Goal: Task Accomplishment & Management: Manage account settings

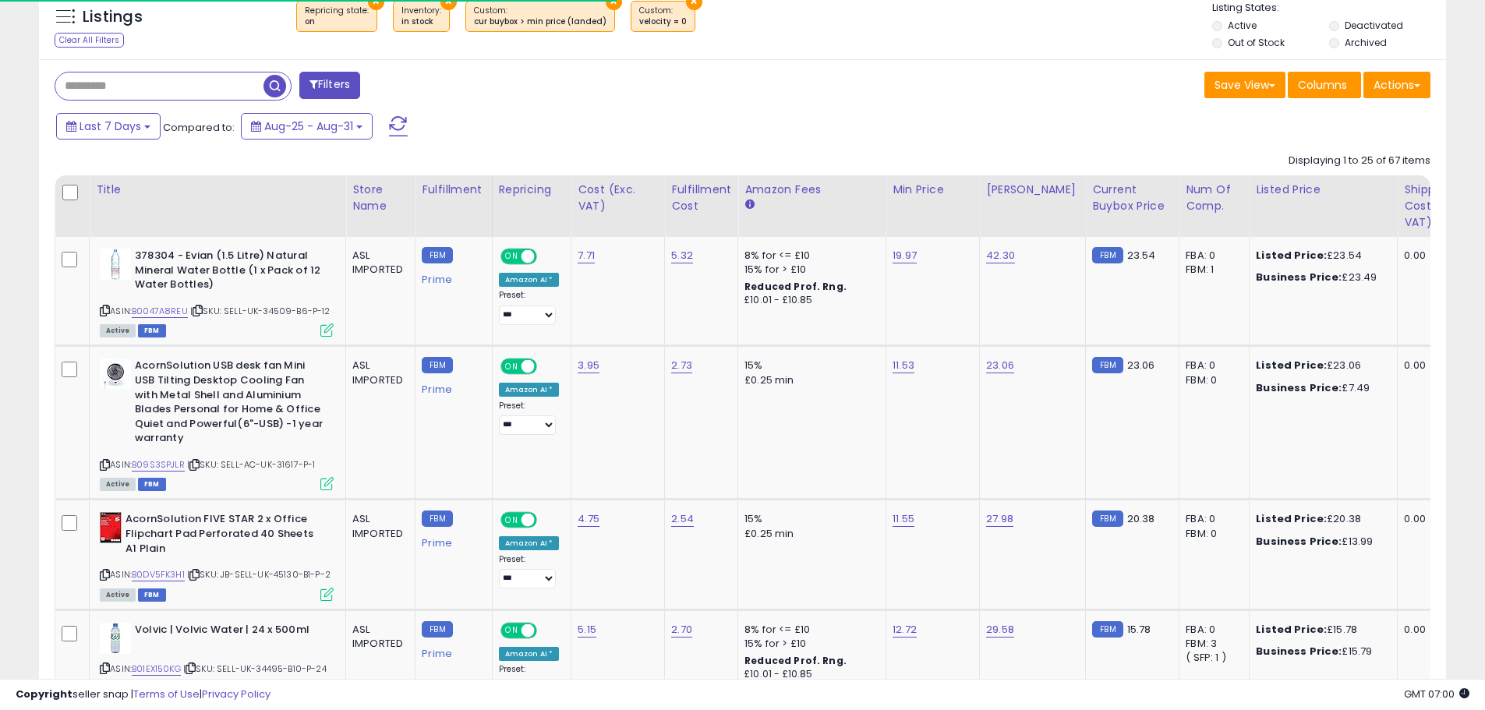
scroll to position [320, 816]
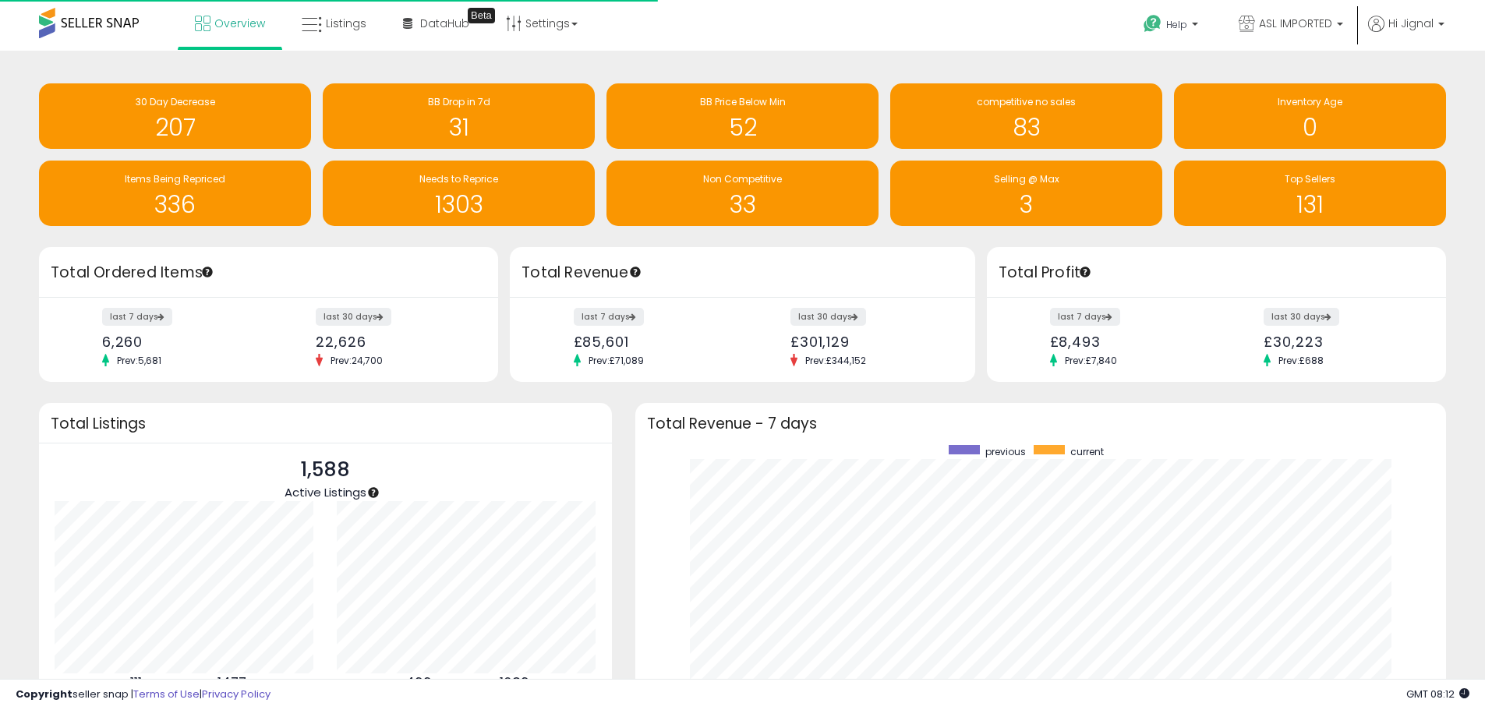
scroll to position [295, 780]
click at [212, 22] on link "Overview" at bounding box center [230, 23] width 94 height 47
click at [224, 30] on span "Overview" at bounding box center [239, 24] width 51 height 16
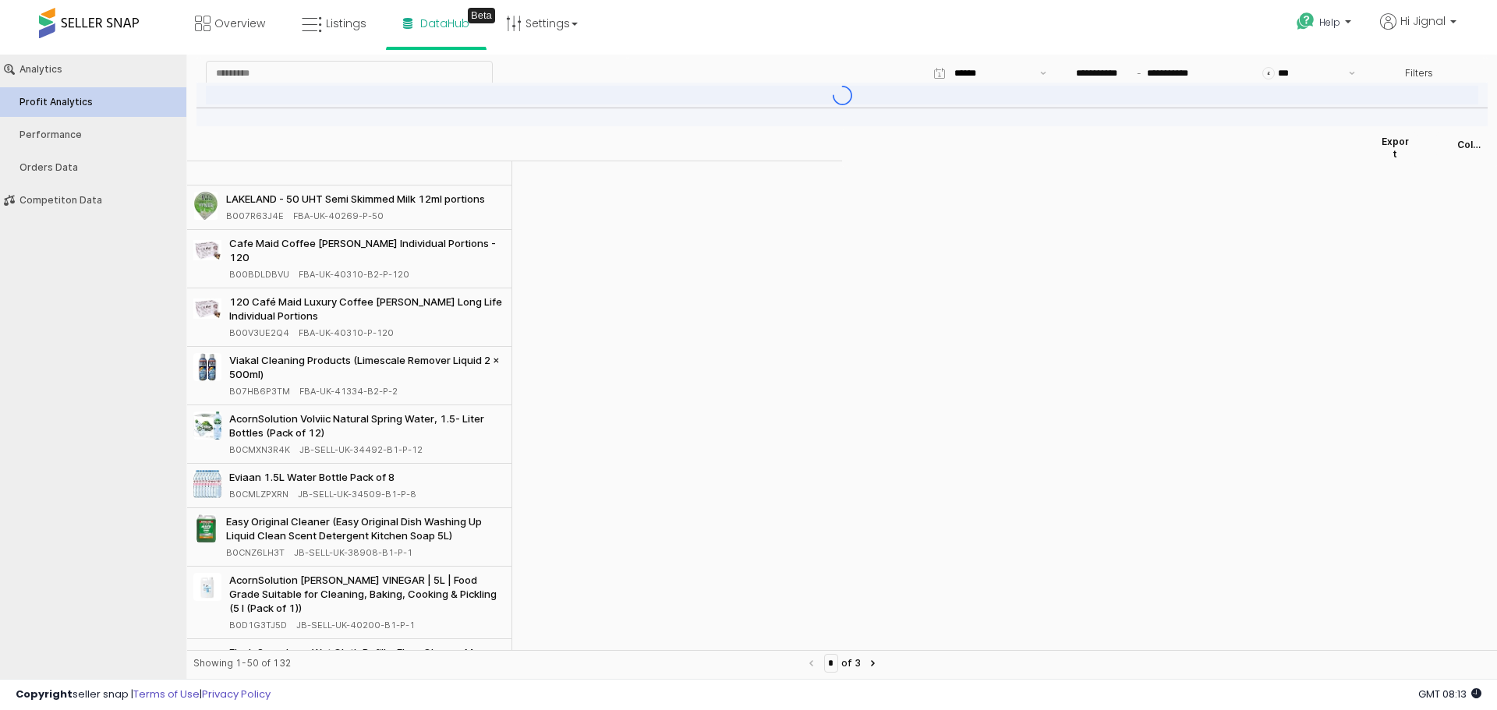
type input "***"
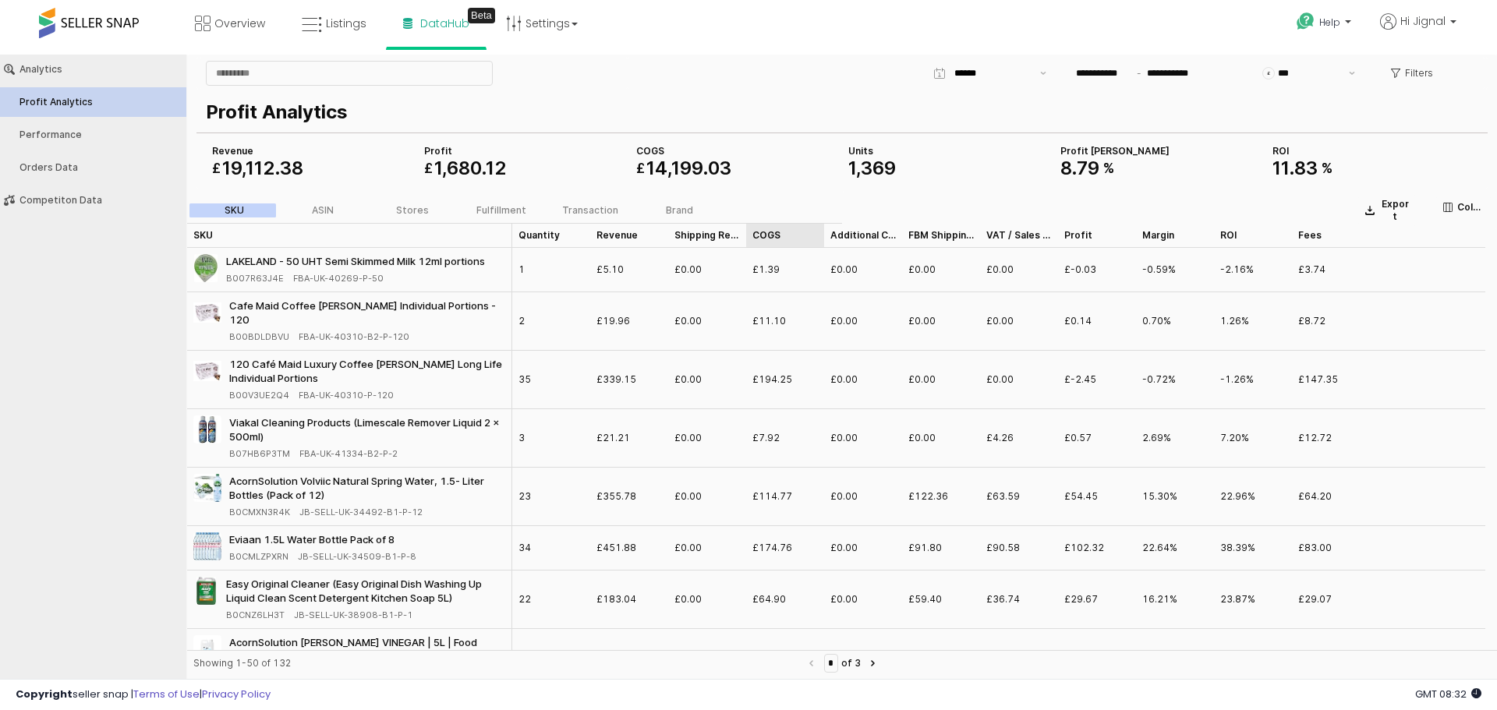
click at [771, 238] on div "COGS COGS" at bounding box center [785, 235] width 78 height 25
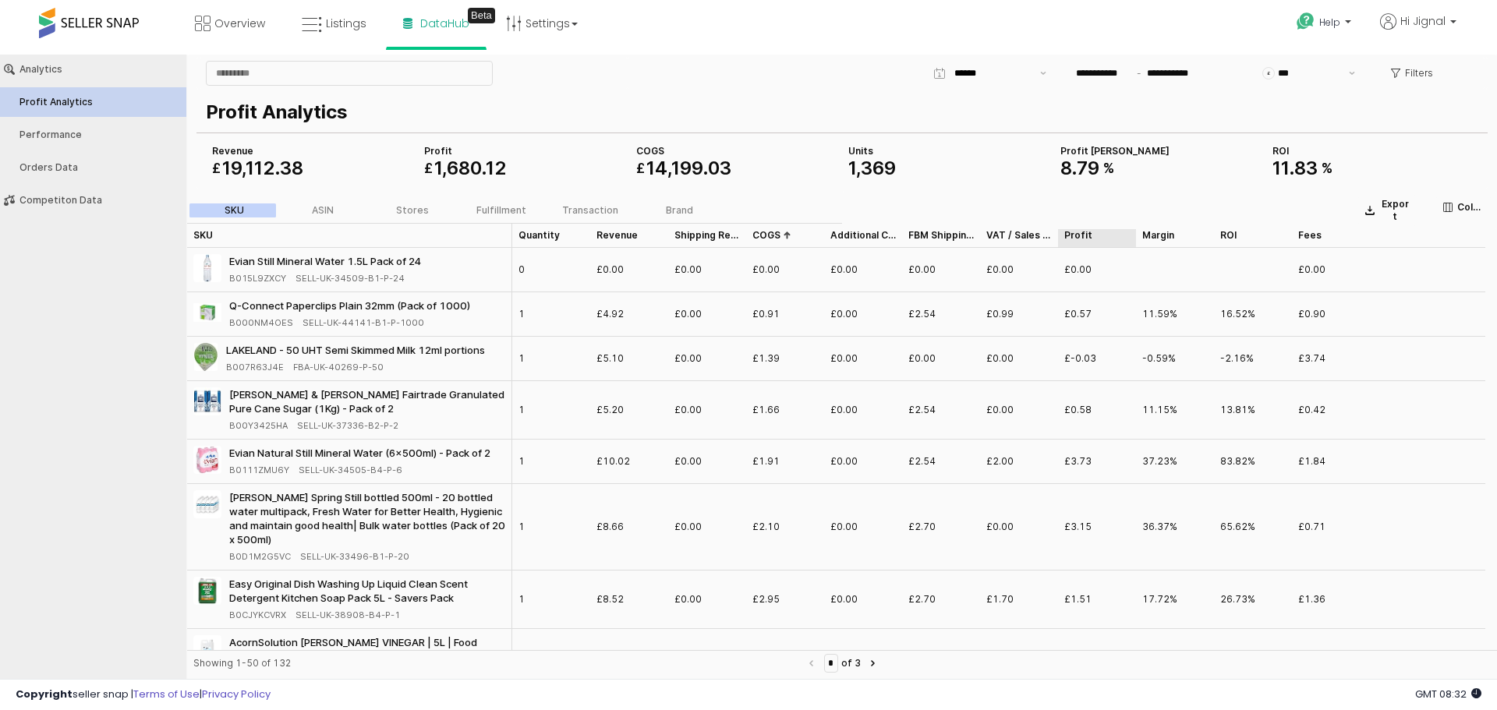
click at [1074, 237] on div "Profit Profit" at bounding box center [1097, 235] width 78 height 25
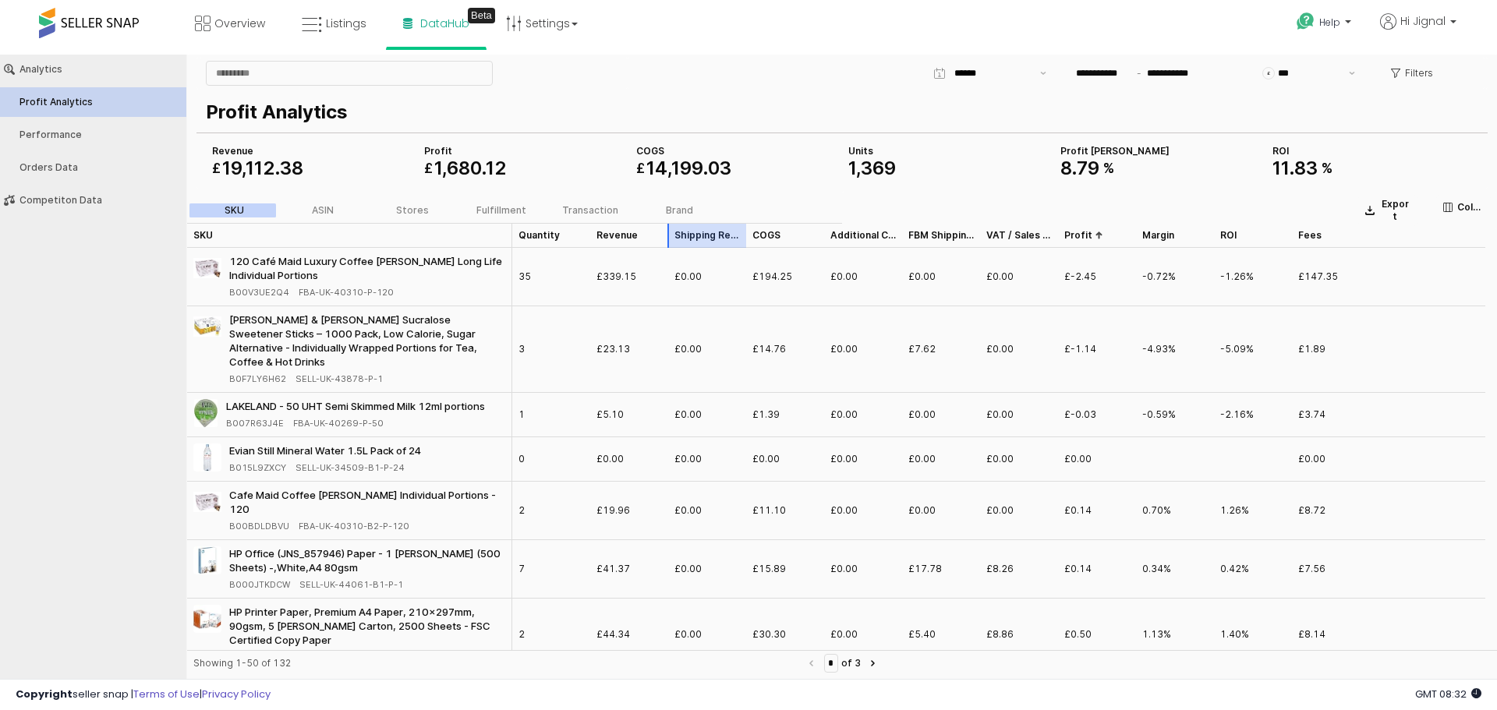
drag, startPoint x: 699, startPoint y: 244, endPoint x: 733, endPoint y: 240, distance: 33.7
click at [733, 240] on div "SKU SKU Quantity Quantity Revenue Revenue Shipping Revenue Shipping Revenue COG…" at bounding box center [836, 235] width 1298 height 25
click at [746, 234] on div "App Frame" at bounding box center [746, 235] width 0 height 25
click at [765, 234] on div "COGS COGS" at bounding box center [785, 235] width 78 height 25
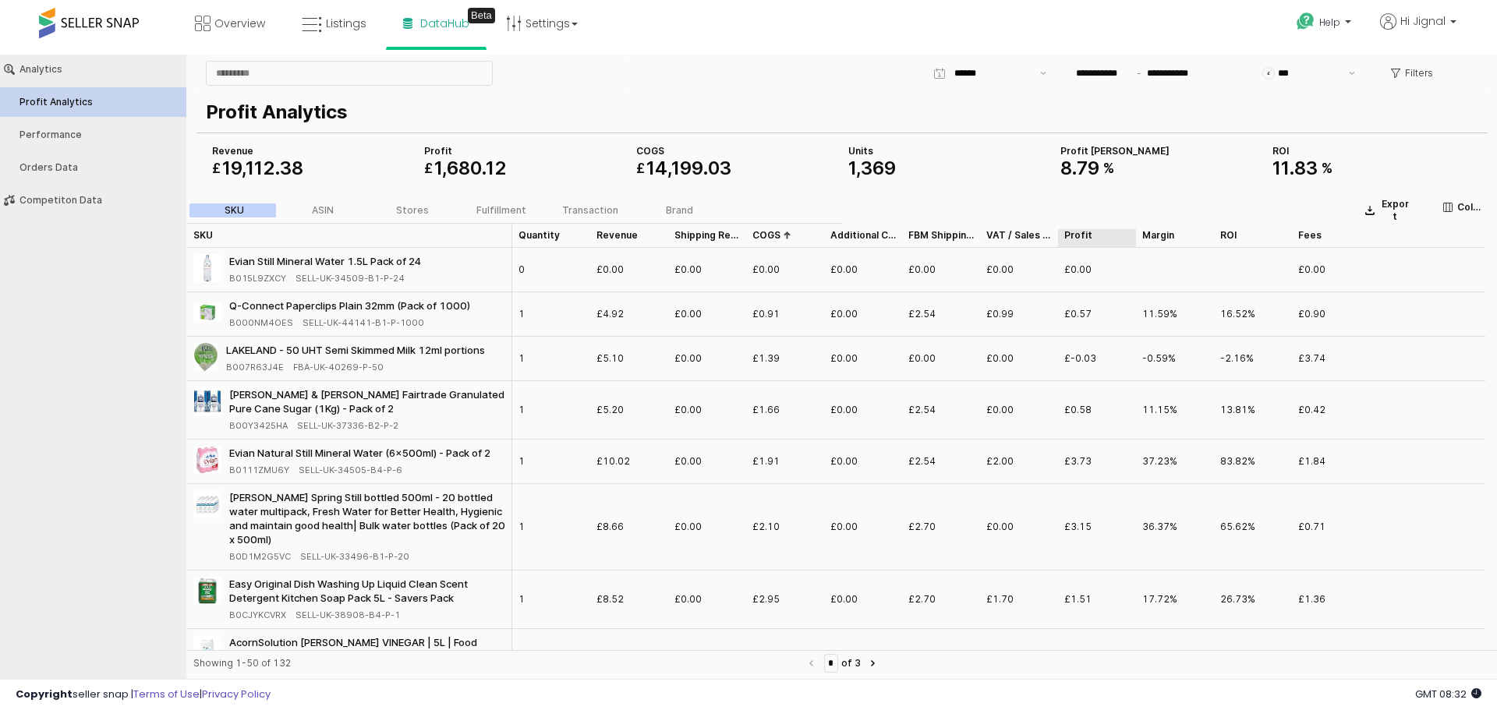
click at [1079, 239] on div "Profit Profit" at bounding box center [1097, 235] width 78 height 25
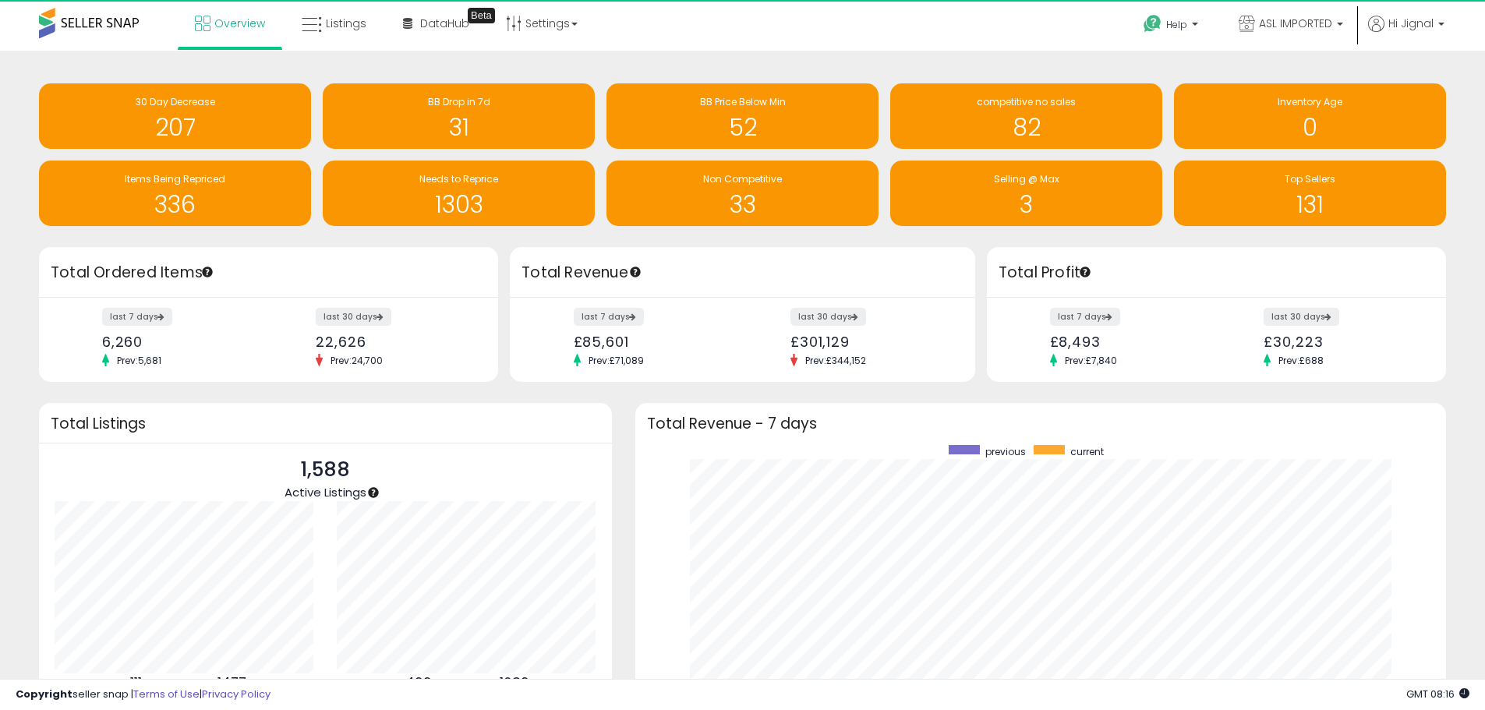
scroll to position [779188, 778703]
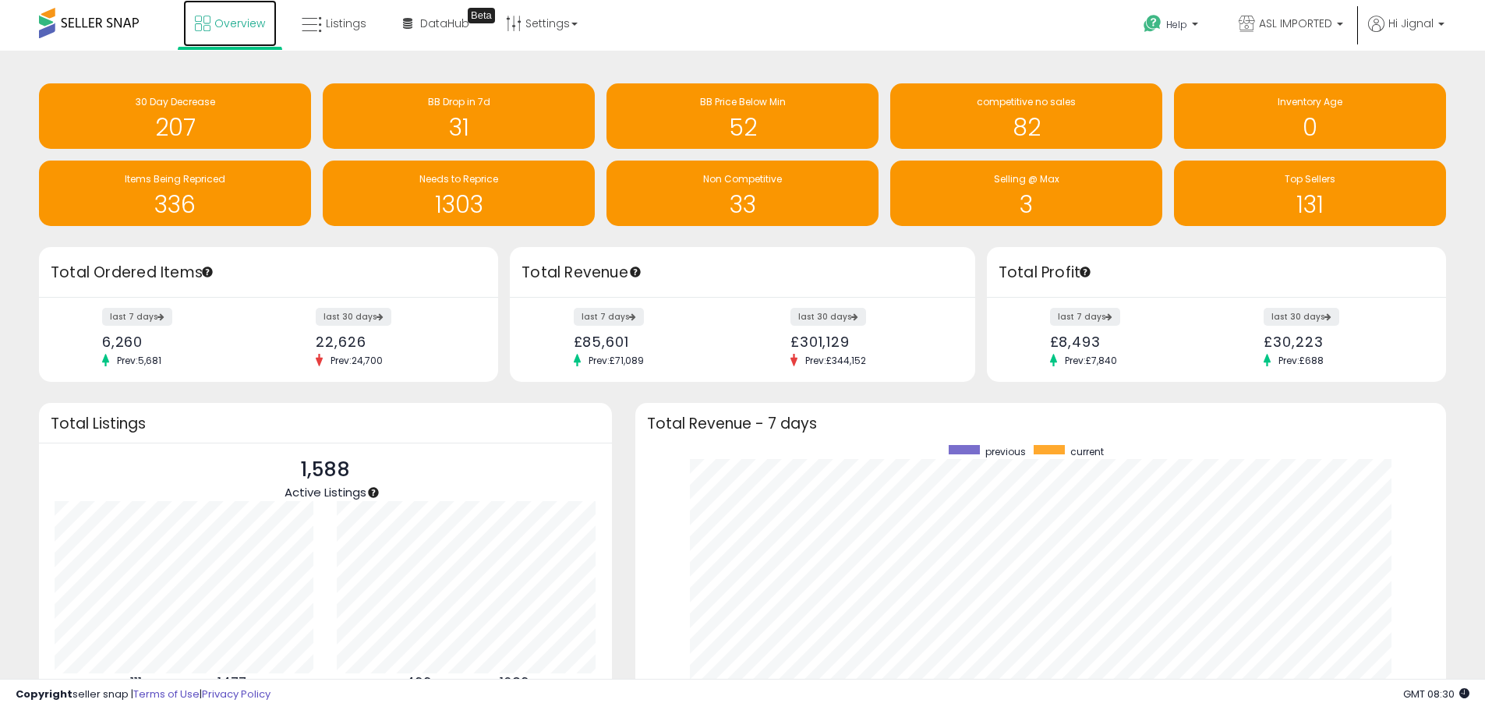
click at [232, 21] on span "Overview" at bounding box center [239, 24] width 51 height 16
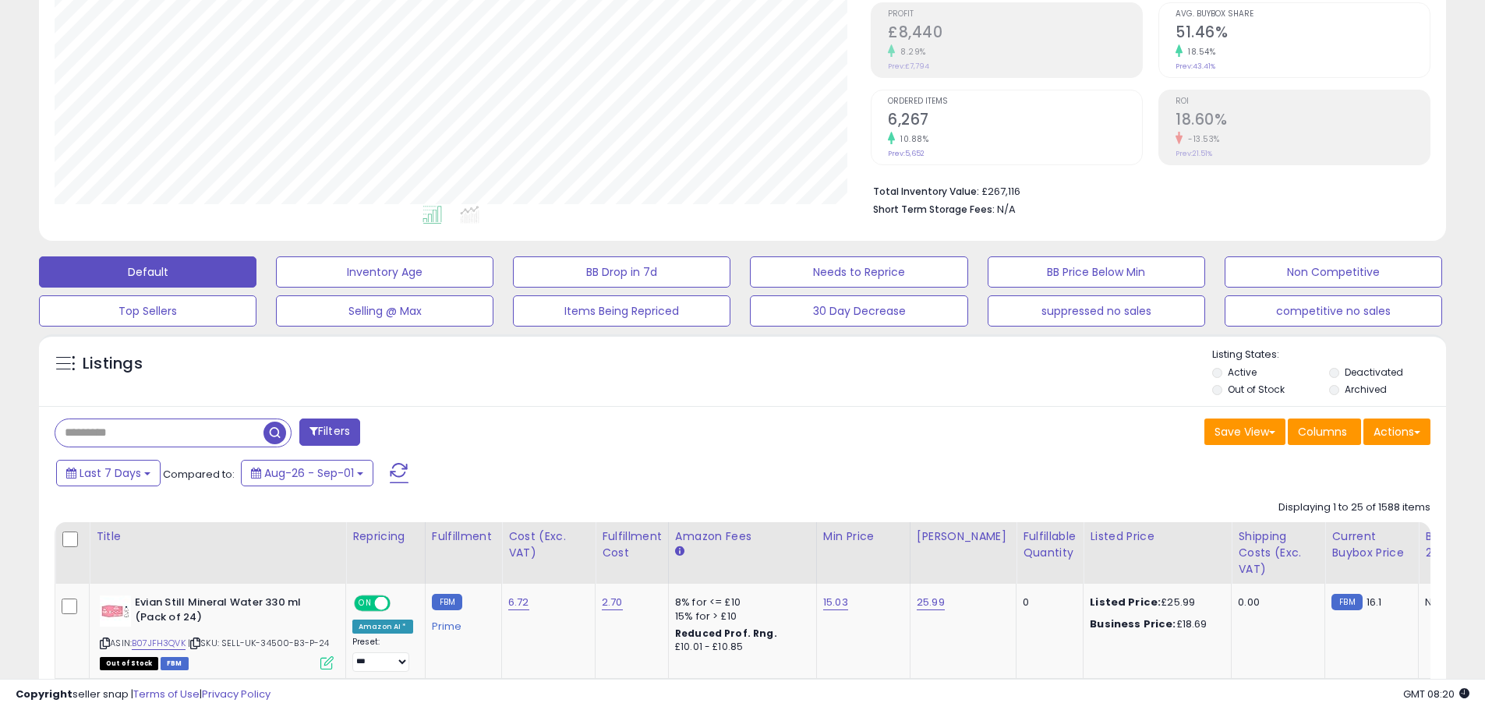
scroll to position [220, 0]
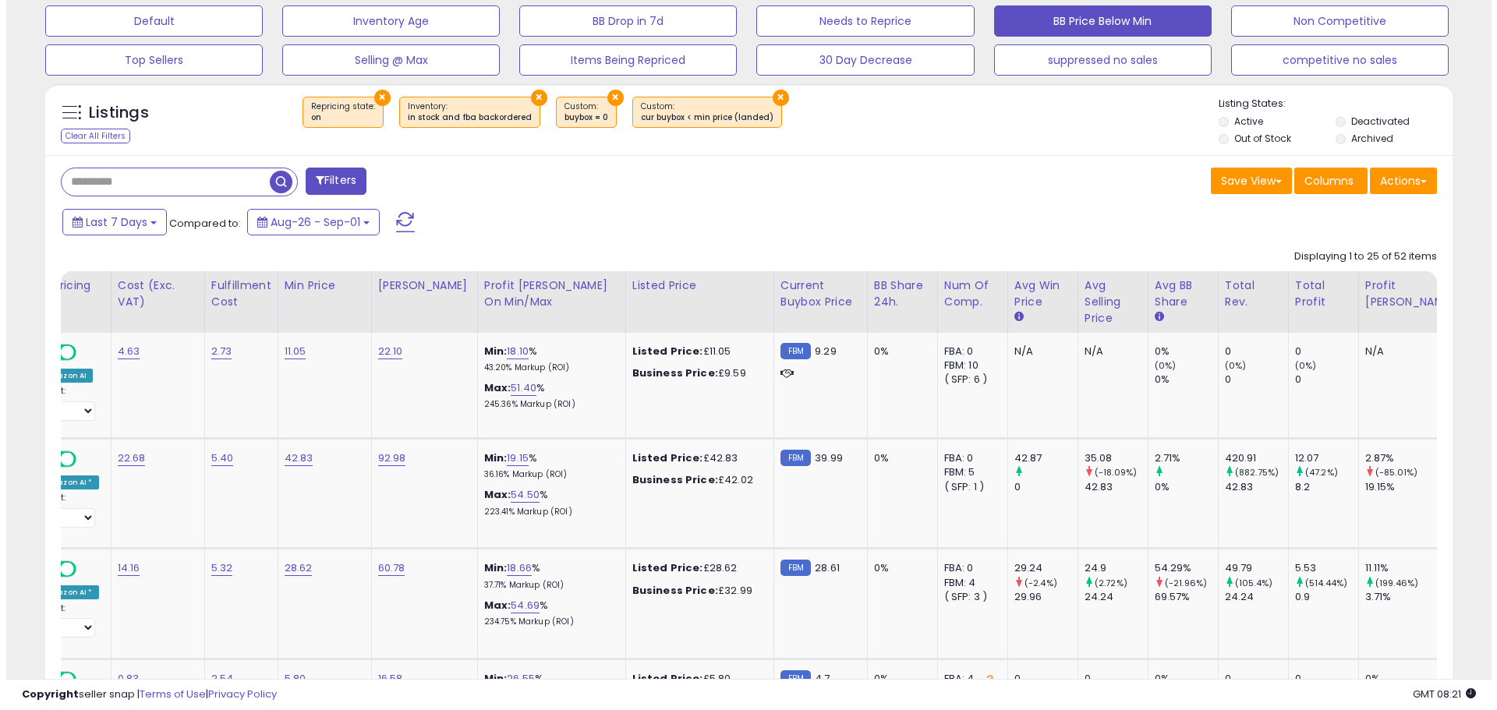
scroll to position [0, 365]
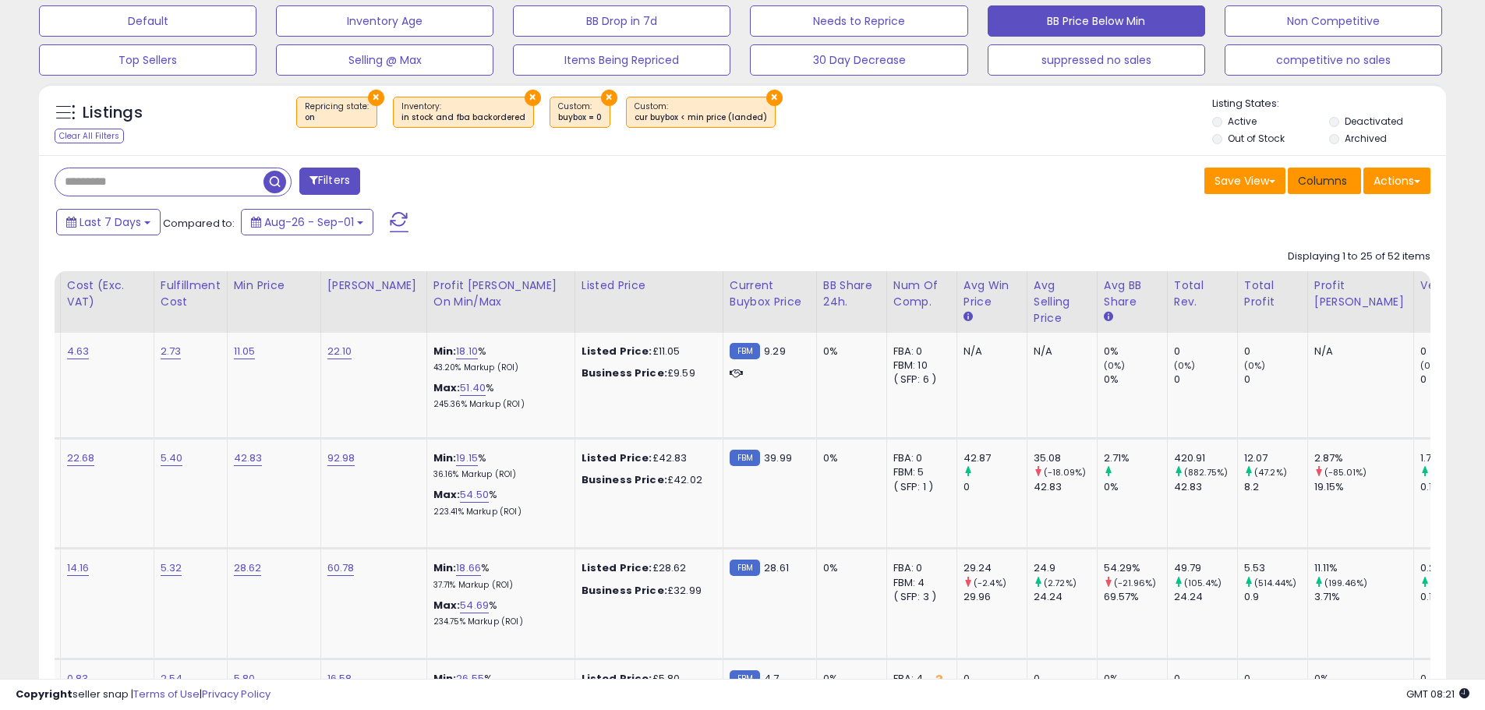
click at [1334, 185] on span "Columns" at bounding box center [1322, 181] width 49 height 16
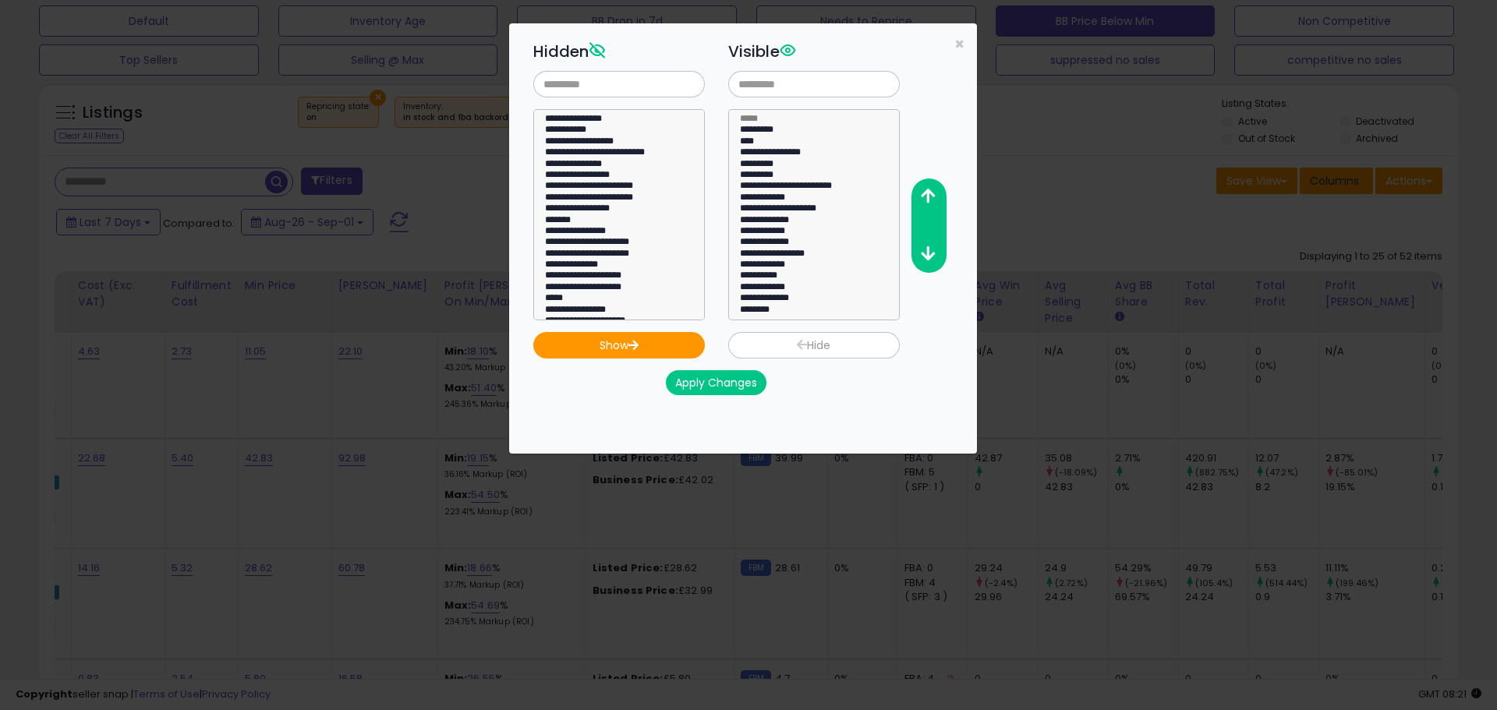
scroll to position [0, 353]
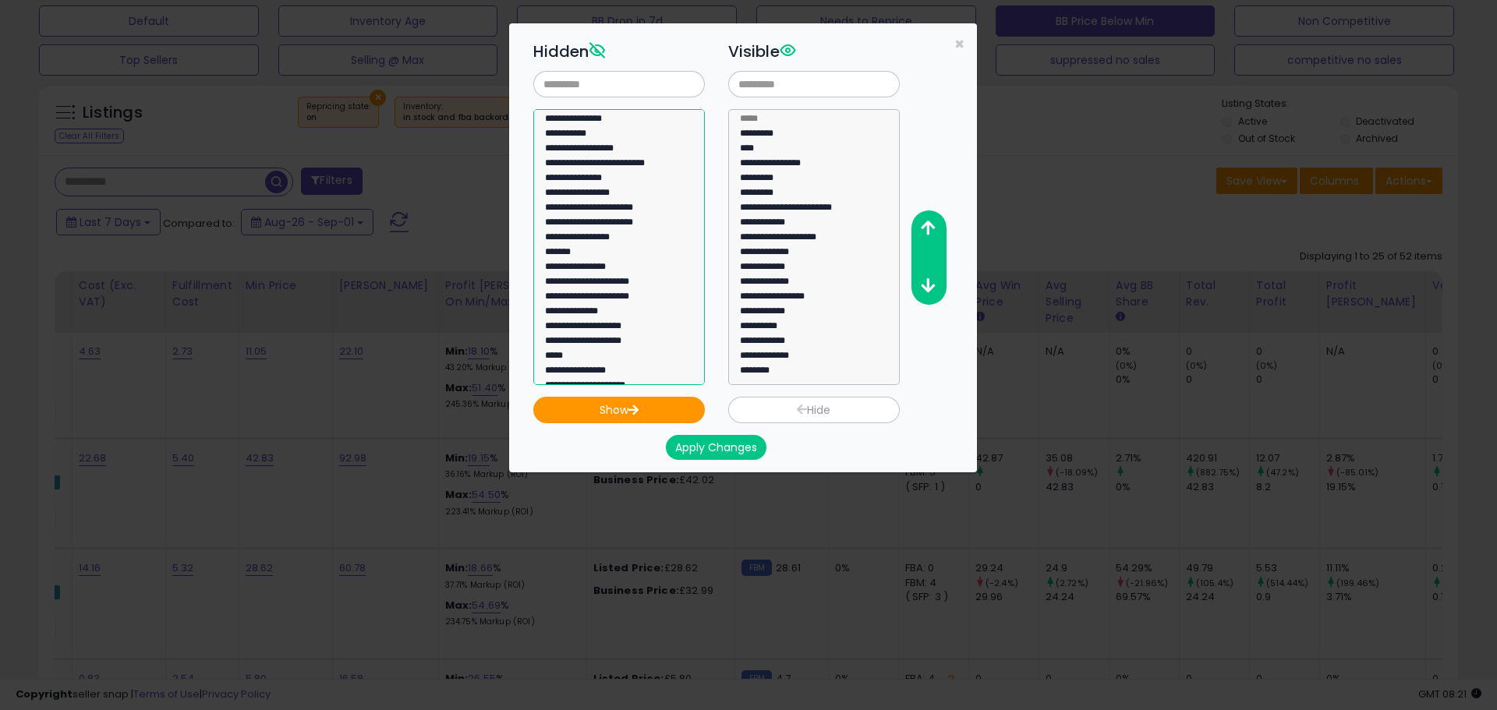
select select "**********"
click at [585, 133] on option "**********" at bounding box center [613, 136] width 140 height 15
click at [642, 410] on button "Show" at bounding box center [618, 410] width 171 height 27
select select
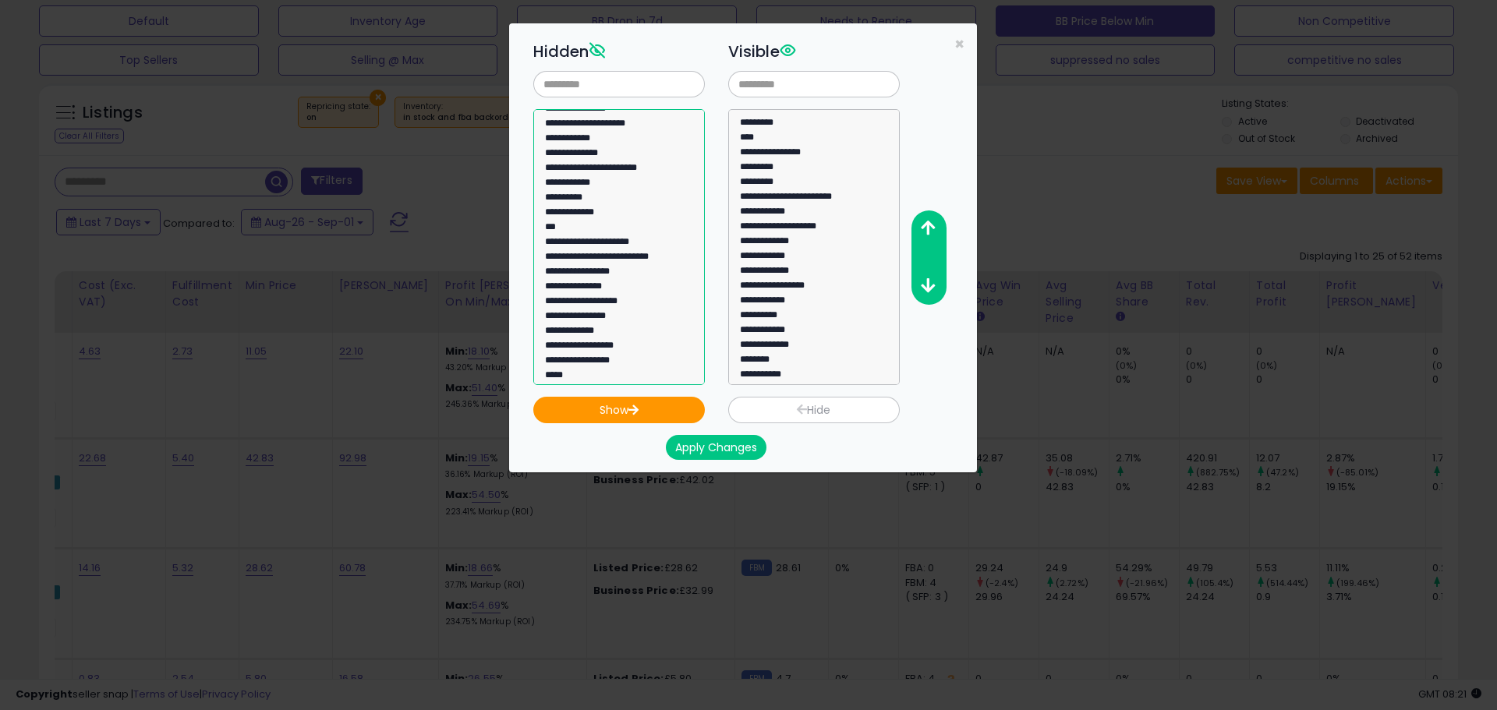
scroll to position [281, 0]
select select "**********"
click at [613, 359] on option "**********" at bounding box center [613, 359] width 140 height 15
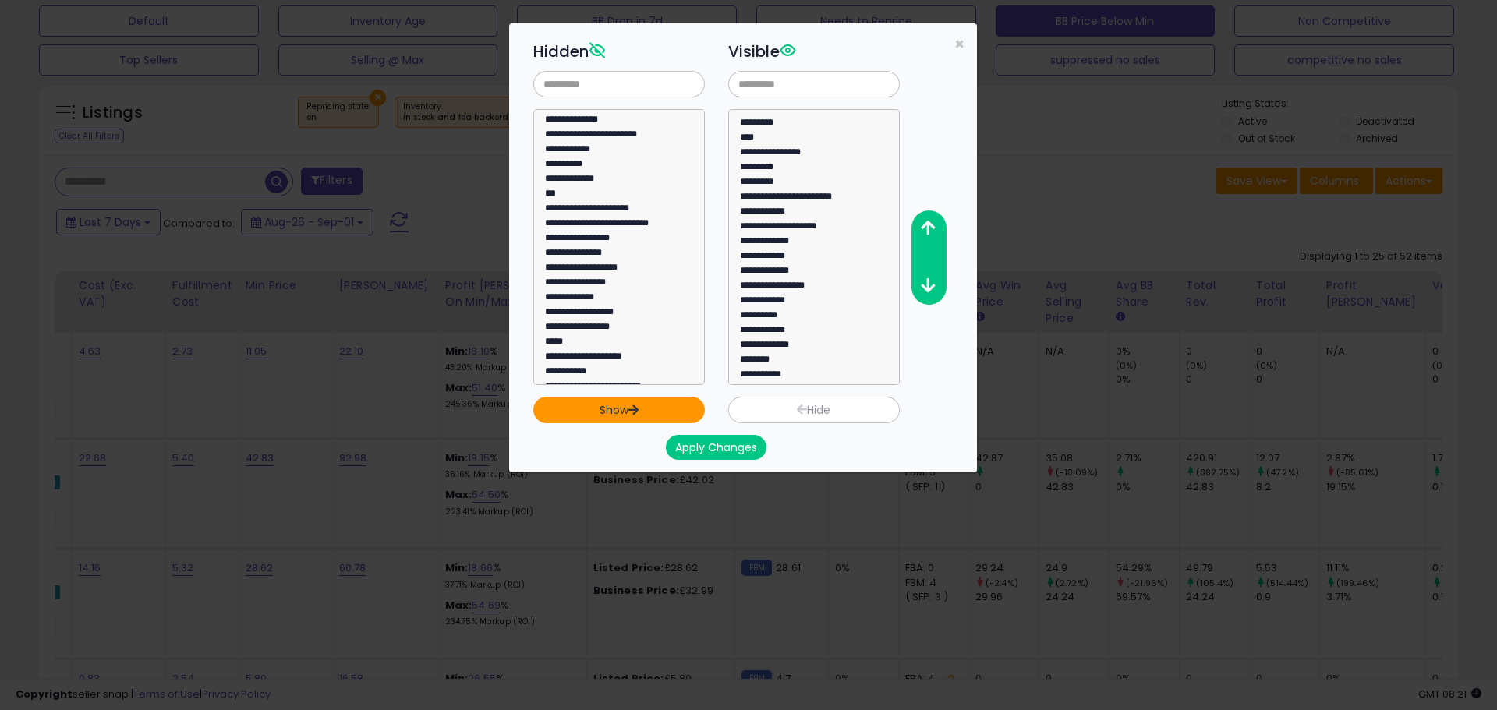
click at [609, 405] on button "Show" at bounding box center [618, 410] width 171 height 27
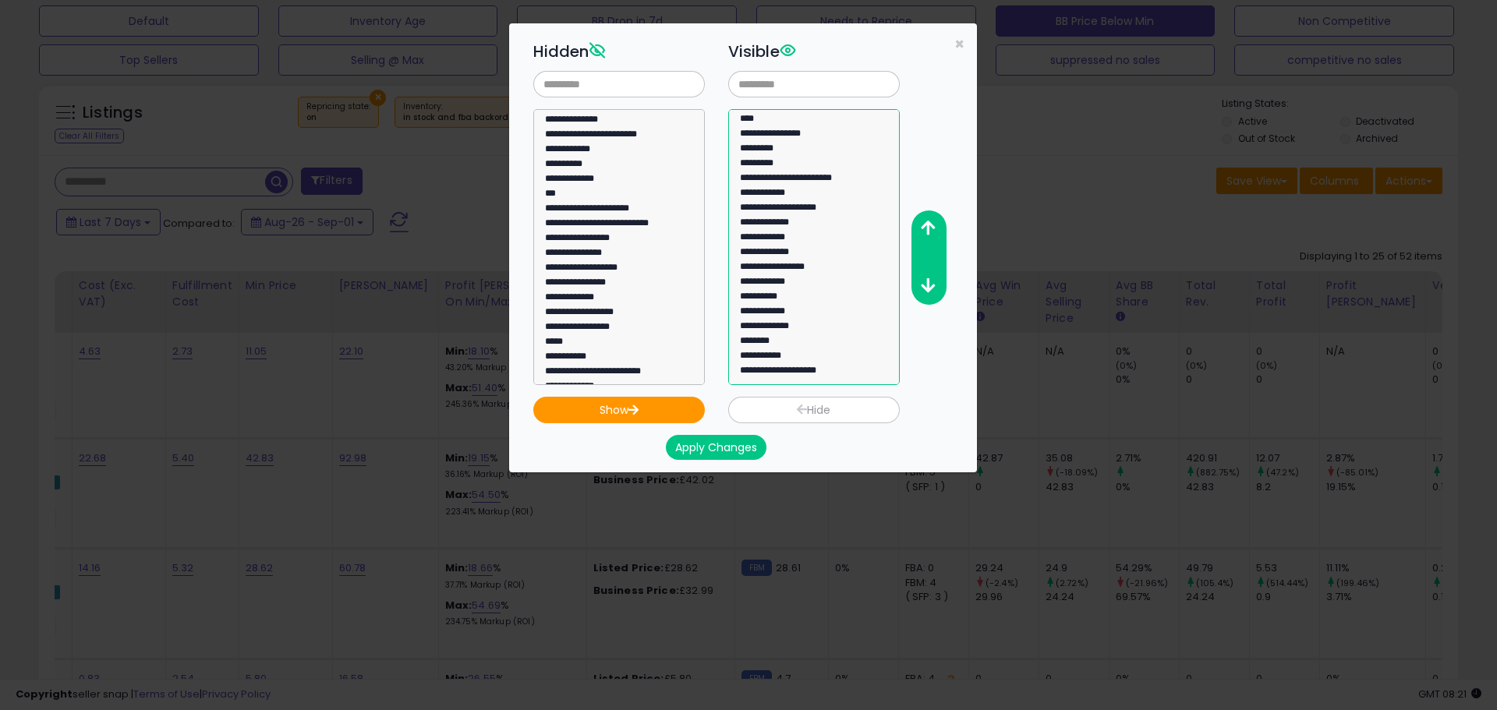
click at [795, 370] on option "**********" at bounding box center [808, 373] width 140 height 15
click at [924, 228] on icon "button" at bounding box center [928, 228] width 14 height 16
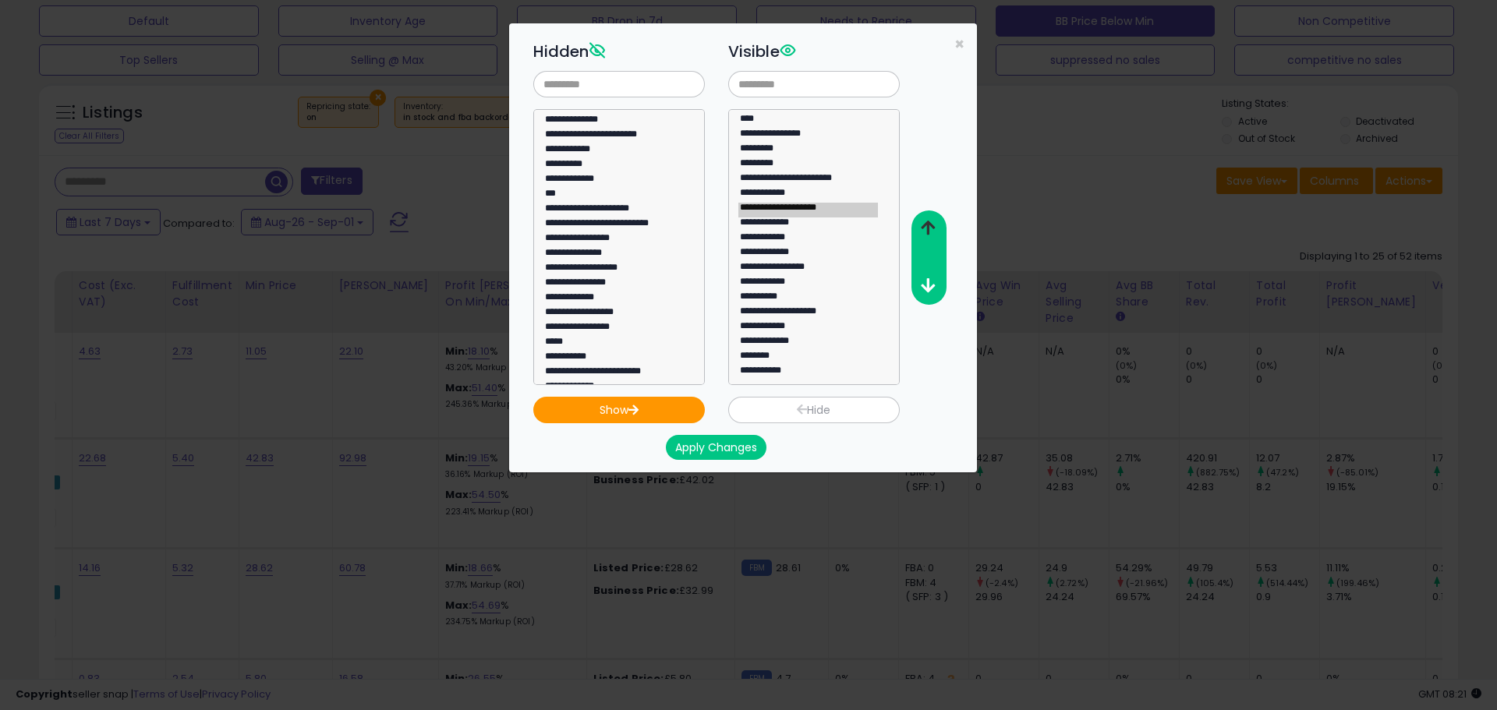
click at [924, 228] on icon "button" at bounding box center [928, 228] width 14 height 16
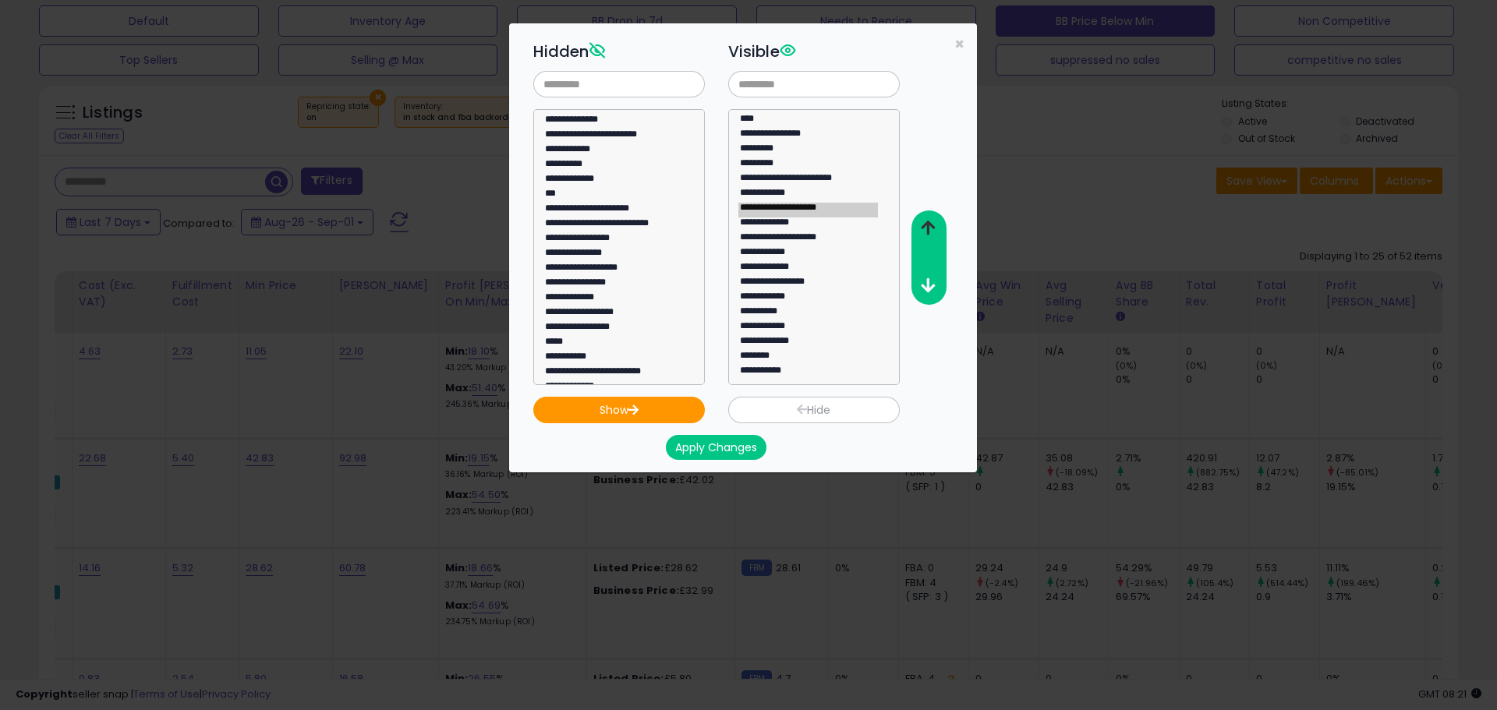
click at [924, 228] on icon "button" at bounding box center [928, 228] width 14 height 16
click at [921, 227] on icon "button" at bounding box center [928, 228] width 14 height 16
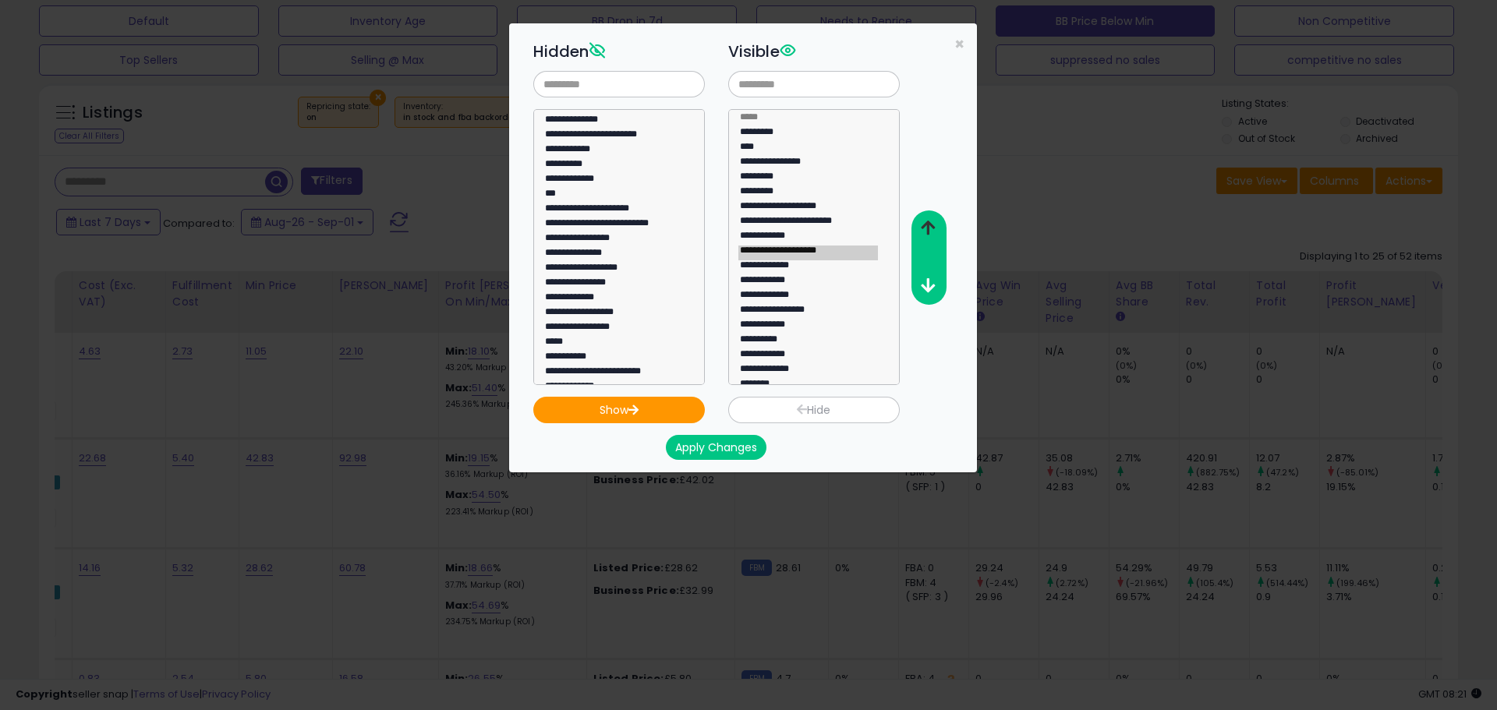
click at [921, 227] on icon "button" at bounding box center [928, 228] width 14 height 16
select select "**********"
click at [781, 372] on option "**********" at bounding box center [808, 373] width 140 height 15
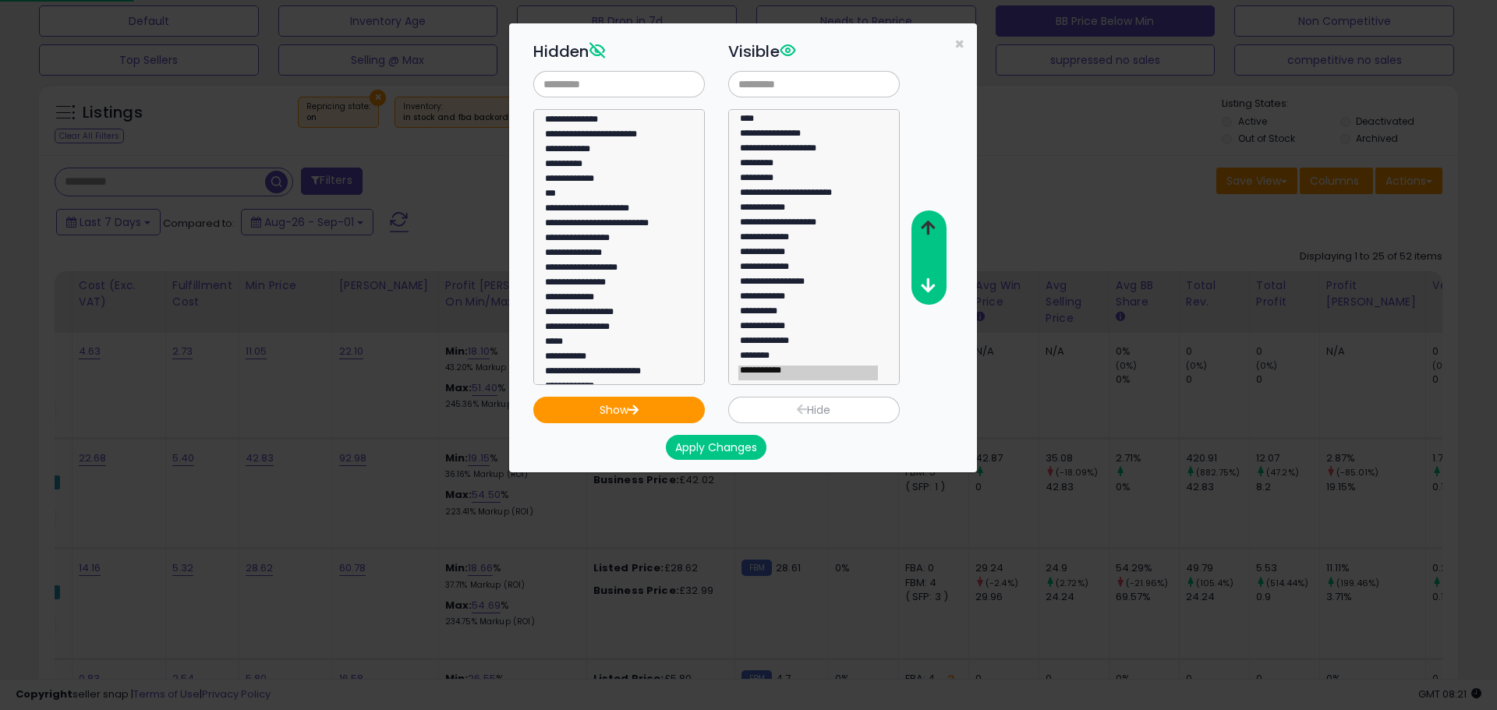
click at [930, 225] on icon "button" at bounding box center [928, 228] width 14 height 16
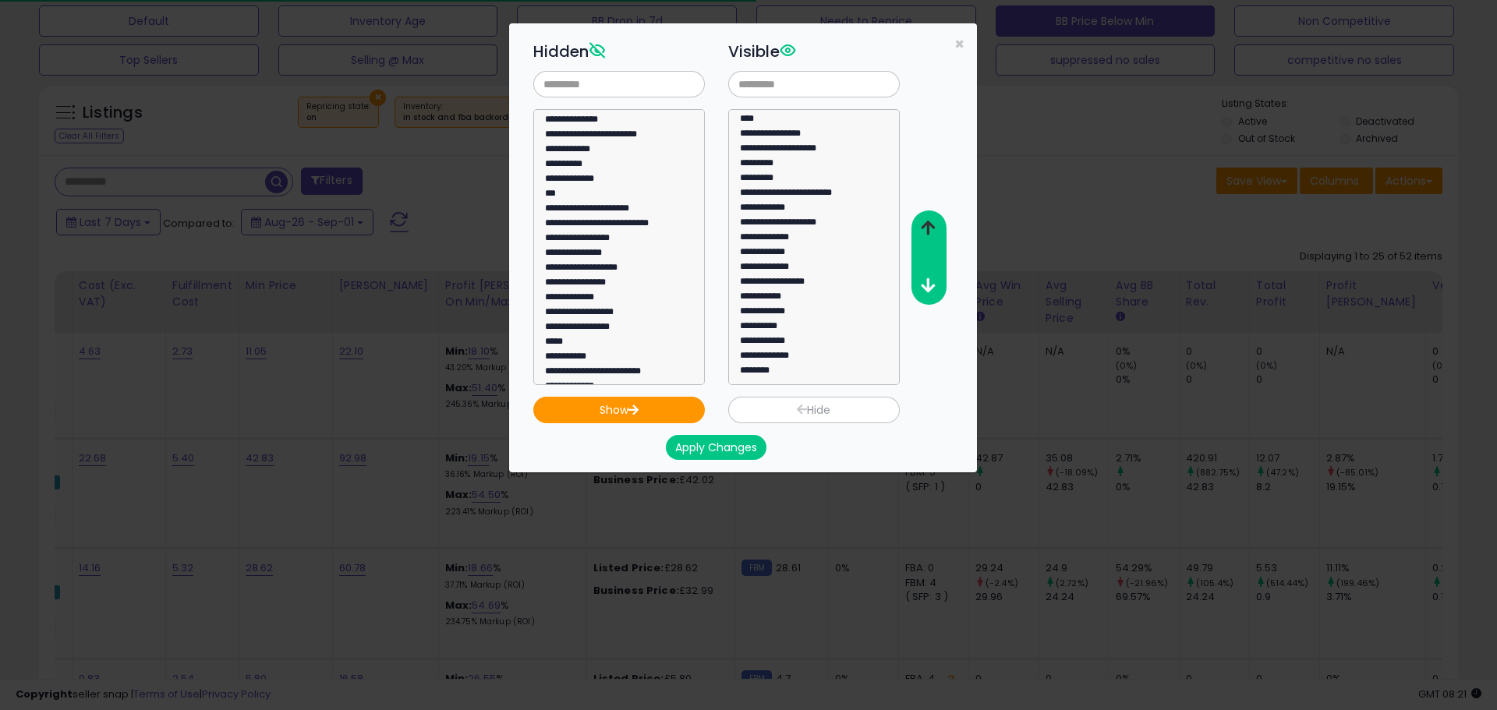
click at [930, 225] on icon "button" at bounding box center [928, 228] width 14 height 16
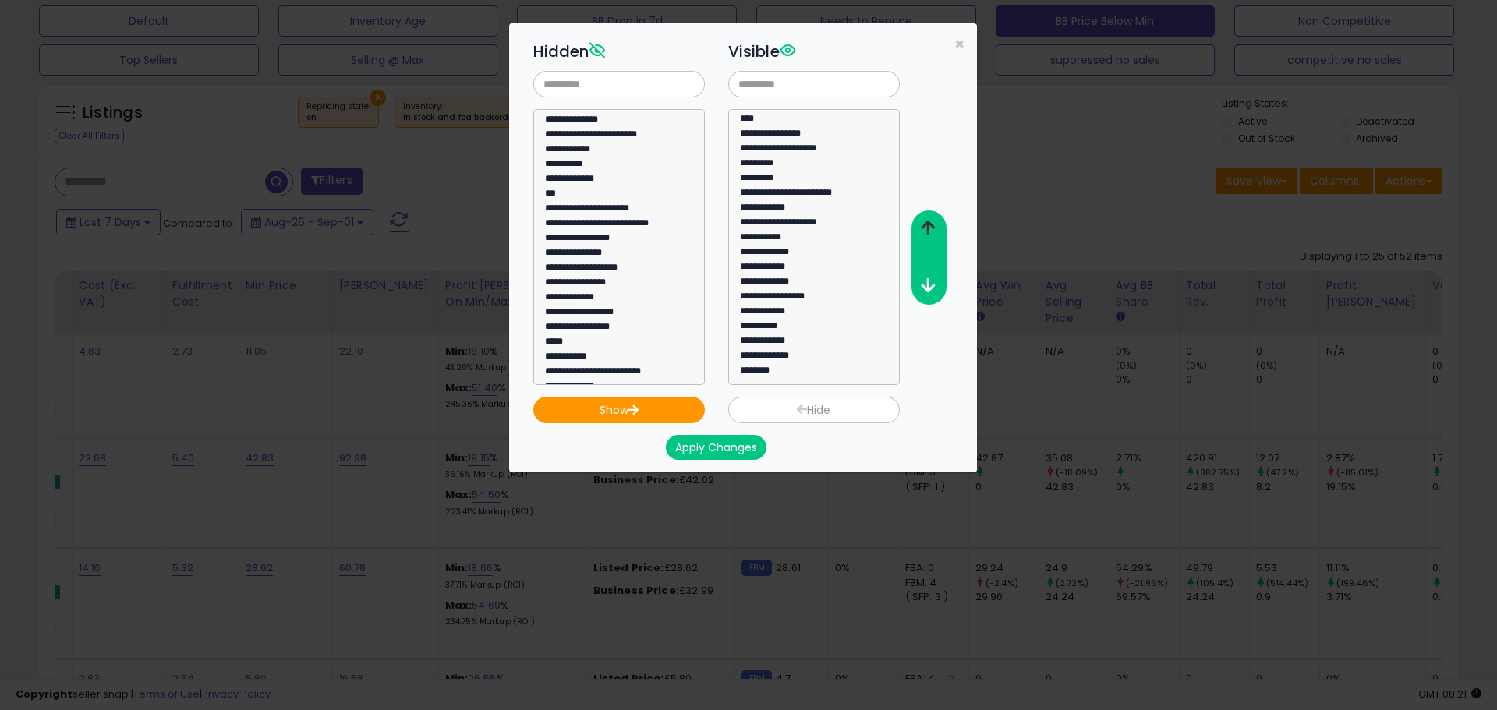
click at [930, 225] on icon "button" at bounding box center [928, 228] width 14 height 16
click at [930, 226] on icon "button" at bounding box center [928, 228] width 14 height 16
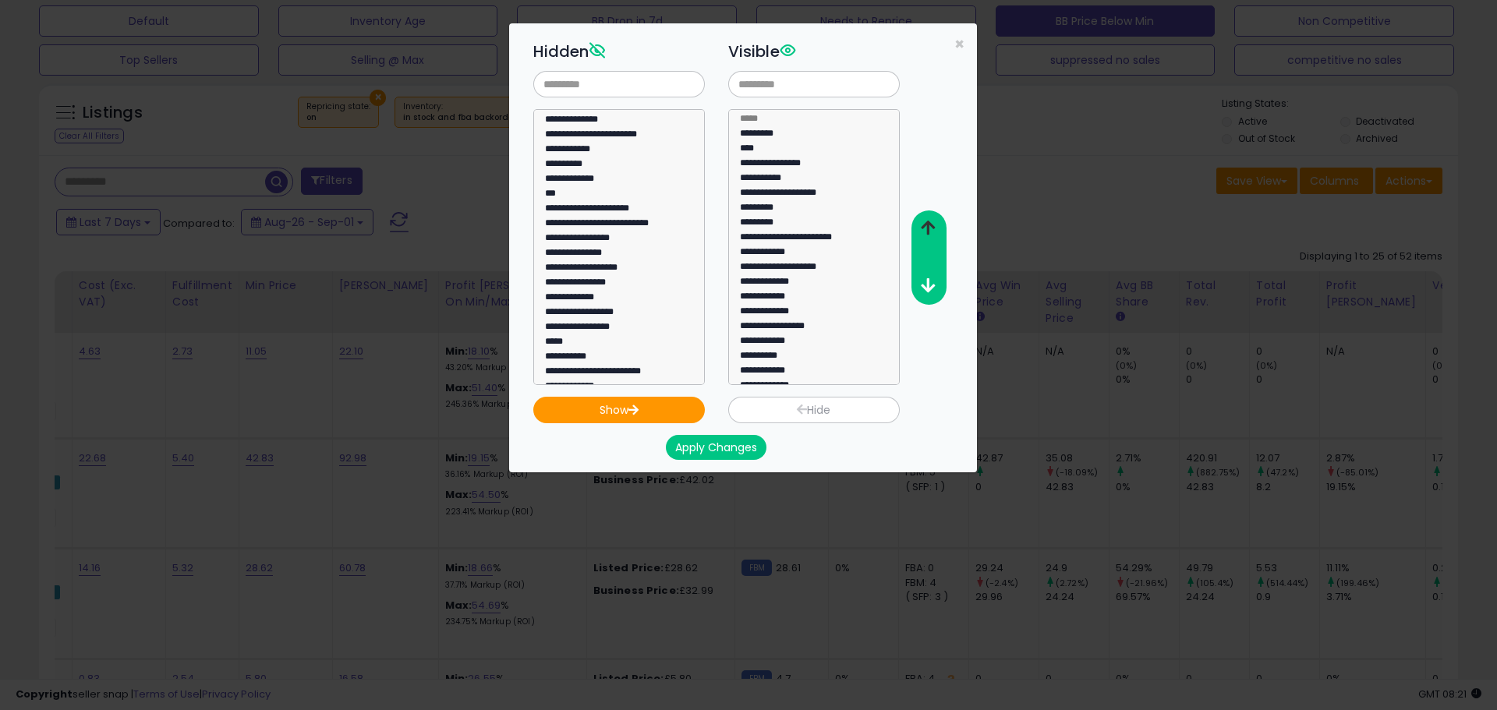
click at [930, 226] on icon "button" at bounding box center [928, 228] width 14 height 16
click at [733, 453] on button "Apply Changes" at bounding box center [716, 447] width 101 height 25
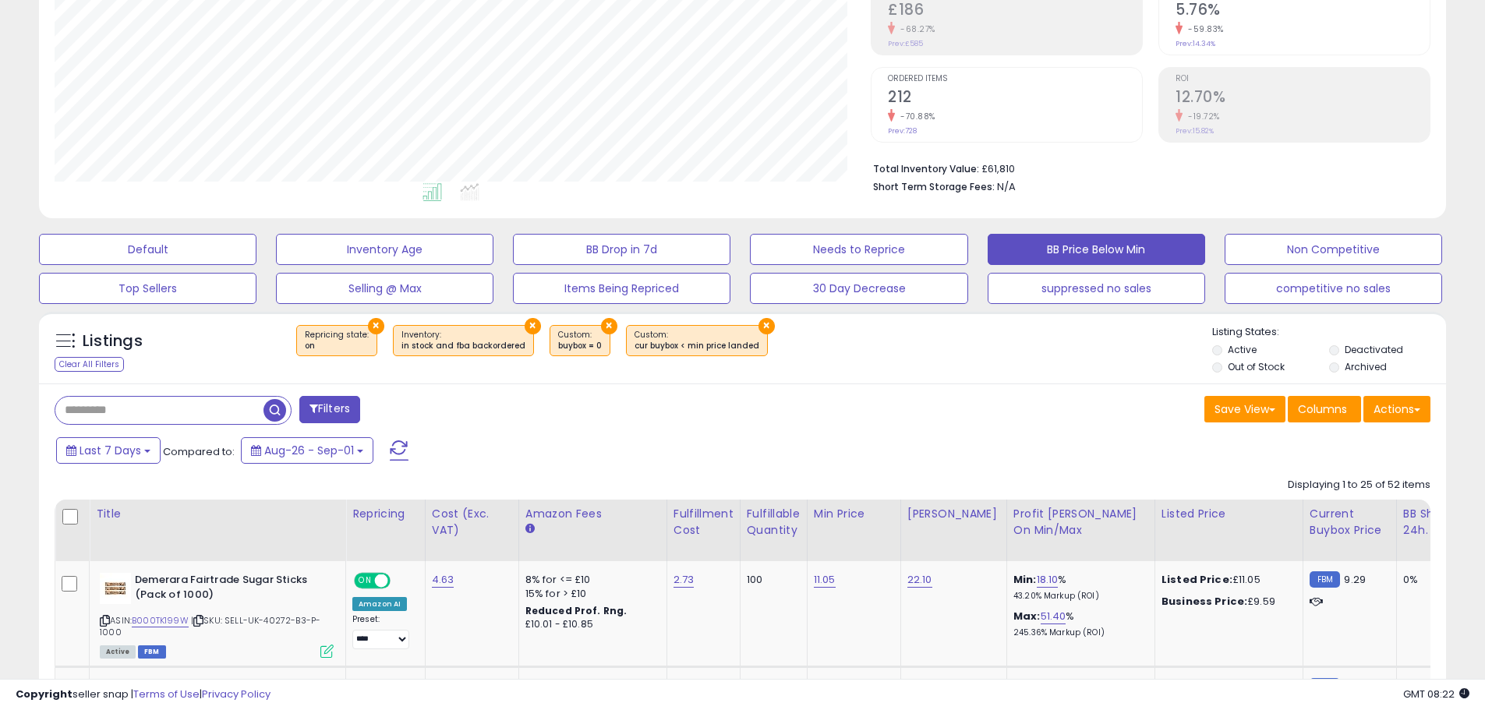
scroll to position [488, 0]
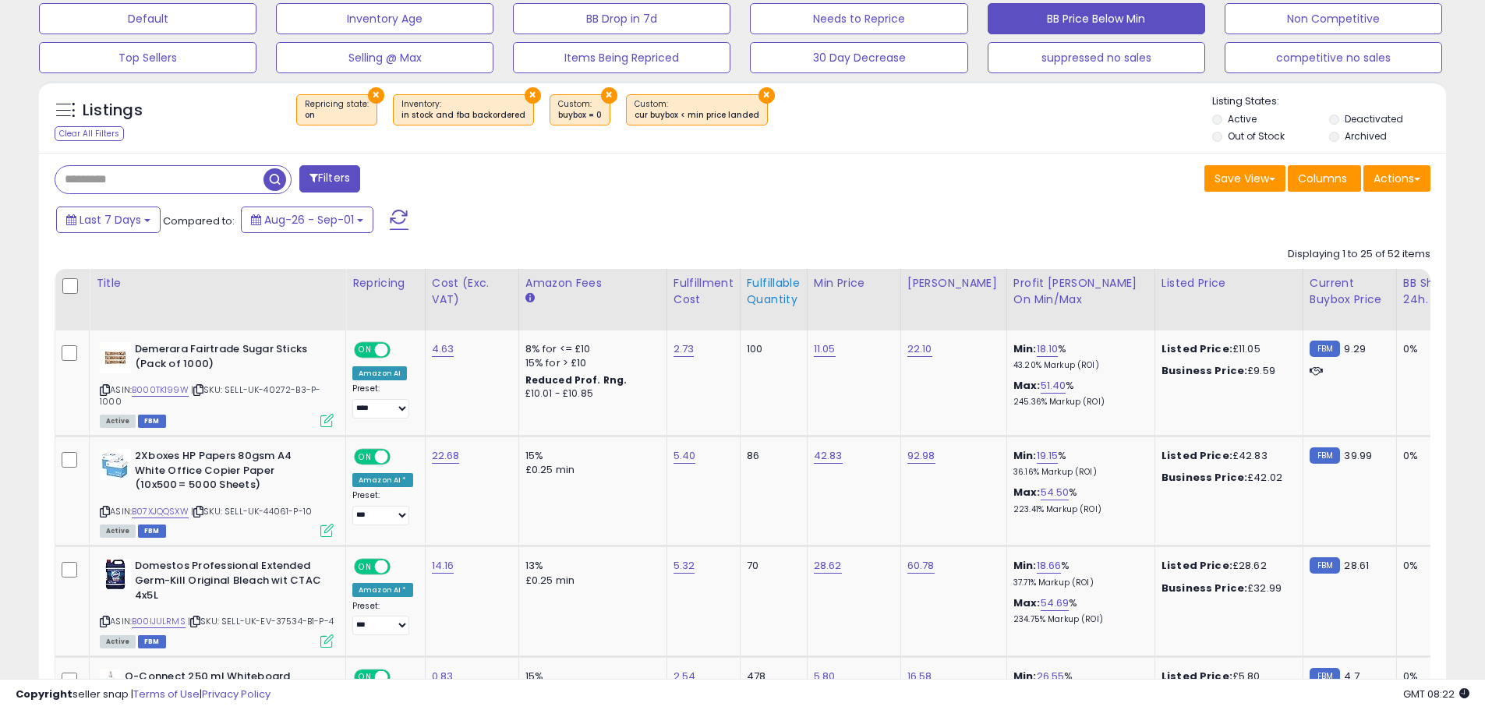
click at [755, 297] on div "Fulfillable Quantity" at bounding box center [774, 291] width 54 height 33
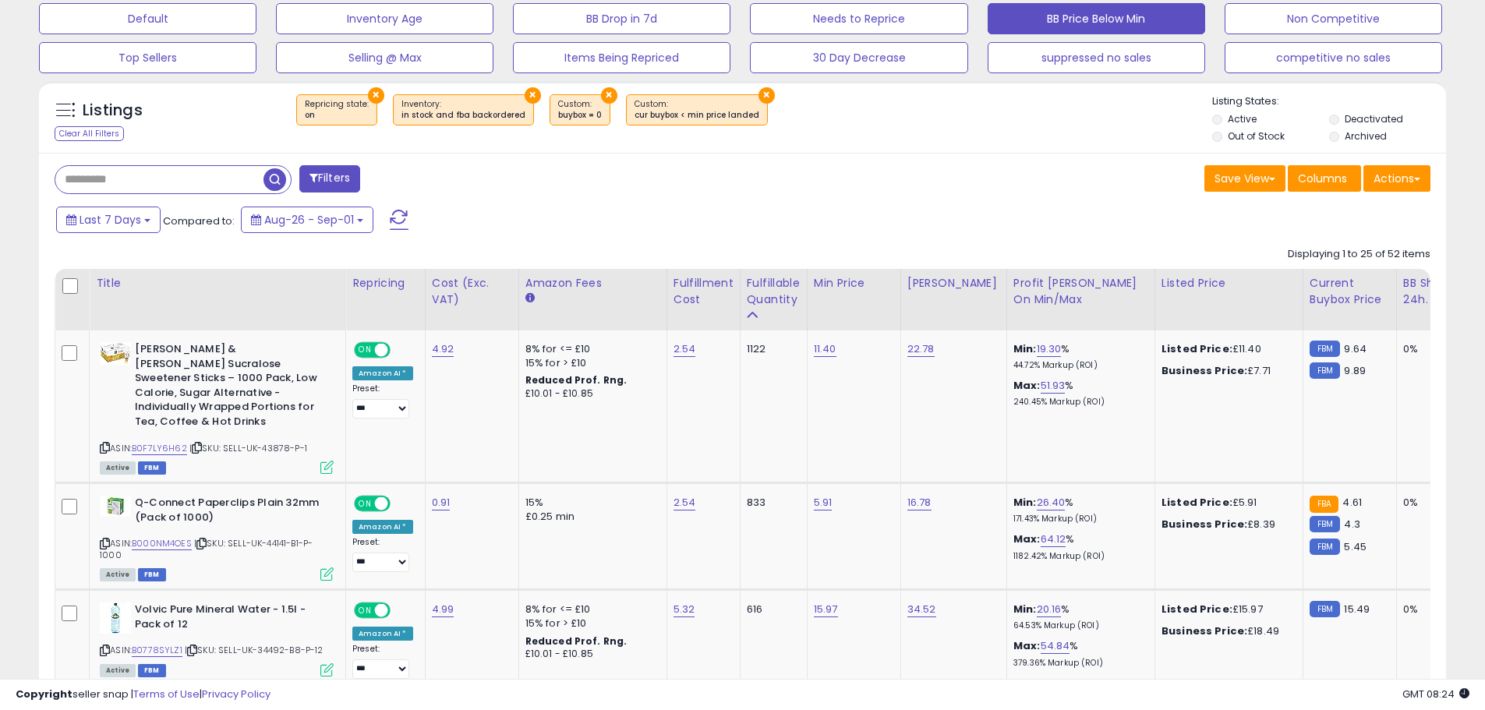
scroll to position [0, 9]
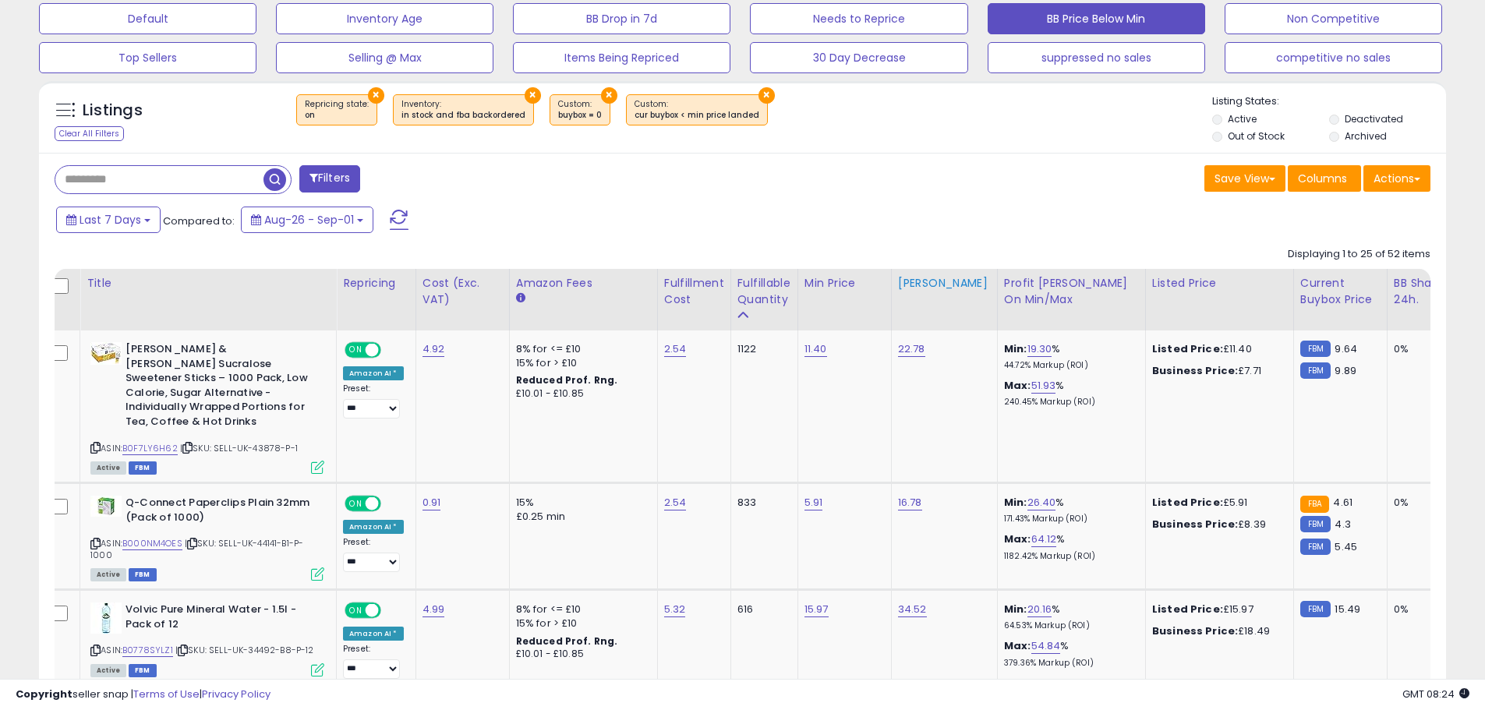
drag, startPoint x: 982, startPoint y: 284, endPoint x: 950, endPoint y: 290, distance: 32.6
click at [950, 290] on tr "Title Repricing Cost (Exc. VAT) Amazon Fees" at bounding box center [1050, 300] width 2009 height 62
click at [929, 426] on td "22.78" at bounding box center [944, 407] width 106 height 153
drag, startPoint x: 654, startPoint y: 308, endPoint x: 639, endPoint y: 307, distance: 14.8
click at [639, 307] on tr "Title Repricing Cost (Exc. VAT) Amazon Fees" at bounding box center [1050, 300] width 2009 height 62
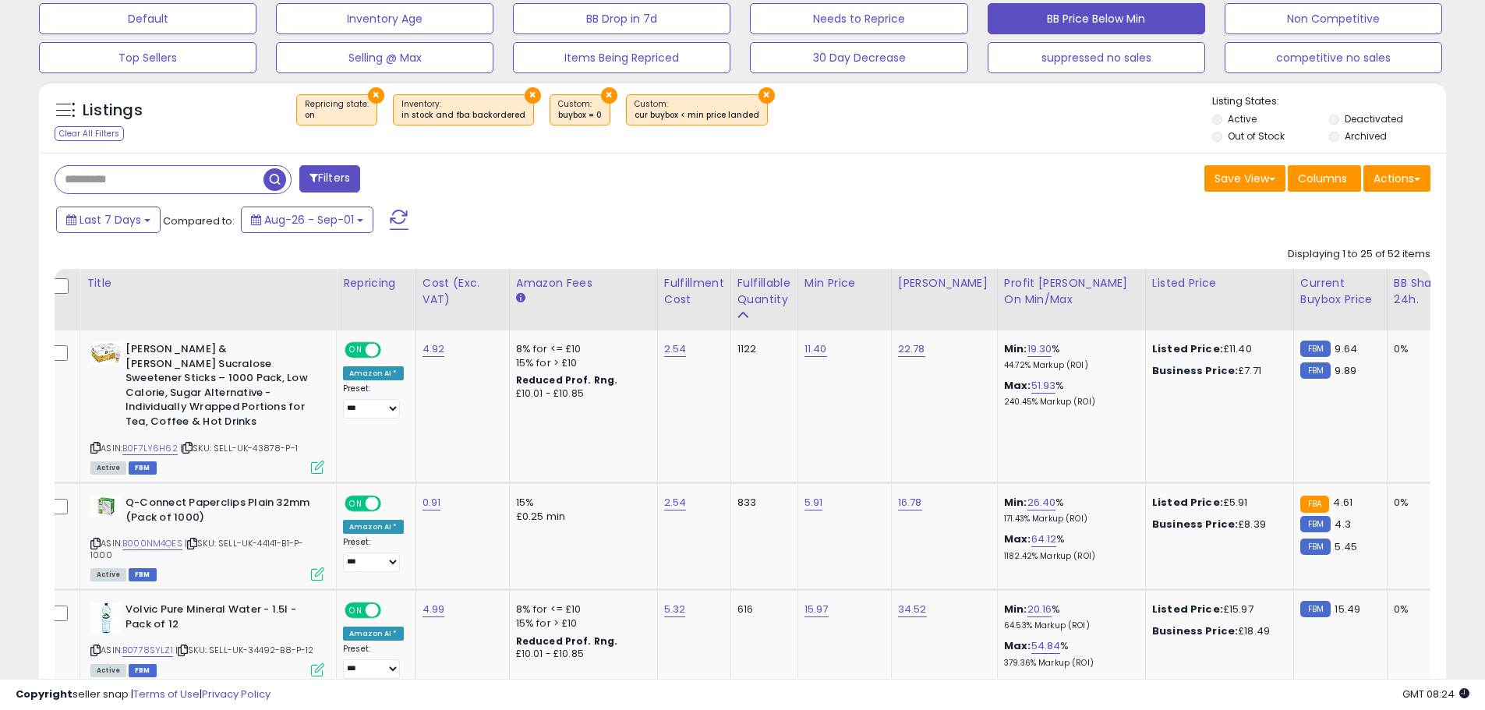
click at [744, 222] on div "Last 7 Days Compared to: Aug-26 - Sep-01" at bounding box center [568, 221] width 1032 height 35
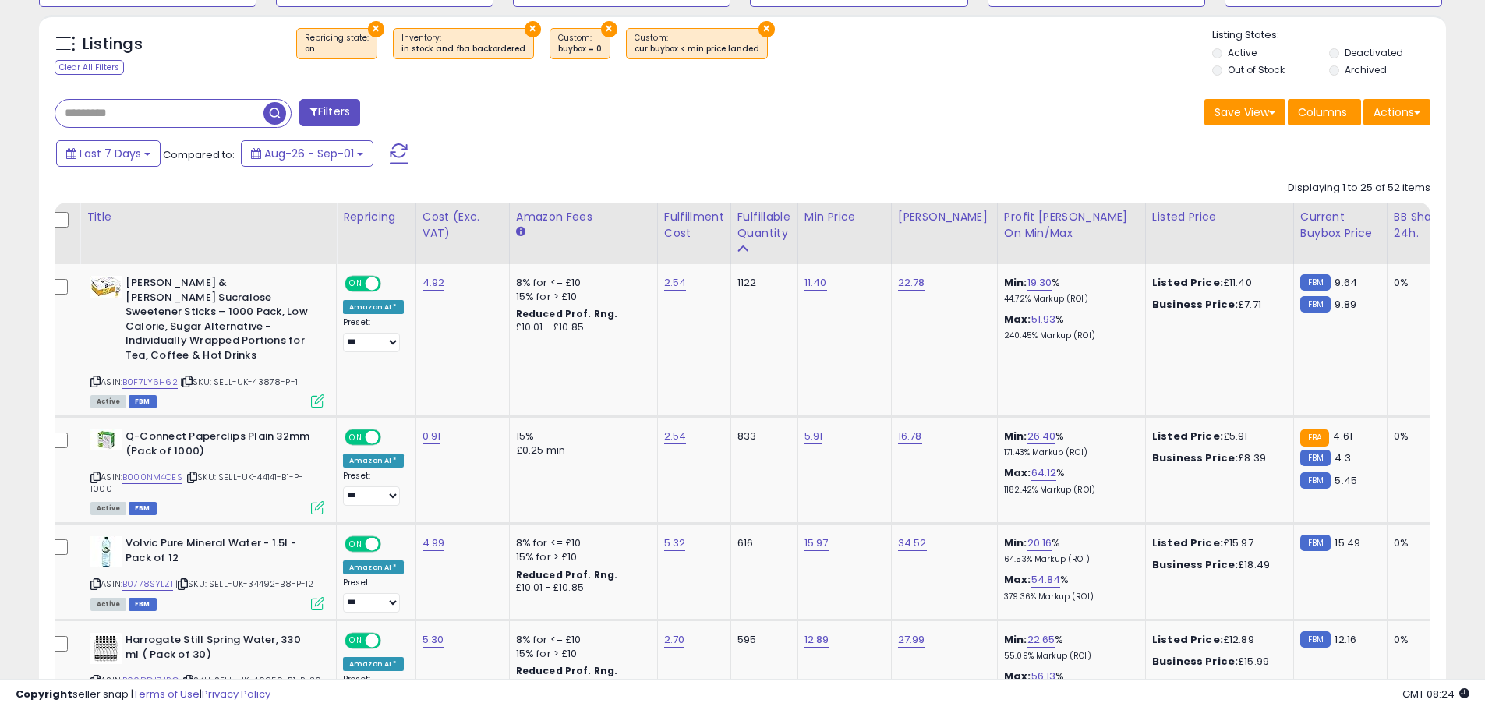
scroll to position [588, 0]
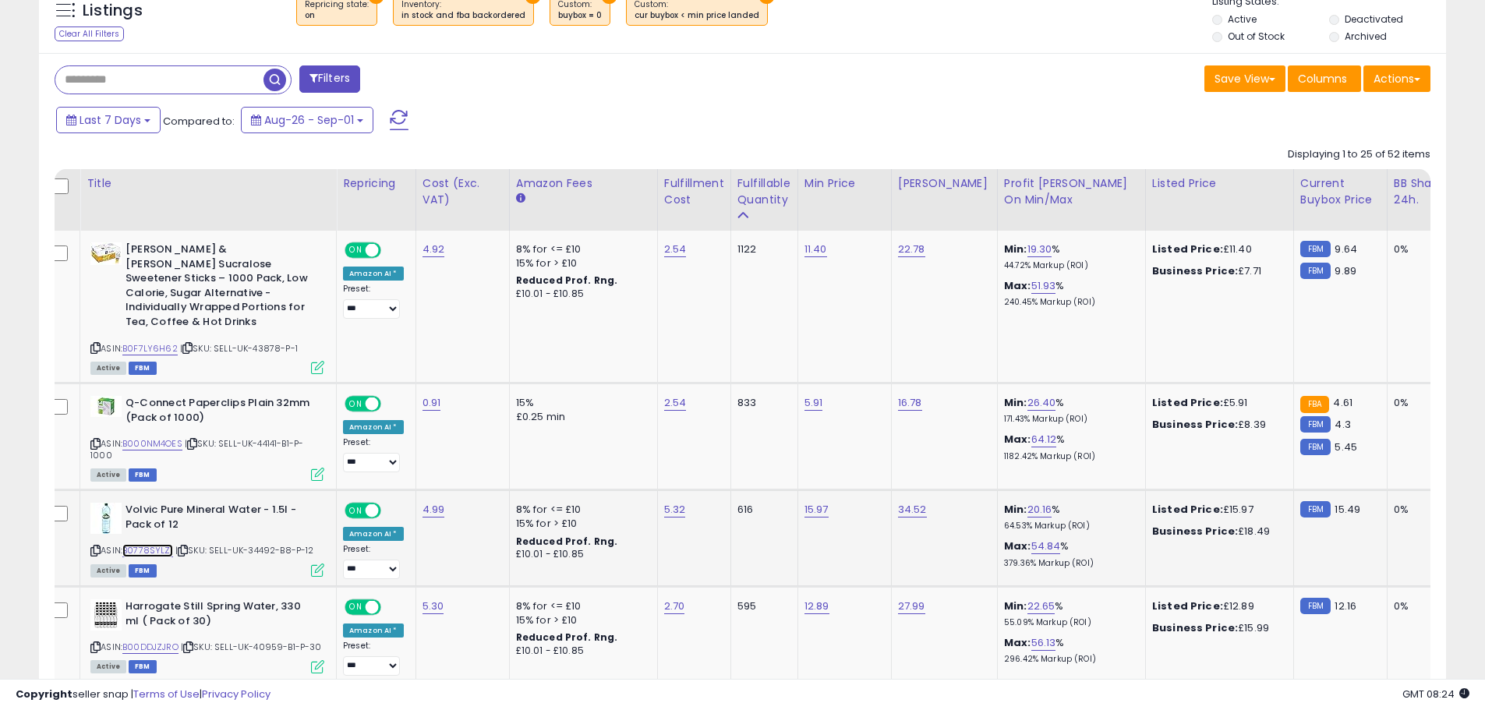
click at [162, 544] on link "B0778SYLZ1" at bounding box center [147, 550] width 51 height 13
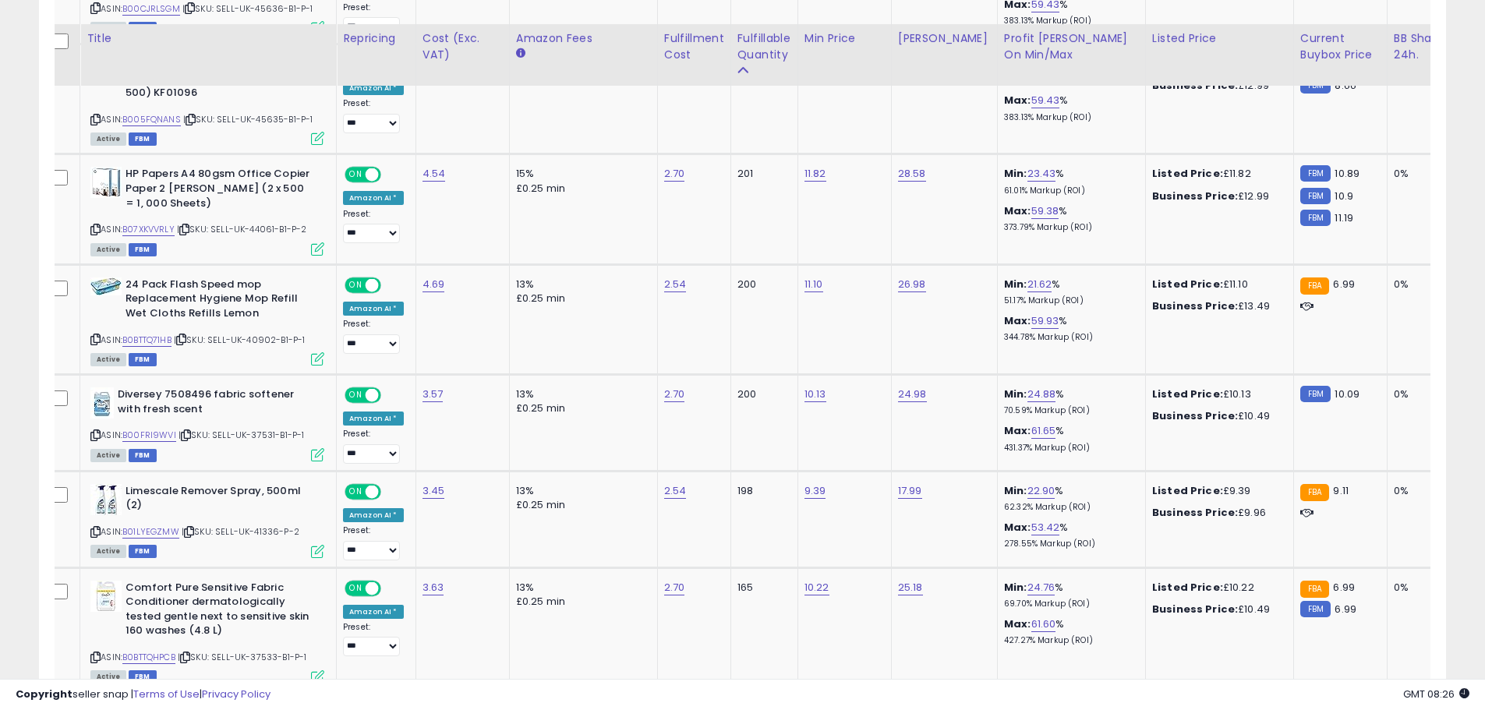
scroll to position [1679, 0]
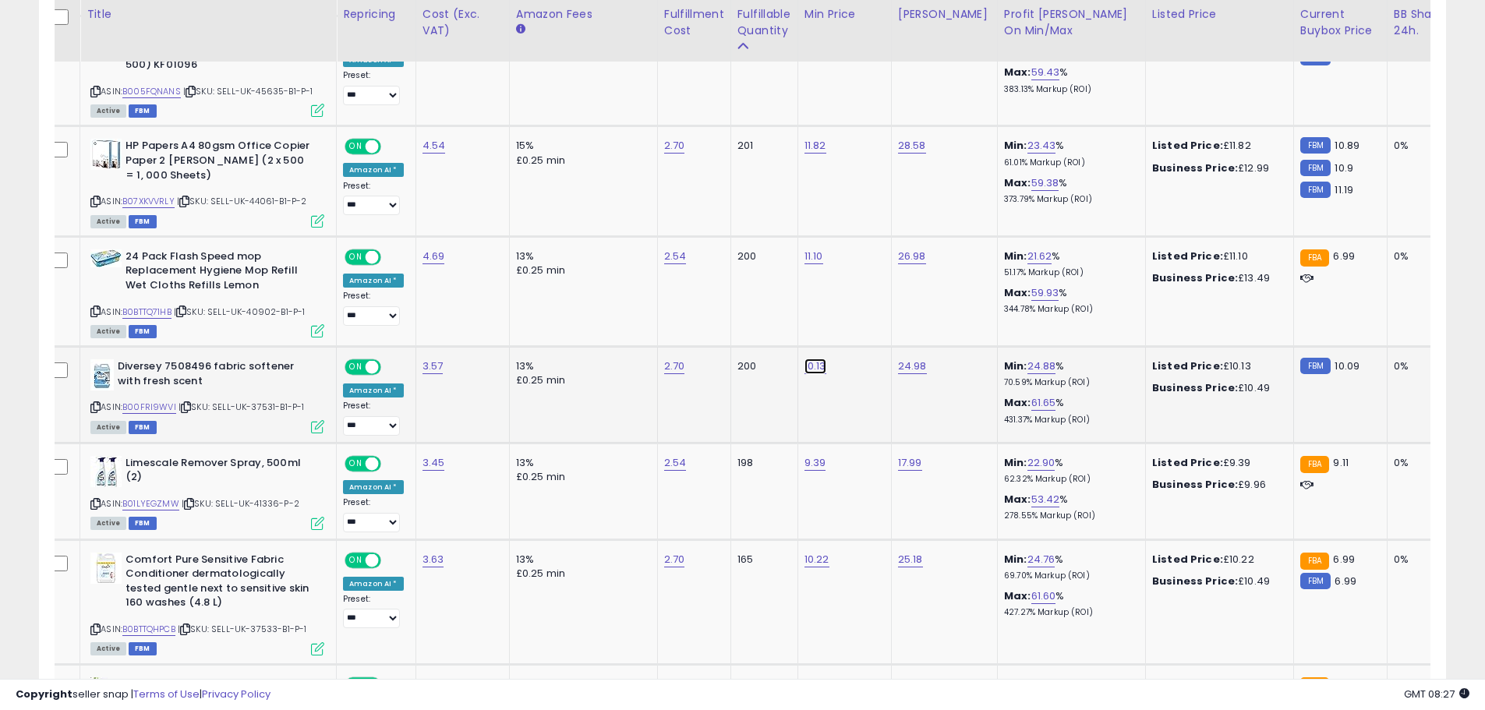
click at [815, 359] on link "10.13" at bounding box center [815, 367] width 22 height 16
type input "*****"
click button "submit" at bounding box center [856, 312] width 27 height 23
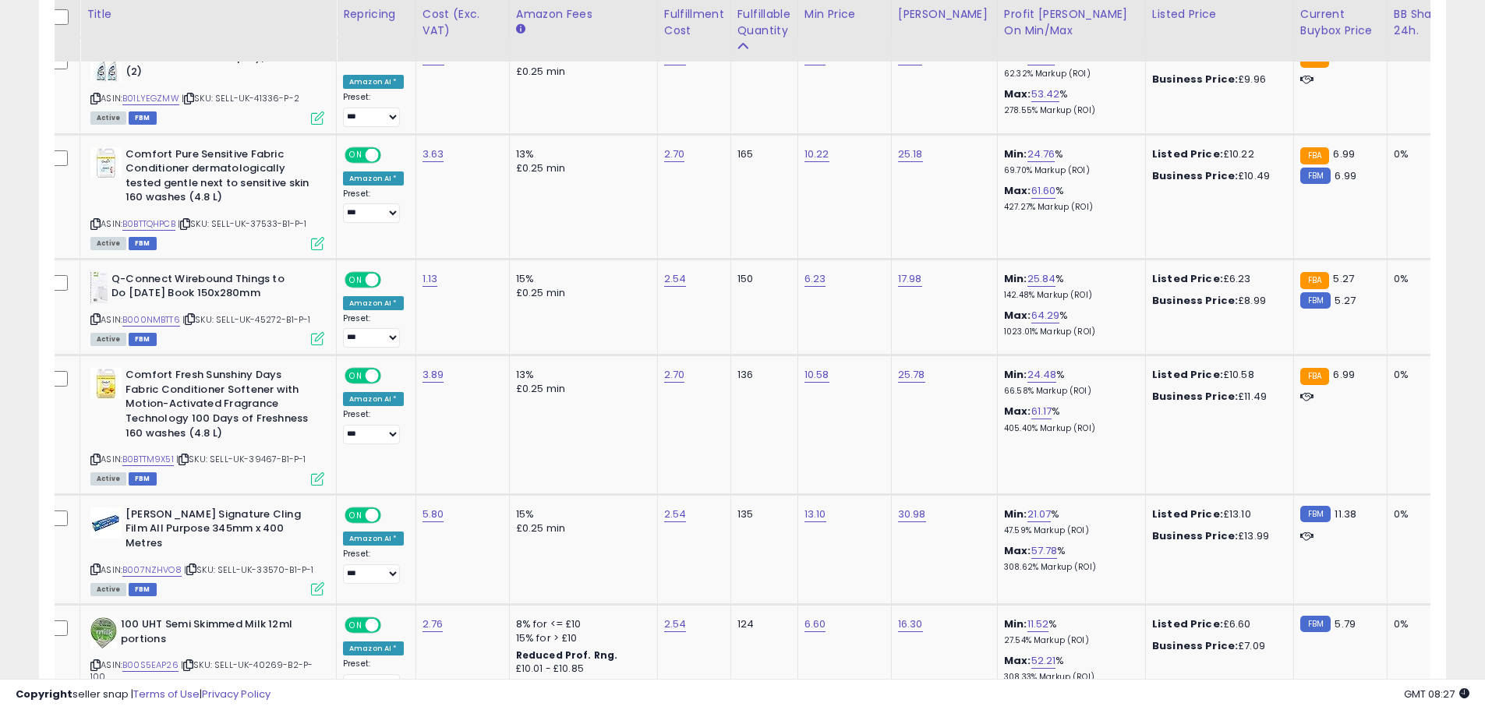
scroll to position [2189, 0]
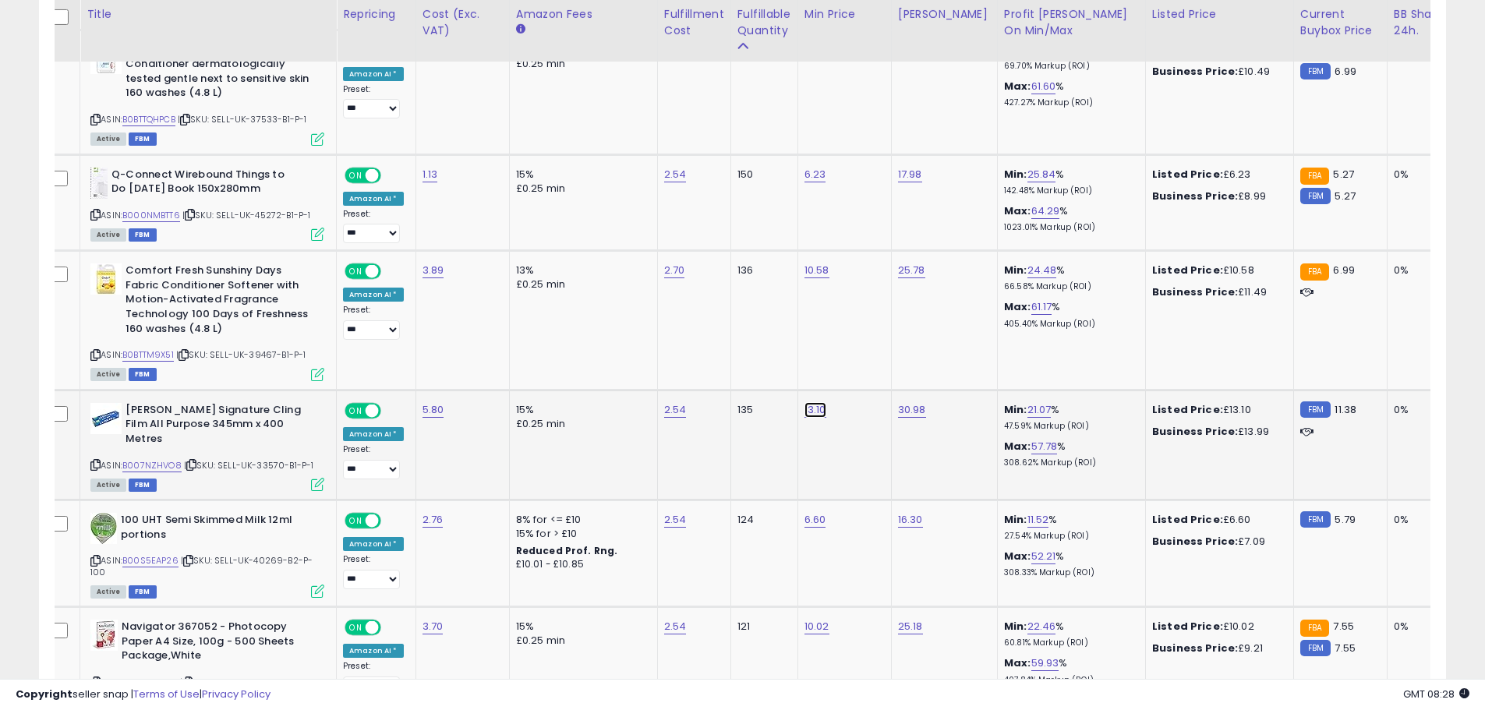
click at [809, 402] on link "13.10" at bounding box center [815, 410] width 22 height 16
type input "*****"
click button "submit" at bounding box center [855, 355] width 27 height 23
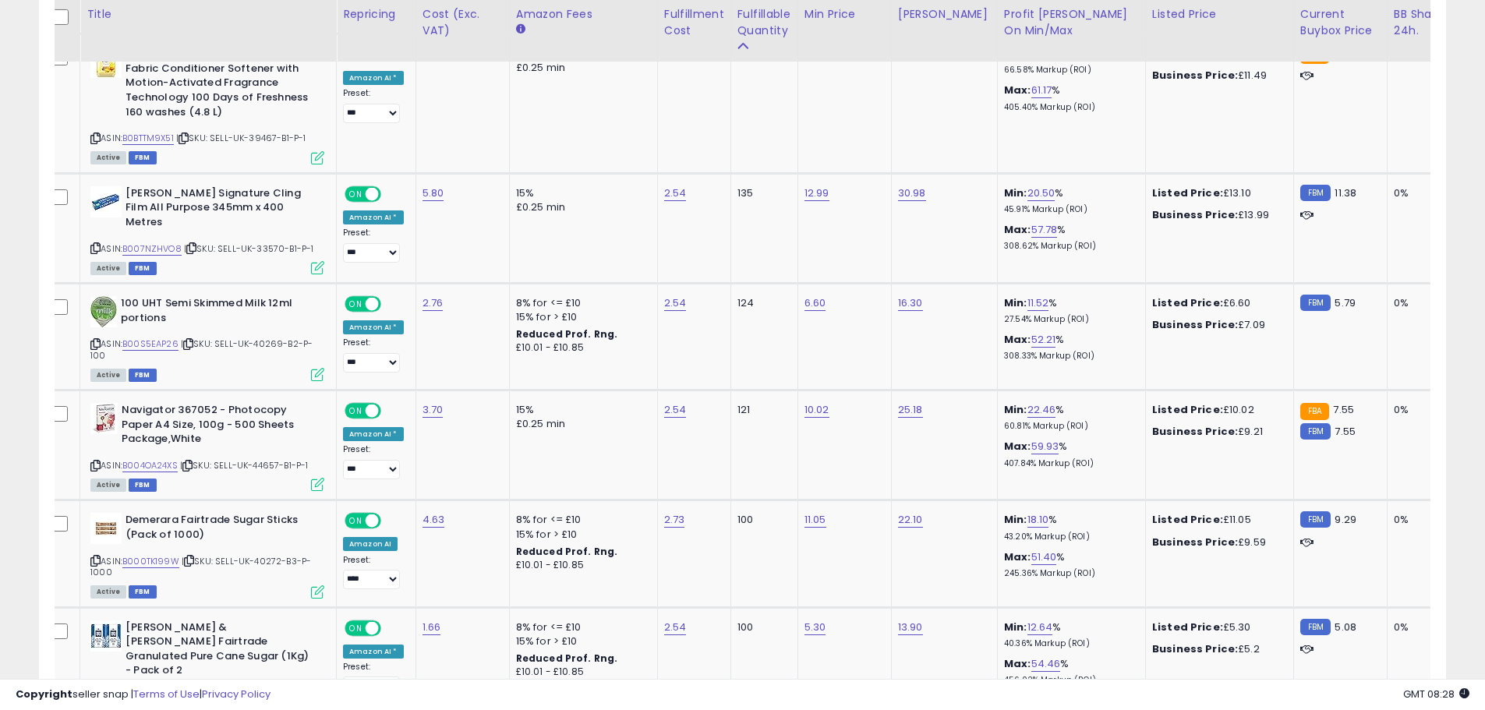
scroll to position [2481, 0]
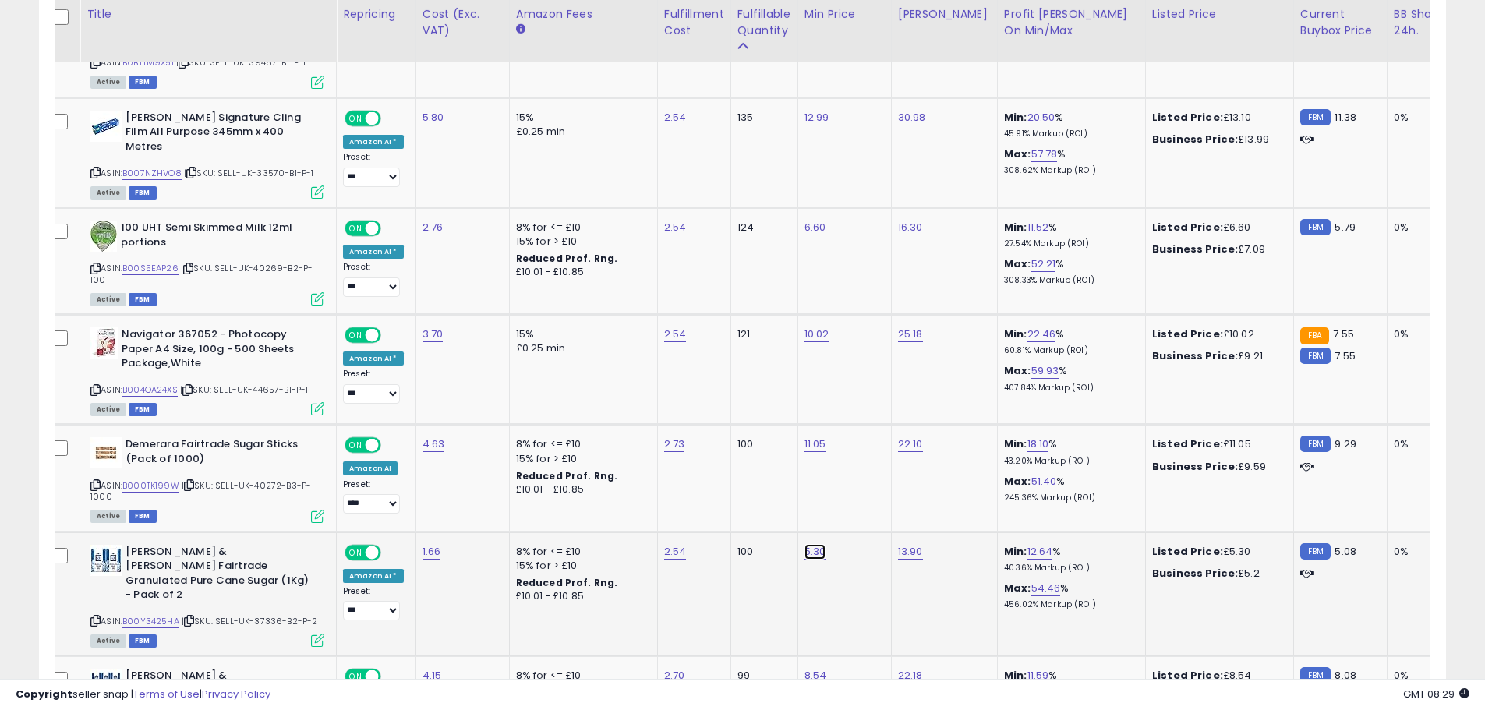
click at [811, 544] on link "5.30" at bounding box center [815, 552] width 22 height 16
type input "****"
click button "submit" at bounding box center [855, 483] width 27 height 23
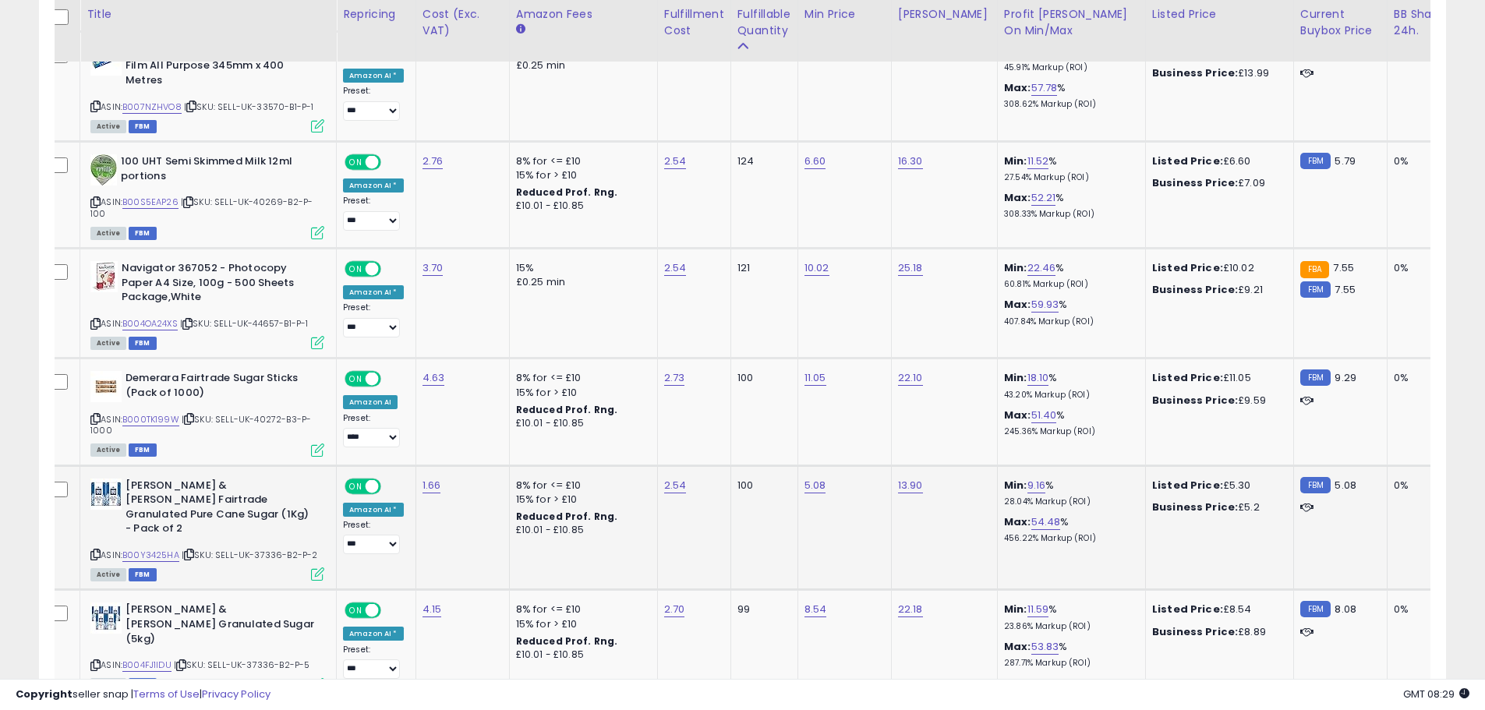
scroll to position [2564, 0]
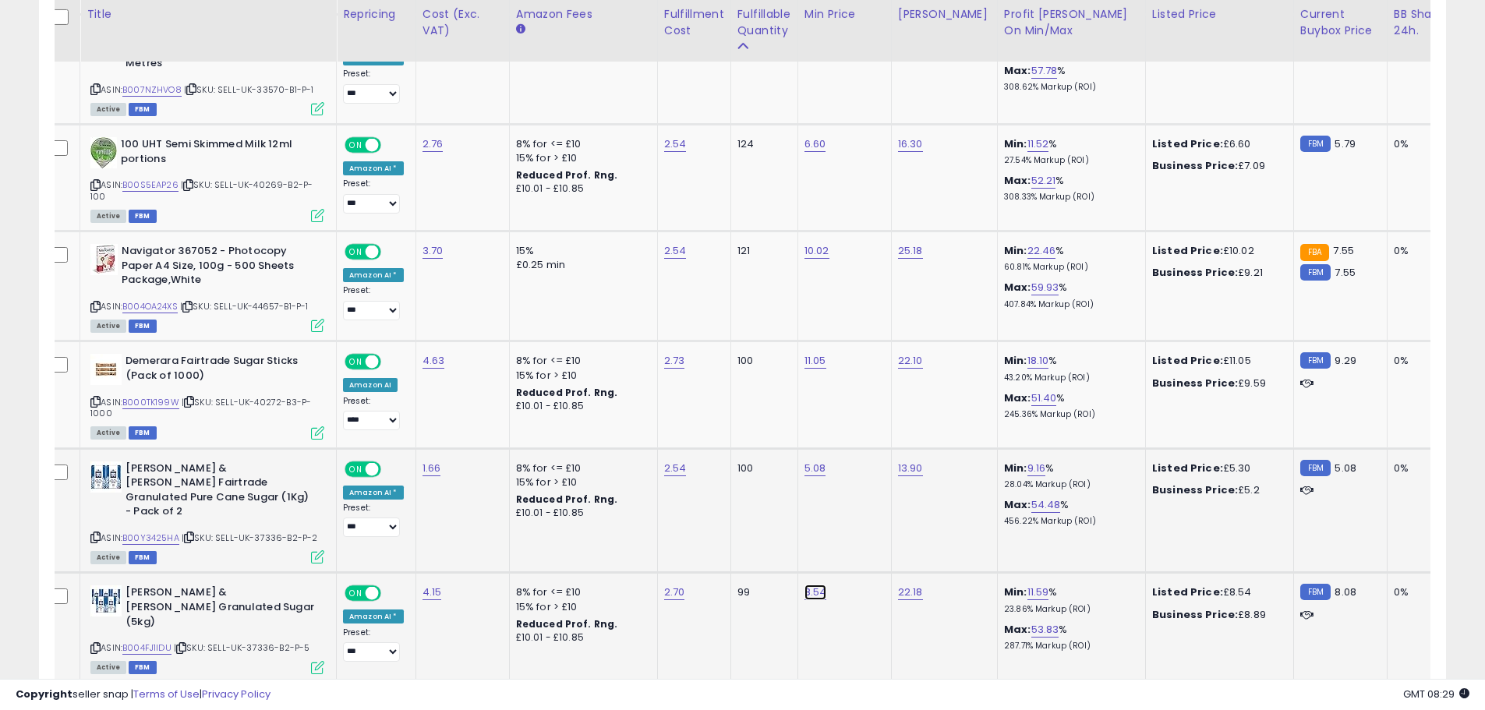
click at [812, 585] on link "8.54" at bounding box center [815, 593] width 23 height 16
type input "****"
click button "submit" at bounding box center [855, 496] width 27 height 23
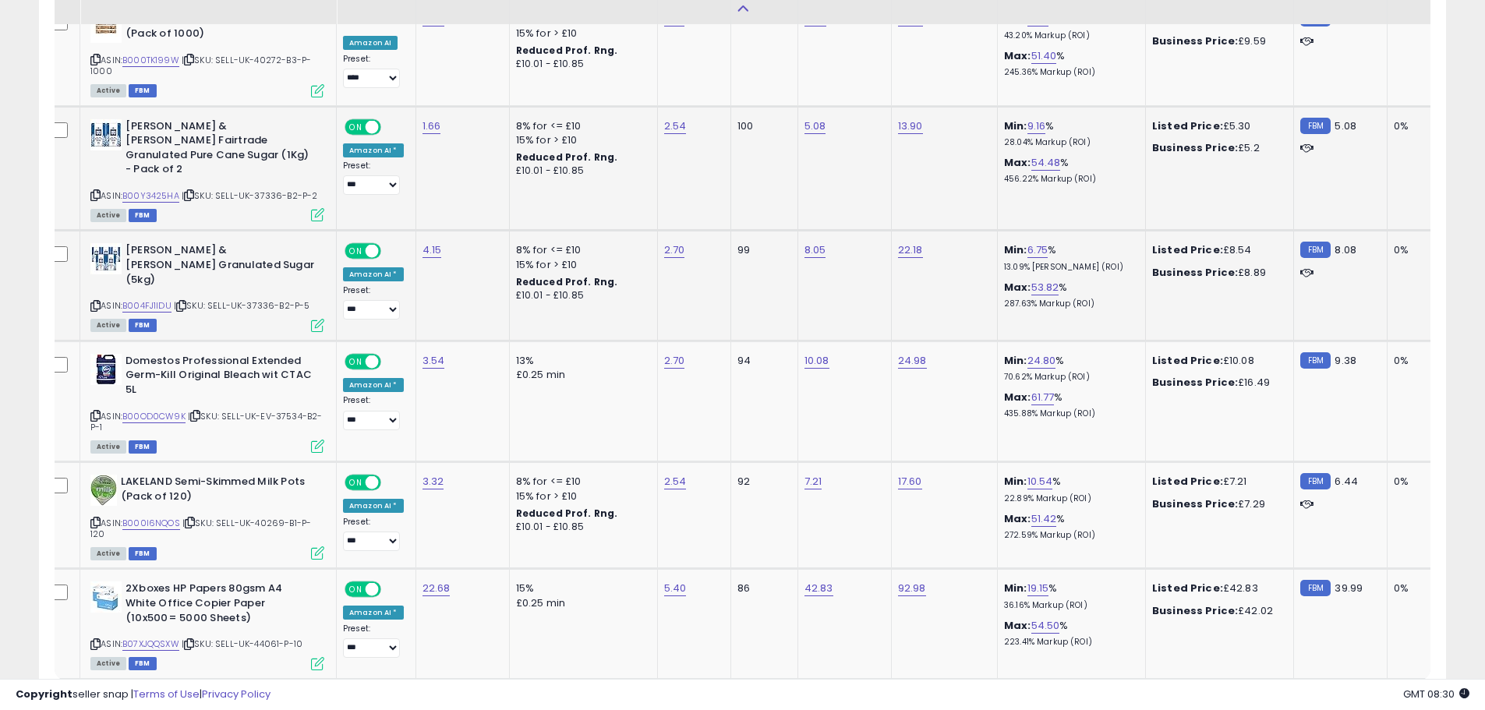
scroll to position [2944, 0]
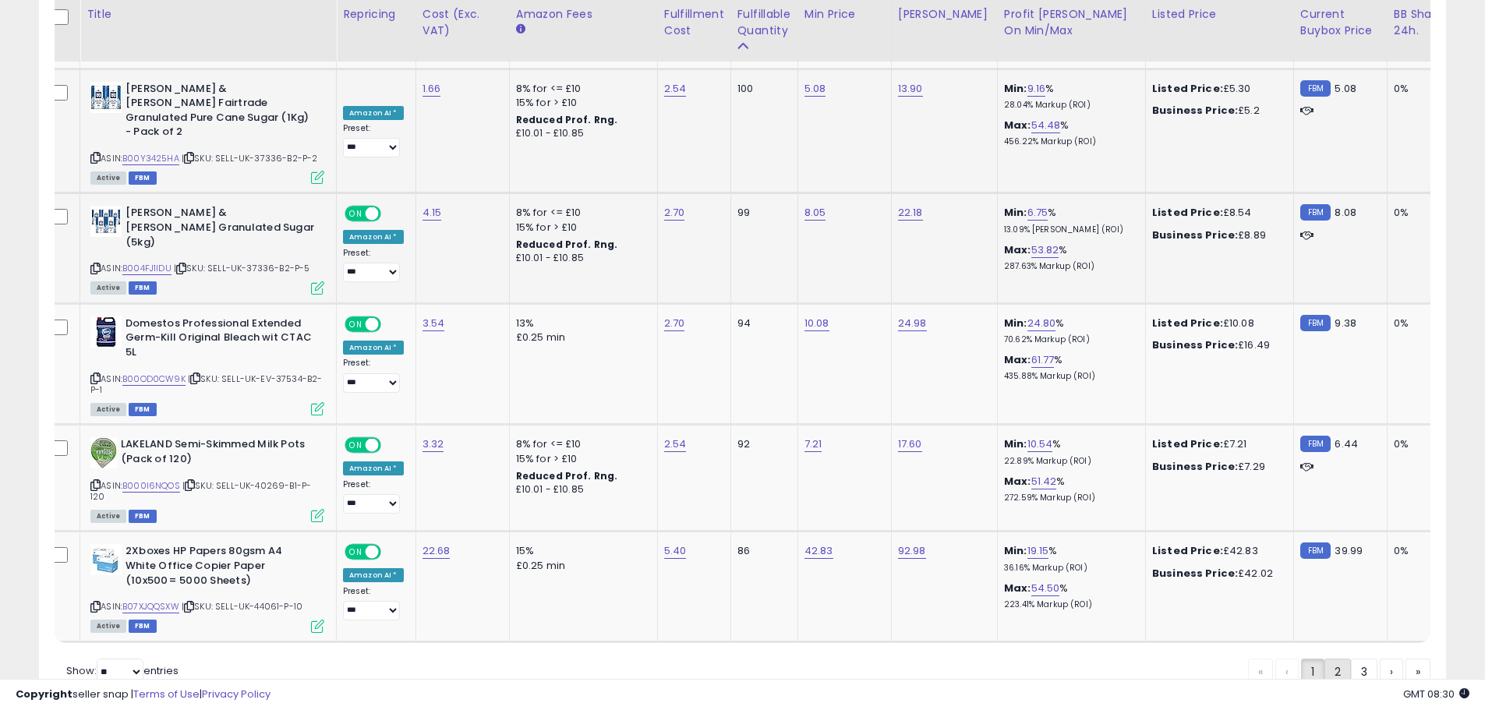
click at [1336, 659] on link "2" at bounding box center [1337, 672] width 27 height 27
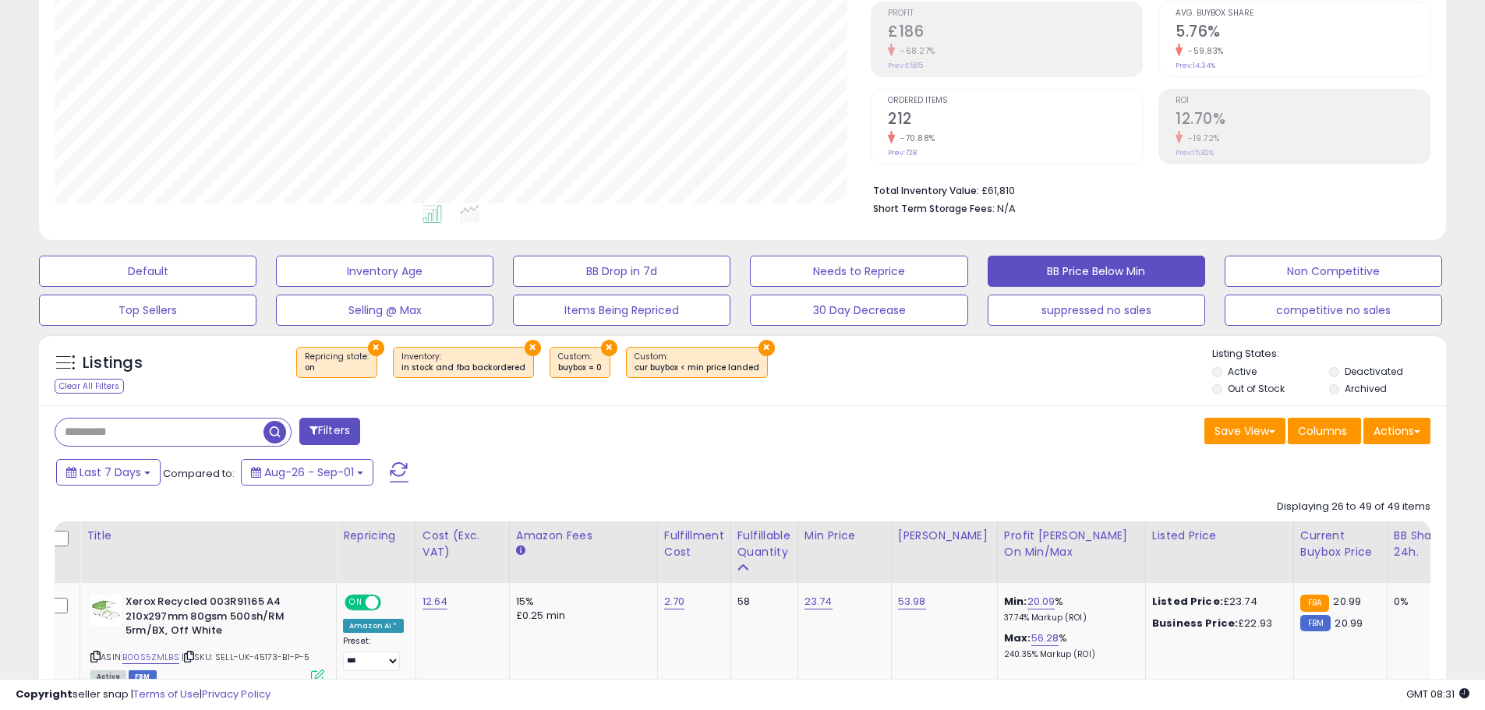
scroll to position [232, 0]
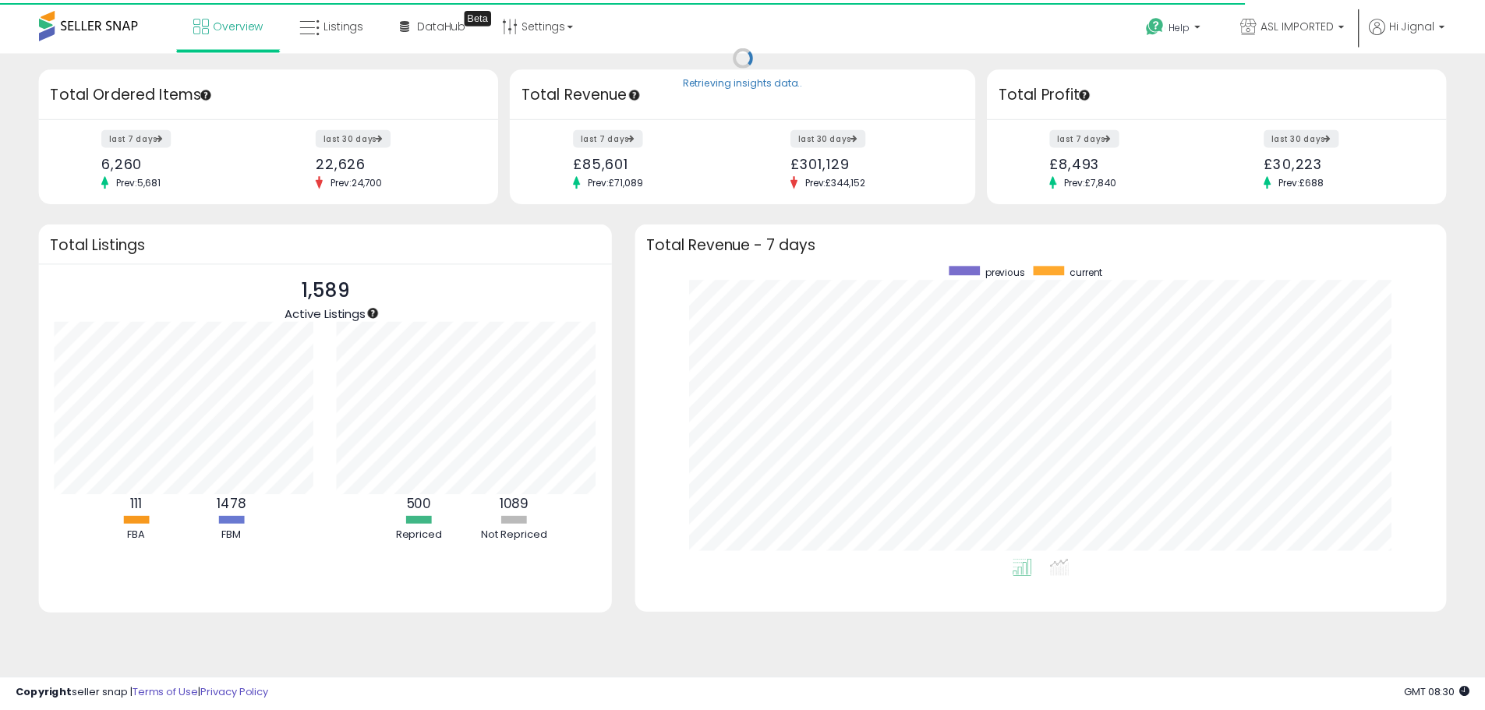
scroll to position [779188, 778703]
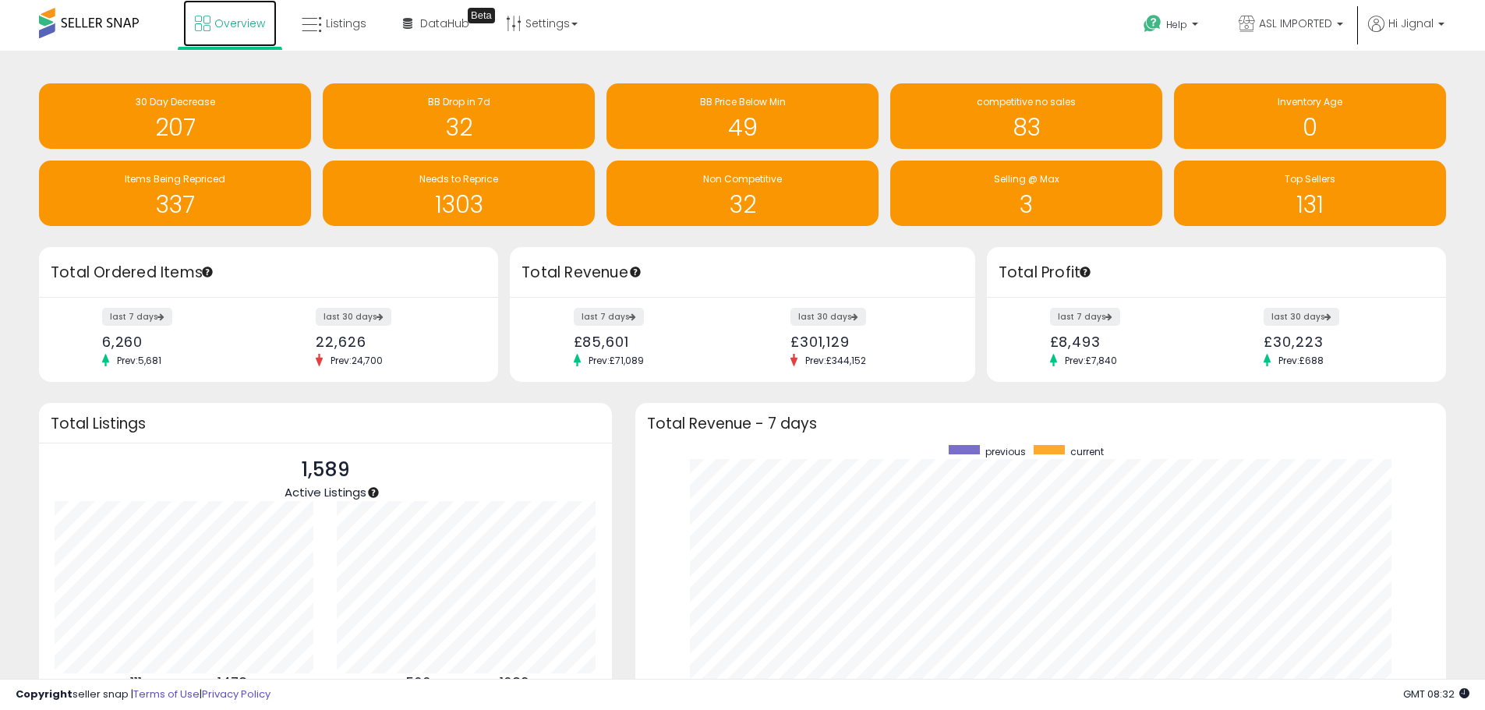
click at [228, 28] on span "Overview" at bounding box center [239, 24] width 51 height 16
click at [219, 26] on span "Overview" at bounding box center [239, 24] width 51 height 16
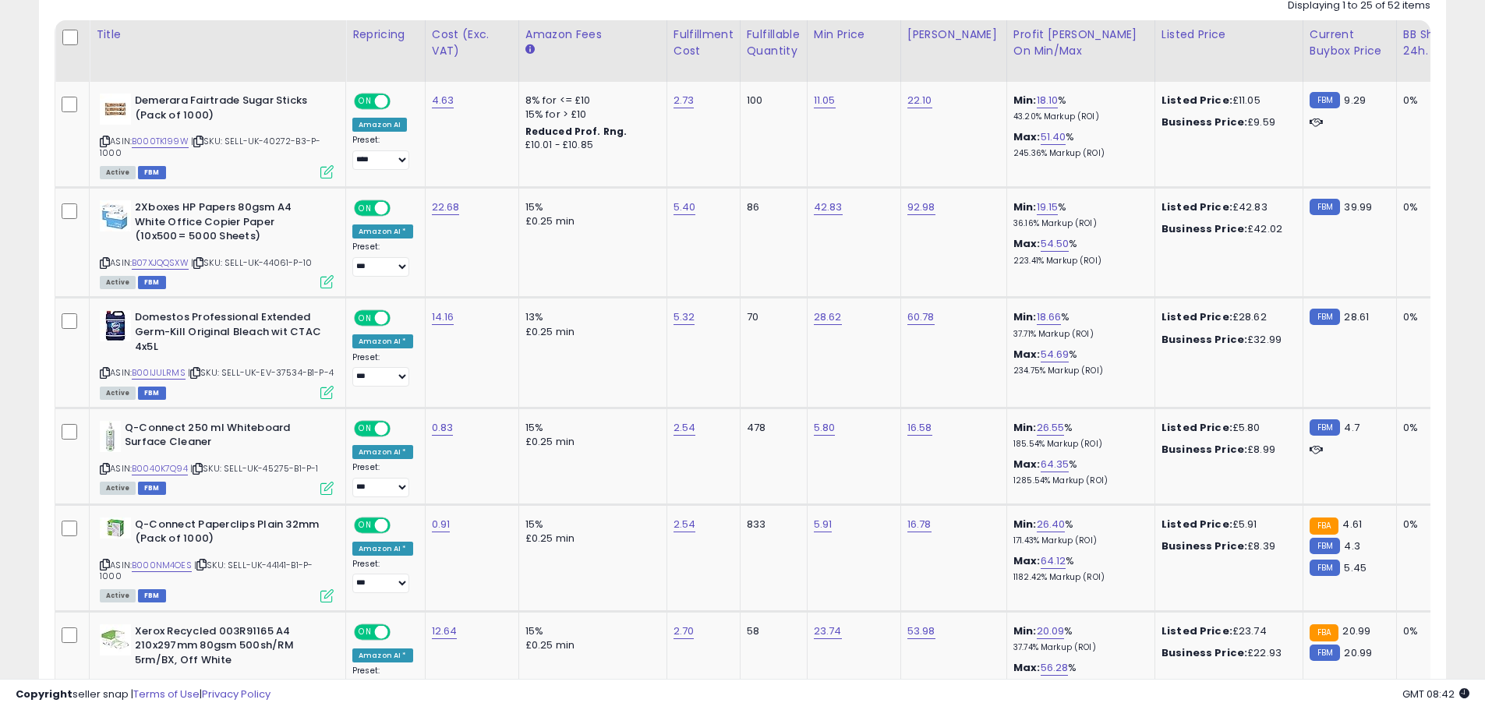
scroll to position [634, 0]
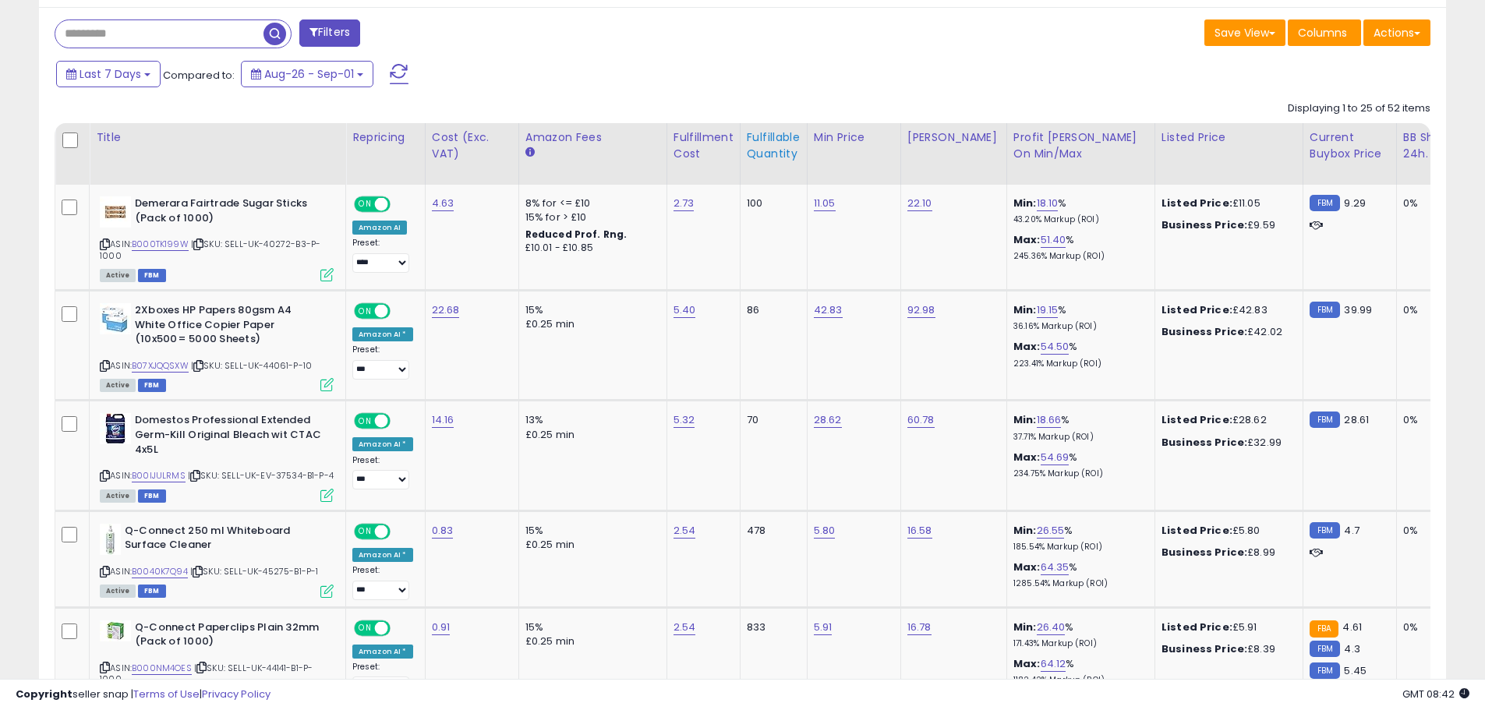
click at [769, 148] on div "Fulfillable Quantity" at bounding box center [774, 145] width 54 height 33
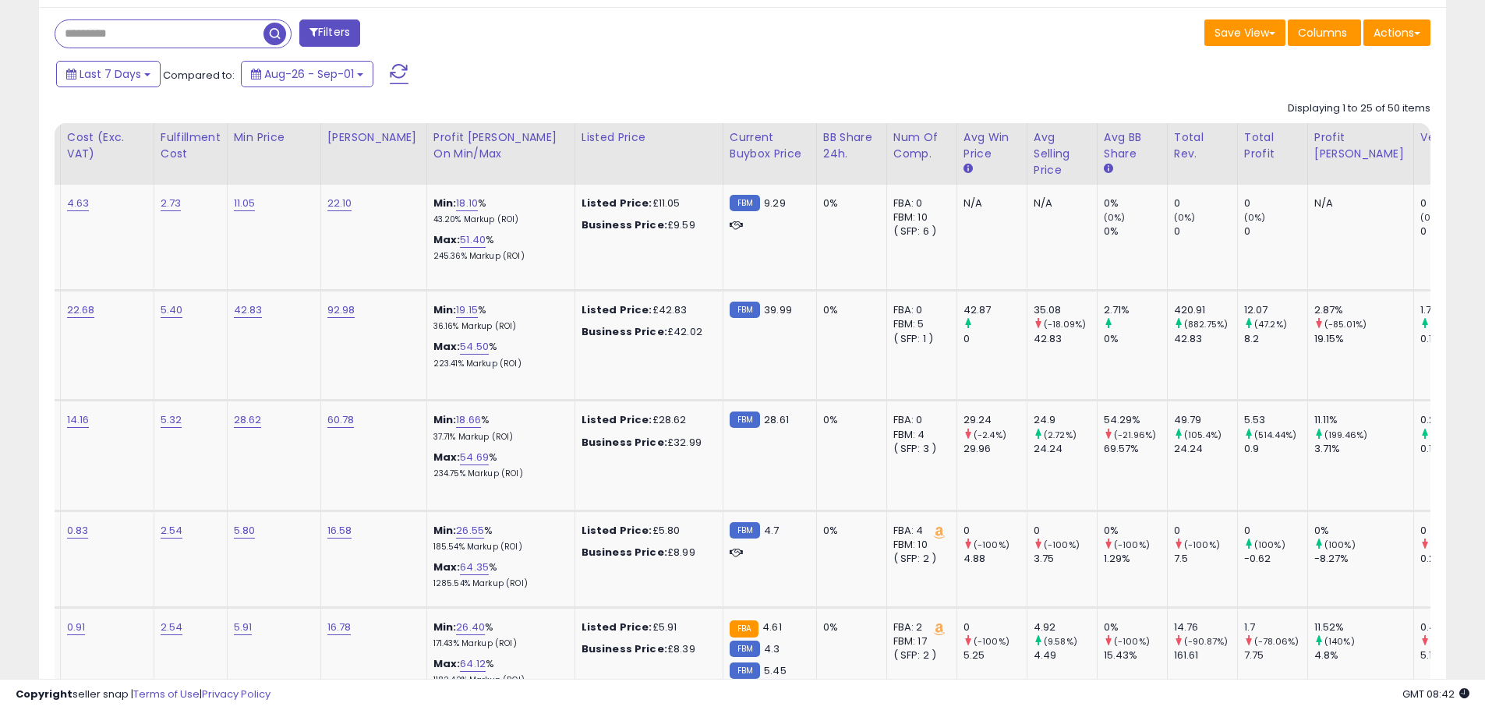
scroll to position [0, 0]
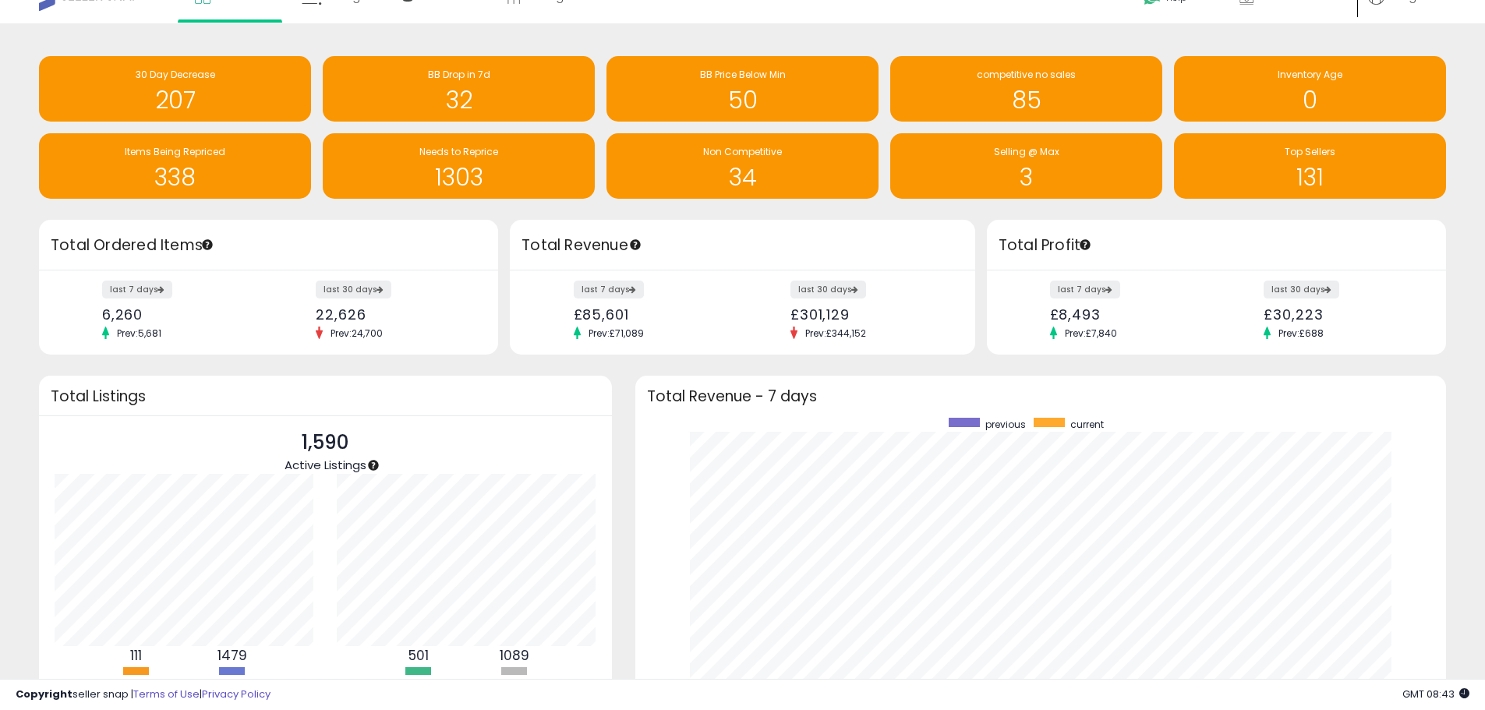
scroll to position [20, 0]
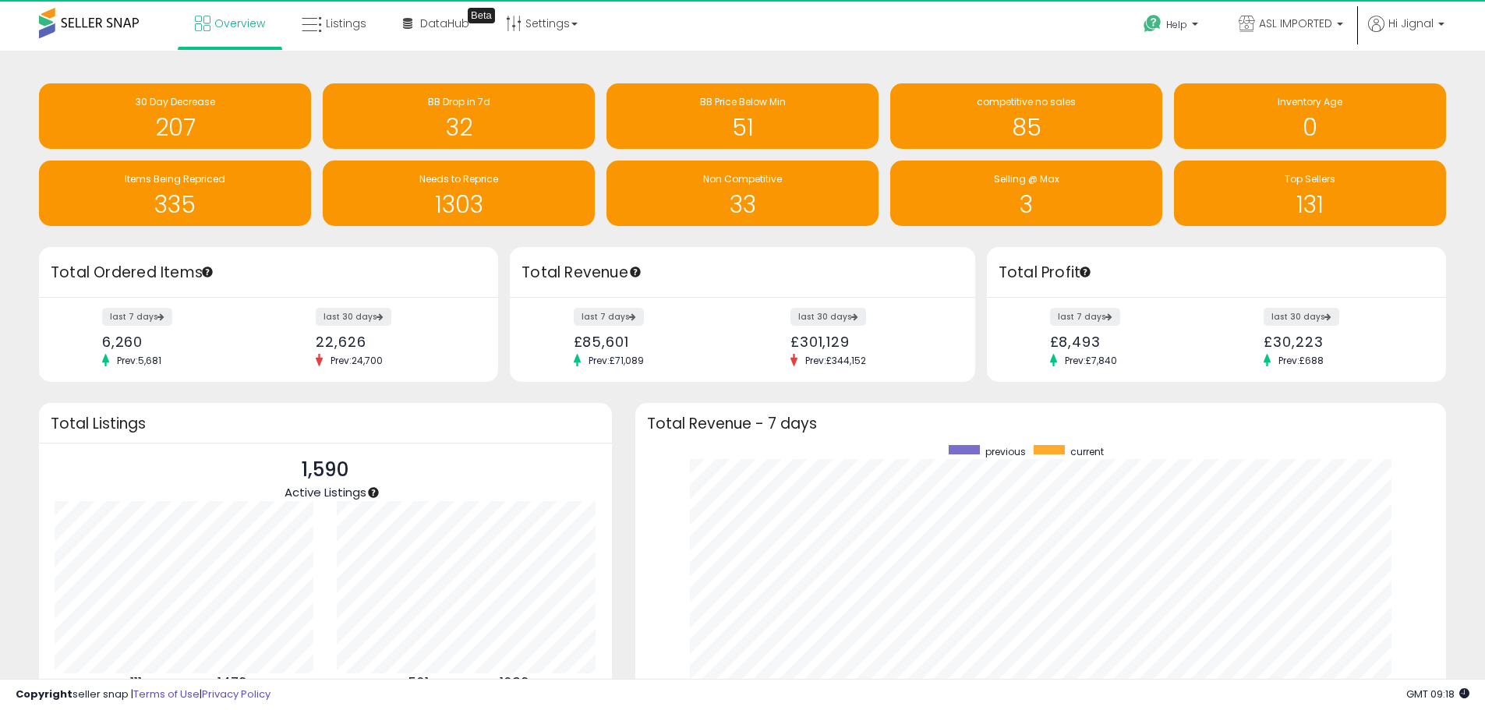
scroll to position [779188, 778703]
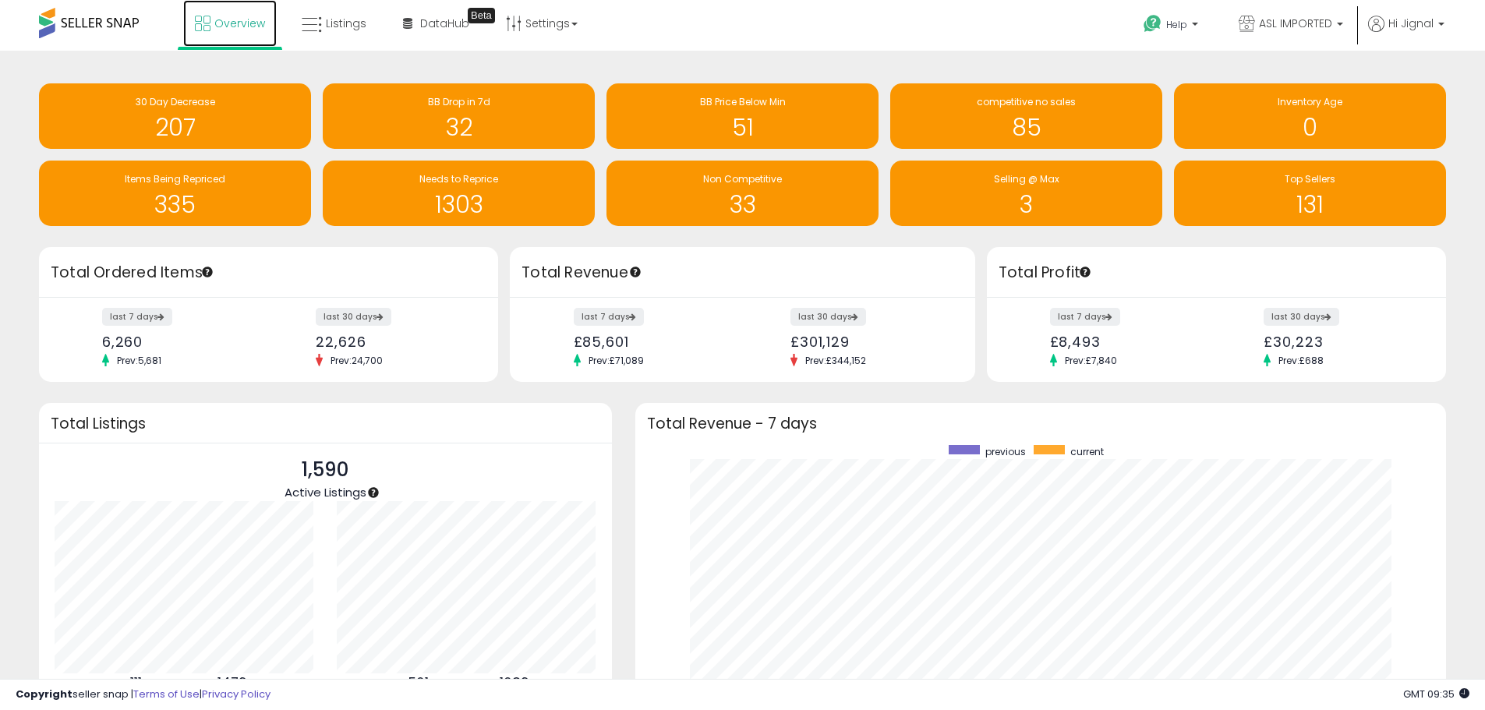
click at [219, 25] on span "Overview" at bounding box center [239, 24] width 51 height 16
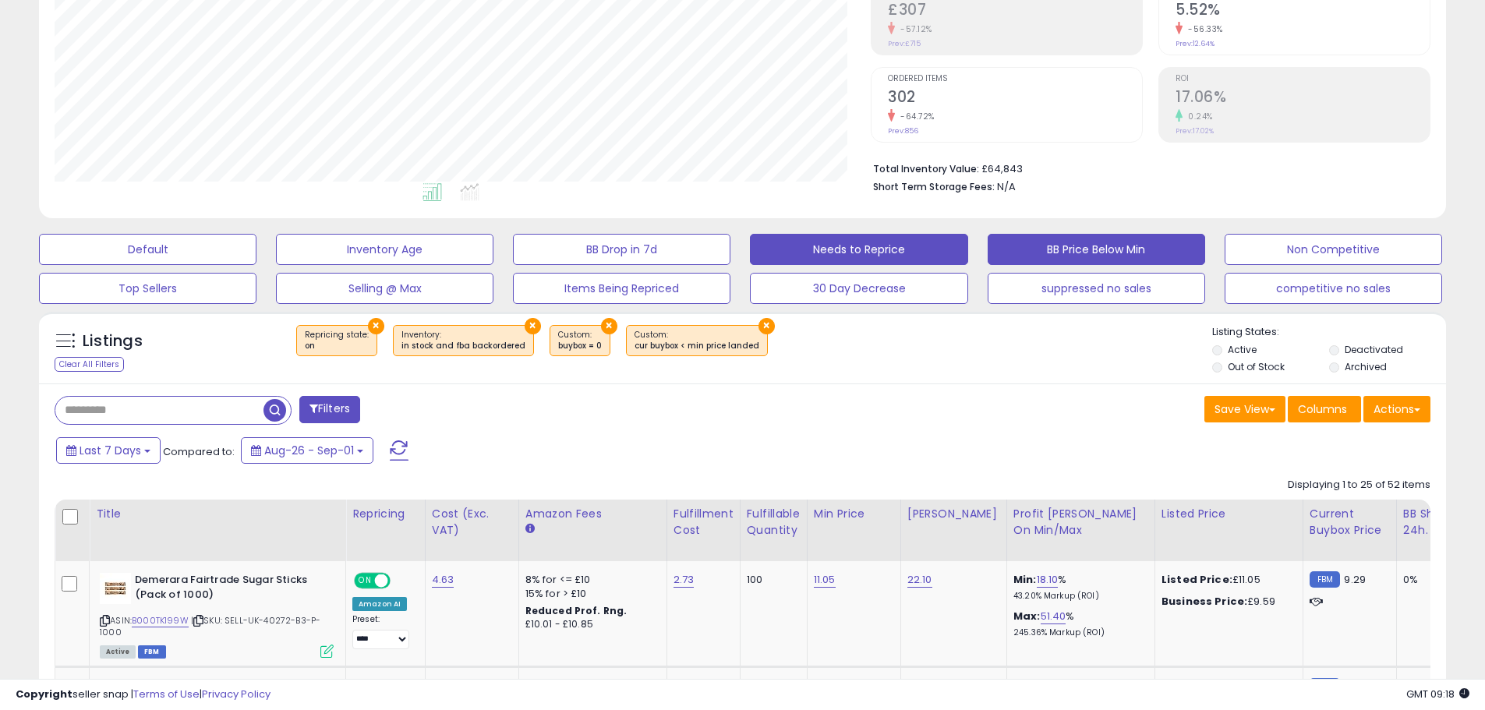
scroll to position [320, 816]
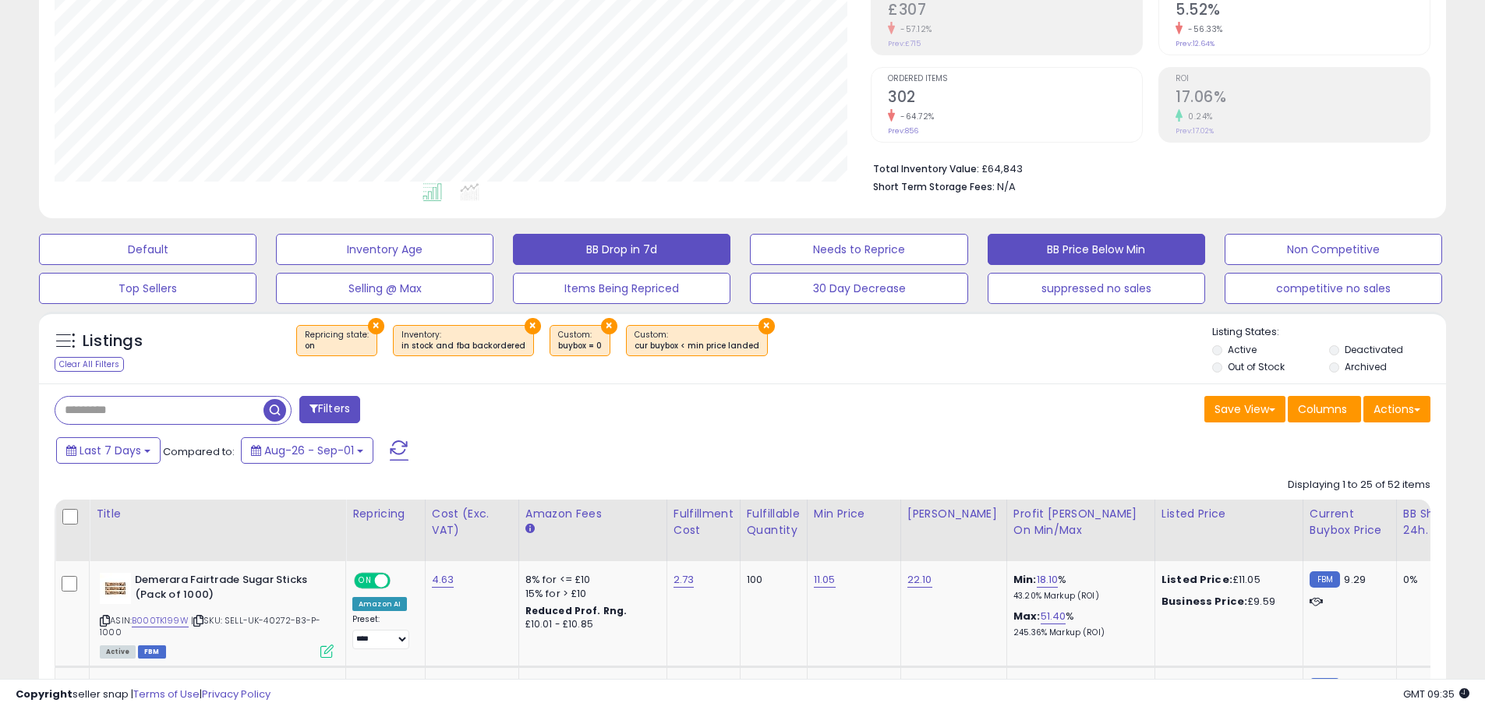
click at [631, 246] on button "BB Drop in 7d" at bounding box center [621, 249] width 217 height 31
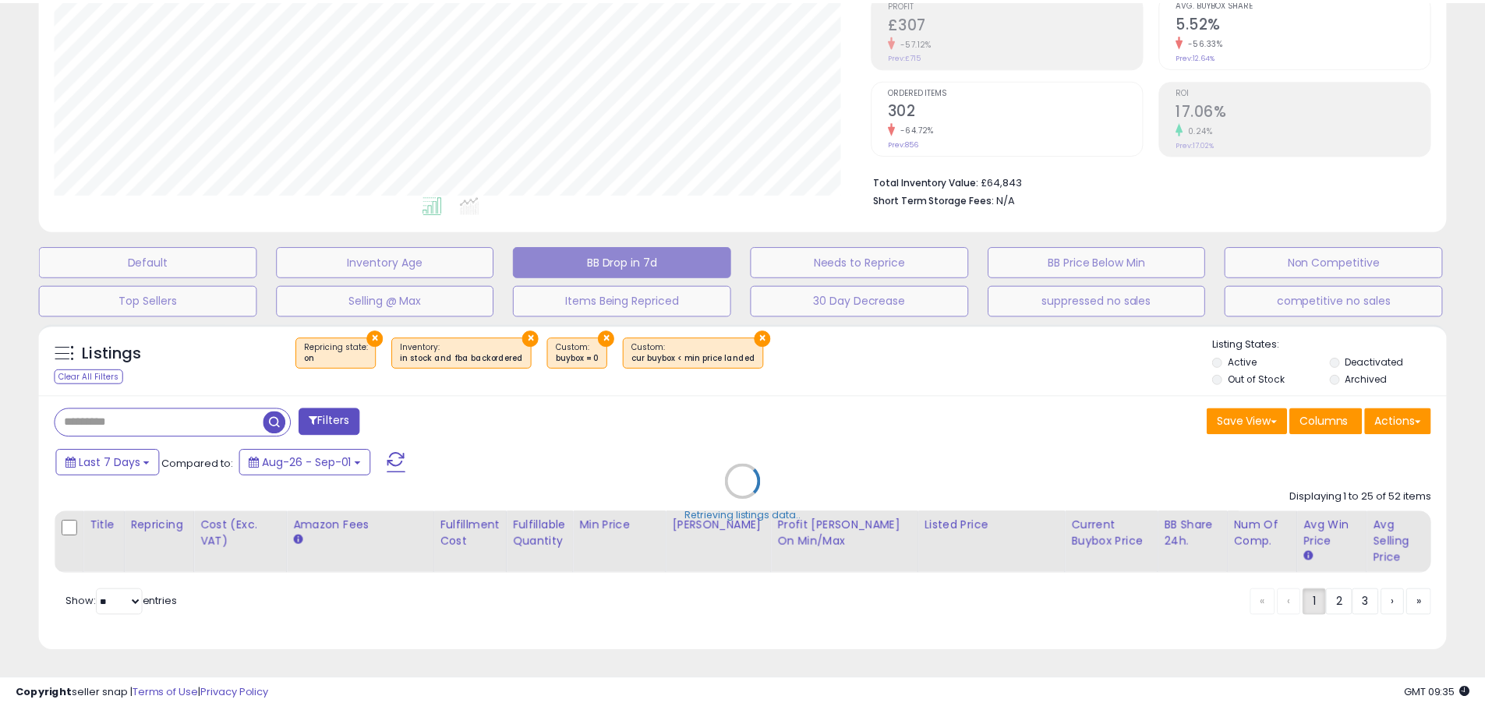
scroll to position [320, 823]
drag, startPoint x: 1116, startPoint y: 566, endPoint x: 1273, endPoint y: 571, distance: 156.7
click at [1273, 571] on div "Retrieving listings data.." at bounding box center [748, 493] width 1442 height 355
select select "**"
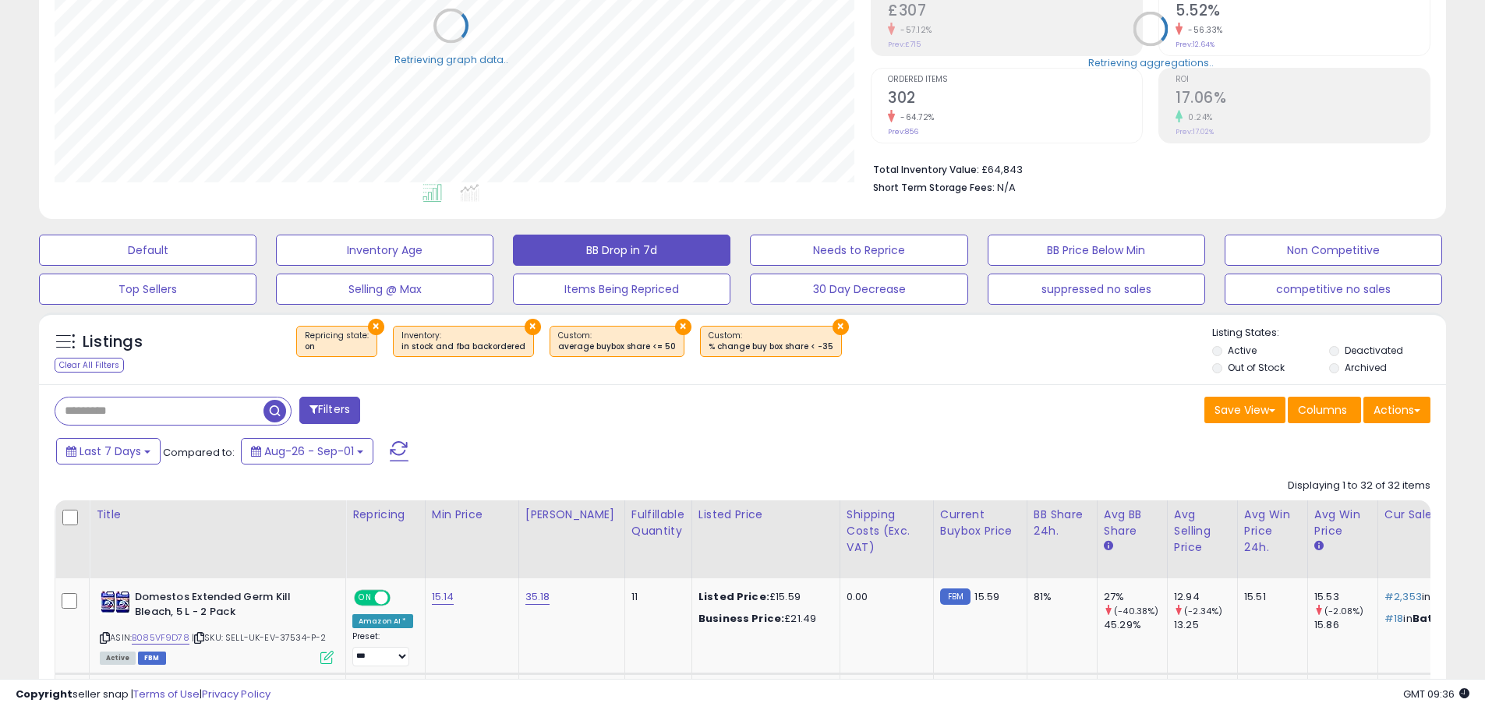
scroll to position [779163, 778666]
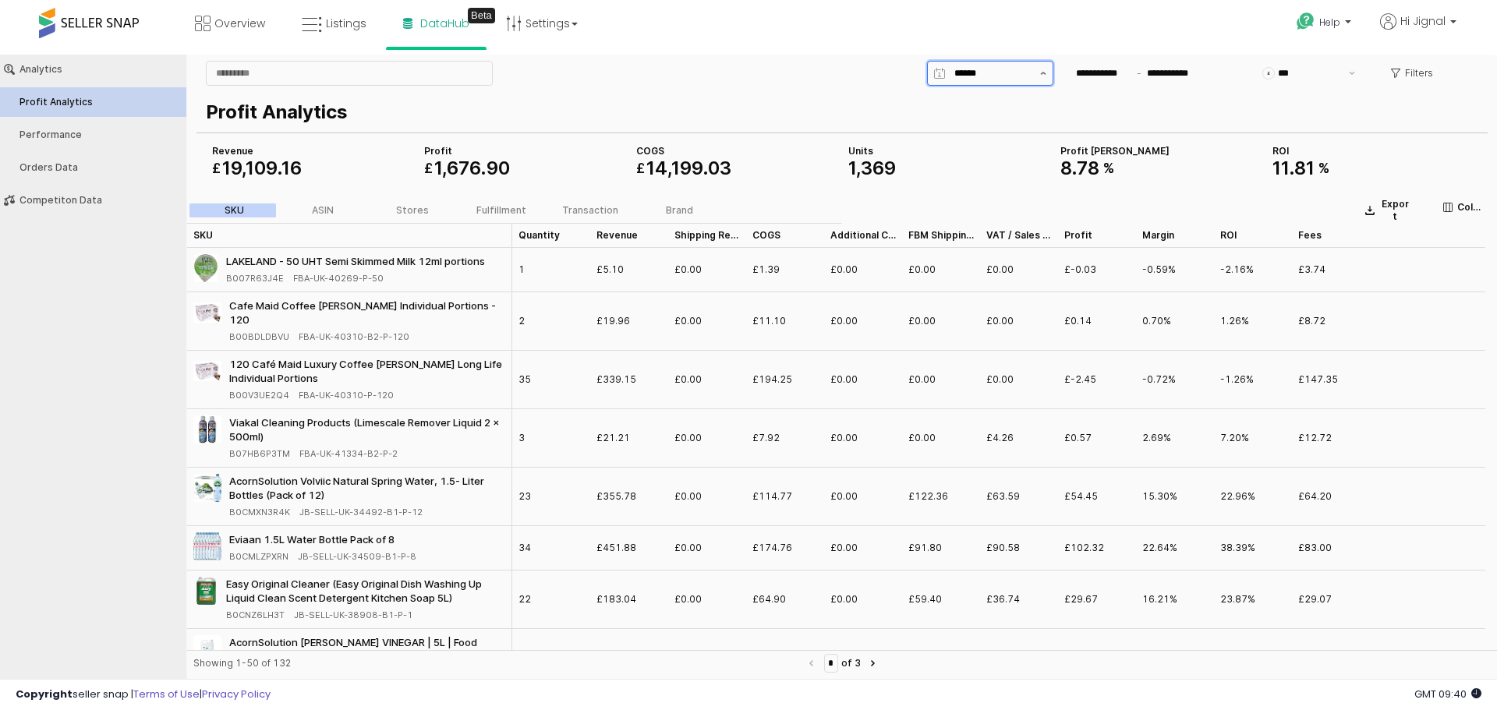
click at [1041, 72] on icon "Show suggestions" at bounding box center [1043, 73] width 6 height 3
click at [976, 101] on div "[DATE]" at bounding box center [985, 105] width 97 height 12
type input "*****"
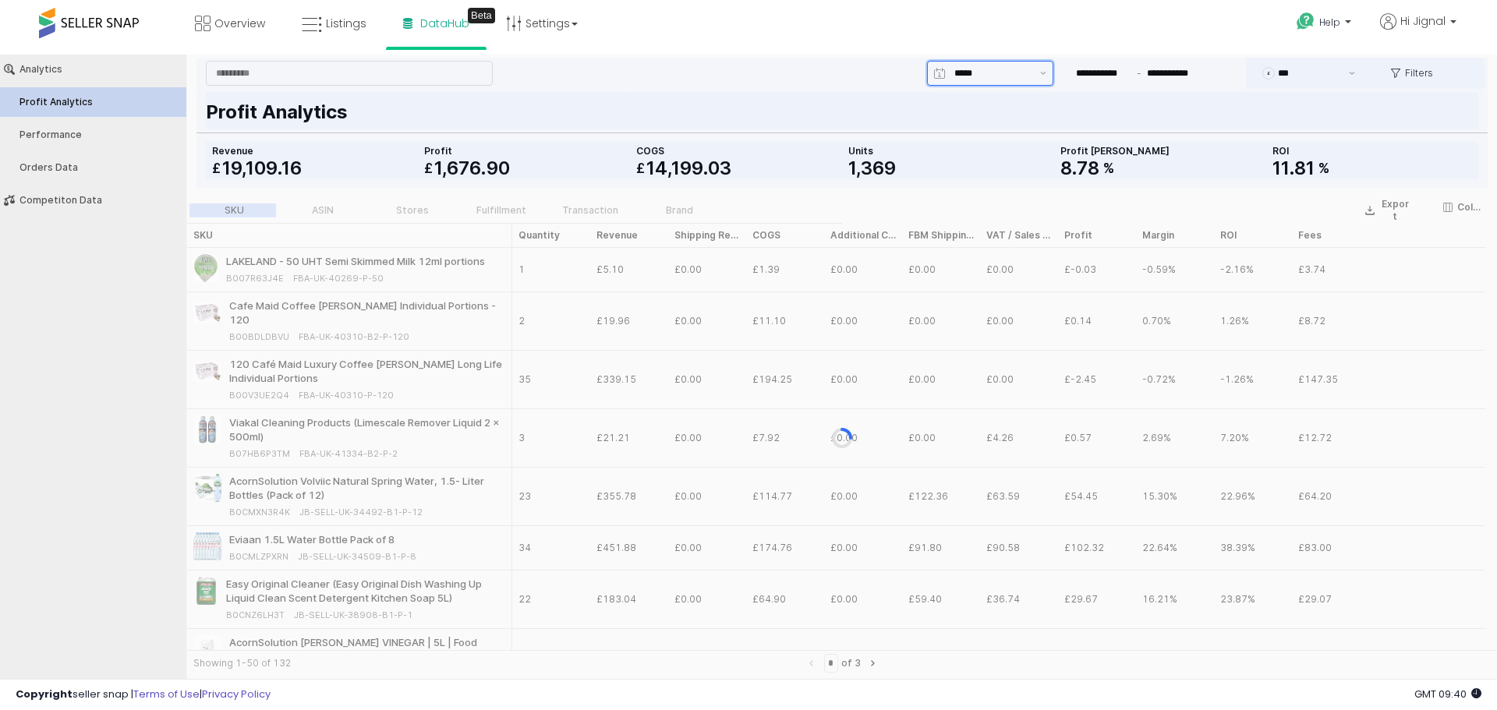
type input "**********"
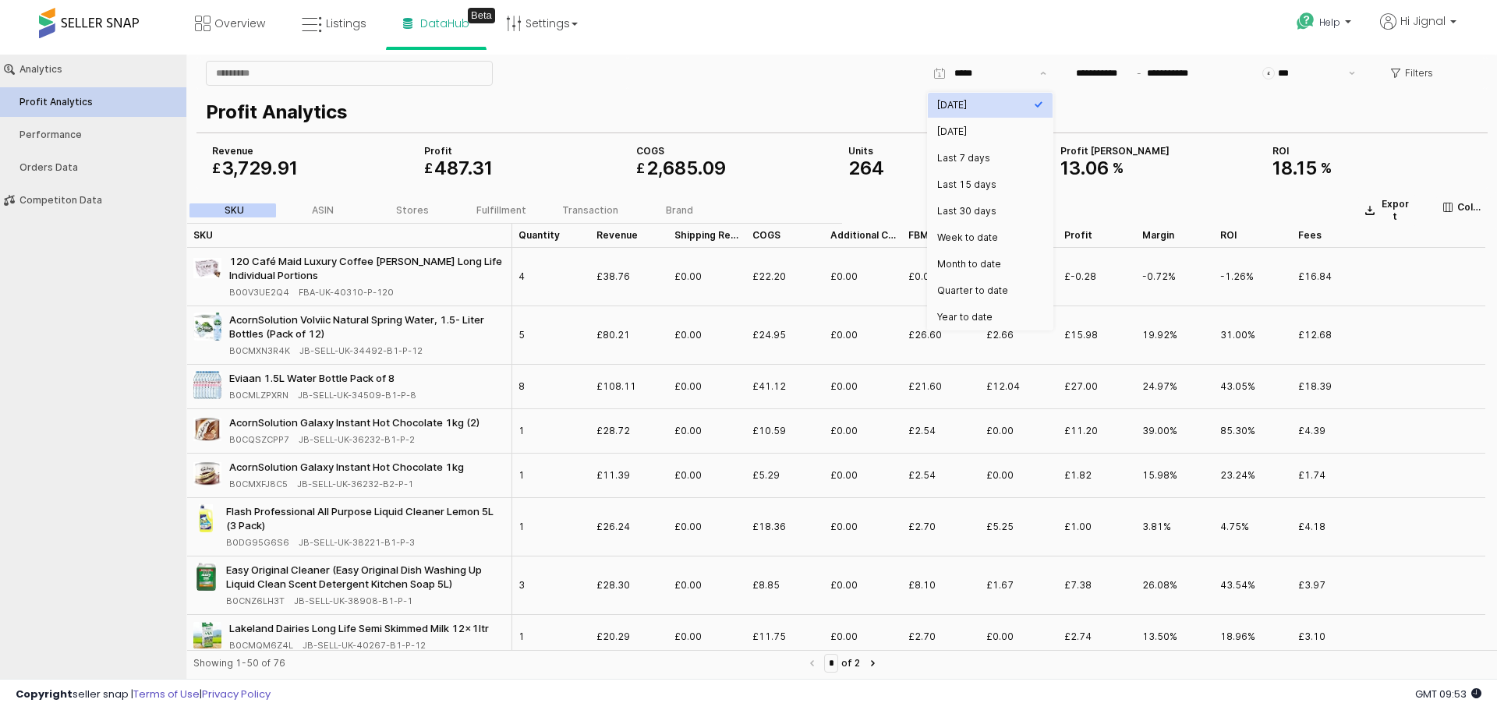
click at [780, 82] on div "**********" at bounding box center [1055, 73] width 857 height 31
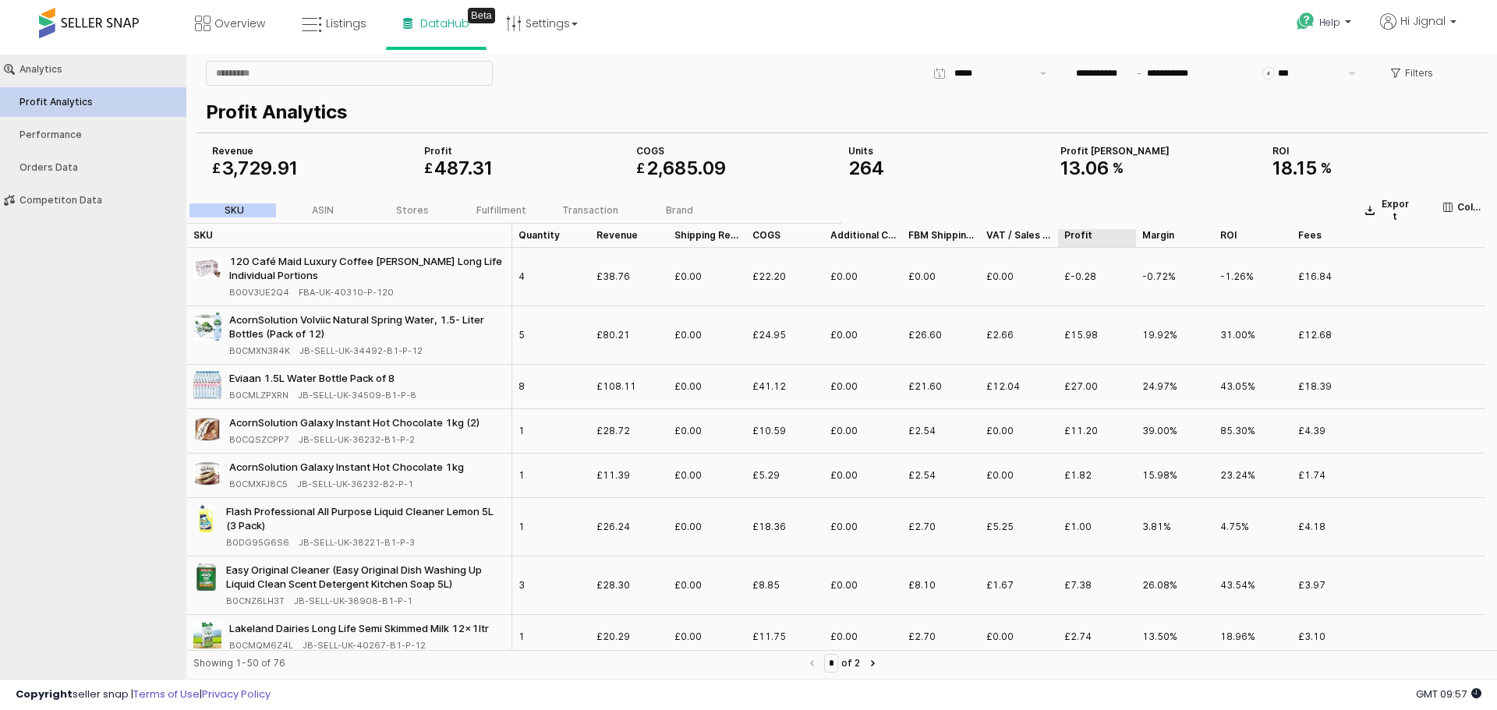
click at [1073, 243] on div "Profit Profit" at bounding box center [1097, 235] width 78 height 25
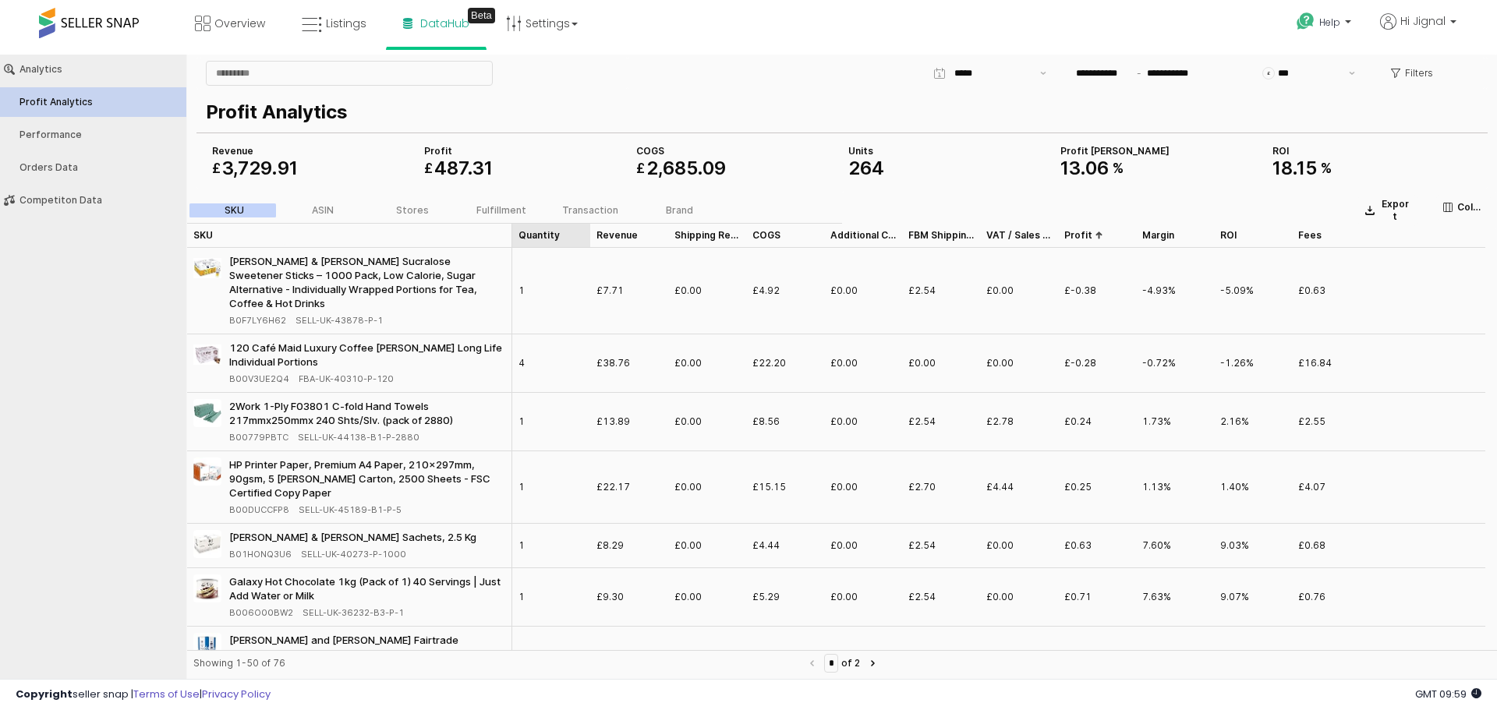
click at [551, 236] on div "Quantity Quantity" at bounding box center [551, 235] width 78 height 25
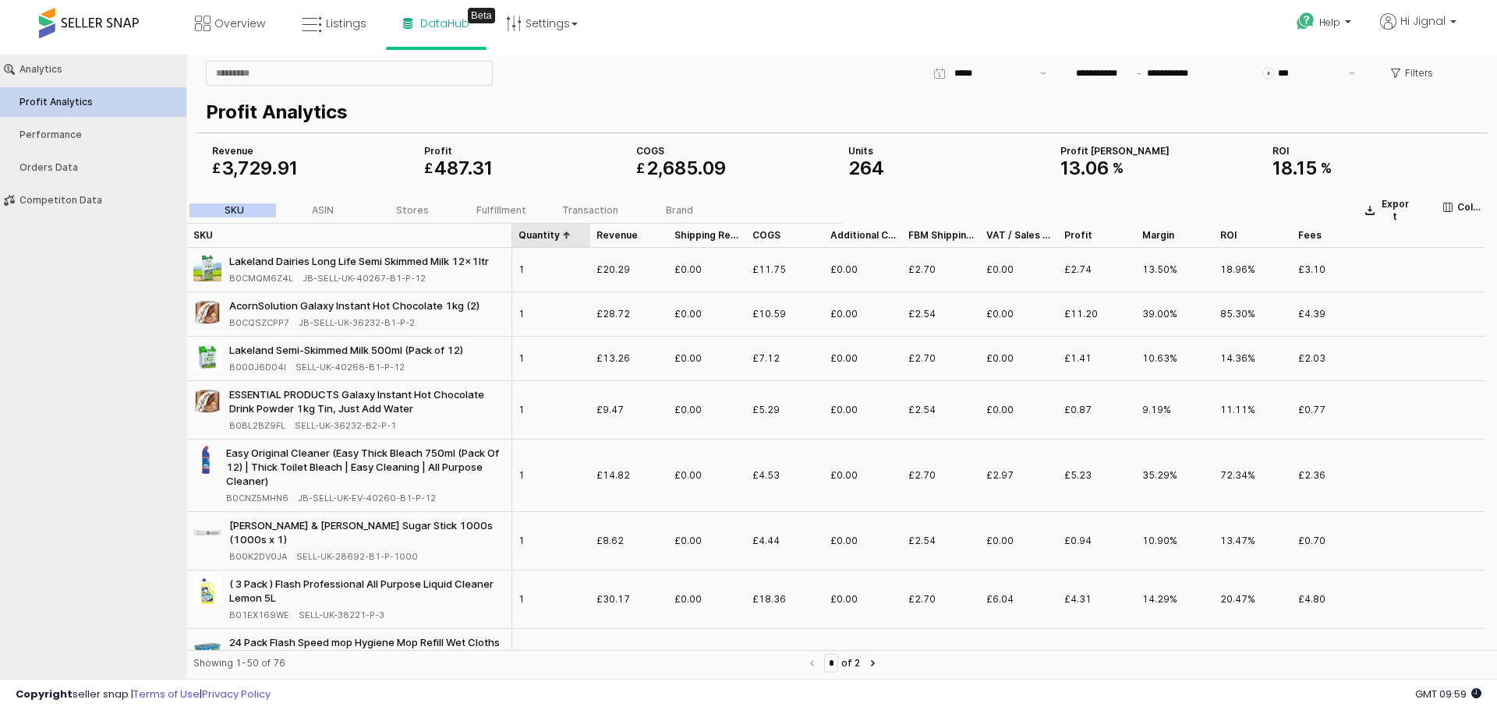
click at [551, 236] on div "Quantity Quantity" at bounding box center [551, 235] width 78 height 25
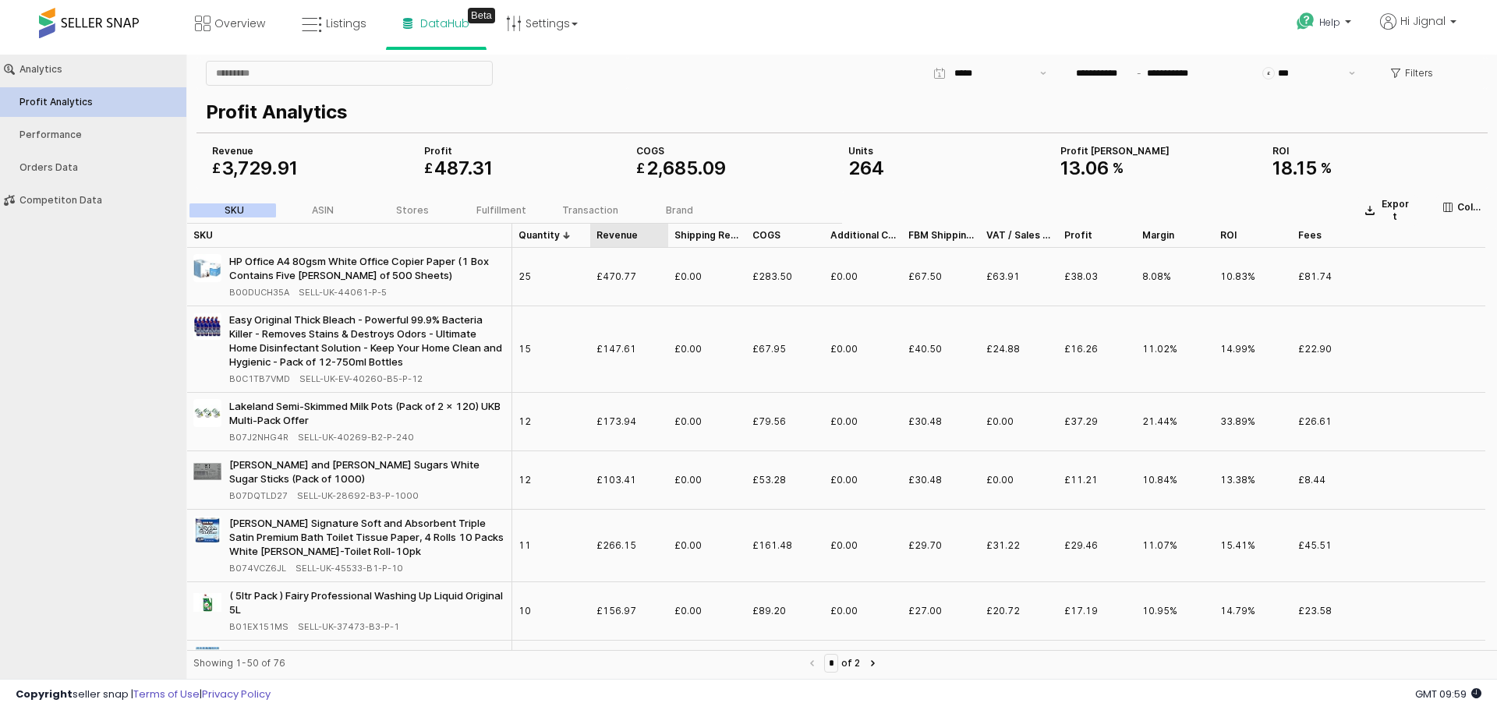
click at [611, 238] on div "Revenue Revenue" at bounding box center [629, 235] width 78 height 25
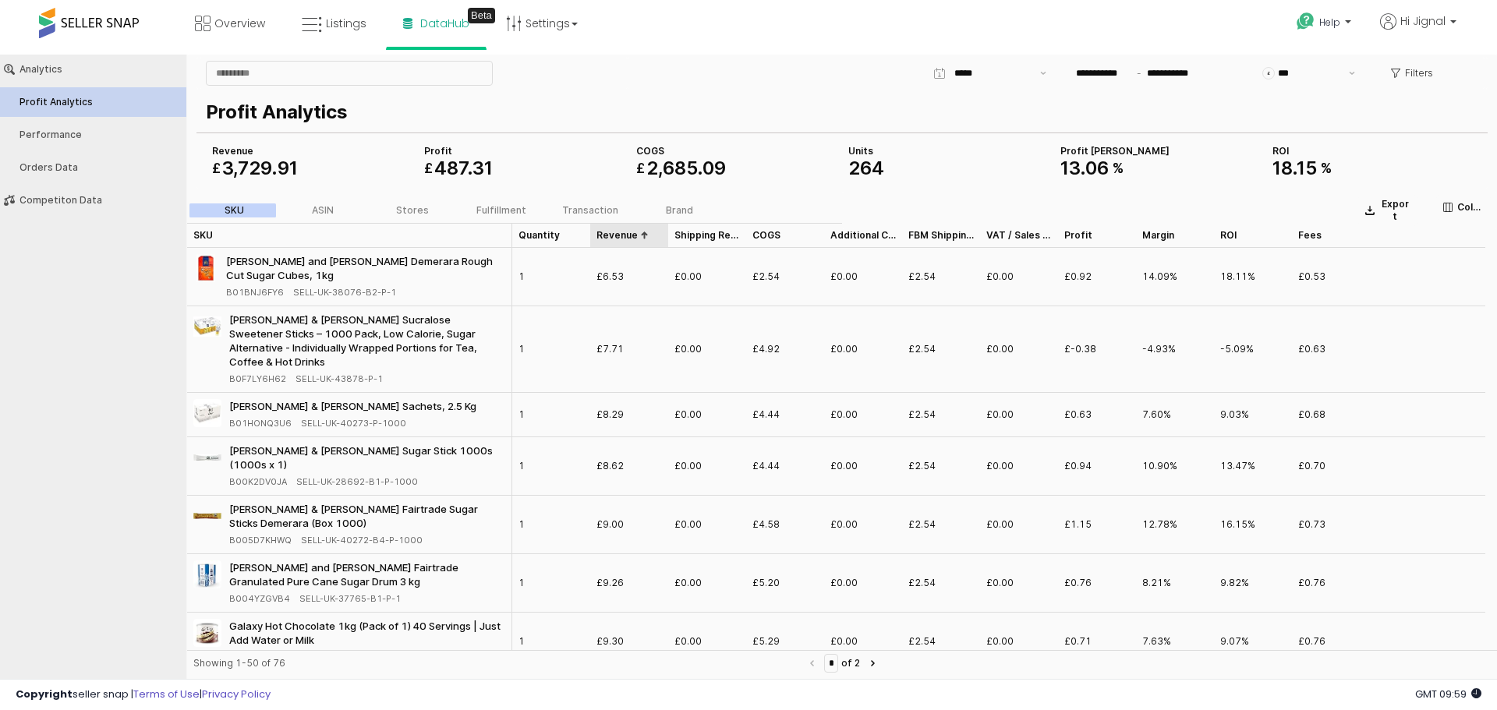
click at [611, 238] on div "Revenue Revenue" at bounding box center [629, 235] width 78 height 25
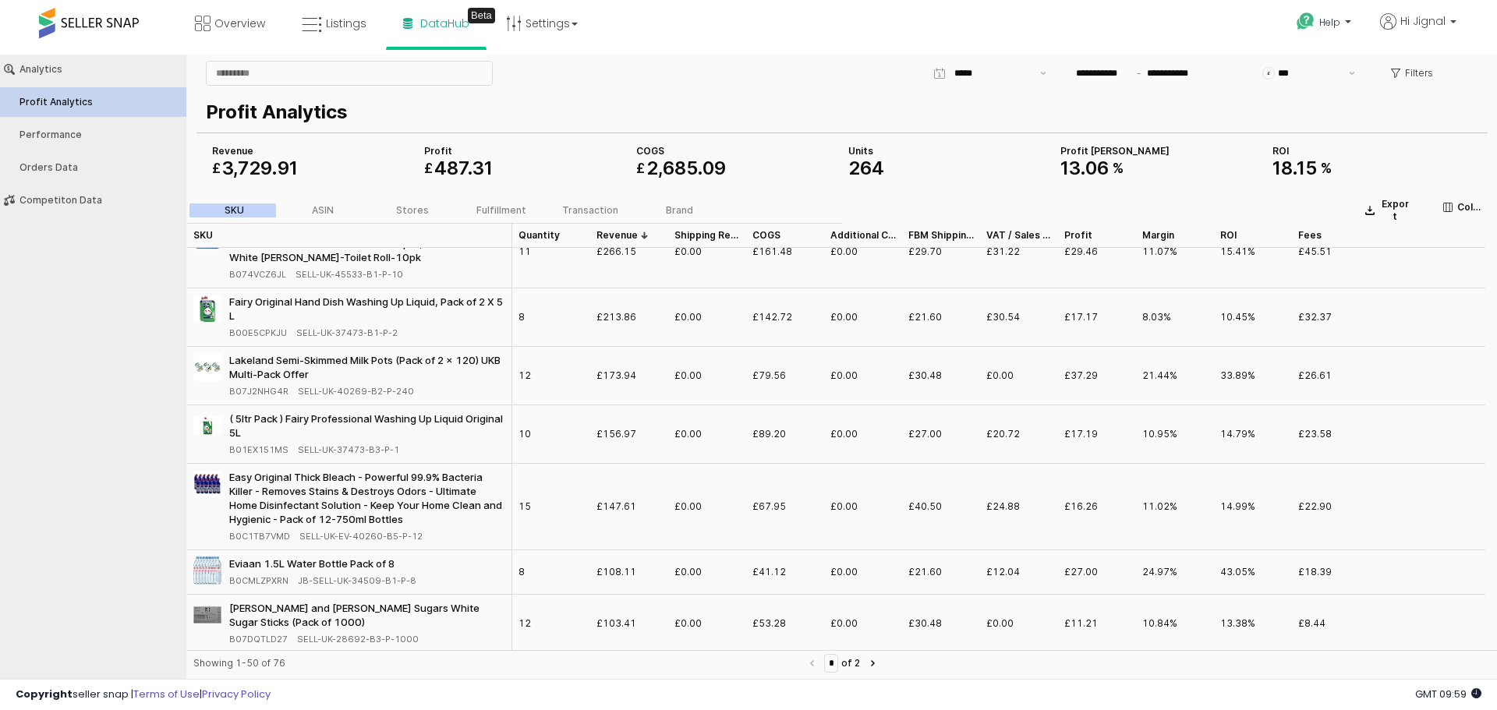
scroll to position [48, 0]
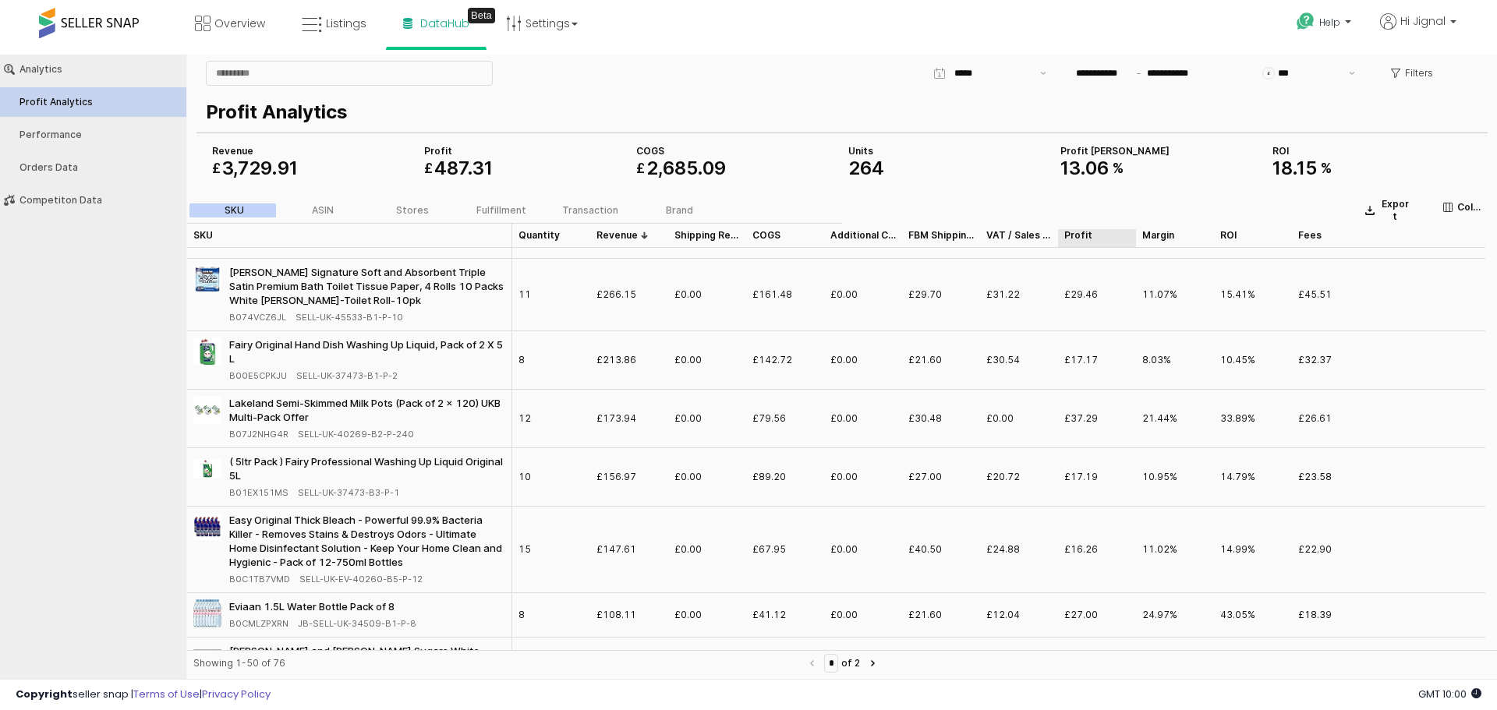
click at [1076, 239] on div "Profit Profit" at bounding box center [1097, 235] width 78 height 25
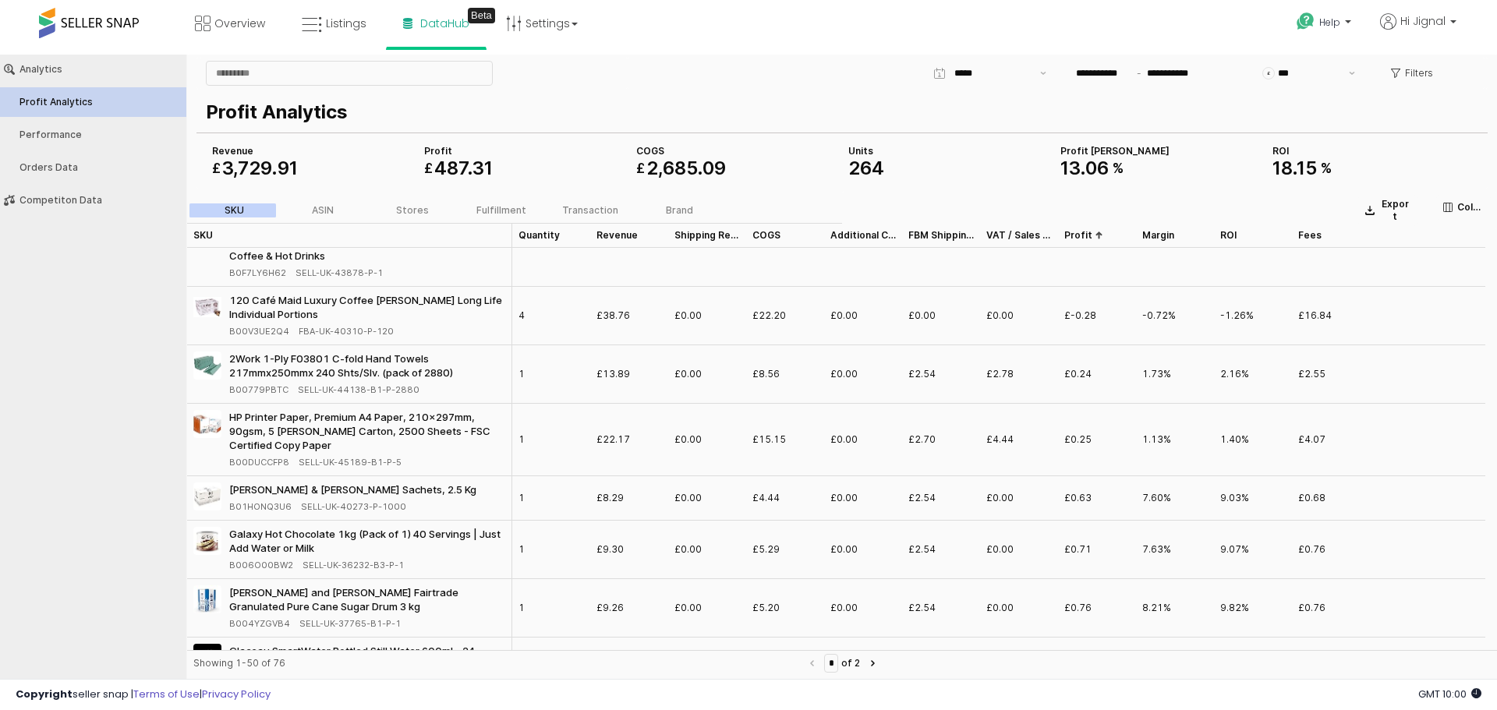
scroll to position [62, 0]
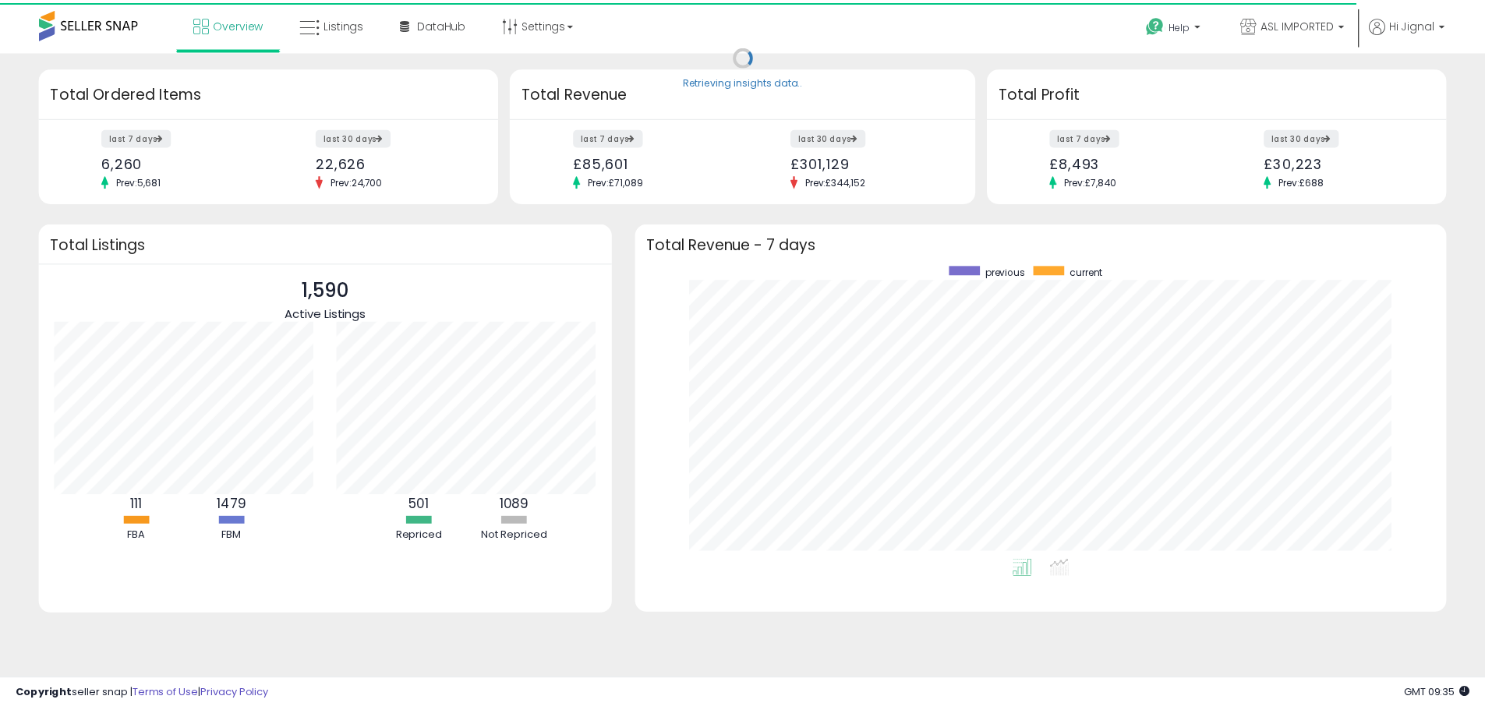
scroll to position [779188, 778703]
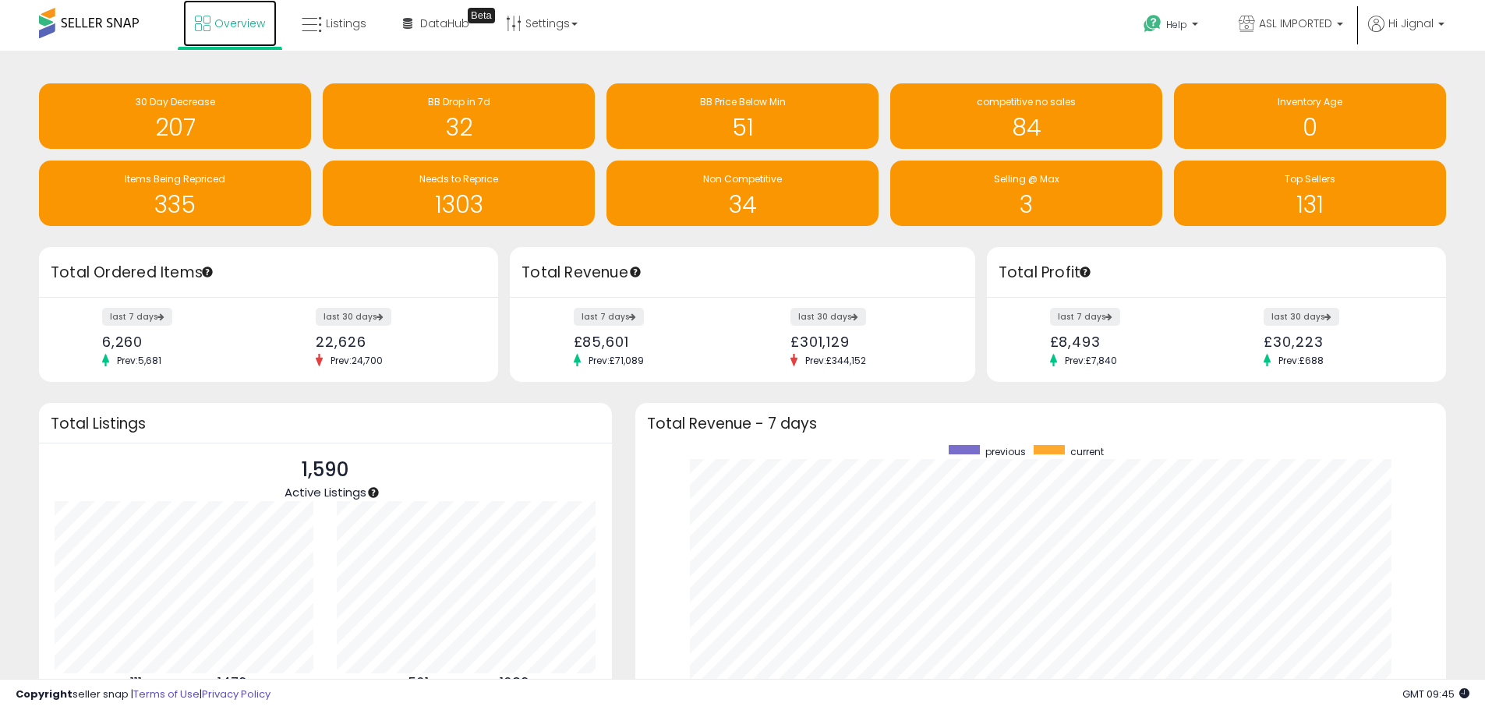
click at [233, 26] on span "Overview" at bounding box center [239, 24] width 51 height 16
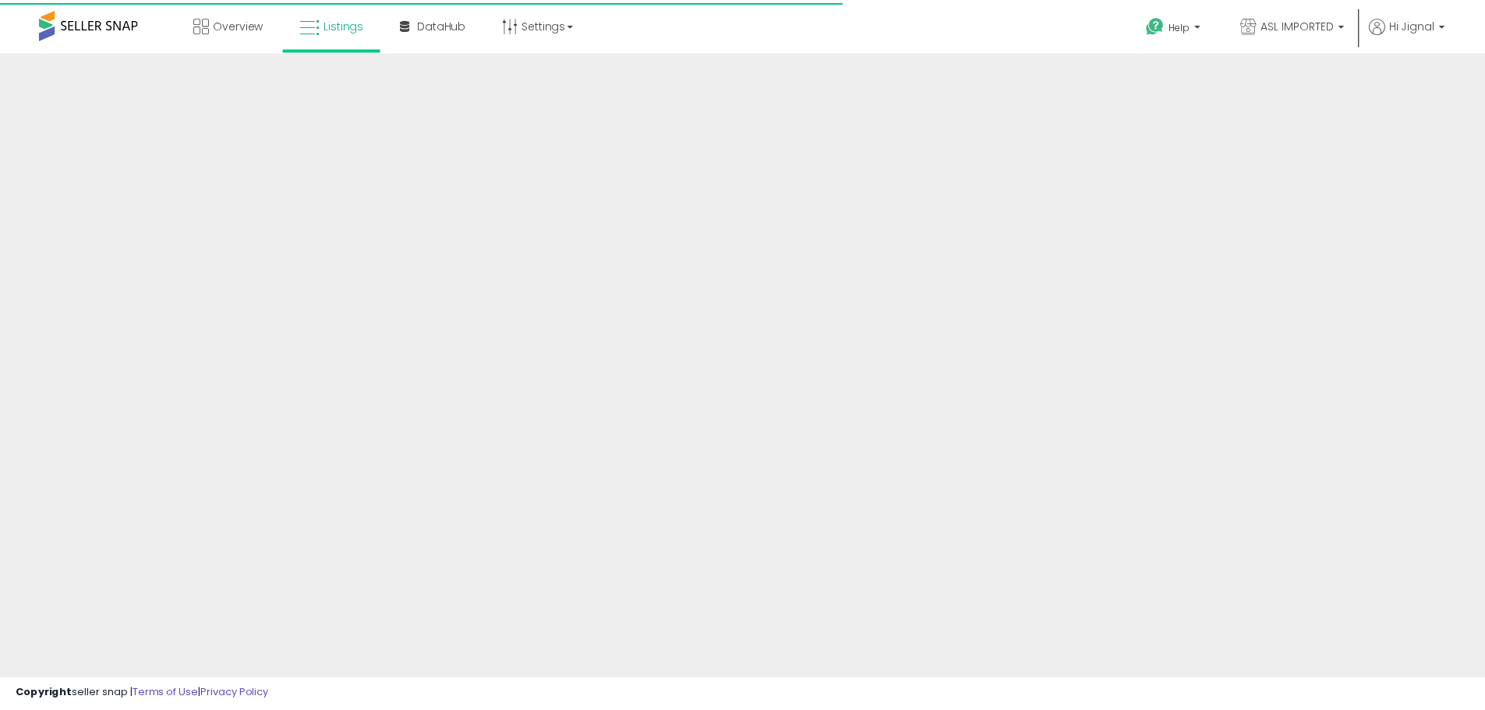
scroll to position [256, 0]
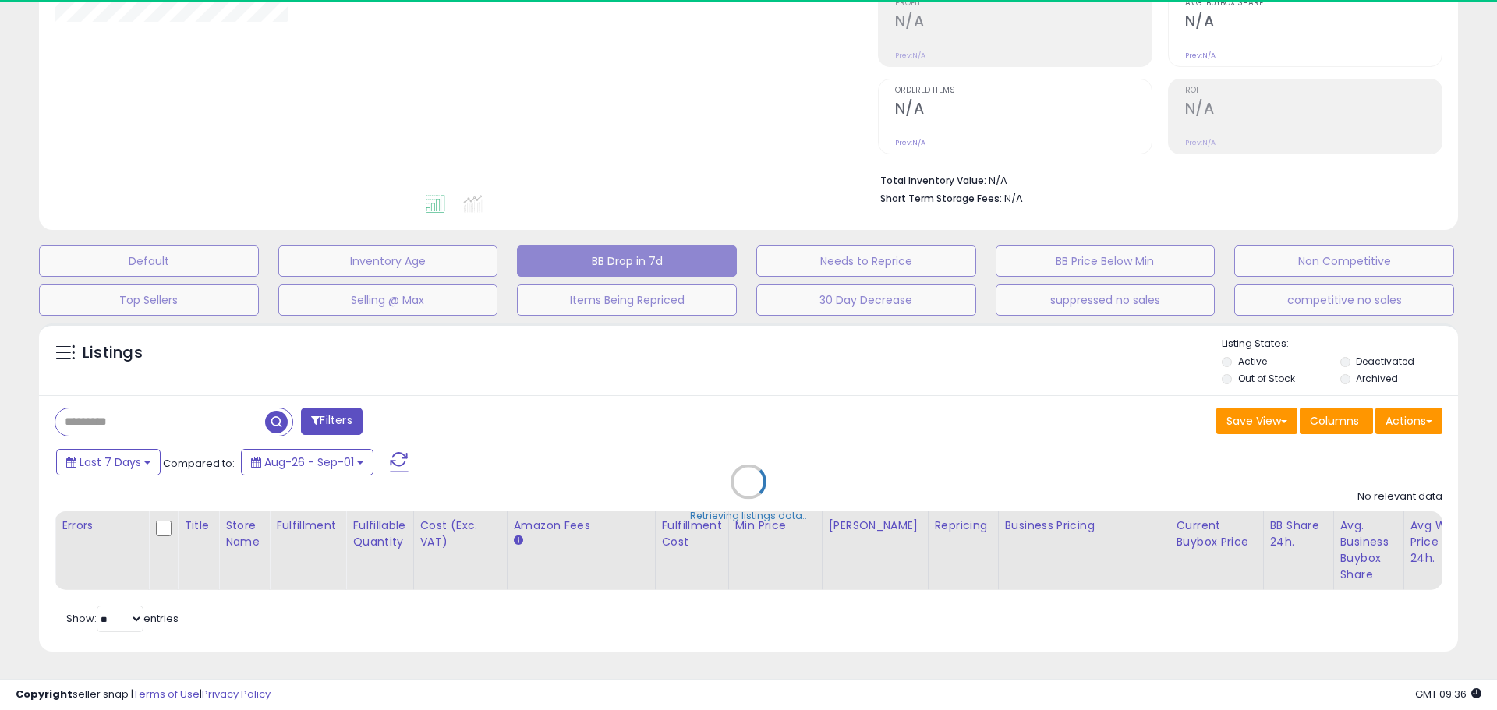
select select "**"
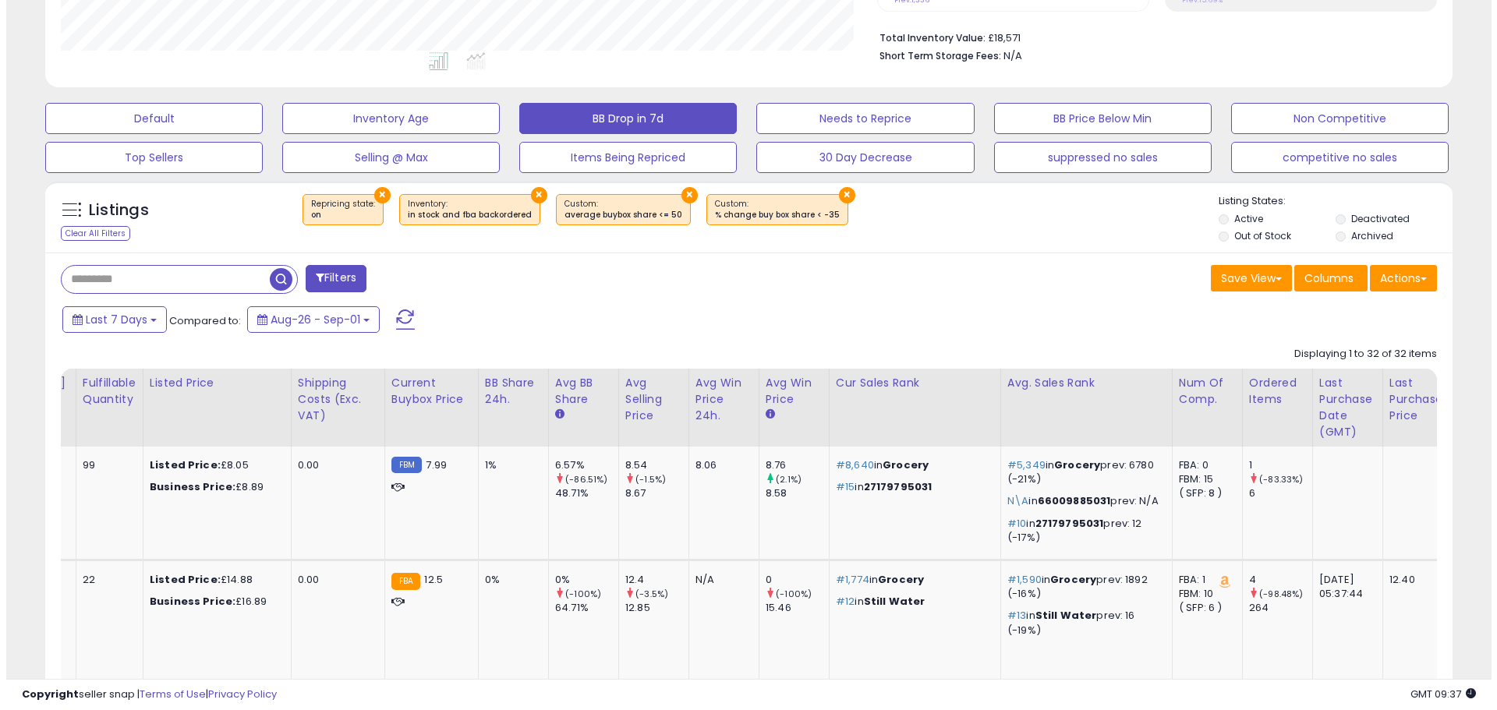
scroll to position [0, 0]
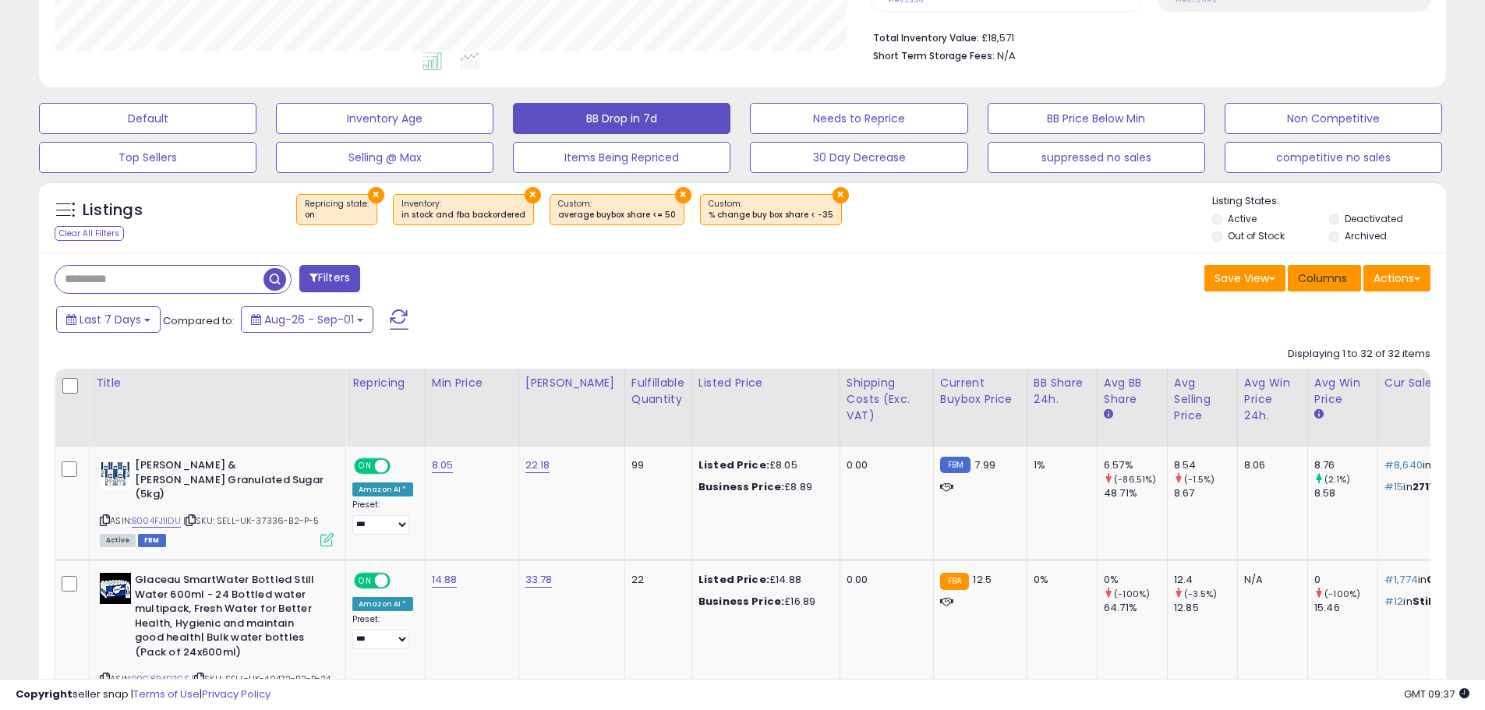
click at [1330, 276] on span "Columns" at bounding box center [1322, 278] width 49 height 16
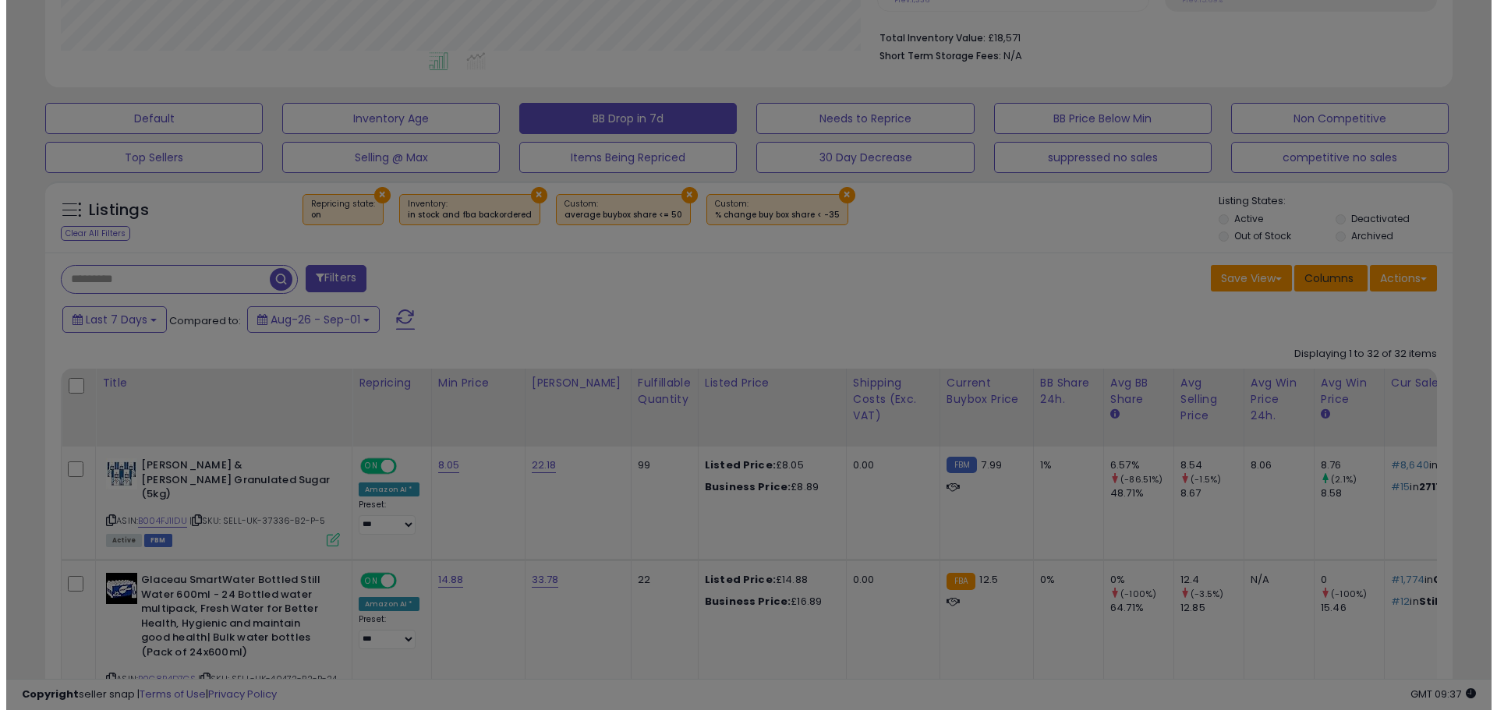
scroll to position [320, 823]
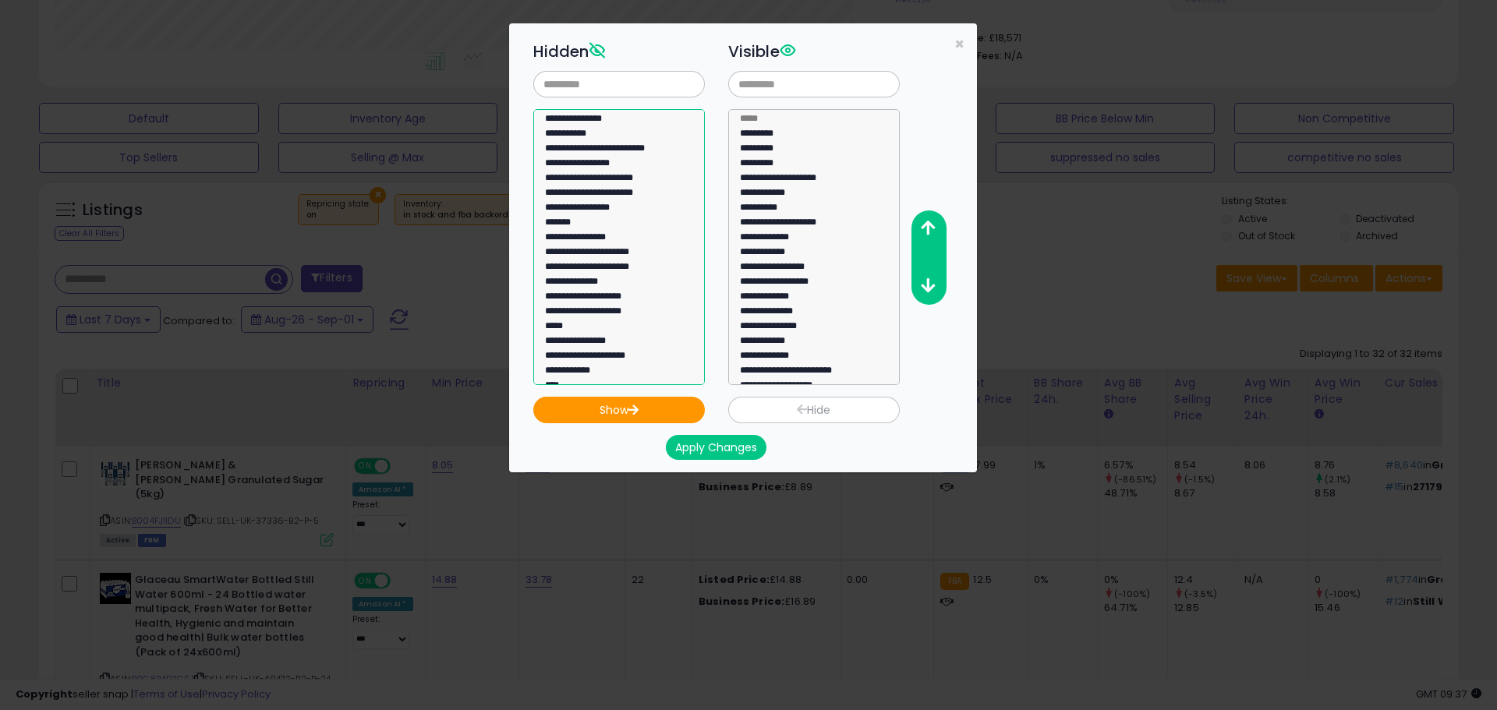
select select "**********"
click at [599, 138] on option "**********" at bounding box center [613, 136] width 140 height 15
click at [634, 412] on icon "button" at bounding box center [633, 410] width 12 height 10
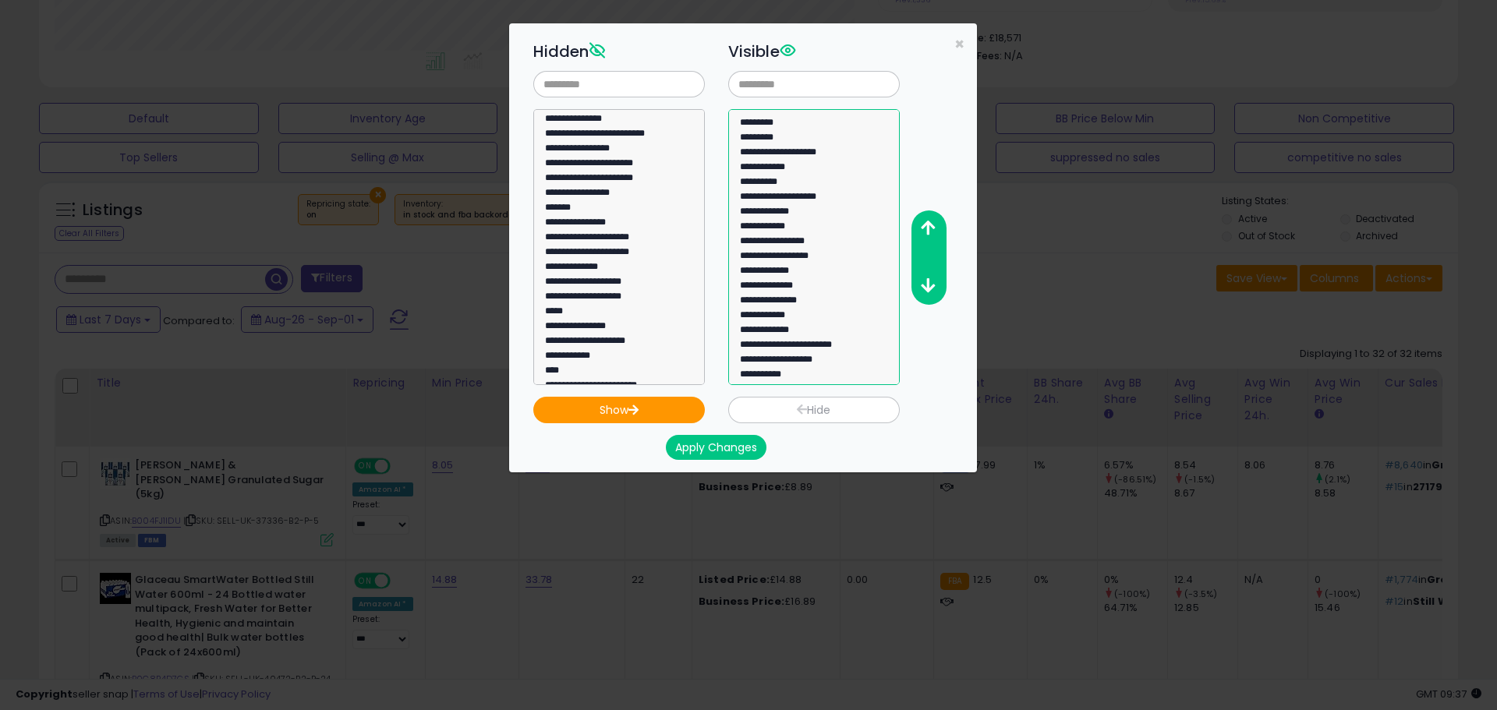
scroll to position [30, 0]
select select "**********"
click at [797, 373] on option "**********" at bounding box center [808, 373] width 140 height 15
click at [927, 225] on icon "button" at bounding box center [928, 228] width 14 height 16
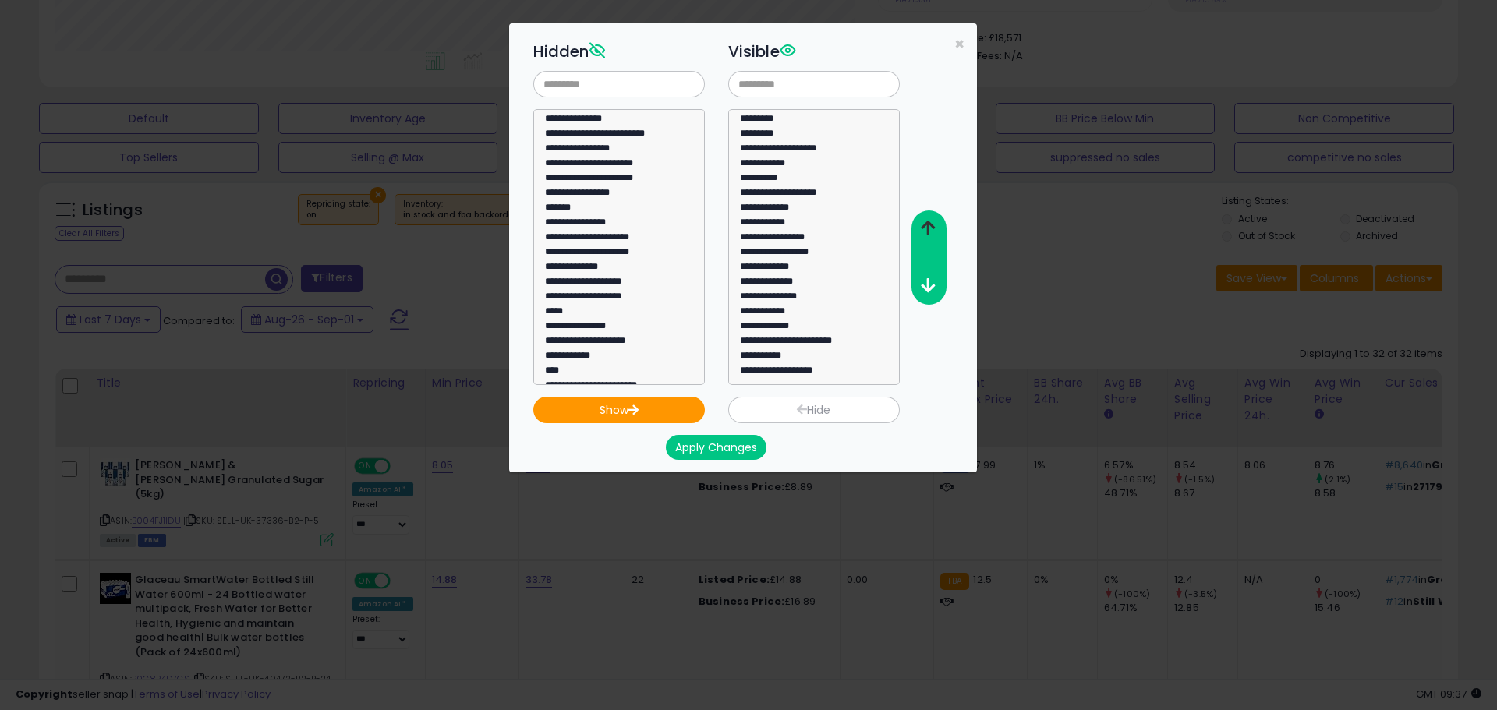
click at [927, 225] on icon "button" at bounding box center [928, 228] width 14 height 16
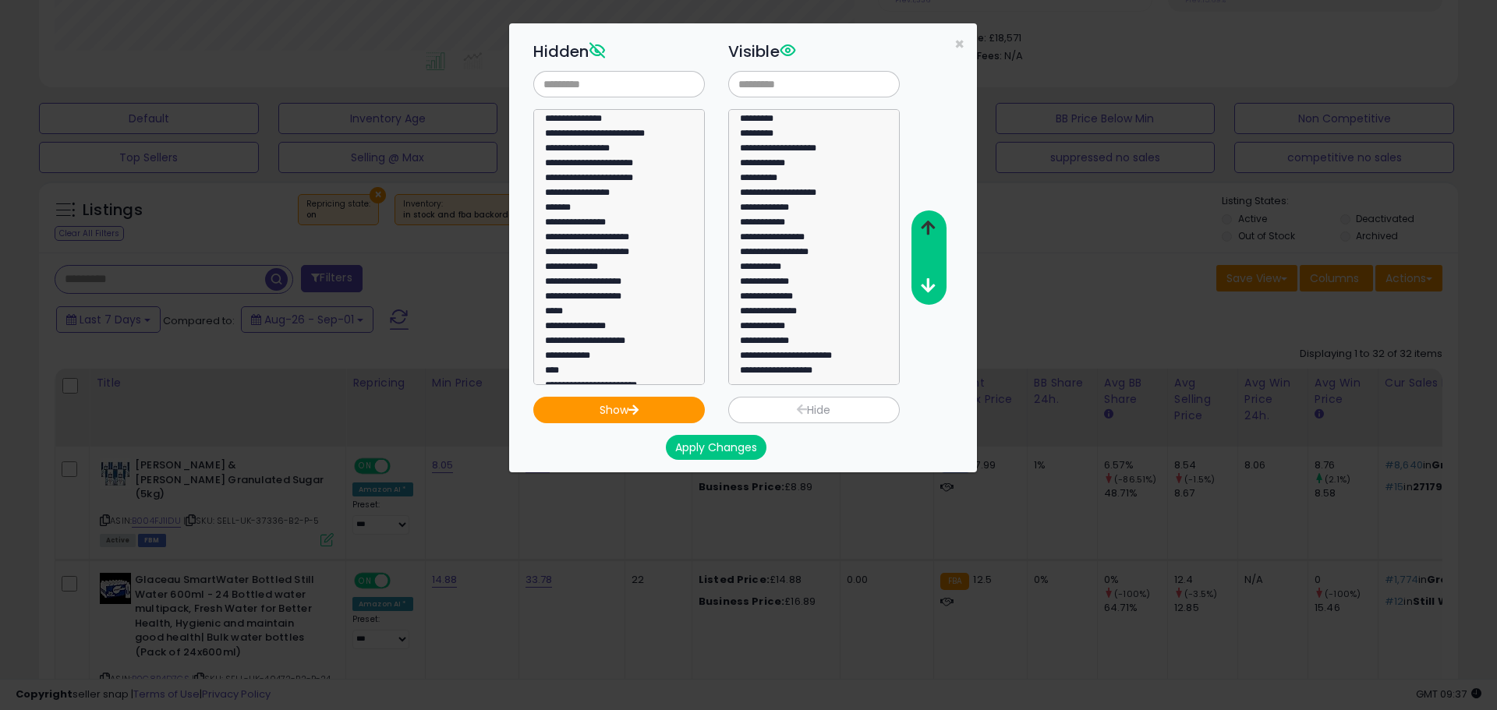
click at [927, 225] on icon "button" at bounding box center [928, 228] width 14 height 16
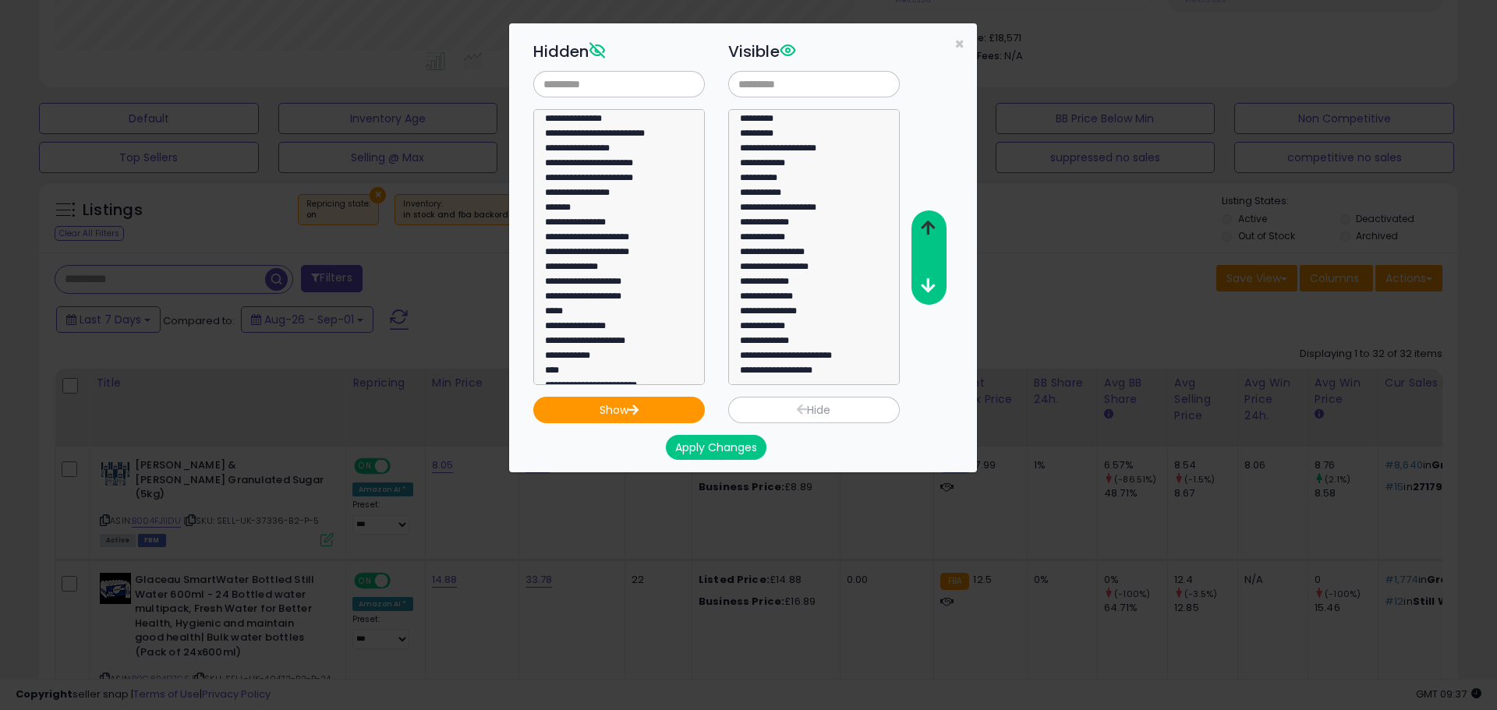
click at [927, 225] on icon "button" at bounding box center [928, 228] width 14 height 16
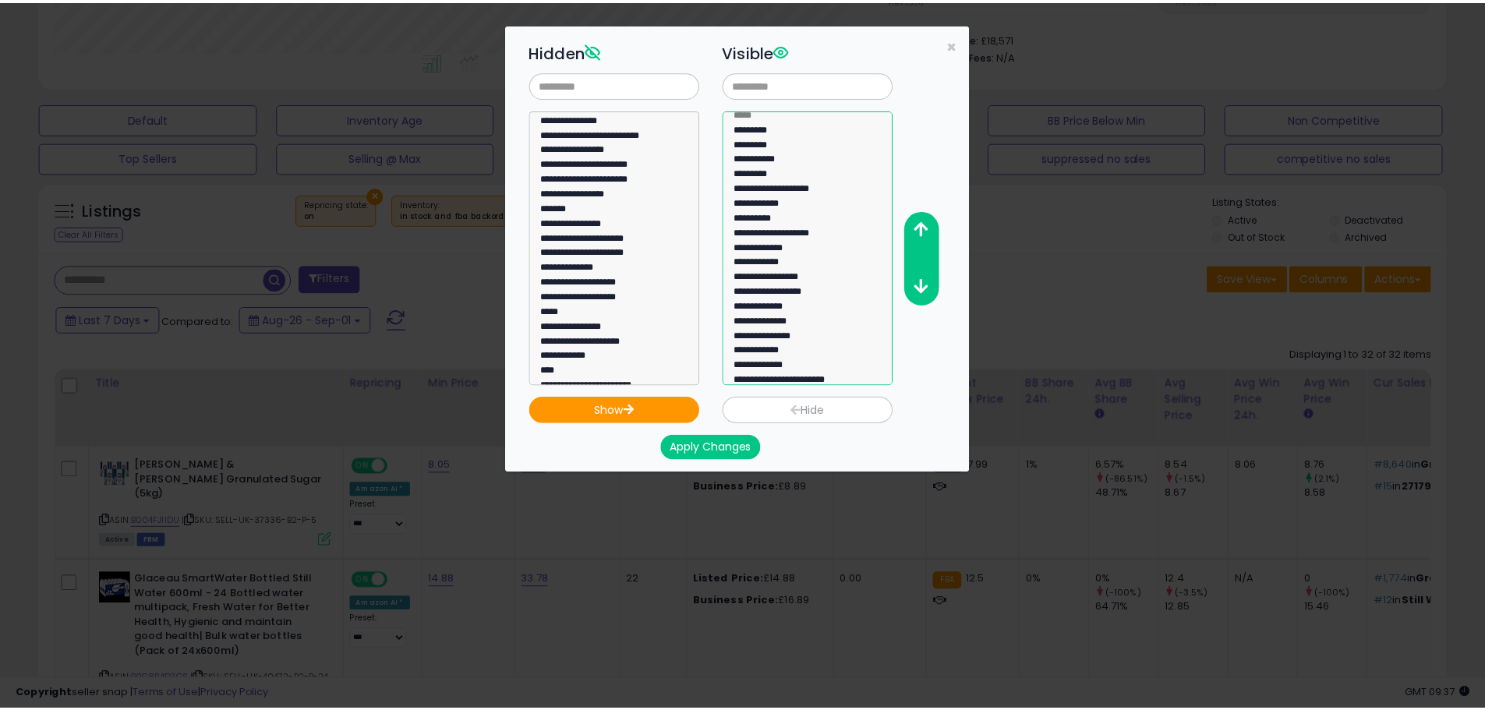
scroll to position [0, 0]
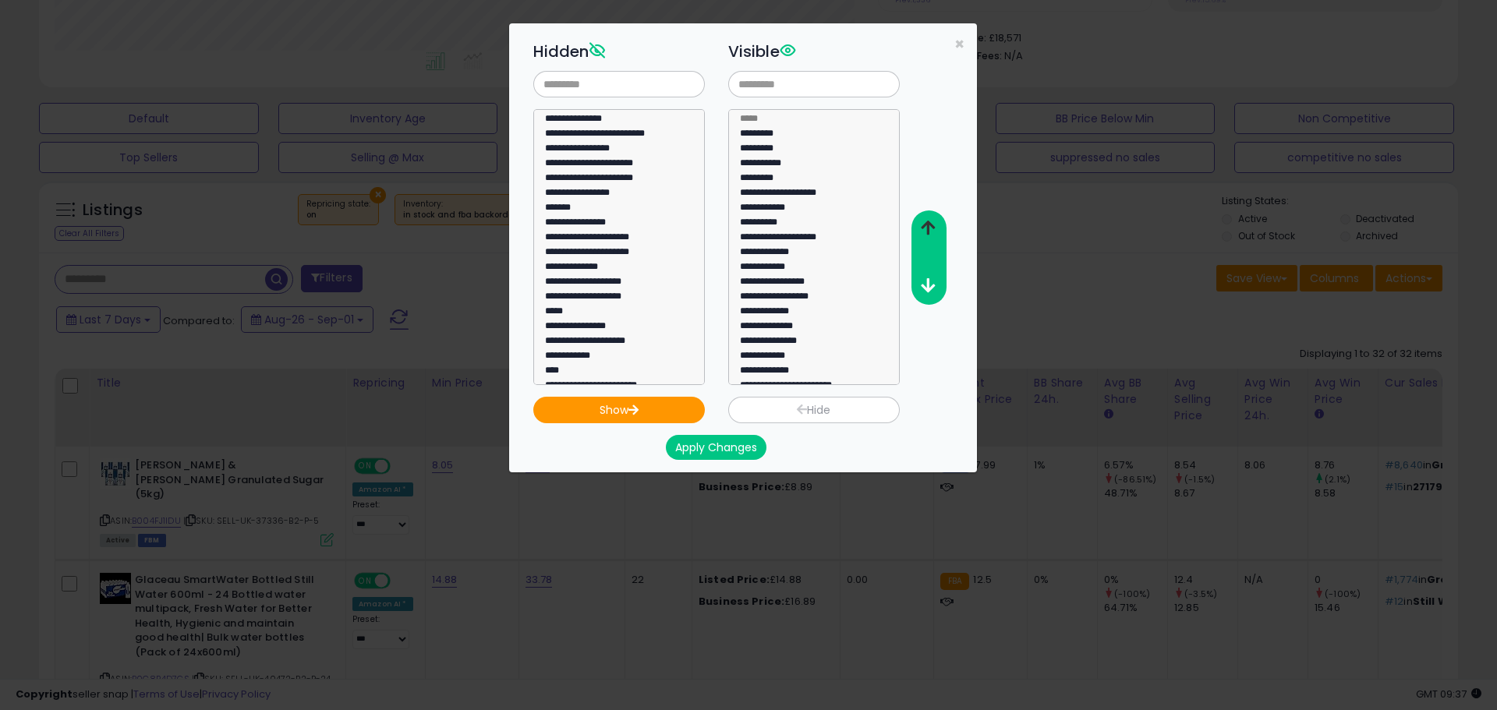
click at [925, 222] on icon "button" at bounding box center [928, 228] width 14 height 16
click at [721, 445] on button "Apply Changes" at bounding box center [716, 447] width 101 height 25
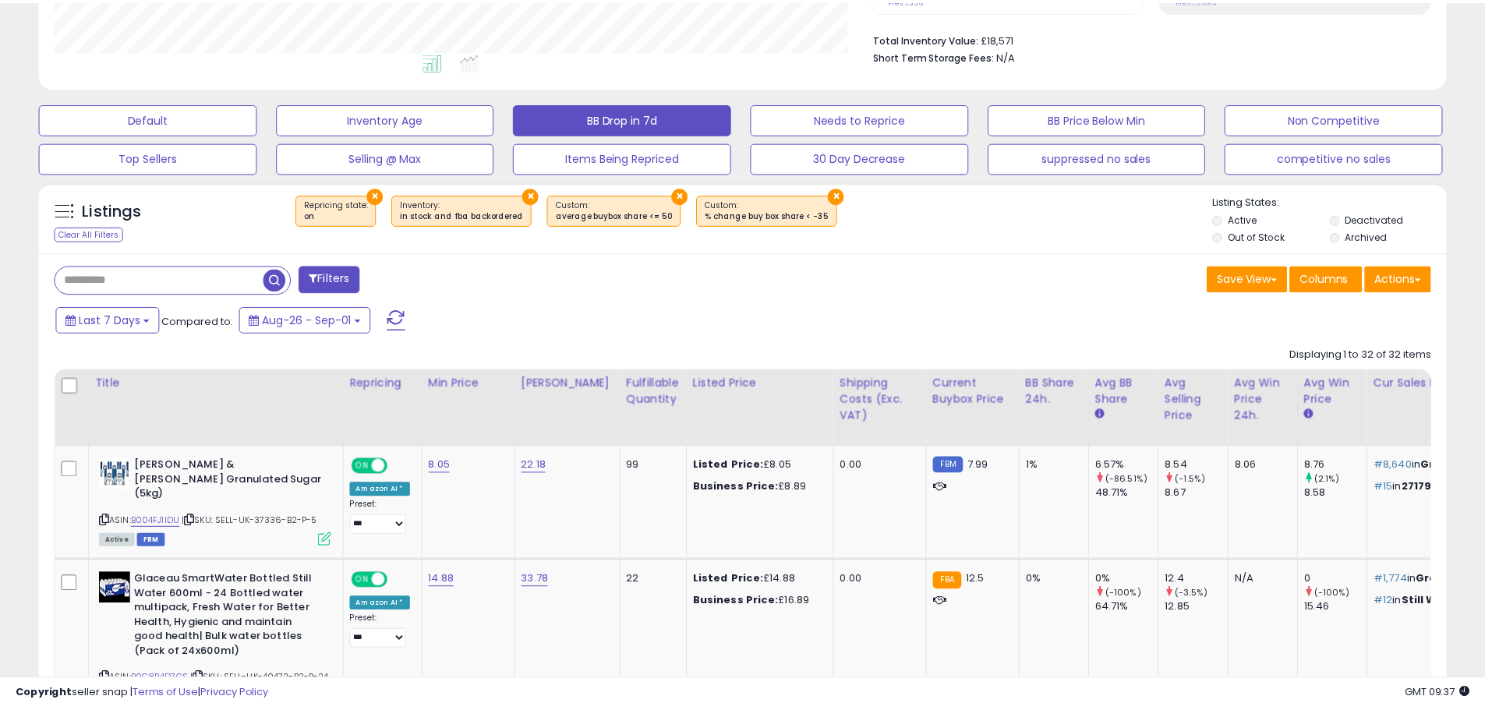
scroll to position [779163, 778666]
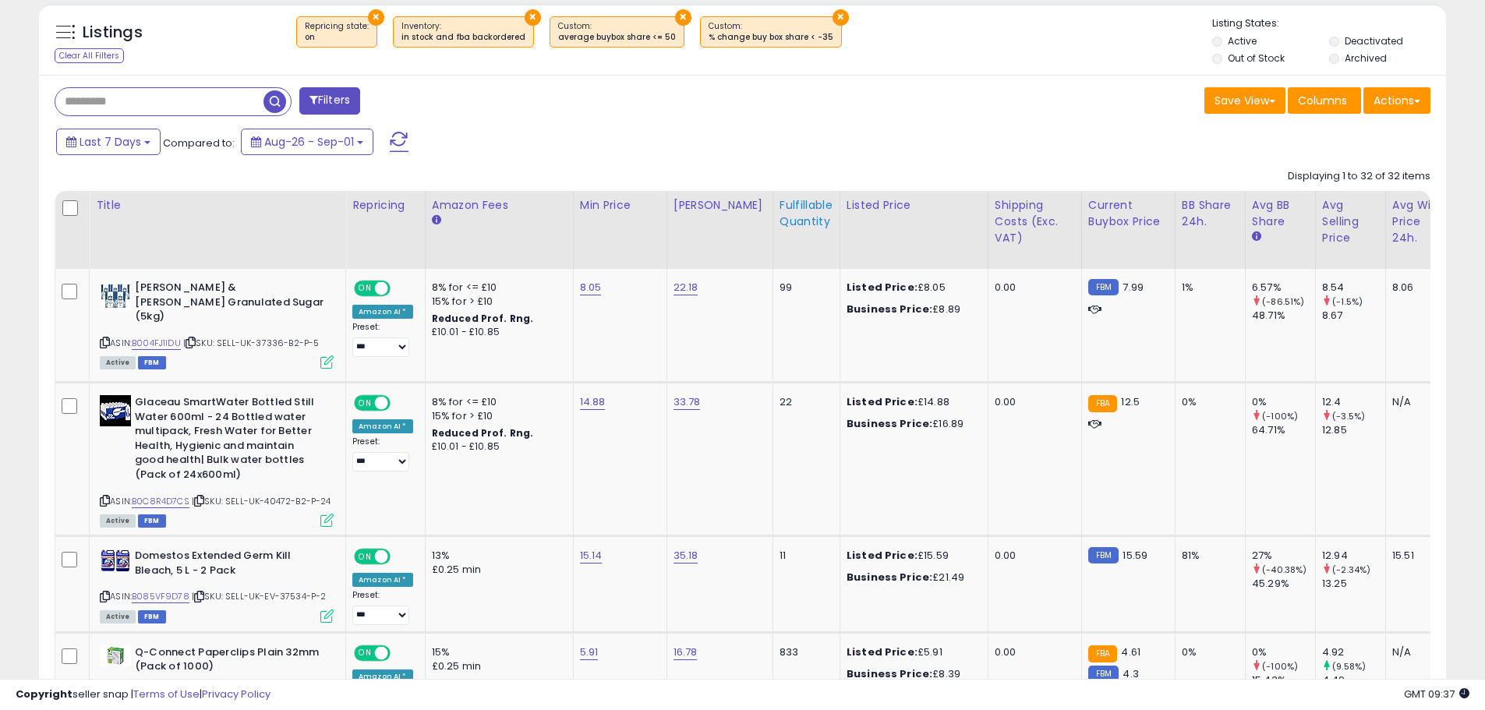
click at [783, 224] on div "Fulfillable Quantity" at bounding box center [806, 213] width 54 height 33
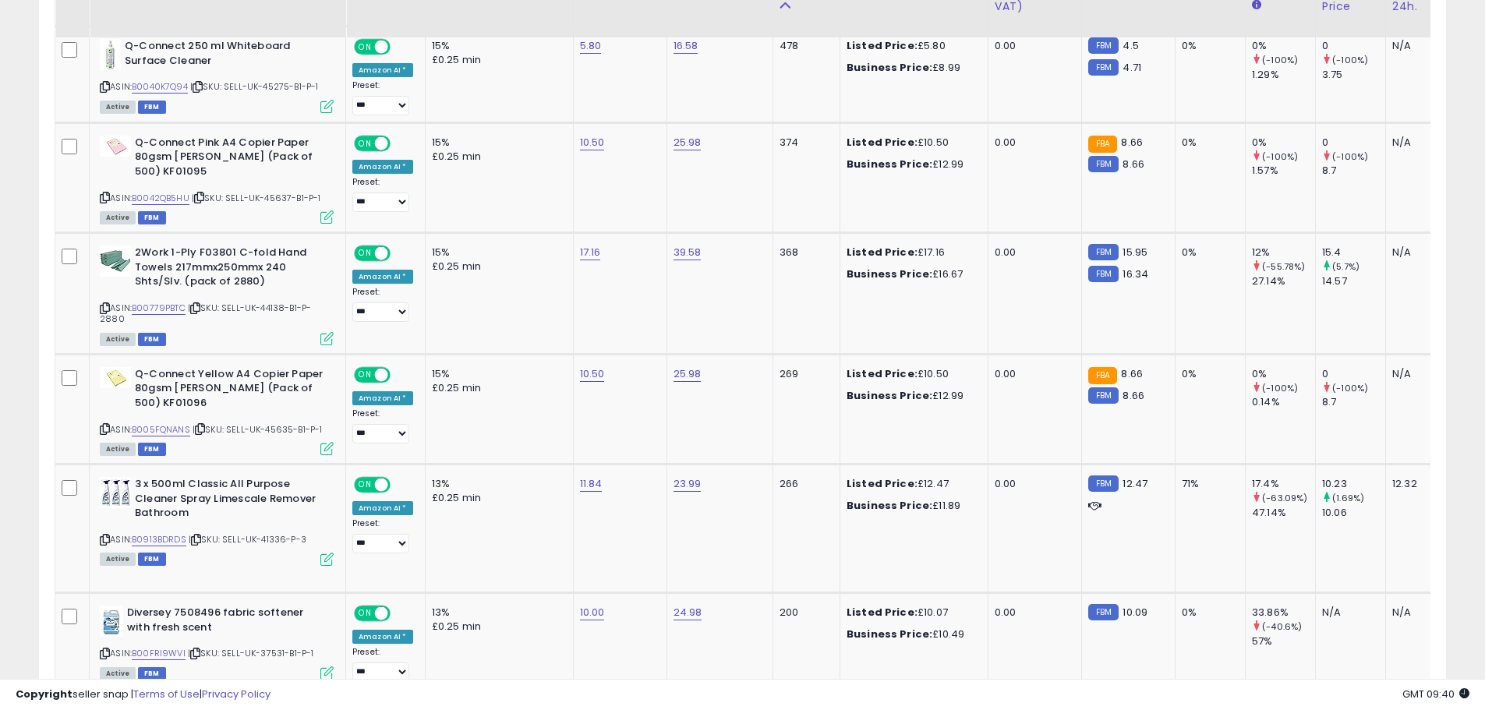
scroll to position [930, 0]
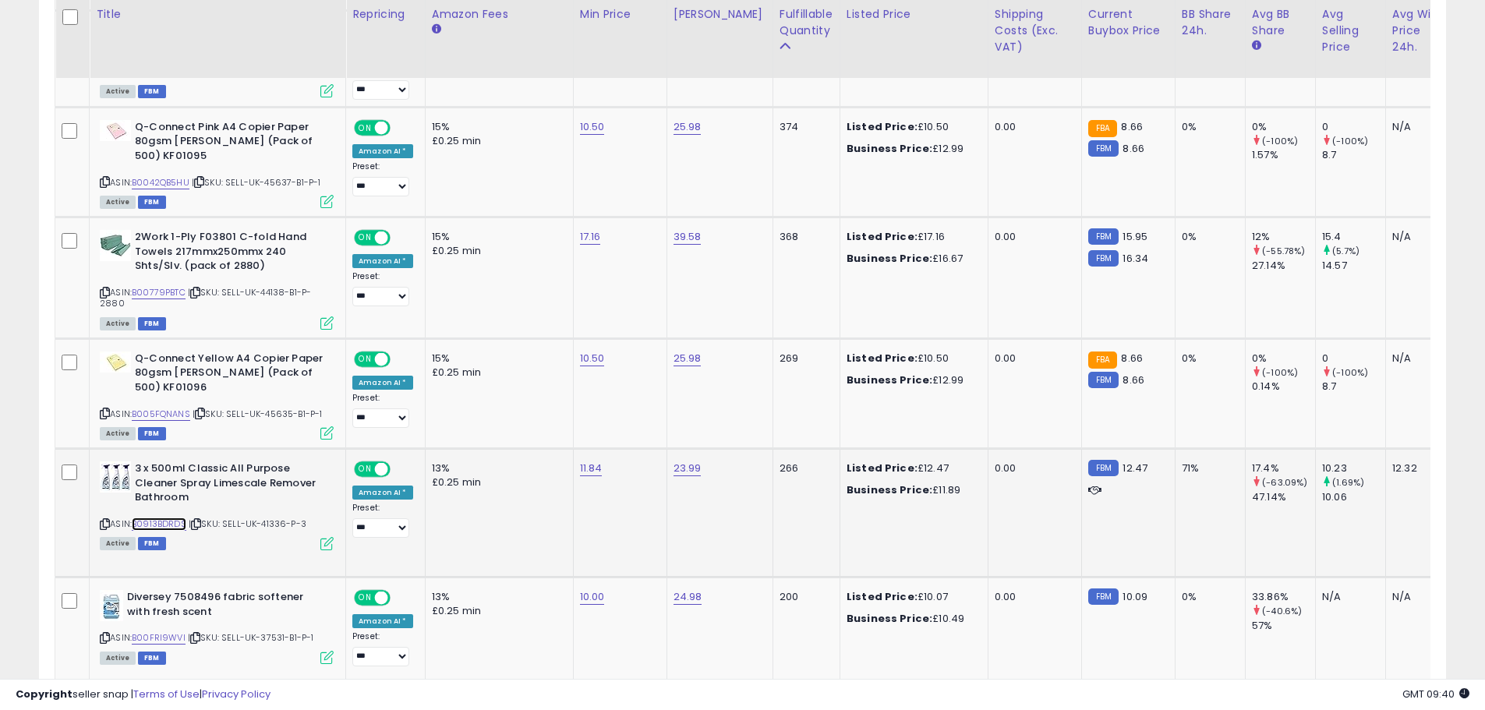
click at [159, 527] on link "B0913BDRDS" at bounding box center [159, 524] width 55 height 13
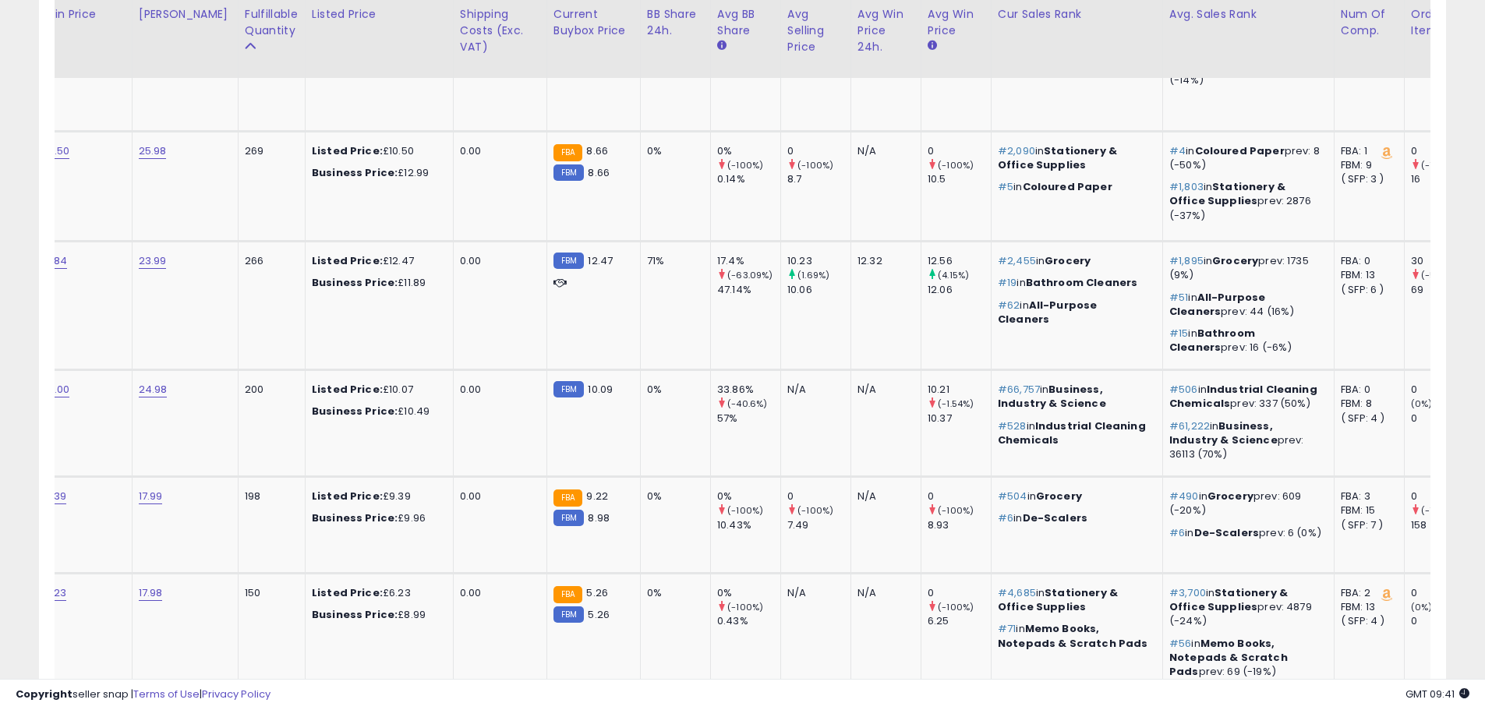
scroll to position [0, 0]
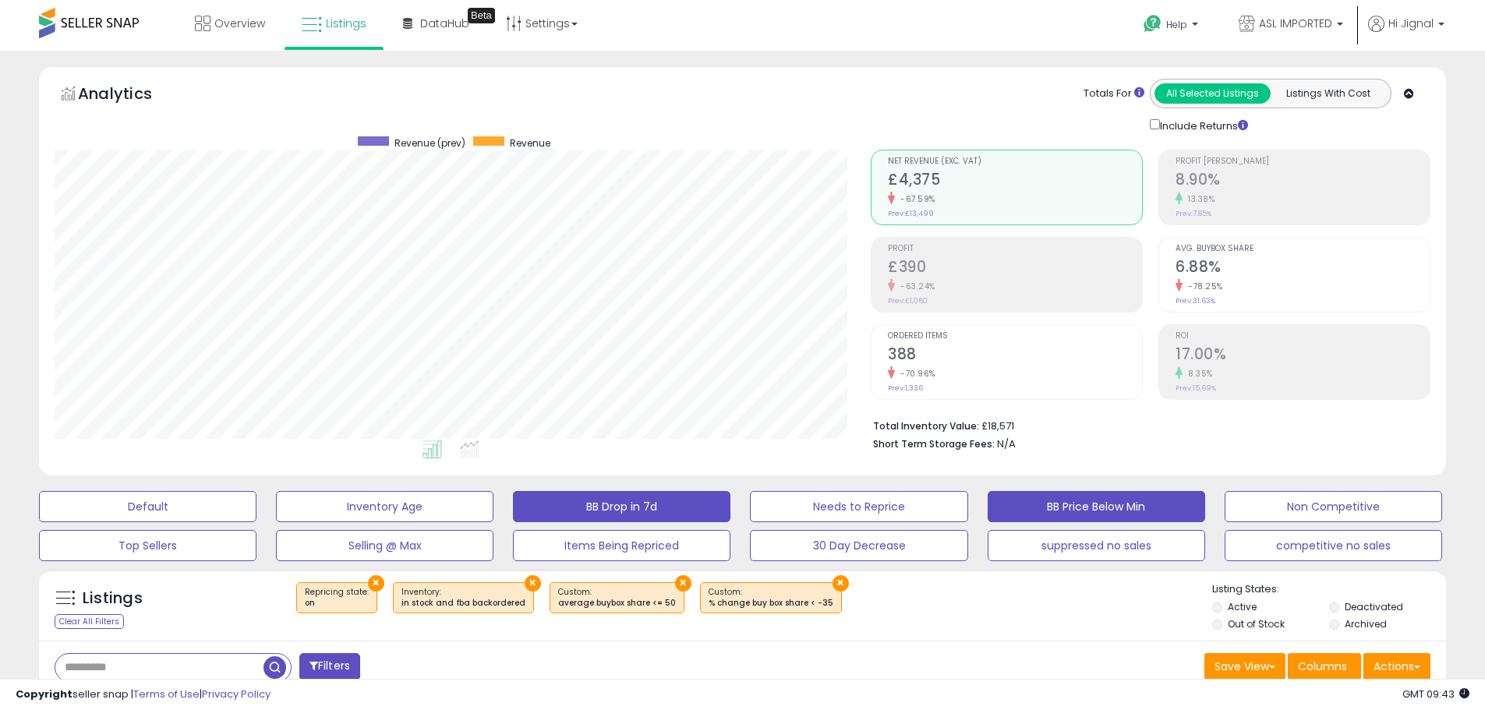
click at [1067, 514] on button "BB Price Below Min" at bounding box center [1096, 506] width 217 height 31
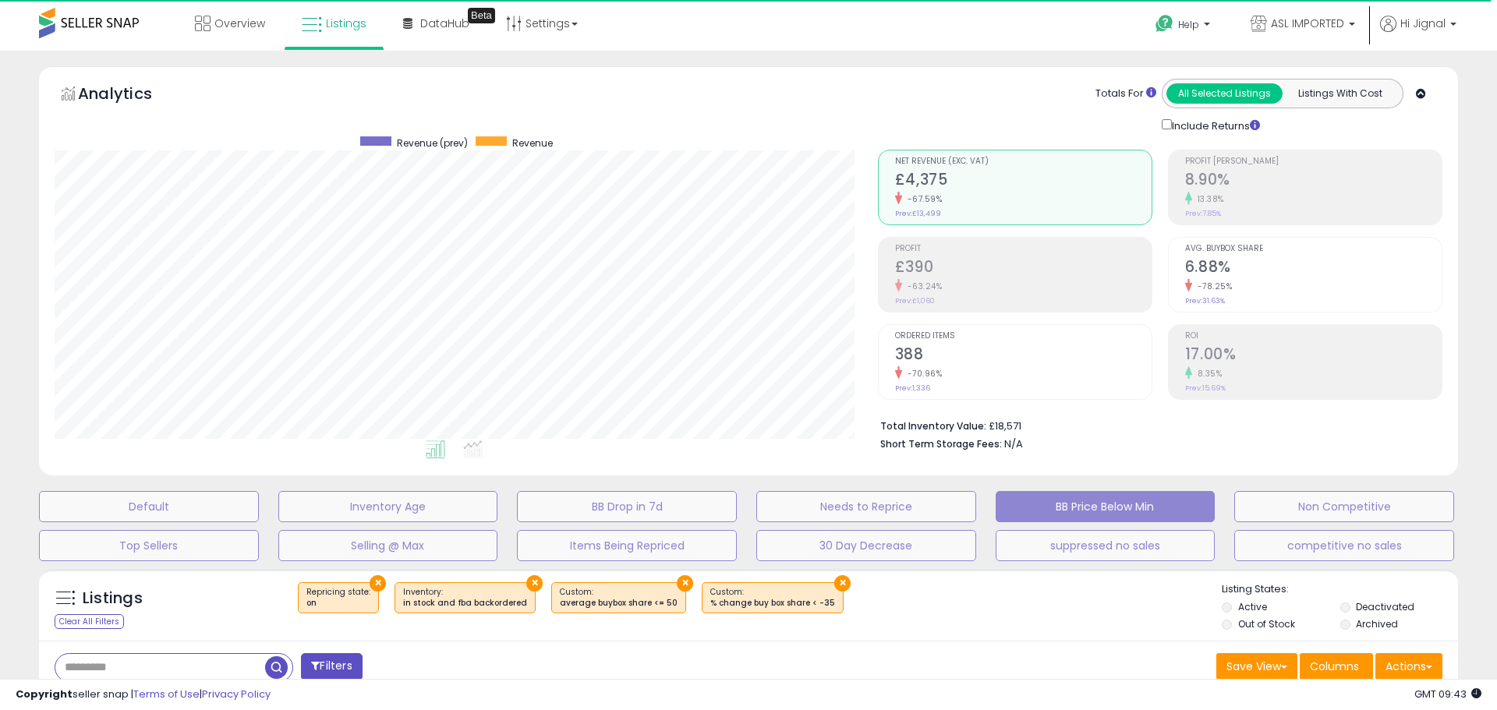
select select "**"
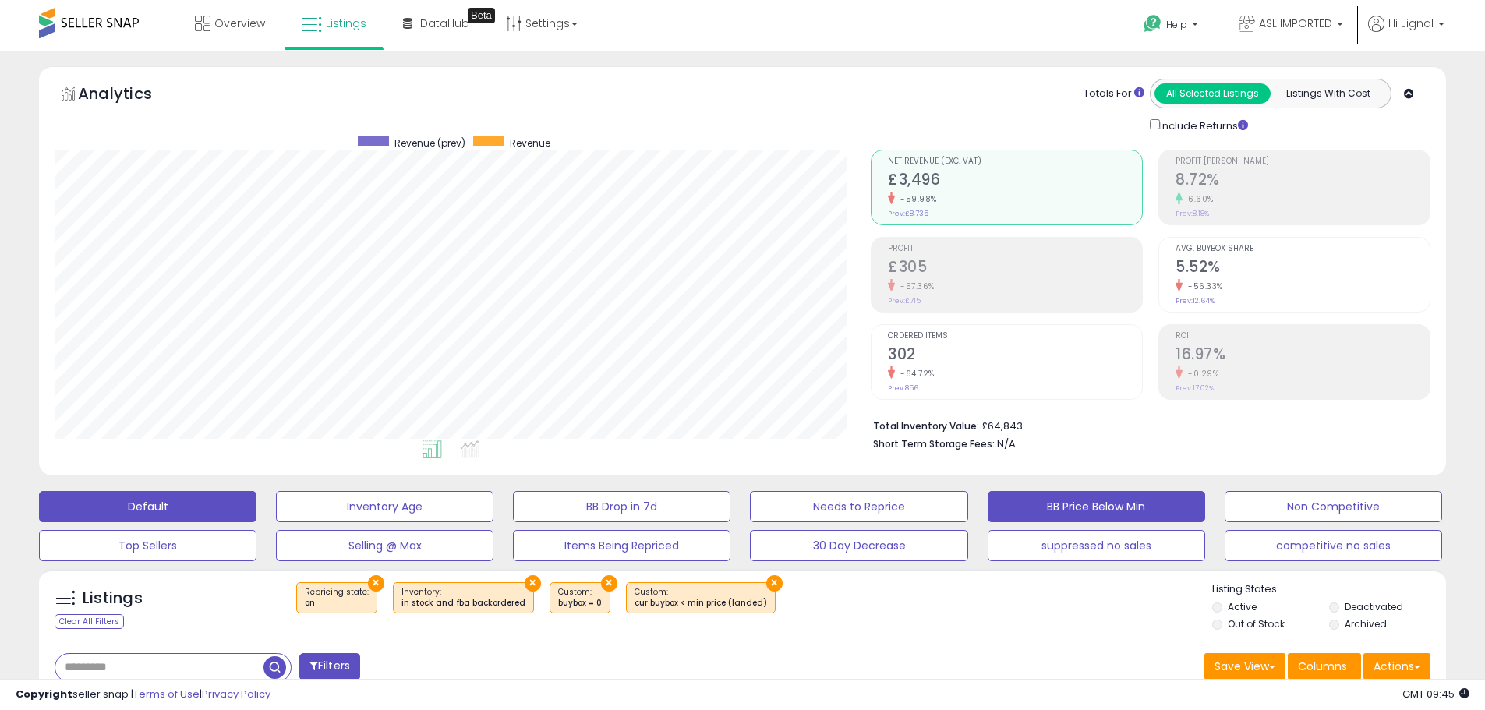
click at [156, 509] on button "Default" at bounding box center [147, 506] width 217 height 31
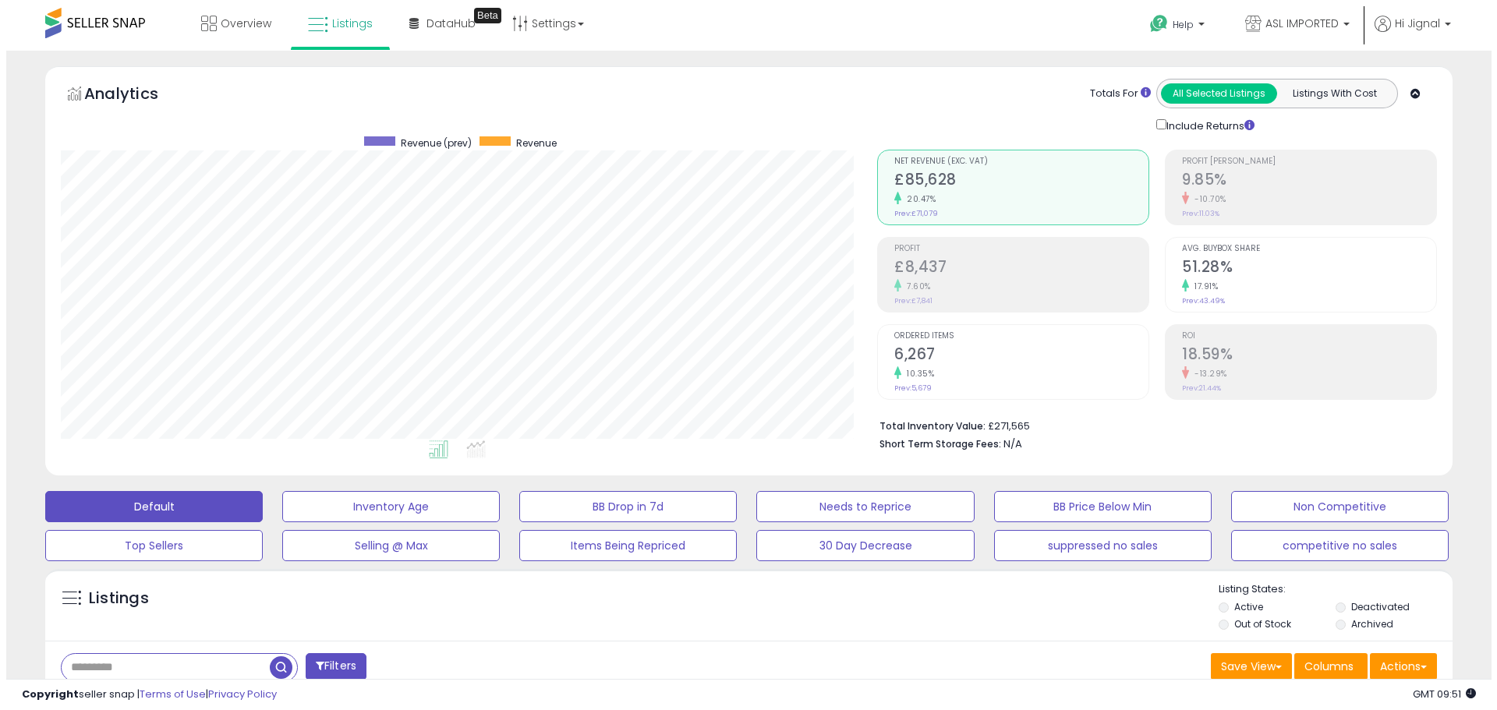
scroll to position [320, 816]
click at [200, 670] on input "text" at bounding box center [159, 667] width 208 height 27
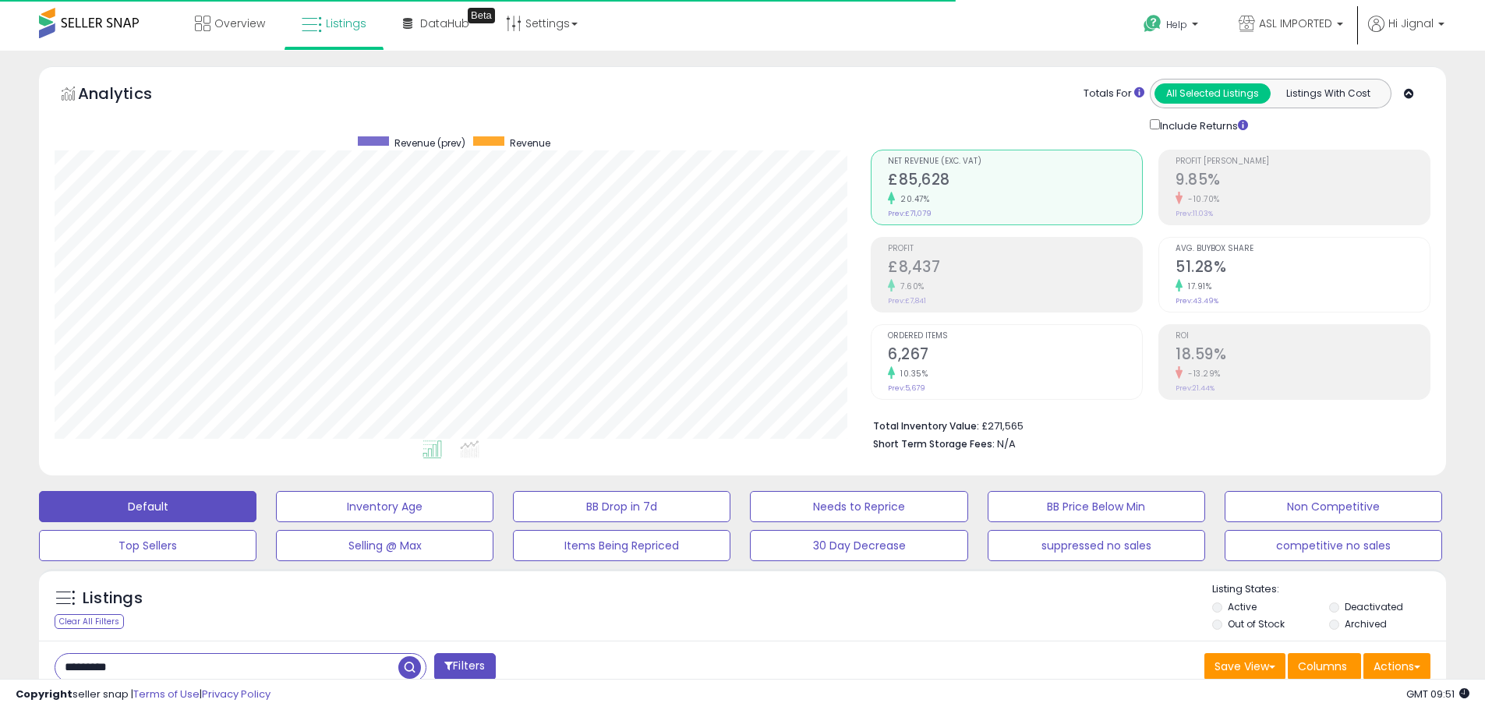
type input "*********"
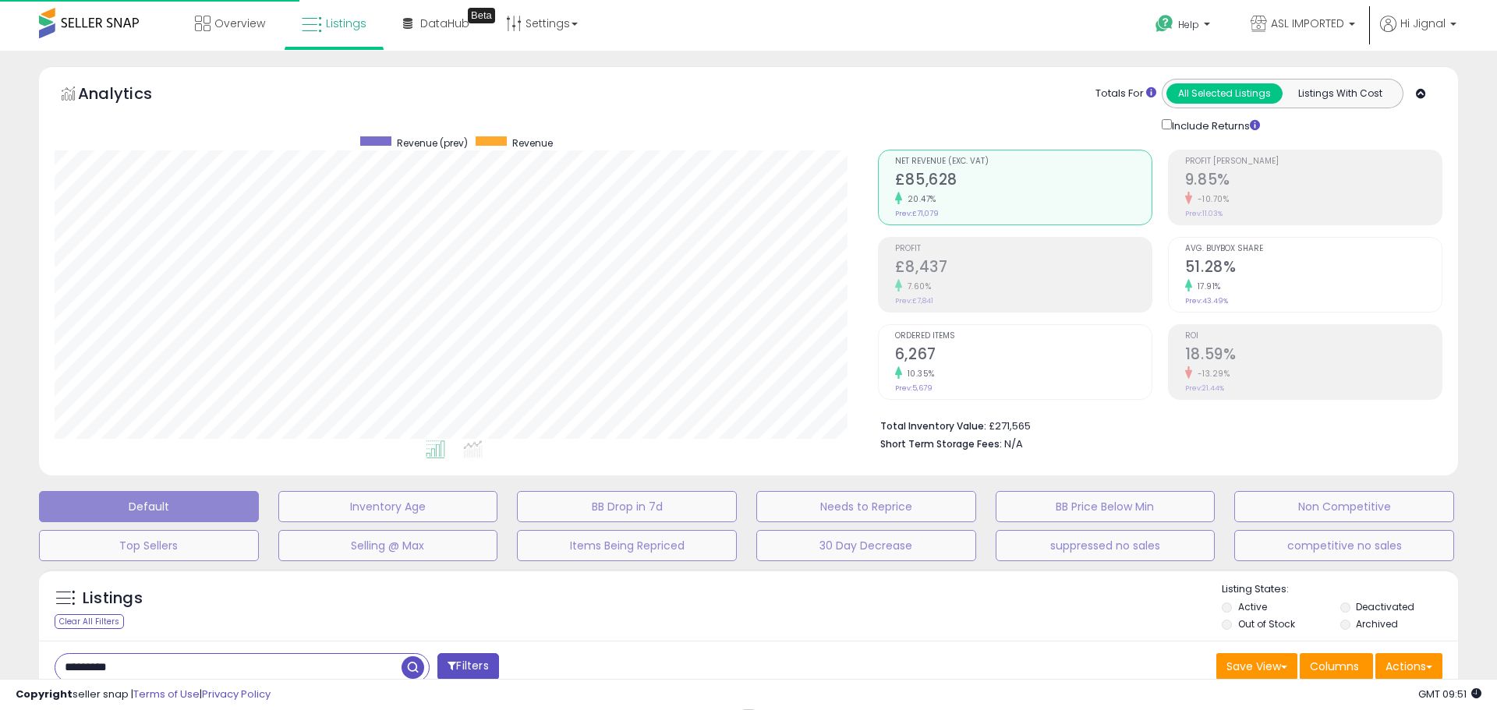
scroll to position [320, 823]
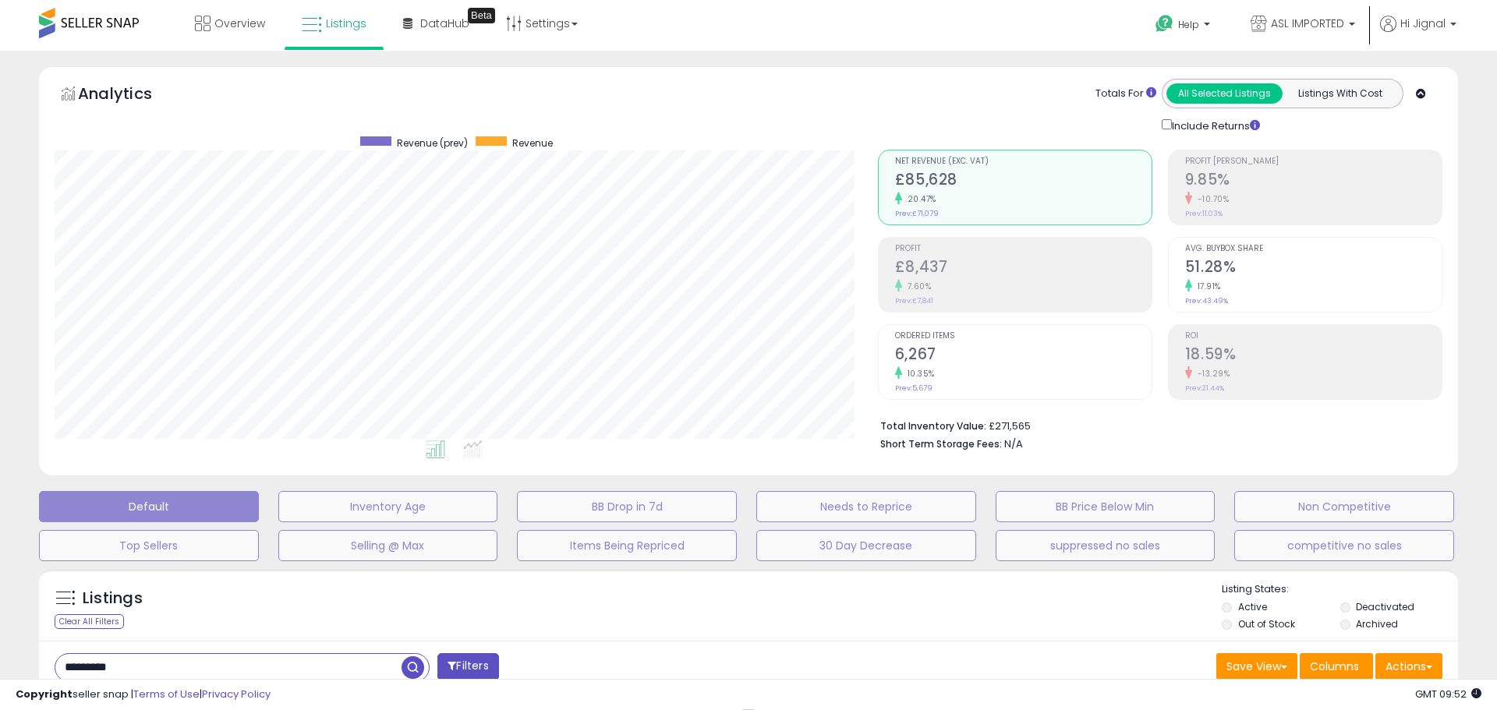
drag, startPoint x: 690, startPoint y: 620, endPoint x: 716, endPoint y: 747, distance: 128.9
click at [716, 709] on html "Unable to login Retrieving listings data.. has not yet accepted the Terms of Us…" at bounding box center [748, 355] width 1497 height 710
drag, startPoint x: 412, startPoint y: 669, endPoint x: 815, endPoint y: 574, distance: 413.1
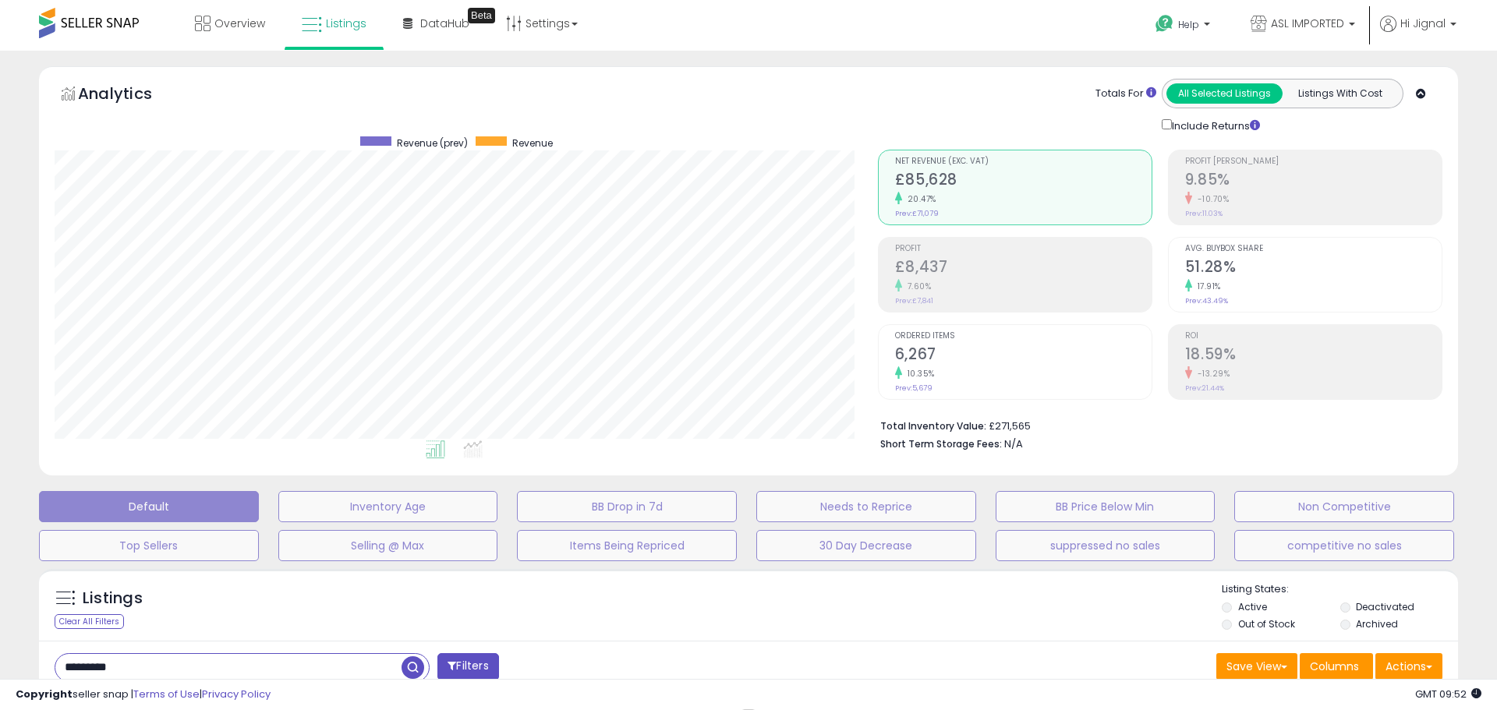
click at [833, 633] on div "**********" at bounding box center [748, 491] width 1481 height 850
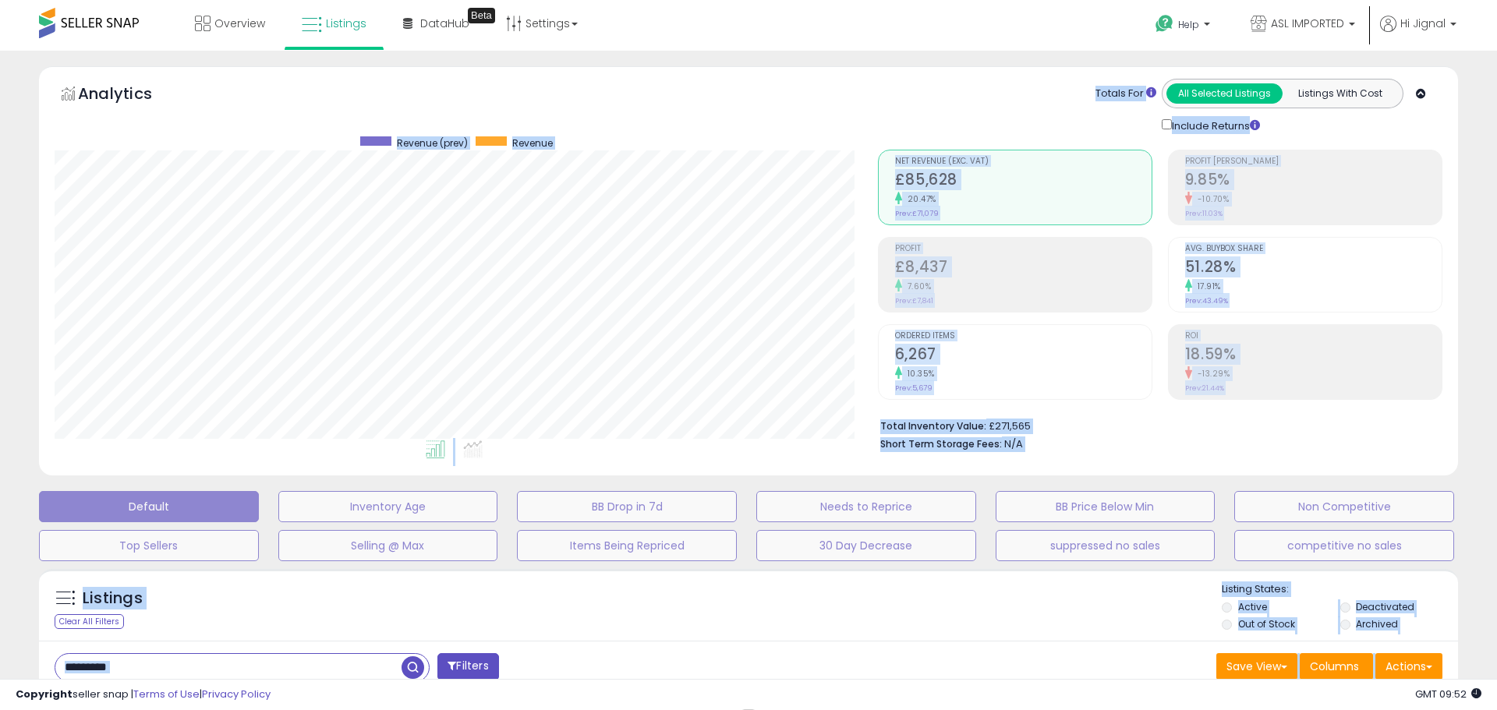
drag, startPoint x: 1037, startPoint y: 208, endPoint x: 1295, endPoint y: 738, distance: 589.2
click at [1295, 709] on html "Unable to login Retrieving listings data.. has not yet accepted the Terms of Us…" at bounding box center [748, 355] width 1497 height 710
click at [1488, 246] on div "**********" at bounding box center [748, 491] width 1481 height 850
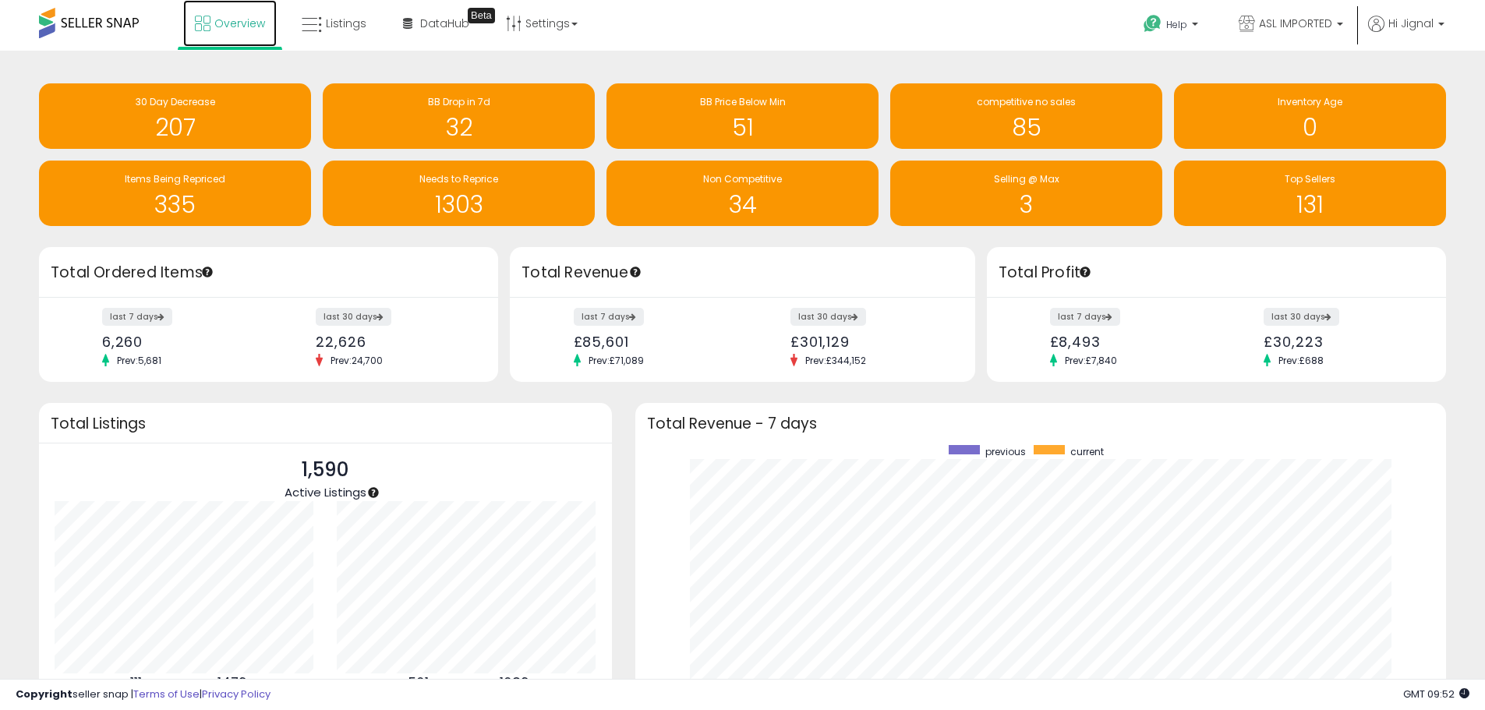
click at [225, 23] on span "Overview" at bounding box center [239, 24] width 51 height 16
click at [242, 18] on span "Overview" at bounding box center [239, 24] width 51 height 16
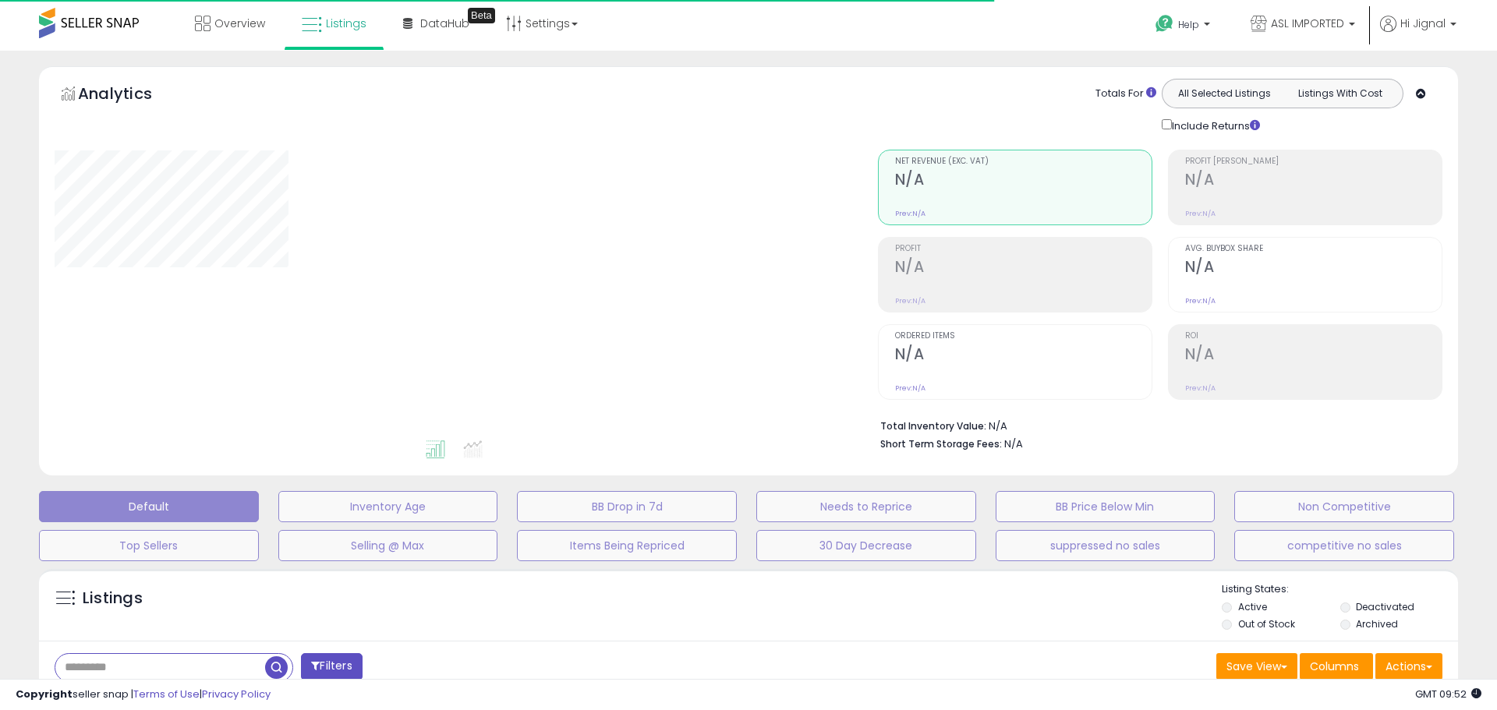
type input "*********"
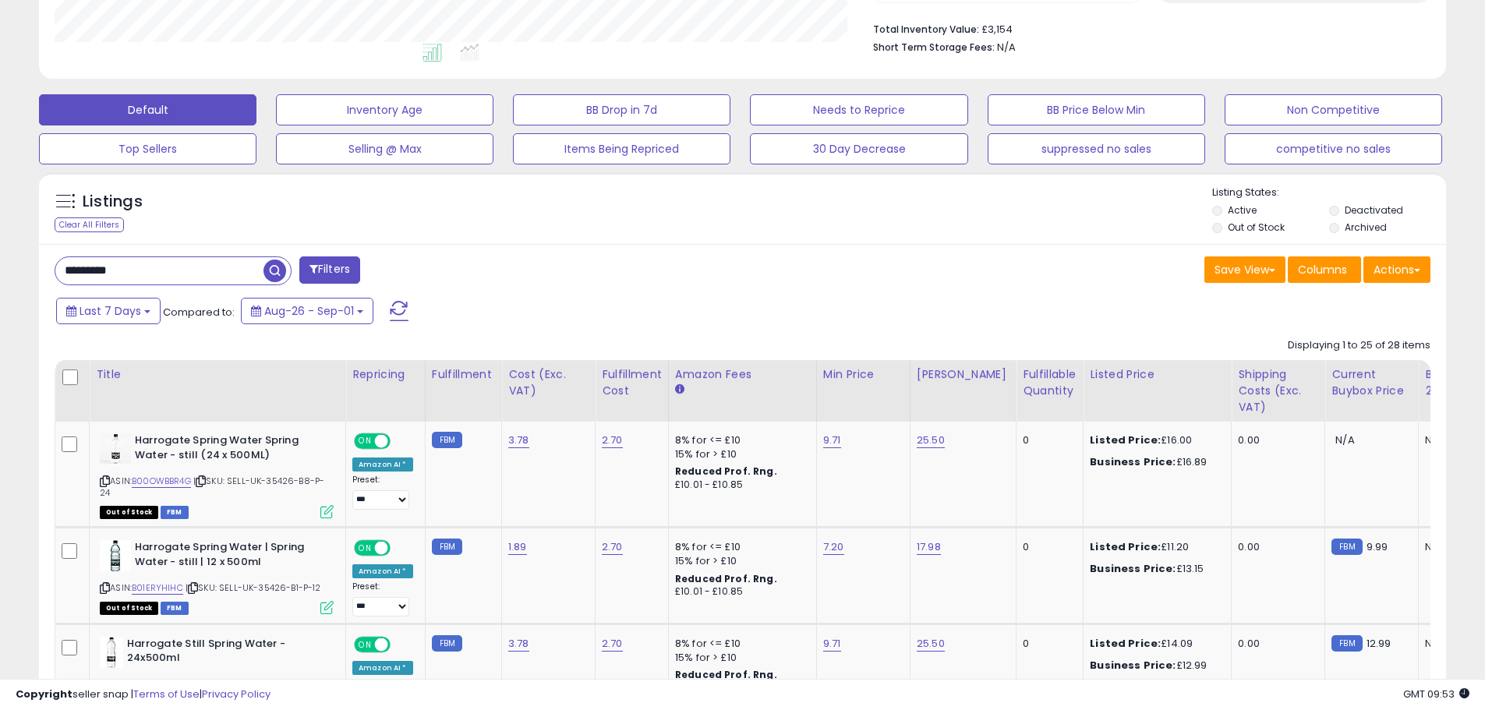
scroll to position [393, 0]
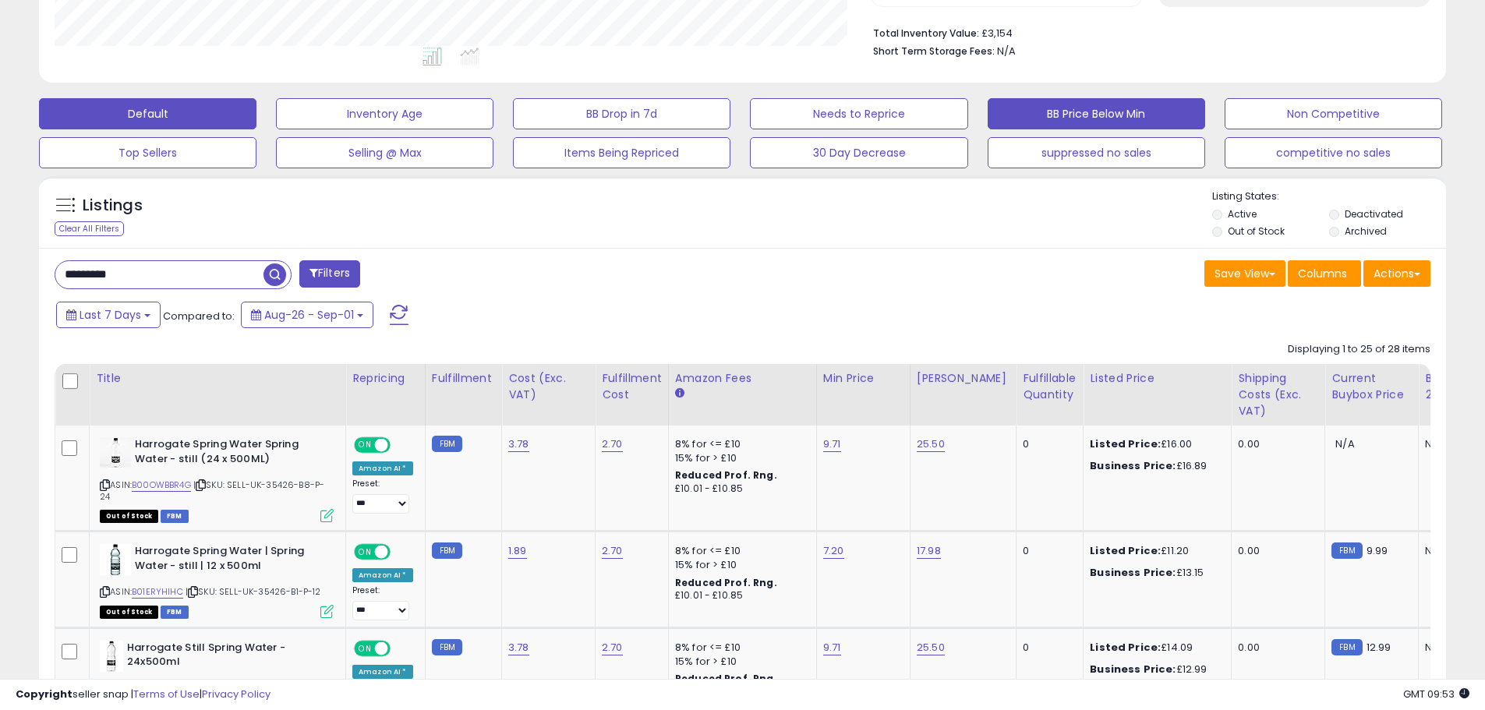
click at [1087, 116] on button "BB Price Below Min" at bounding box center [1096, 113] width 217 height 31
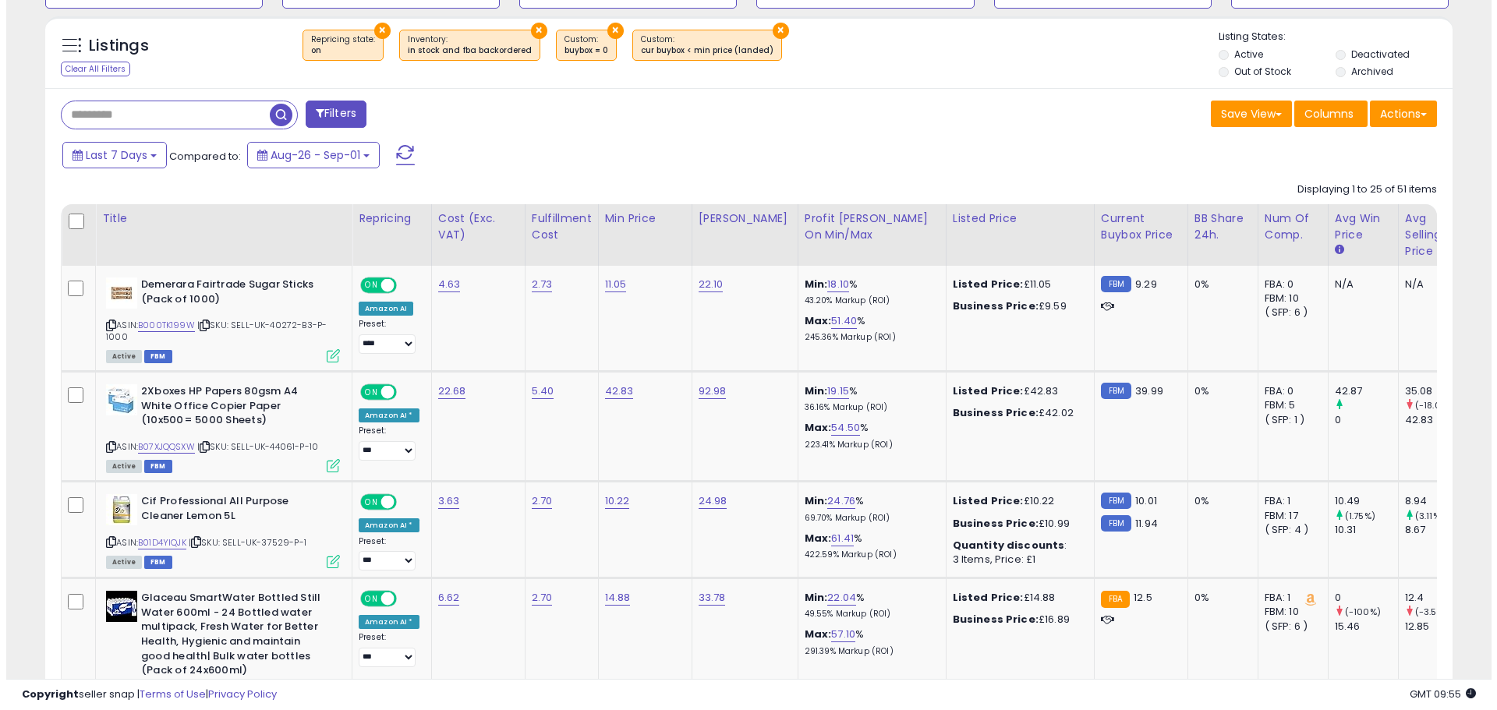
scroll to position [427, 0]
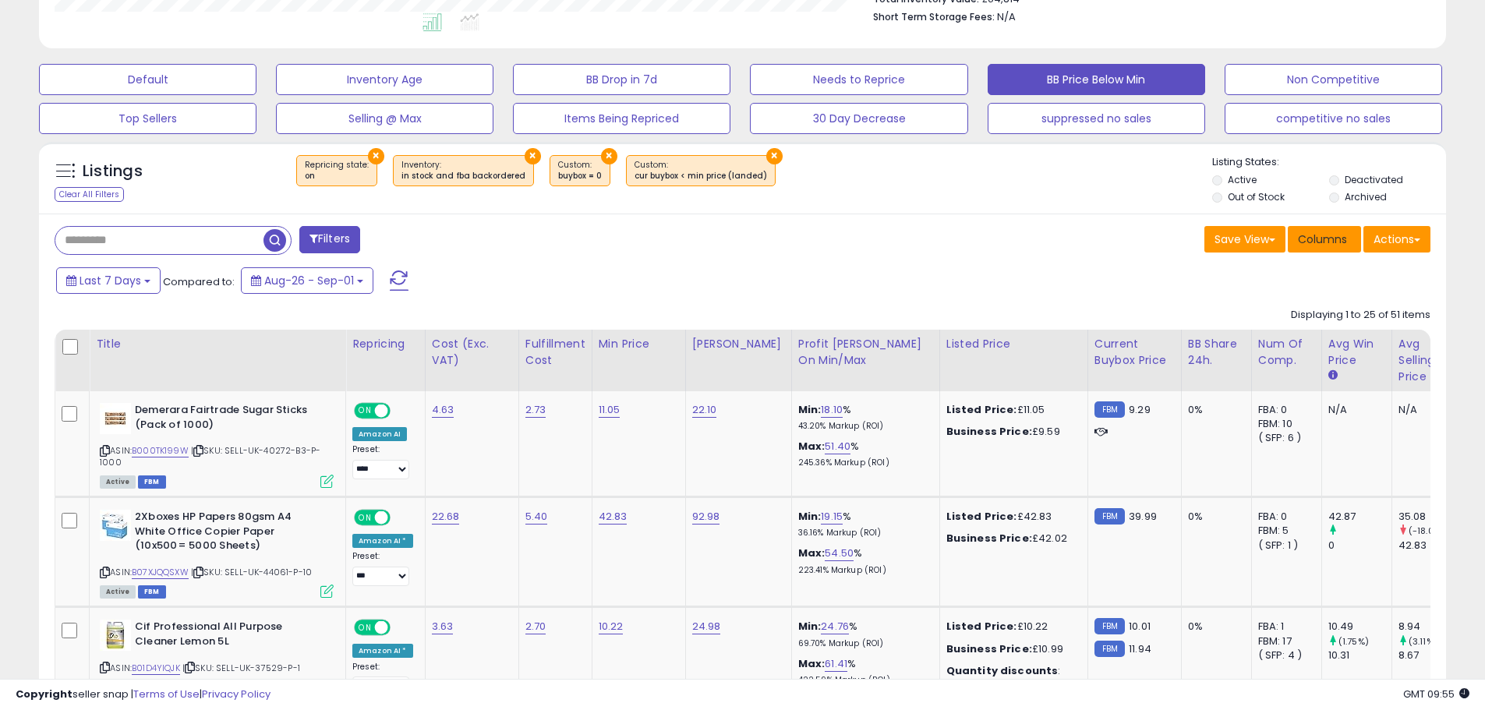
click at [1321, 239] on span "Columns" at bounding box center [1322, 240] width 49 height 16
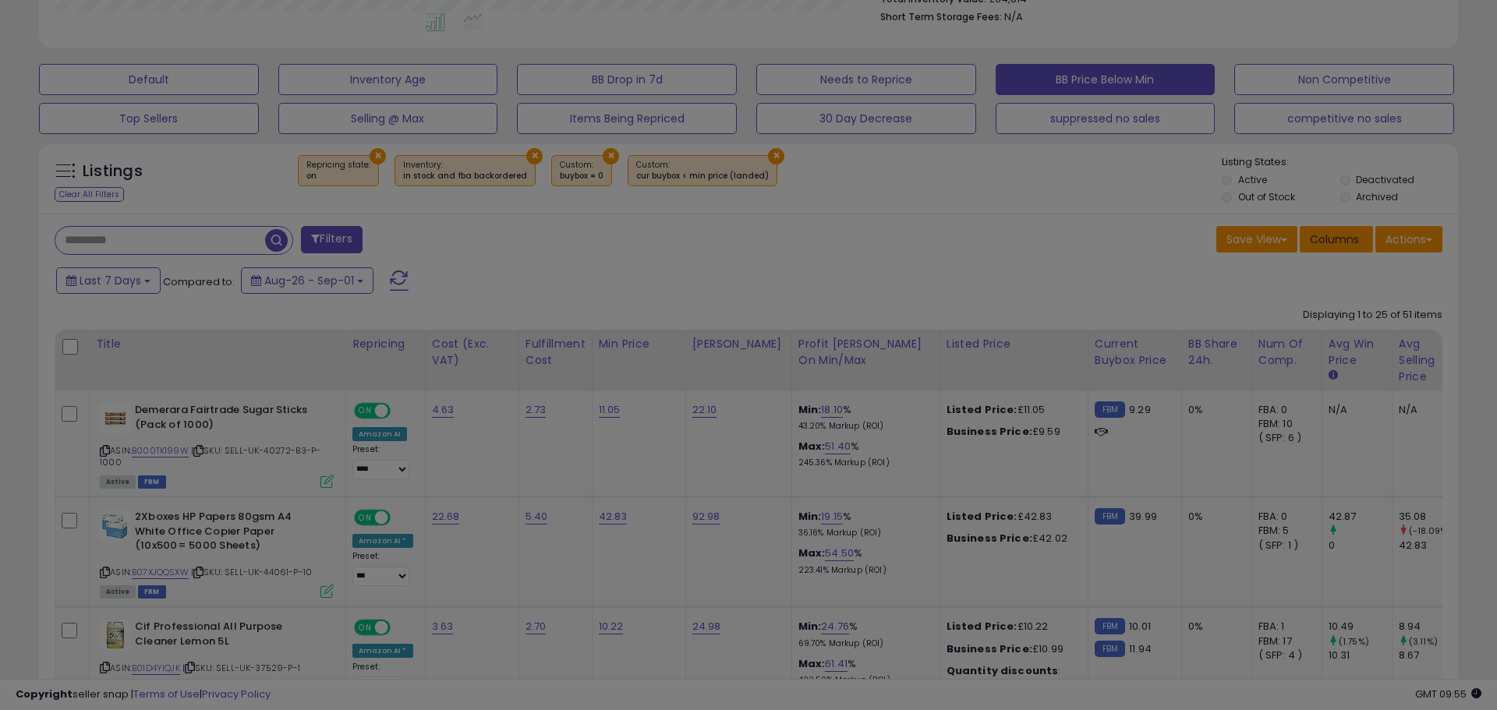
scroll to position [320, 823]
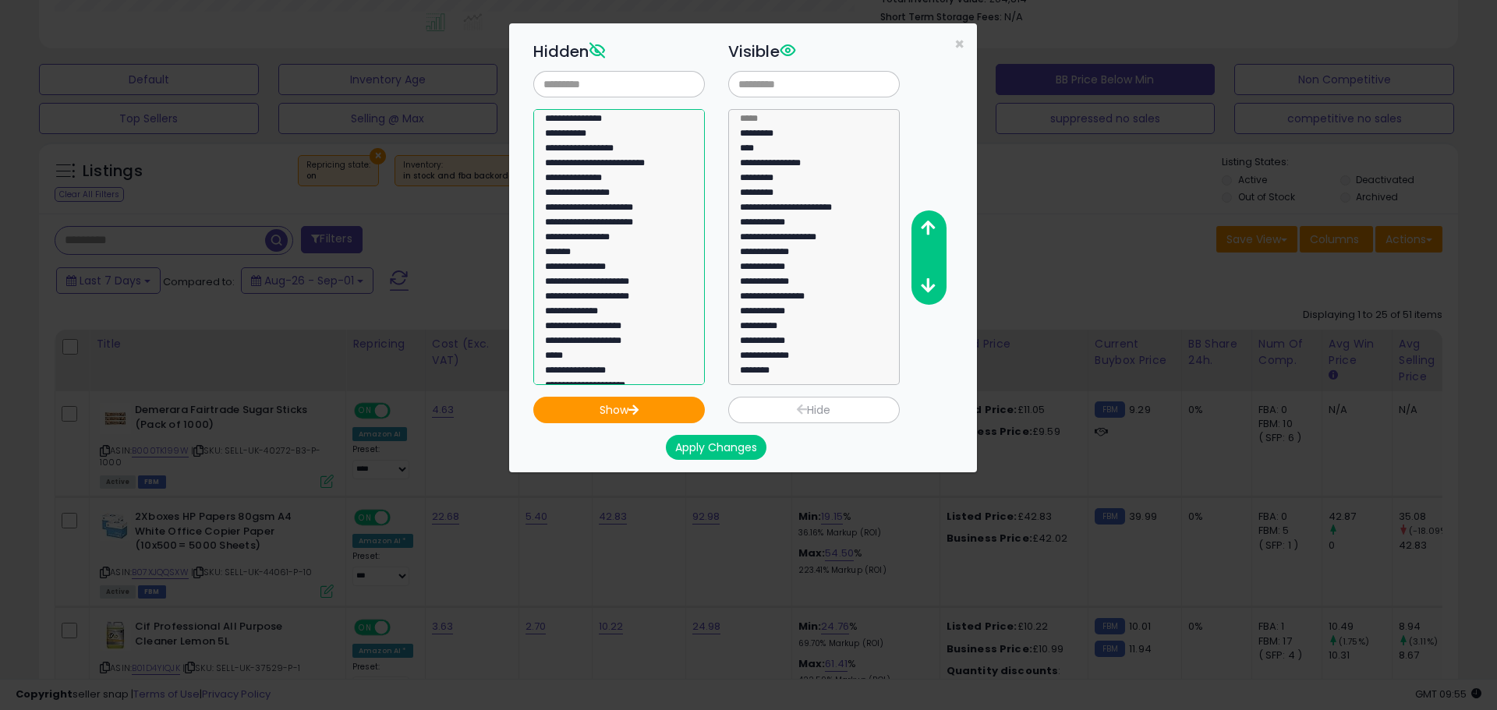
select select "**********"
click at [574, 136] on option "**********" at bounding box center [613, 136] width 140 height 15
click at [633, 412] on icon "button" at bounding box center [633, 410] width 12 height 10
select select
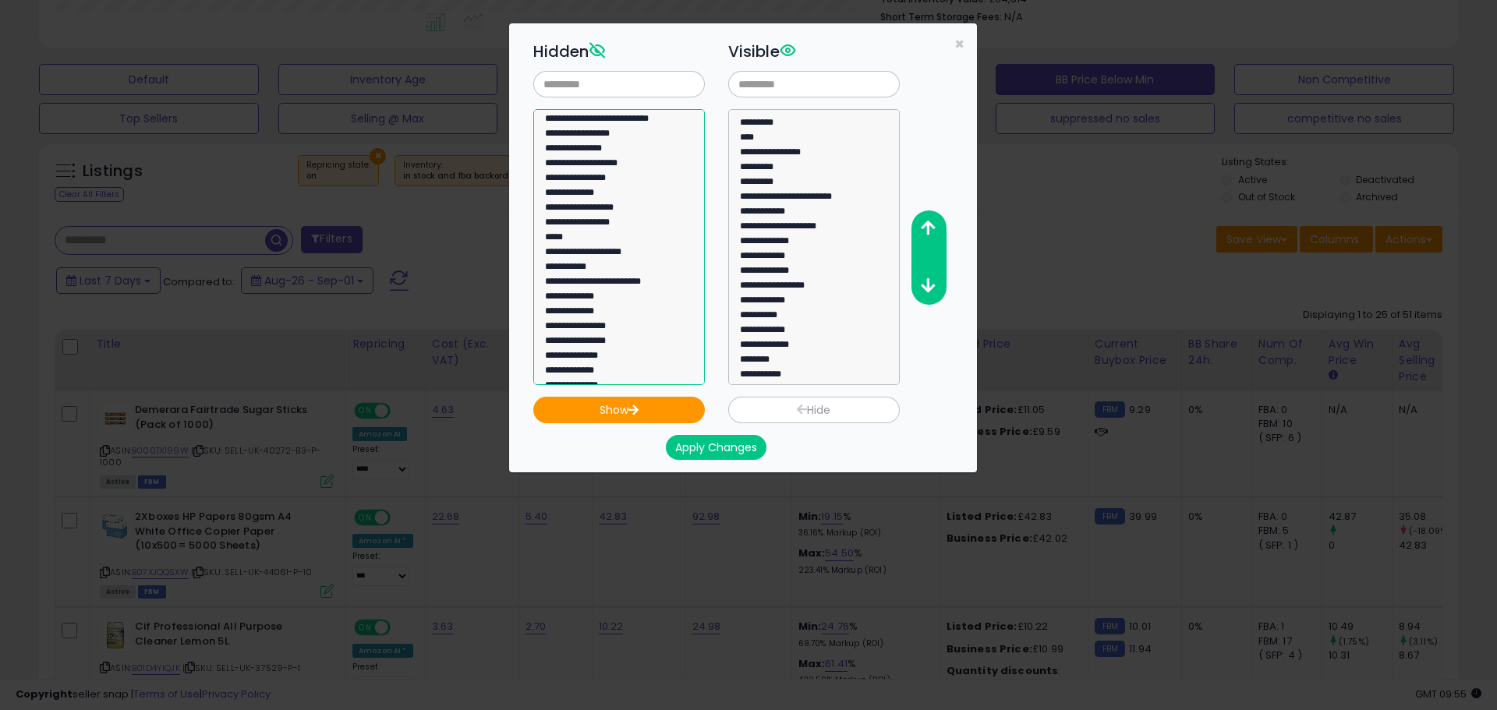
scroll to position [381, 0]
select select "**********"
click at [608, 258] on option "**********" at bounding box center [613, 258] width 140 height 15
click at [629, 398] on button "Show" at bounding box center [618, 410] width 171 height 27
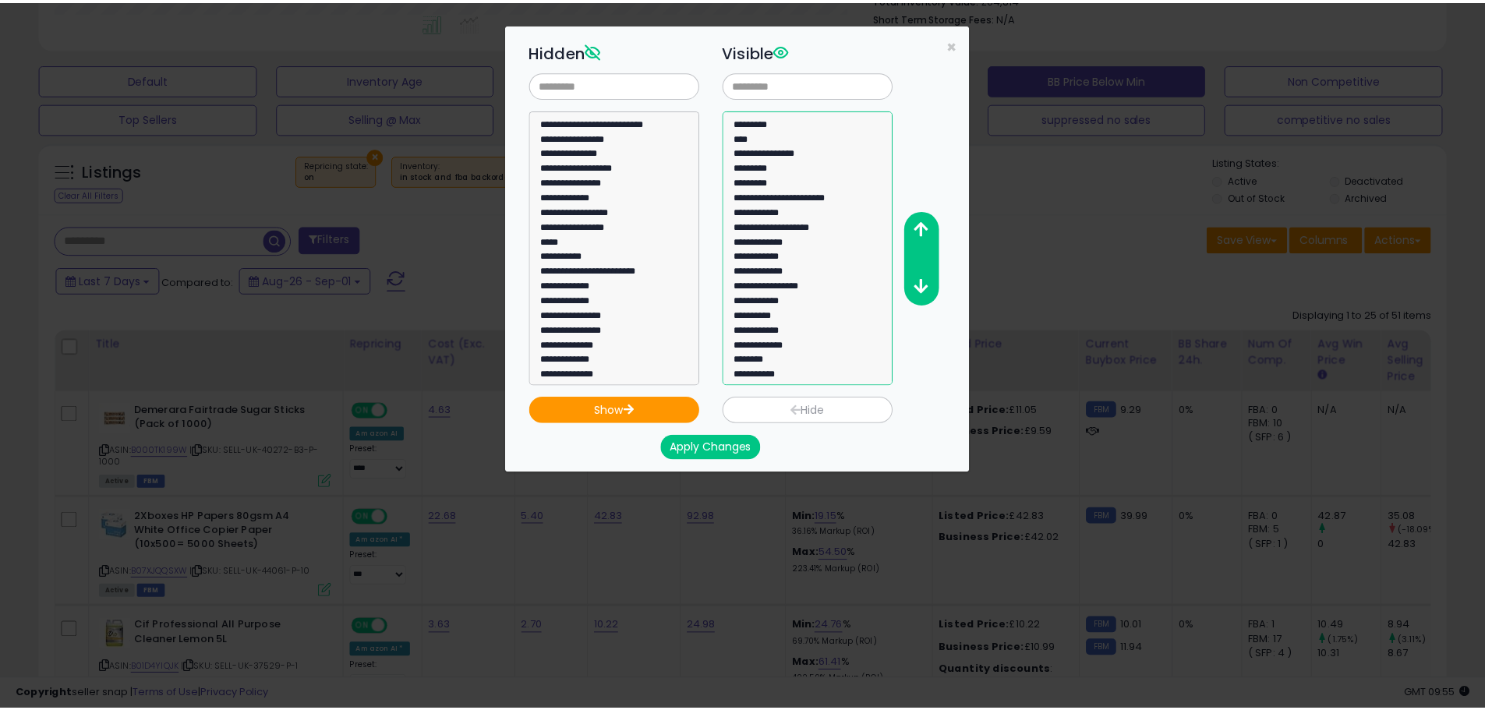
scroll to position [30, 0]
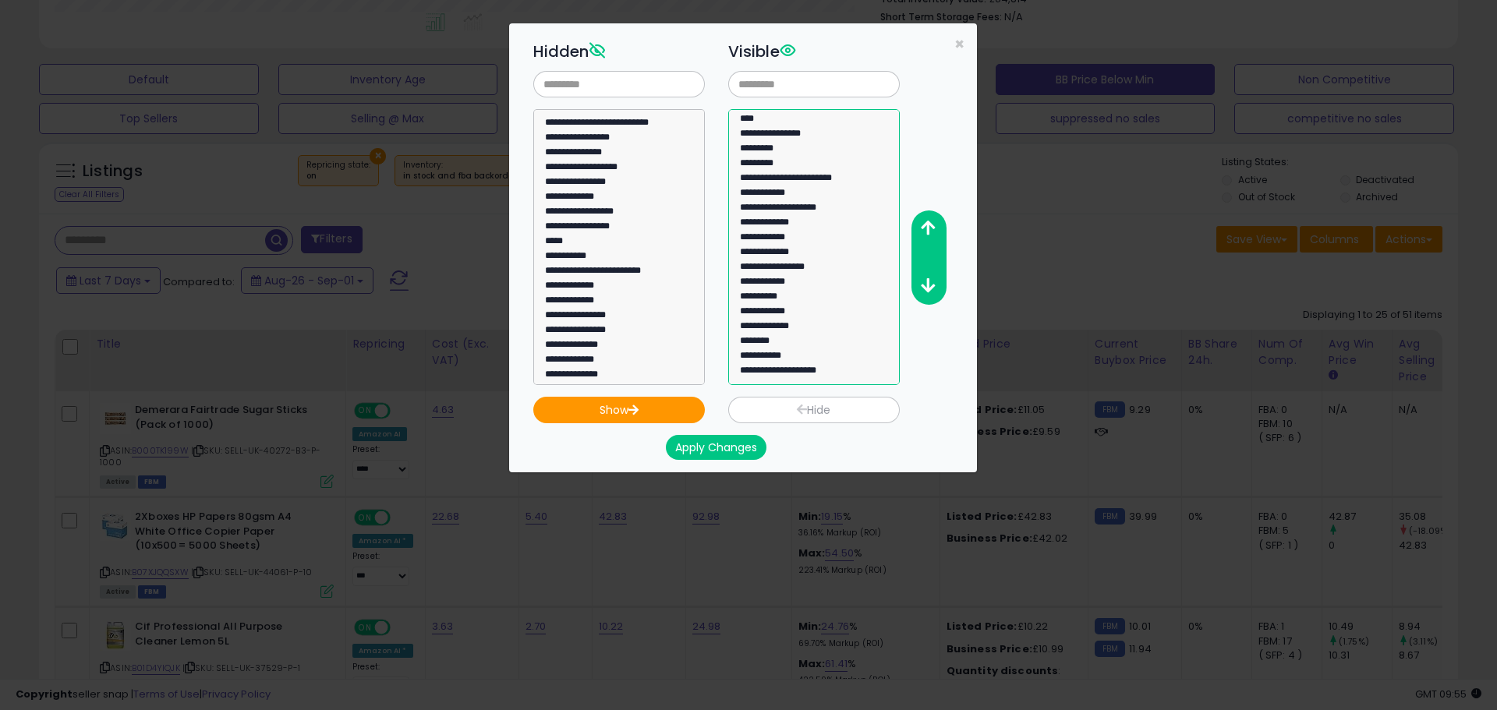
click at [815, 373] on option "**********" at bounding box center [808, 373] width 140 height 15
click at [928, 228] on icon "button" at bounding box center [928, 228] width 14 height 16
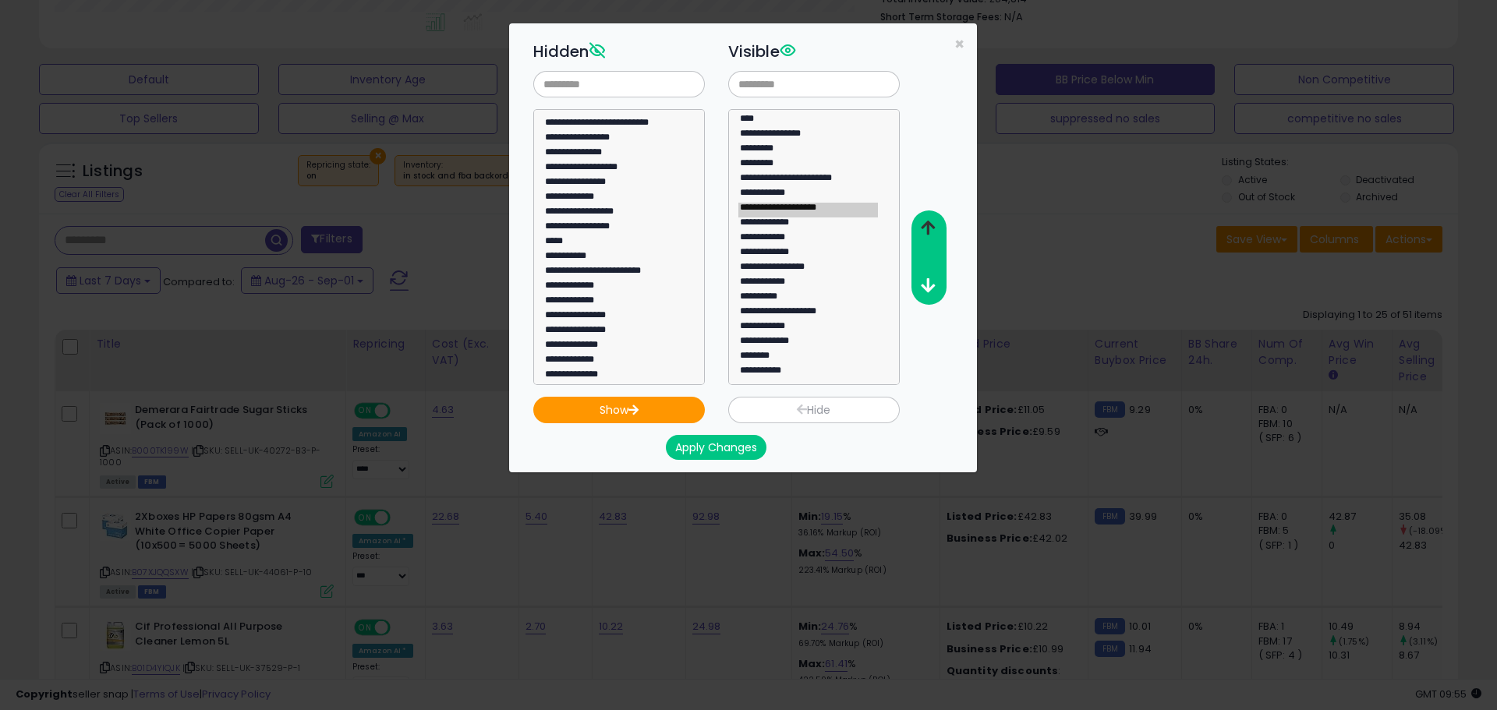
click at [928, 228] on icon "button" at bounding box center [928, 228] width 14 height 16
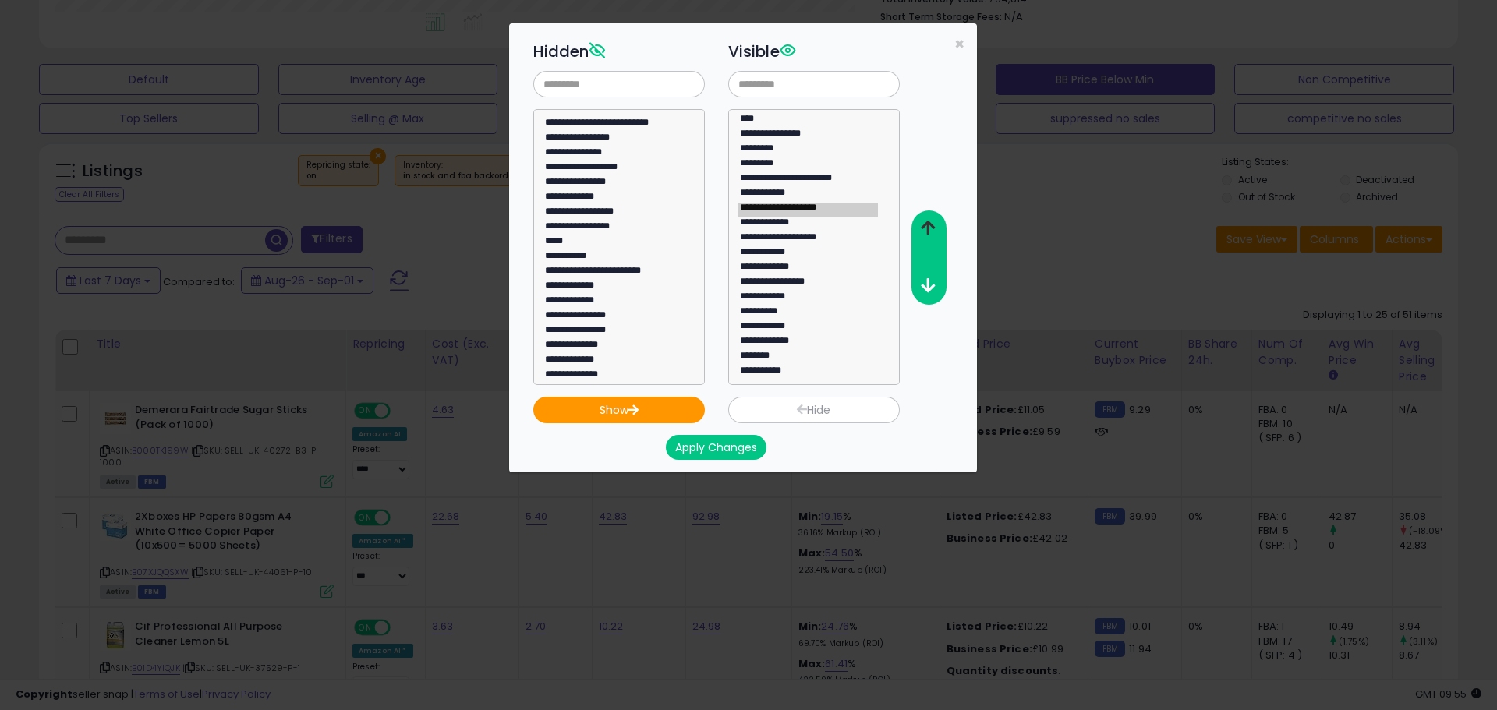
click at [928, 228] on icon "button" at bounding box center [928, 228] width 14 height 16
click icon "button"
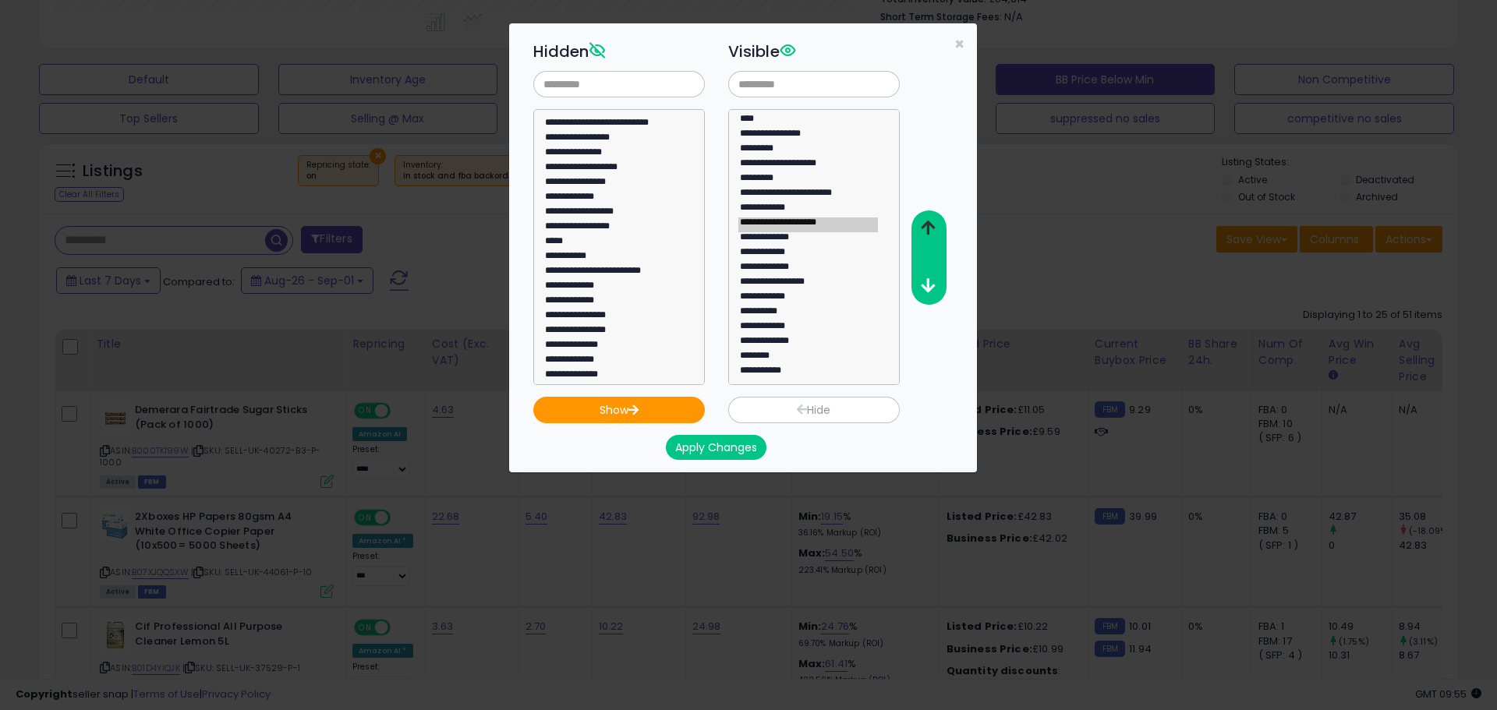
click icon "button"
select select "**********"
click option "**********"
click icon "button"
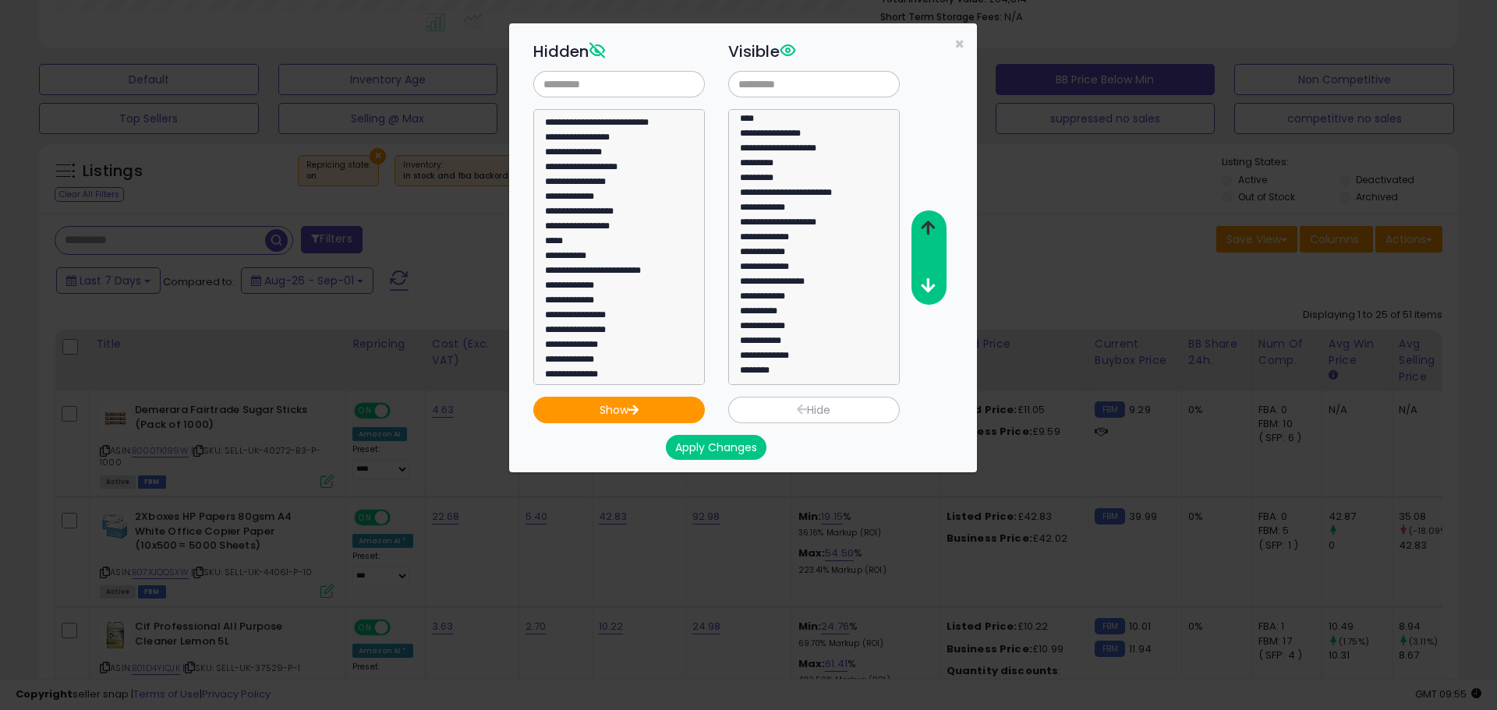
click icon "button"
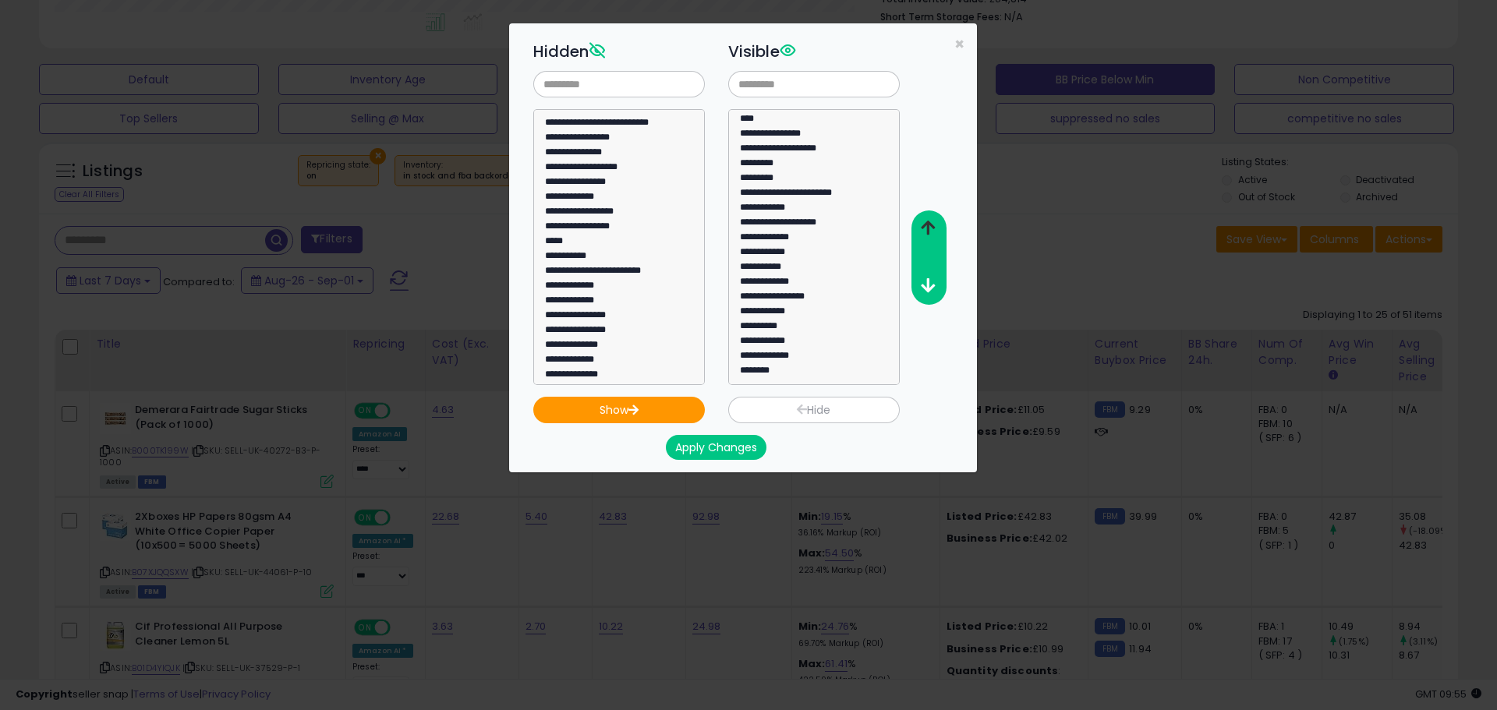
click icon "button"
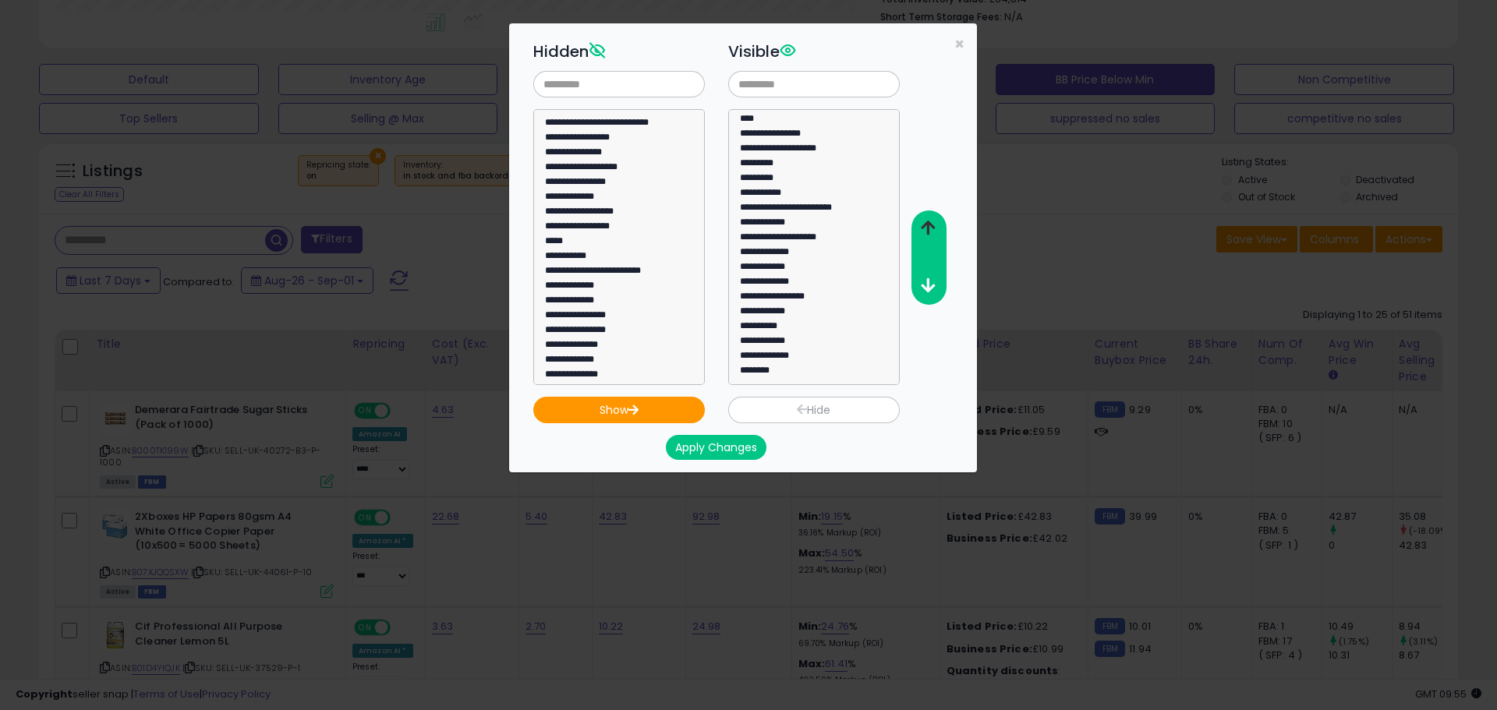
click icon "button"
click button "Apply Changes"
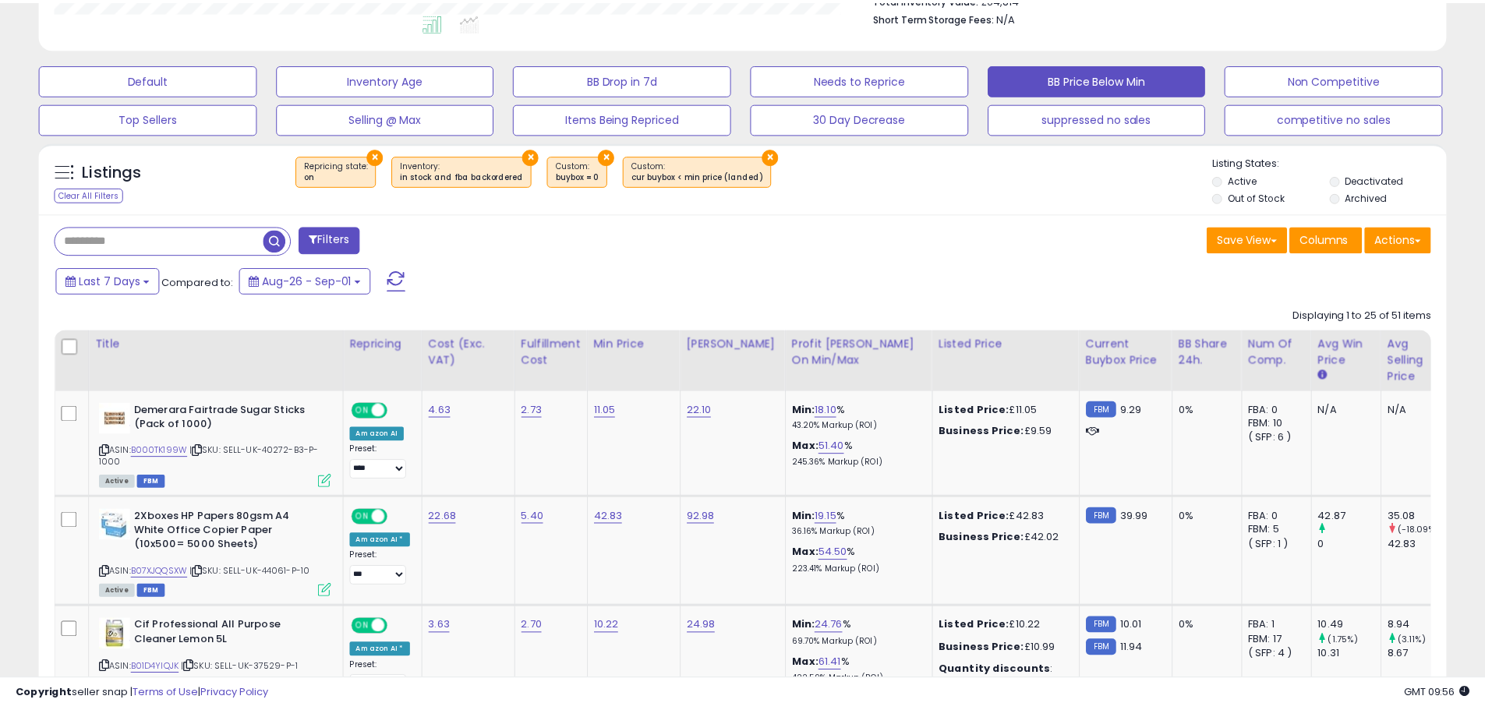
scroll to position [779163, 778666]
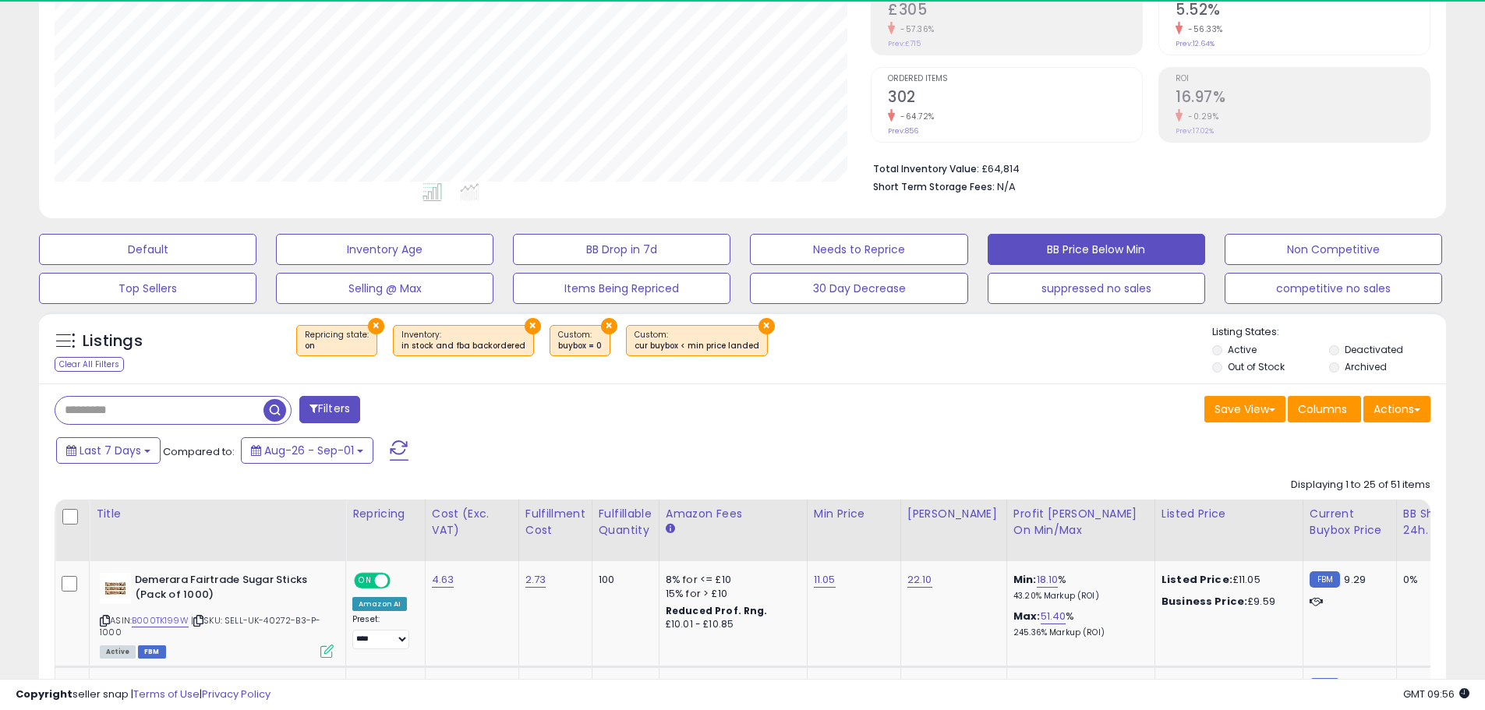
scroll to position [320, 816]
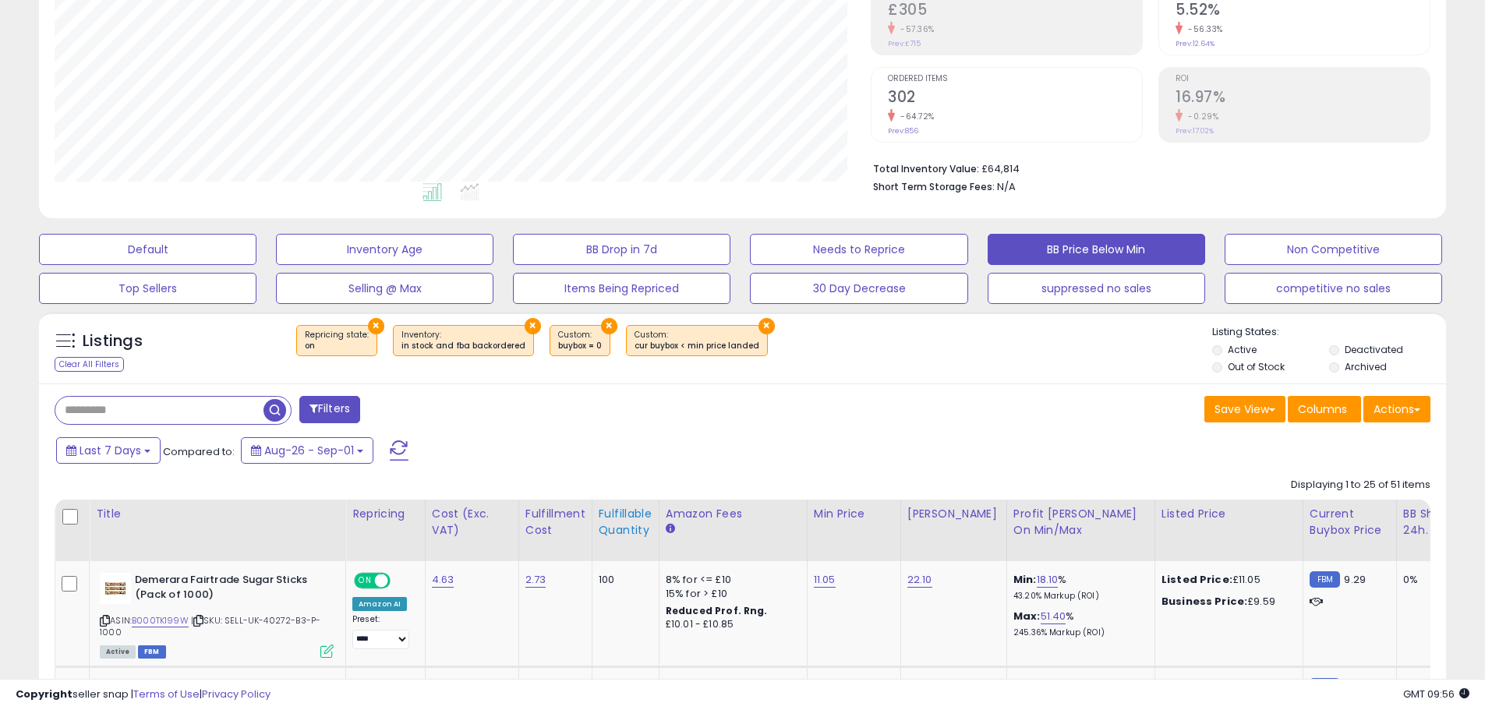
click at [614, 524] on div "Fulfillable Quantity" at bounding box center [626, 522] width 54 height 33
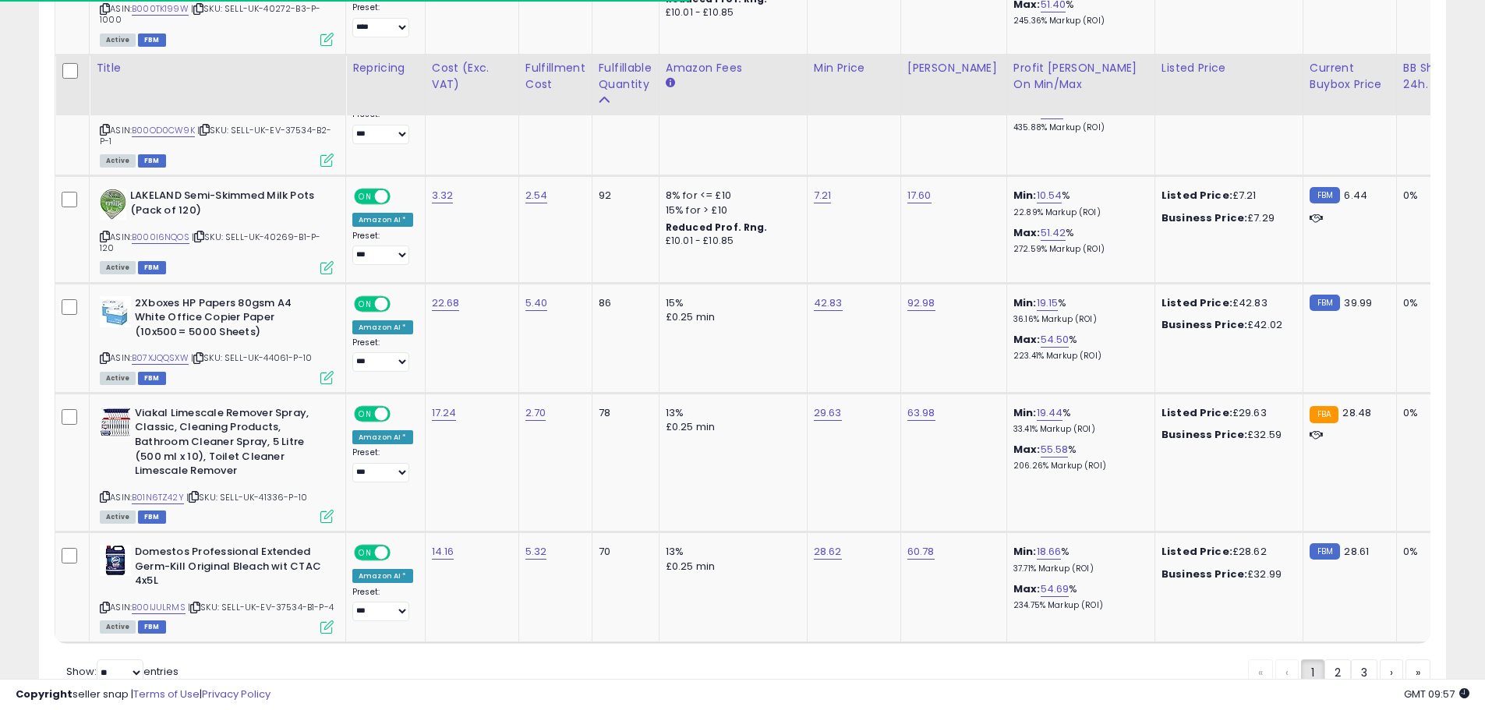
scroll to position [3069, 0]
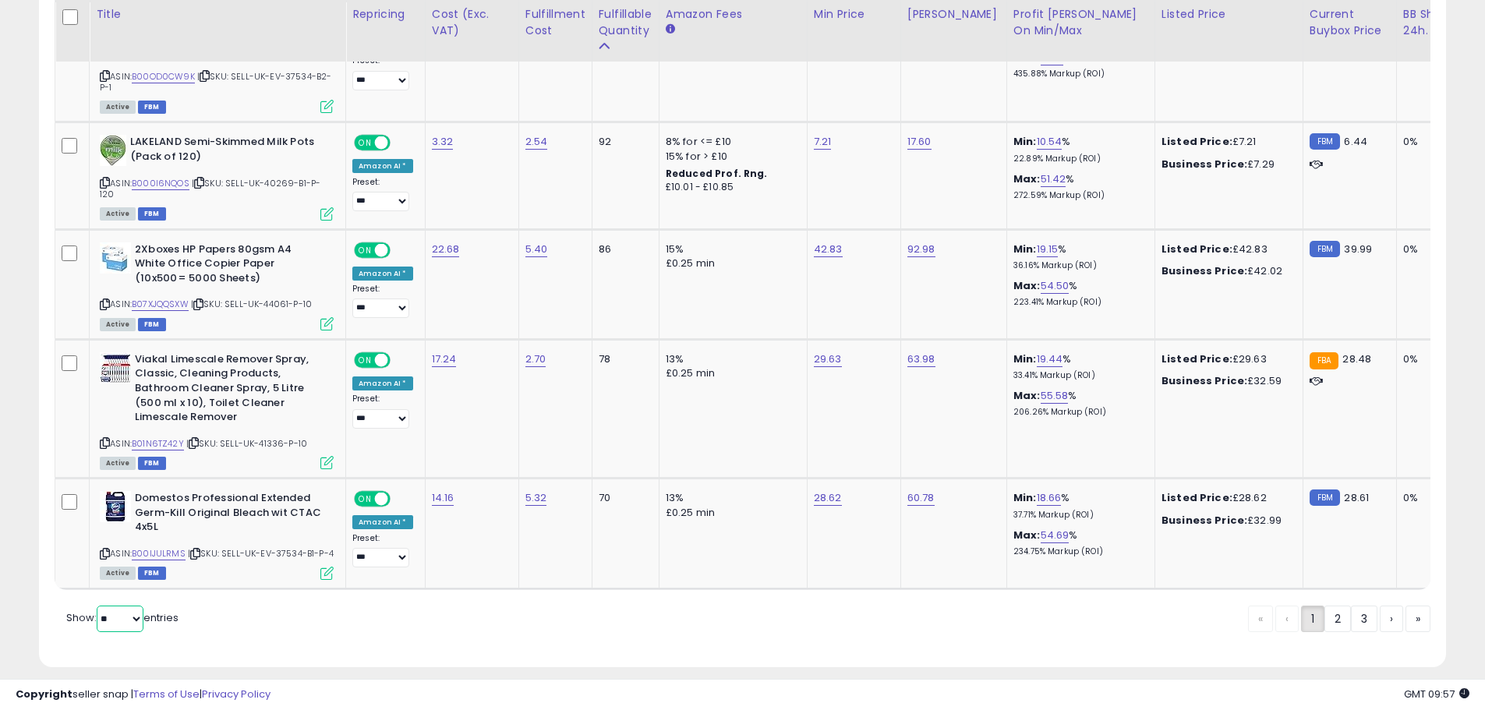
click at [109, 608] on select "** **" at bounding box center [120, 619] width 47 height 27
select select "**"
click at [98, 606] on select "** **" at bounding box center [120, 619] width 47 height 27
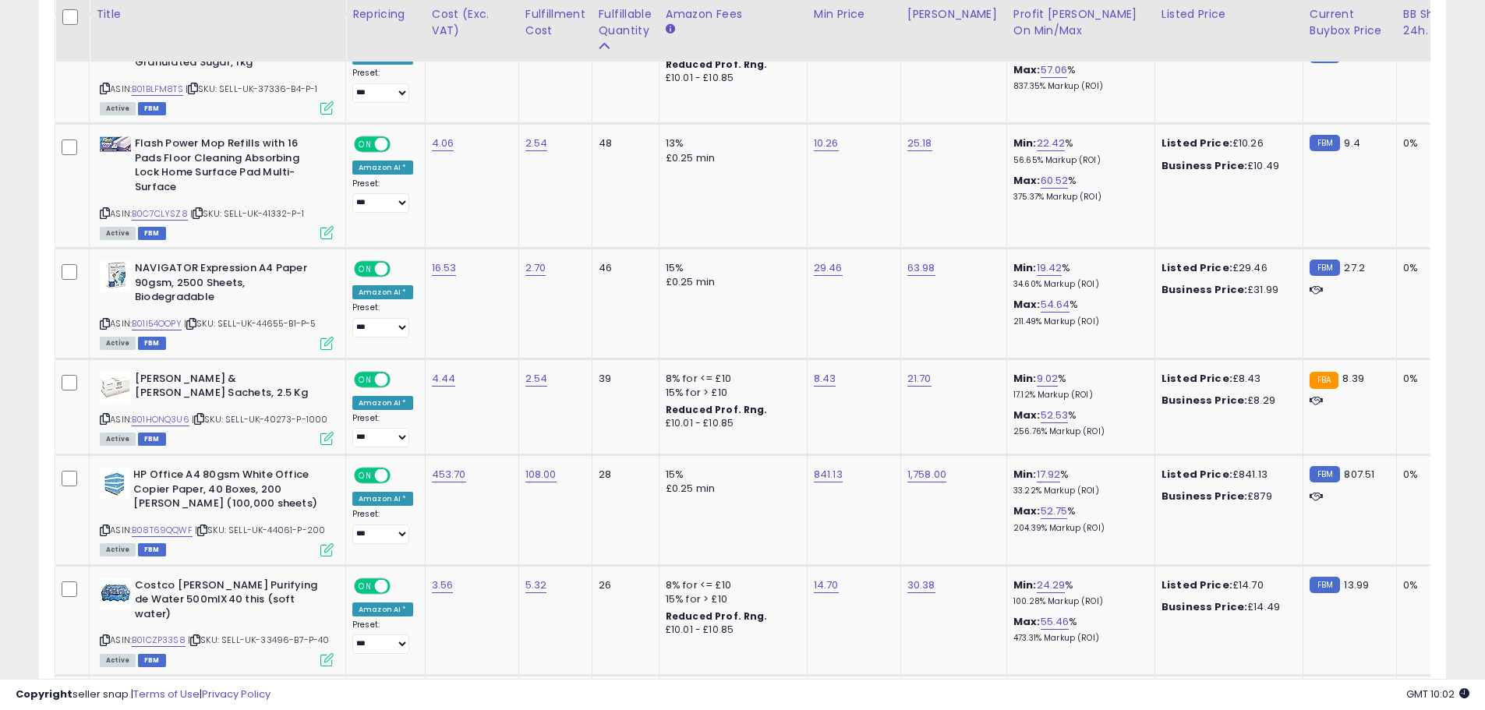
scroll to position [4184, 0]
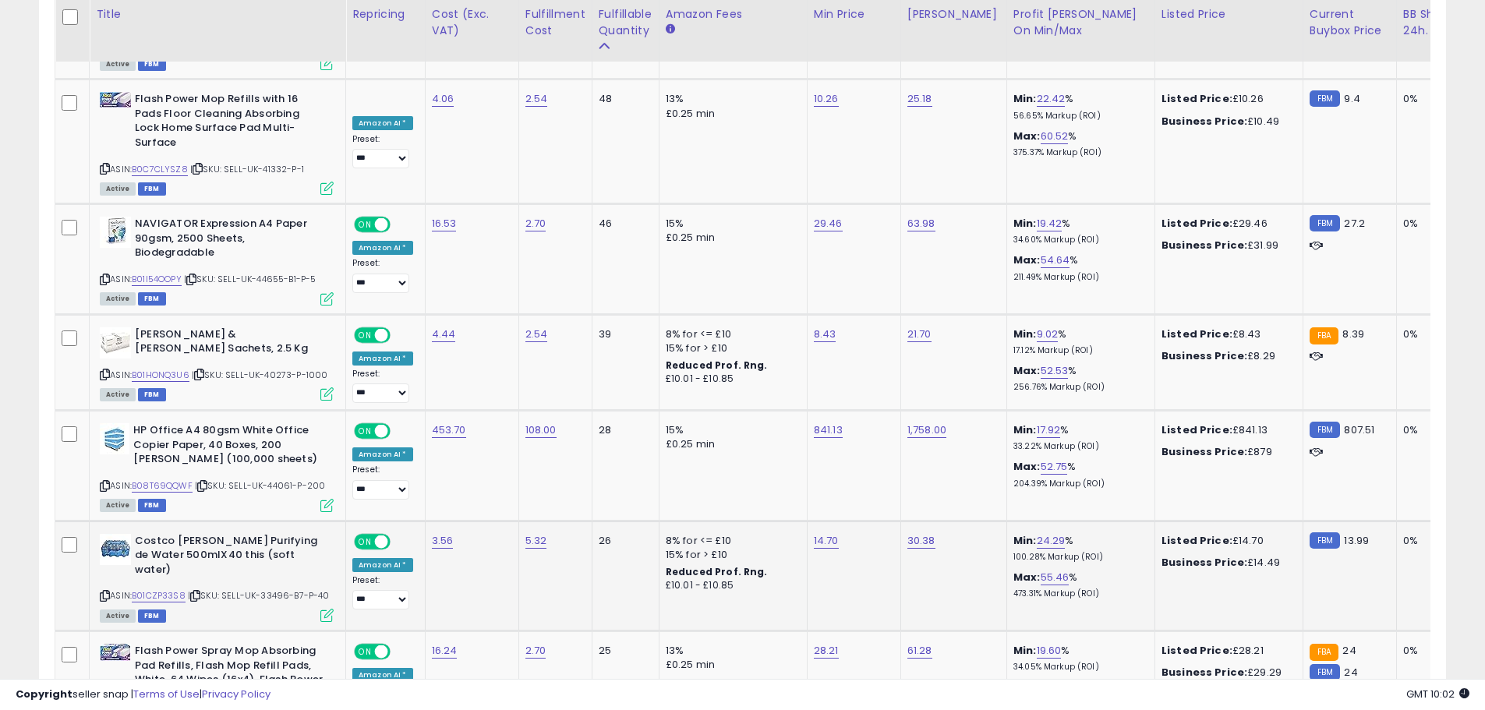
click at [228, 589] on span "| SKU: SELL-UK-33496-B7-P-40" at bounding box center [259, 595] width 142 height 12
drag, startPoint x: 228, startPoint y: 528, endPoint x: 273, endPoint y: 529, distance: 44.5
click at [273, 589] on span "| SKU: SELL-UK-33496-B7-P-40" at bounding box center [259, 595] width 142 height 12
copy span "SELL-UK-33496"
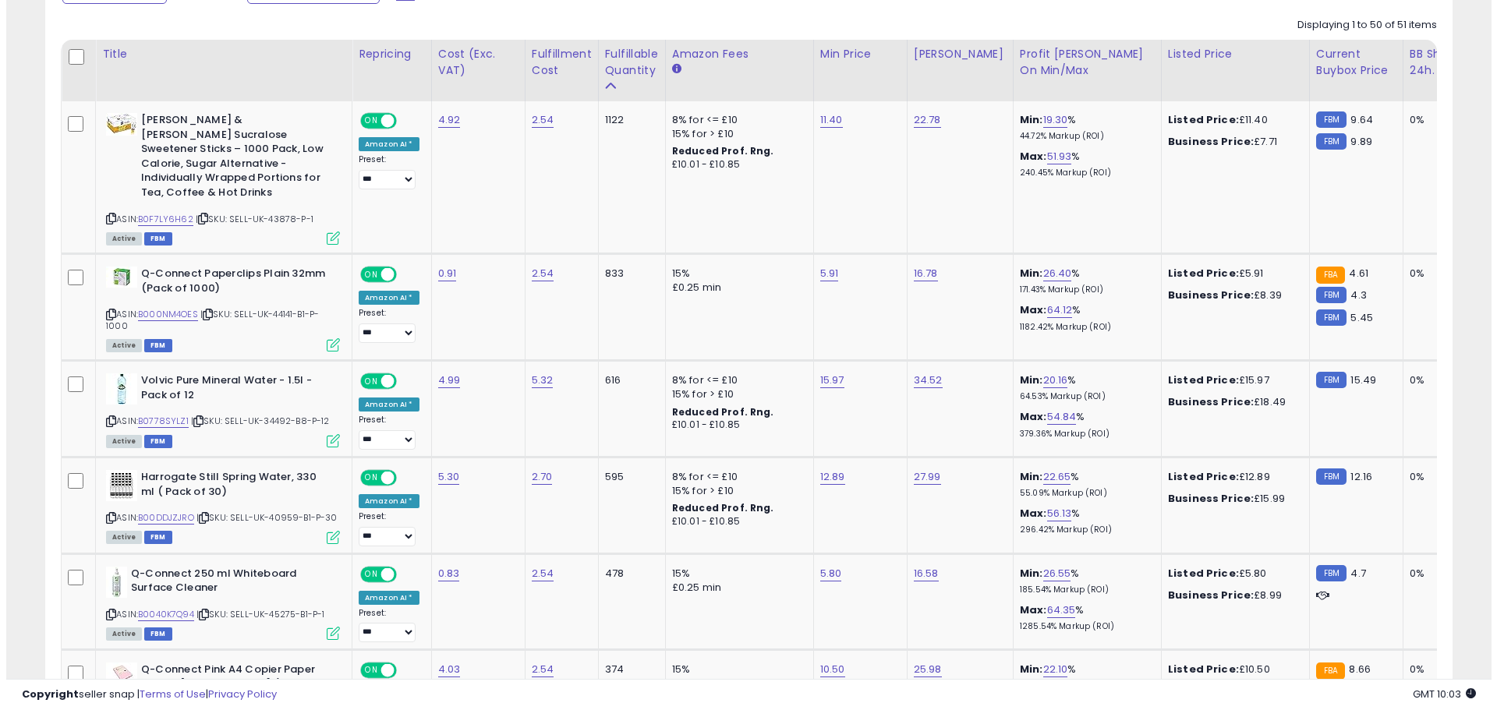
scroll to position [153, 0]
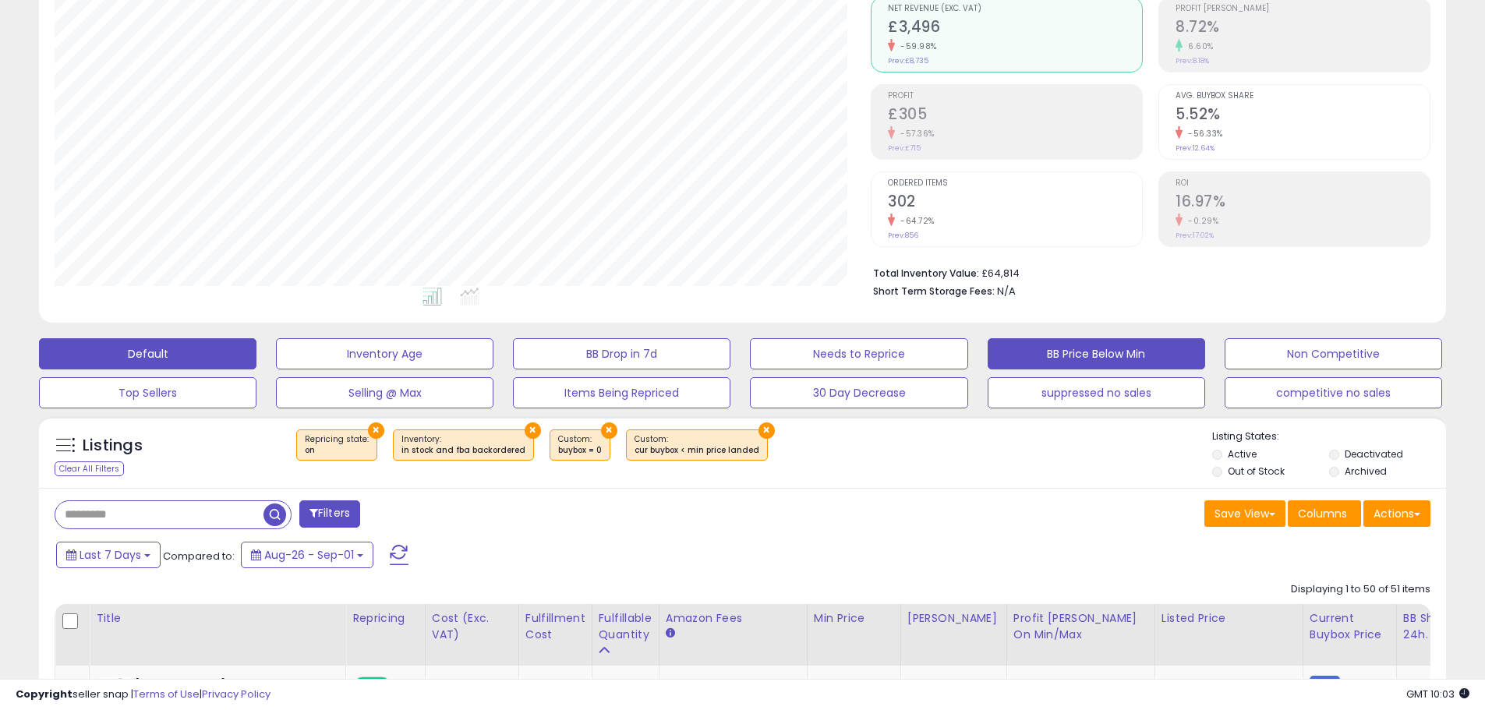
click at [111, 362] on button "Default" at bounding box center [147, 353] width 217 height 31
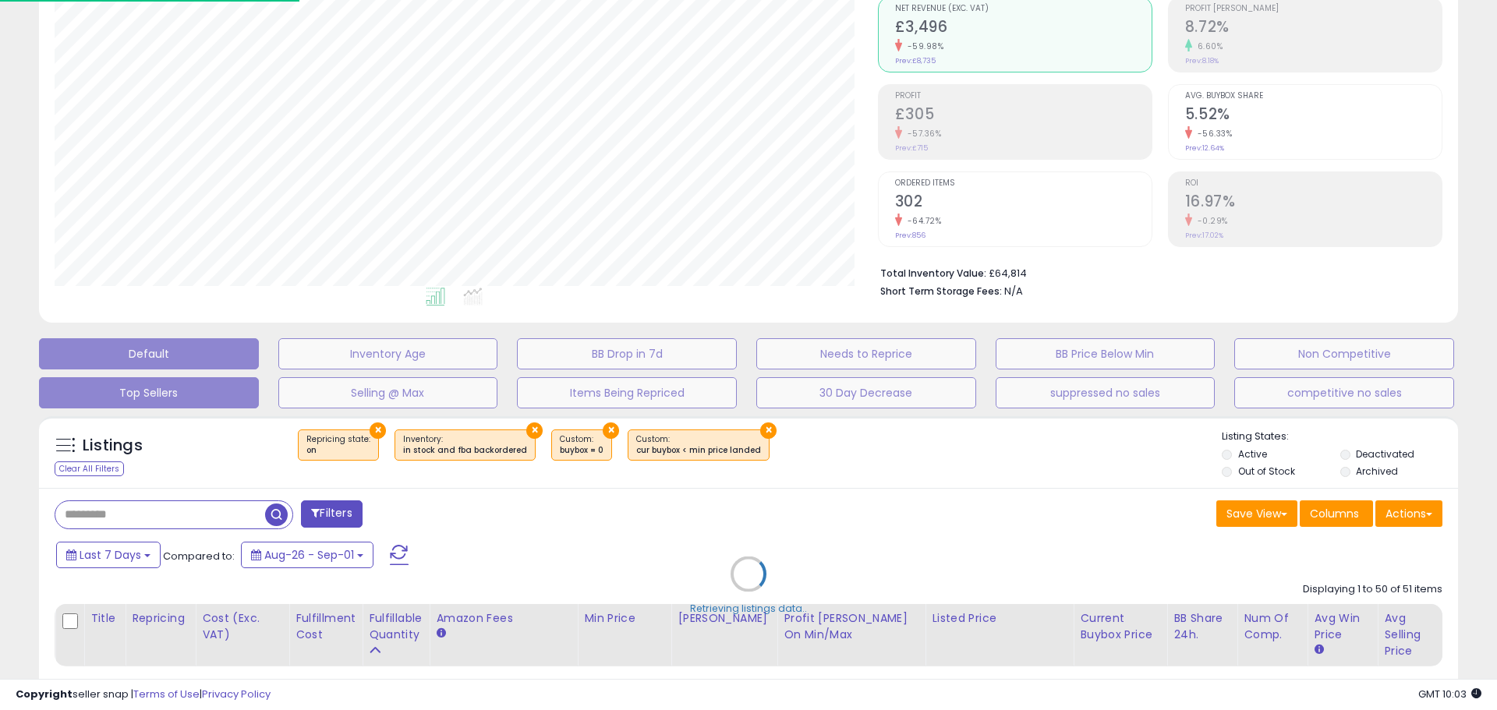
scroll to position [320, 823]
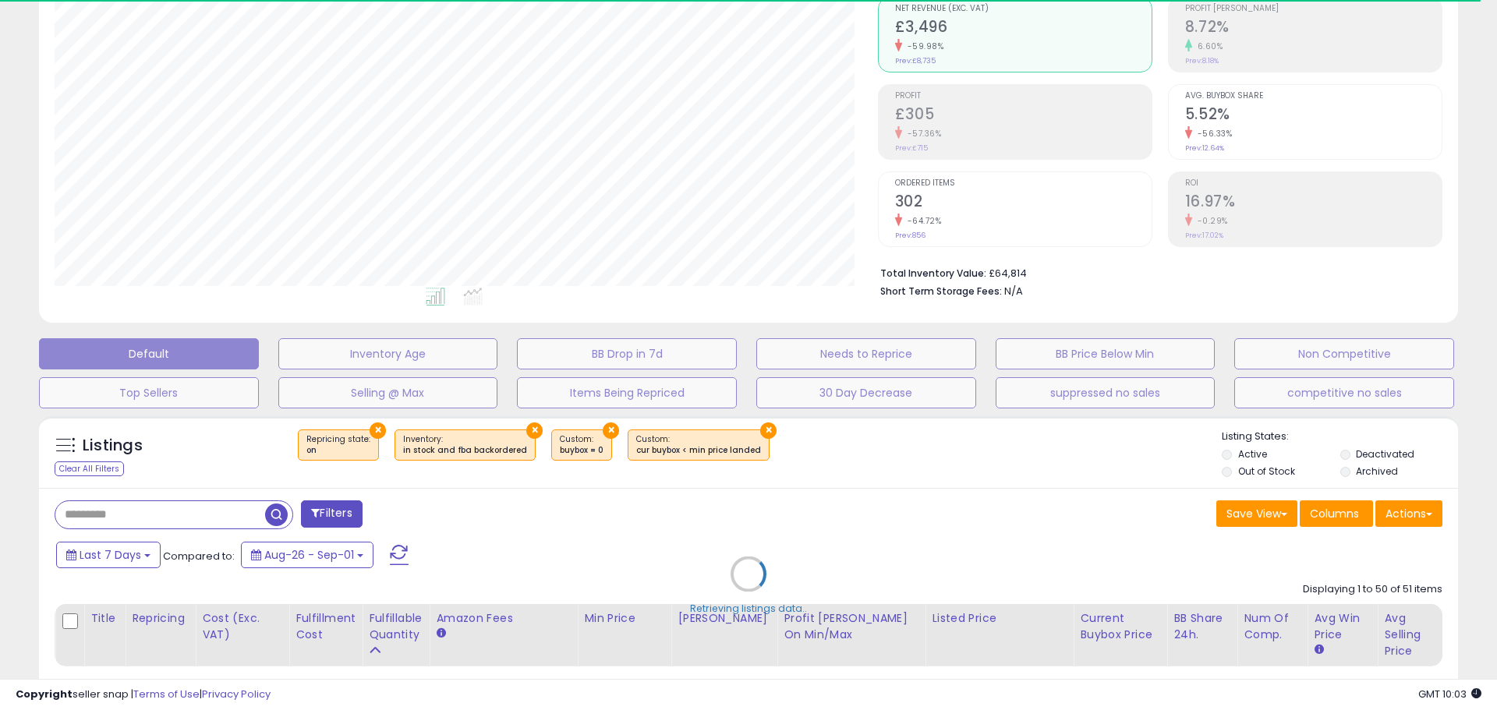
click at [92, 512] on div "Retrieving listings data.." at bounding box center [748, 585] width 1442 height 355
click at [104, 518] on div "Retrieving listings data.." at bounding box center [748, 585] width 1442 height 355
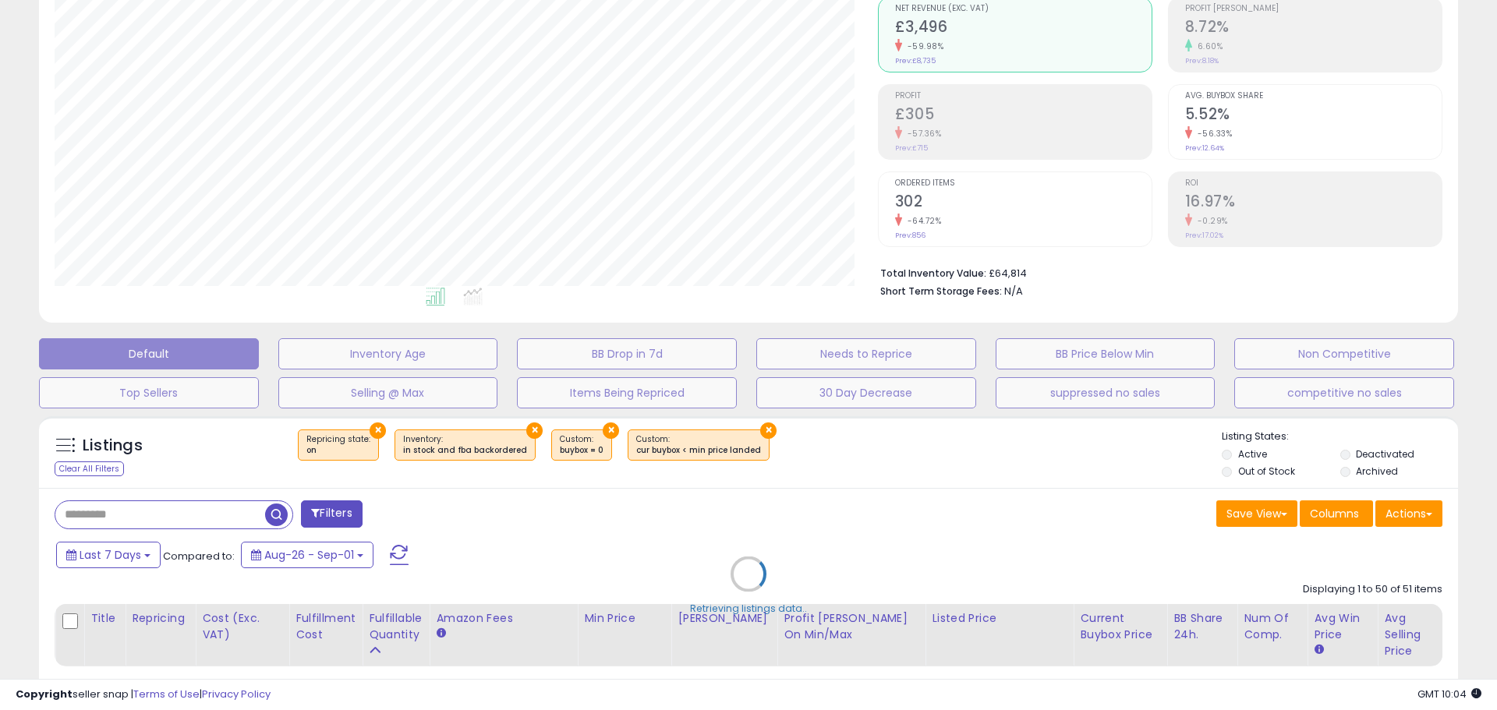
click at [203, 517] on div "Retrieving listings data.." at bounding box center [748, 585] width 1442 height 355
click at [104, 517] on div "Retrieving listings data.." at bounding box center [748, 585] width 1442 height 355
drag, startPoint x: 104, startPoint y: 517, endPoint x: 166, endPoint y: 298, distance: 227.5
click at [112, 511] on div "Retrieving listings data.." at bounding box center [748, 585] width 1442 height 355
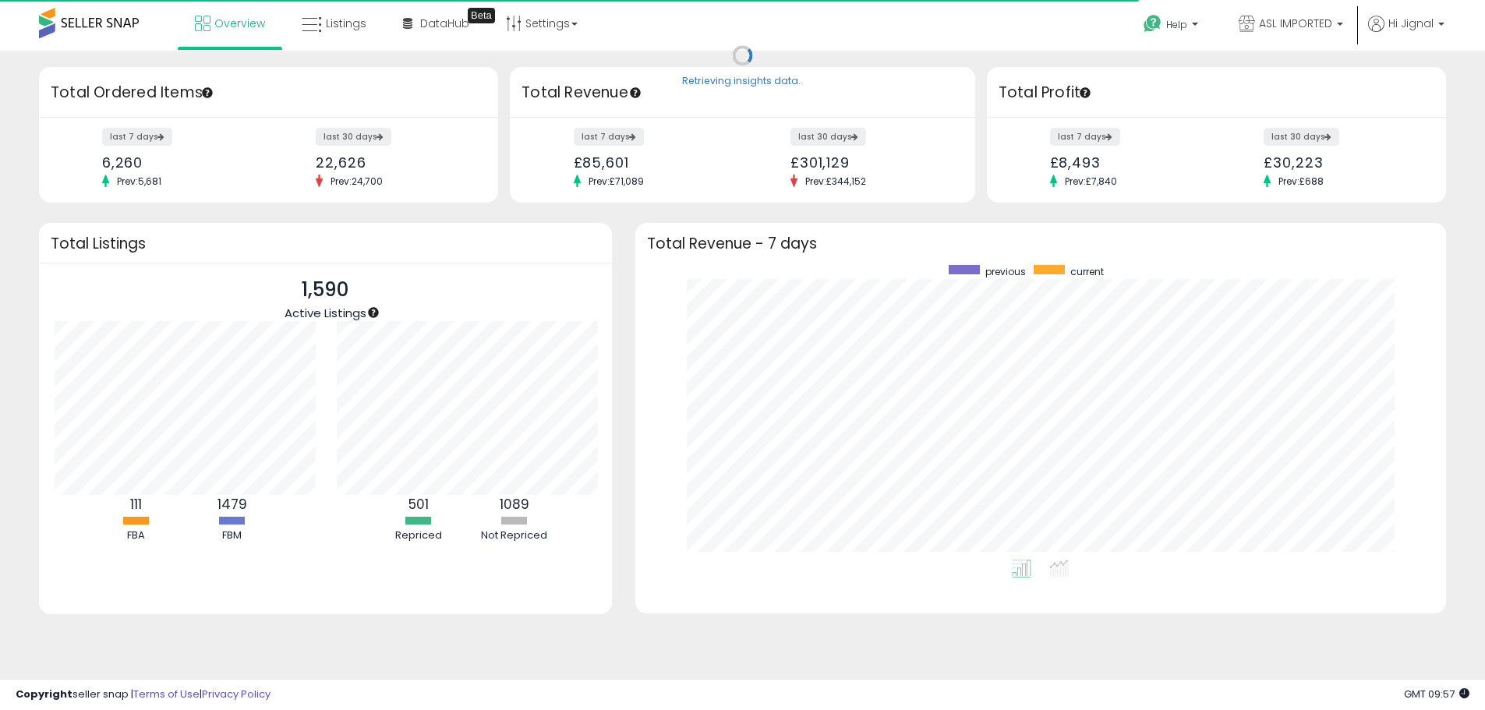
scroll to position [779188, 778703]
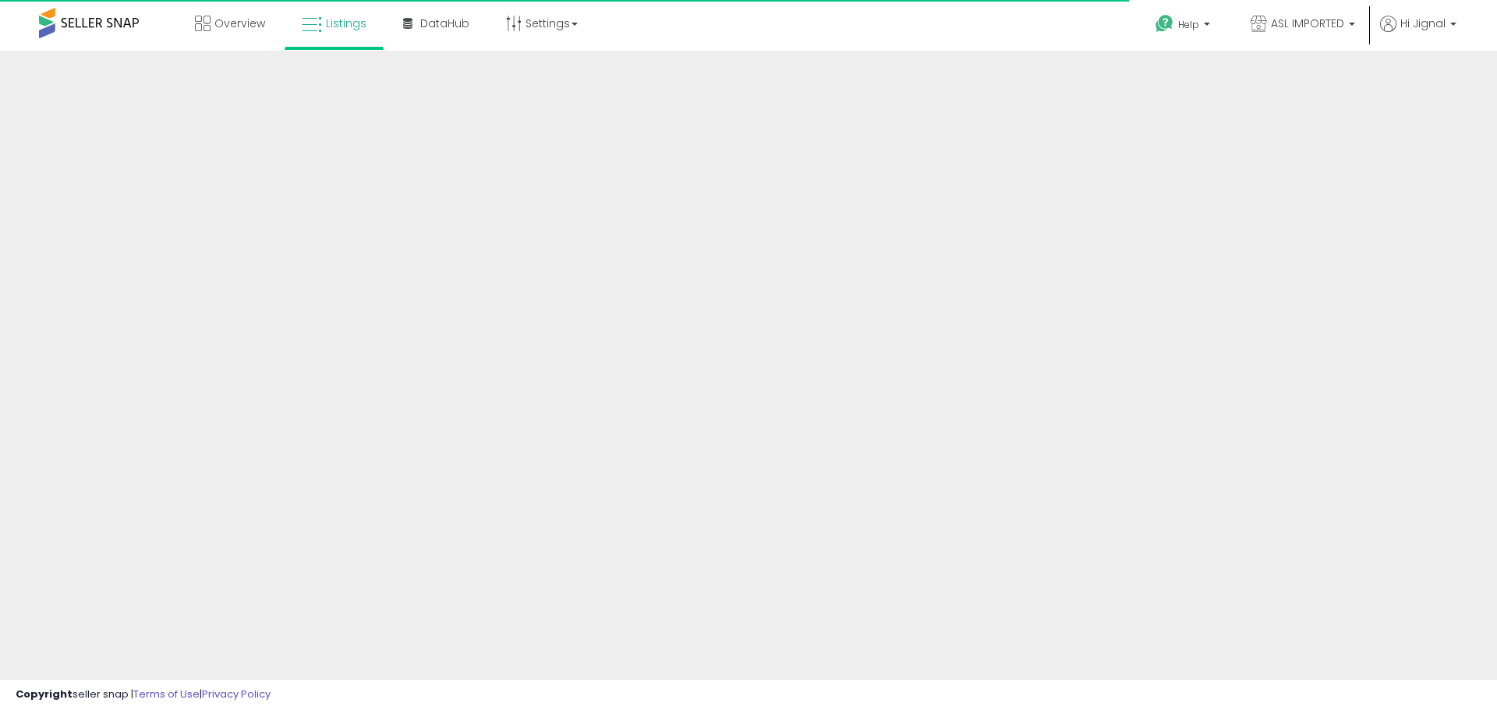
scroll to position [153, 0]
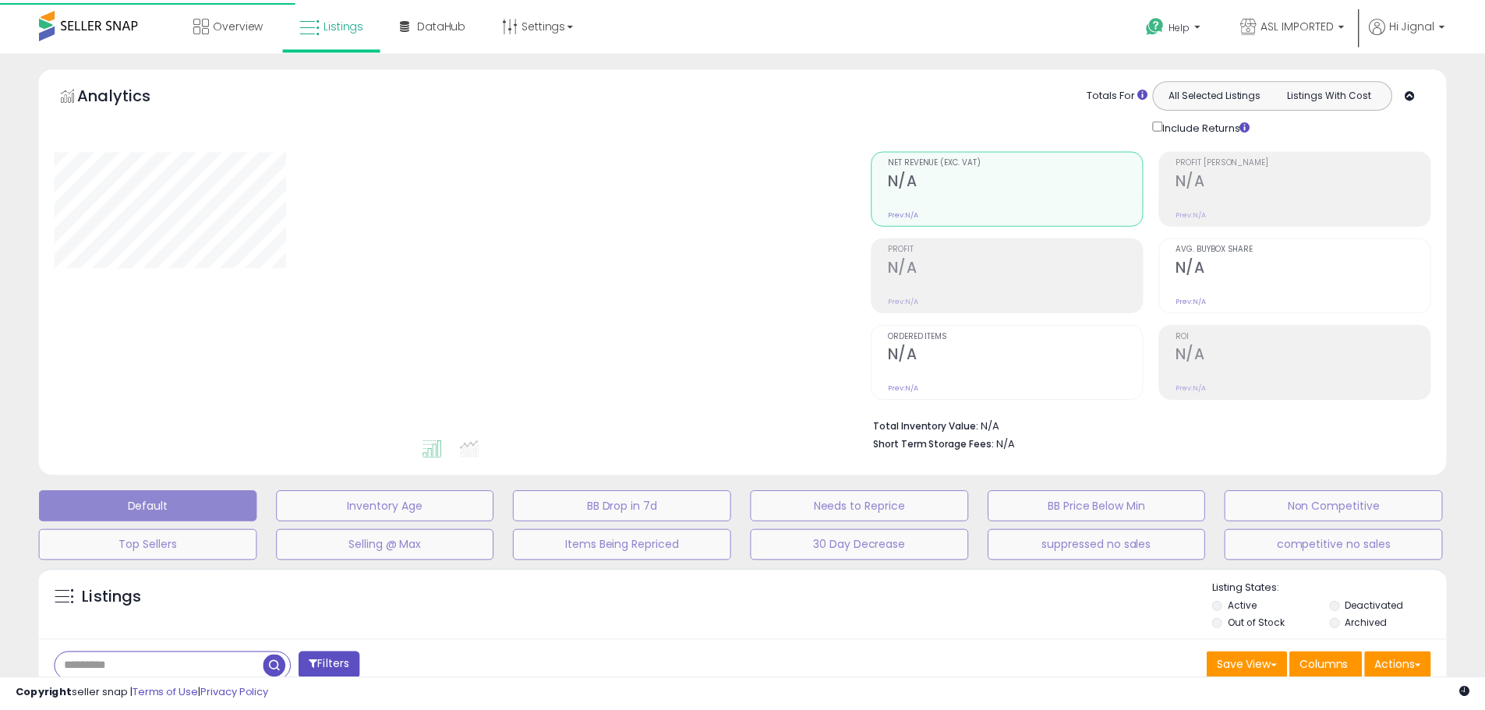
scroll to position [153, 0]
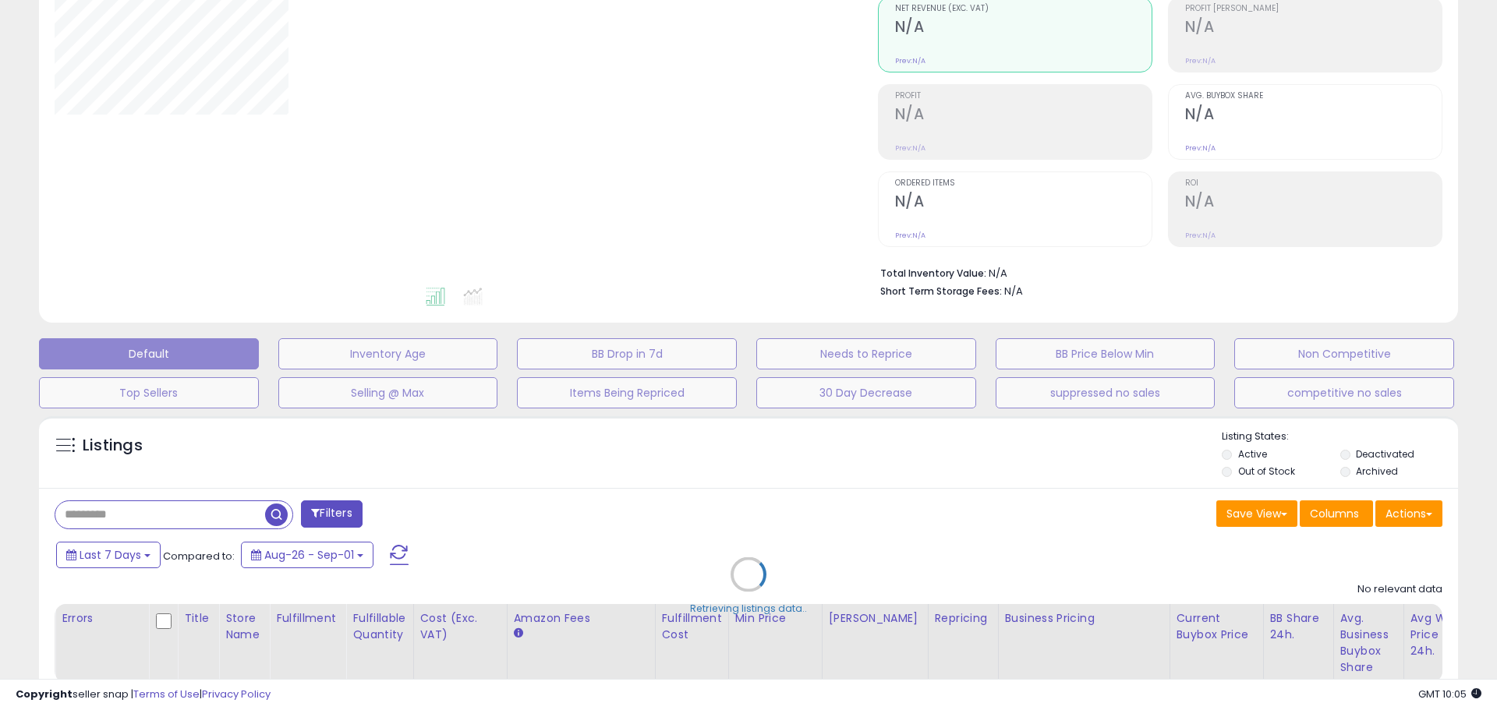
click at [147, 507] on div "Retrieving listings data.." at bounding box center [748, 585] width 1442 height 355
click at [101, 512] on div "Retrieving listings data.." at bounding box center [748, 585] width 1442 height 355
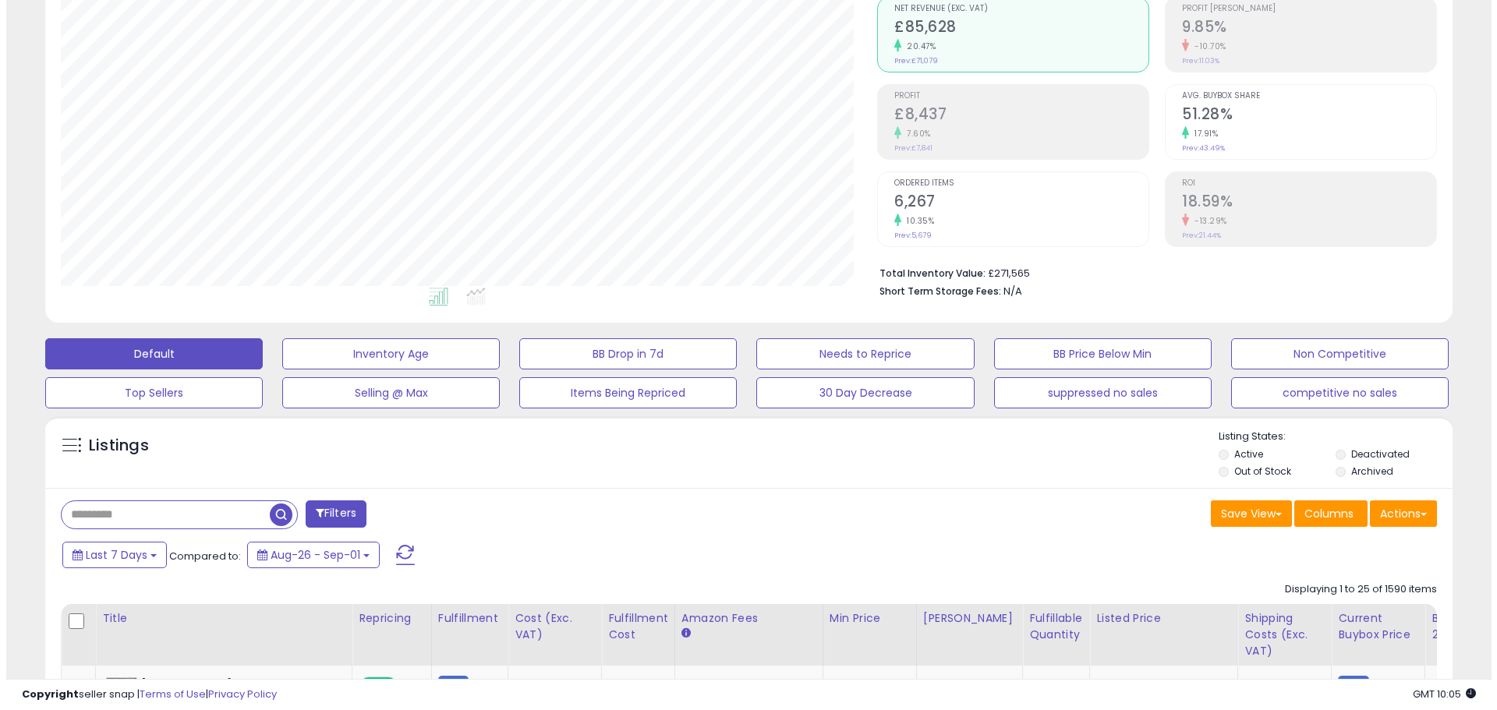
scroll to position [320, 816]
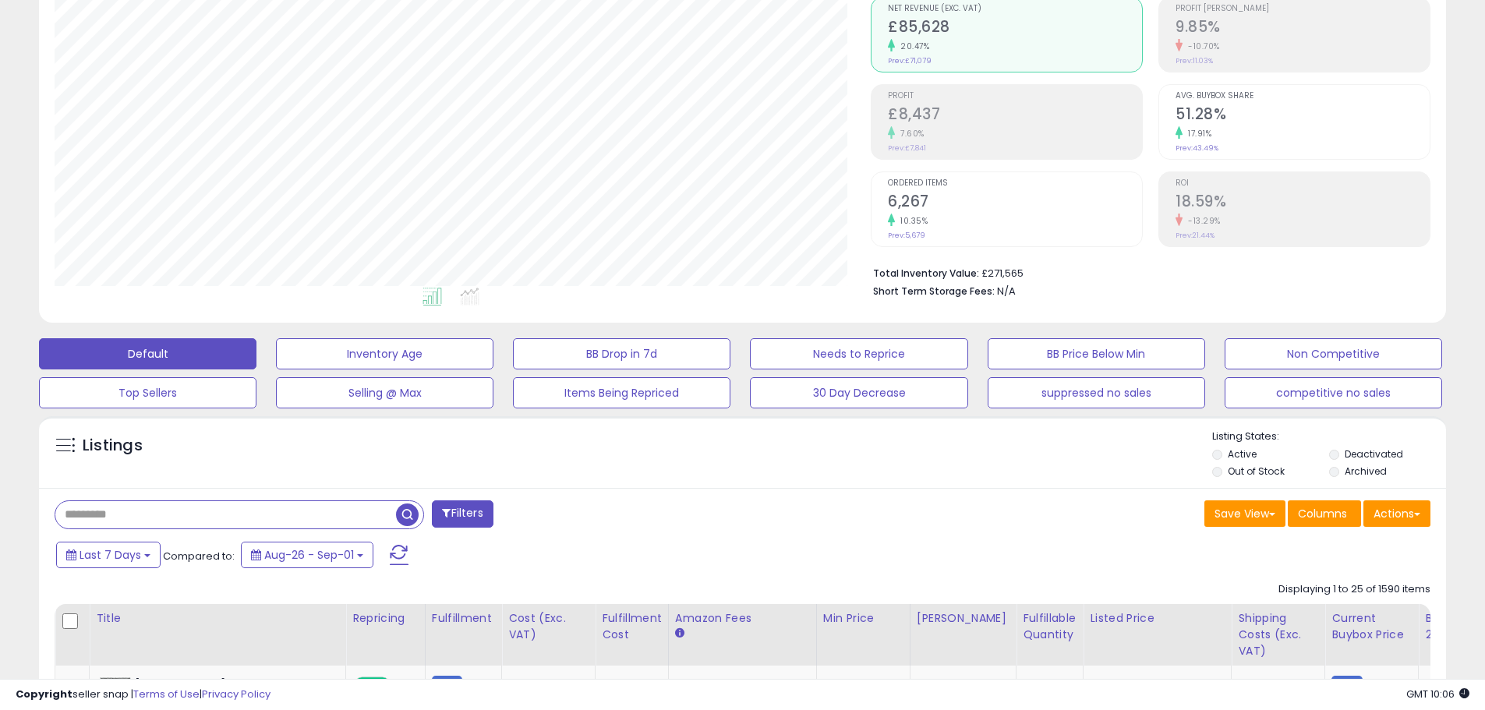
click at [190, 516] on input "text" at bounding box center [225, 514] width 341 height 27
paste input "**********"
type input "**********"
click at [411, 517] on span "button" at bounding box center [409, 515] width 23 height 23
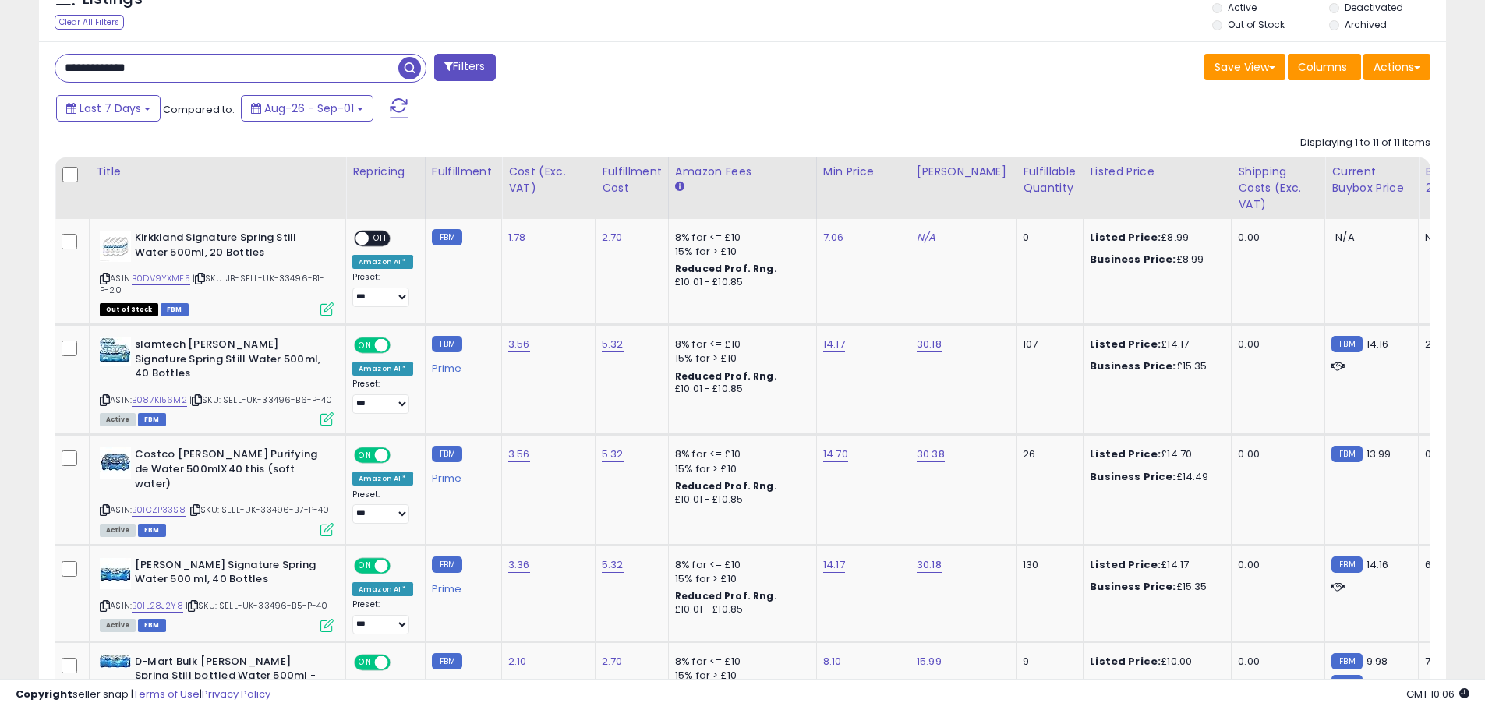
scroll to position [615, 0]
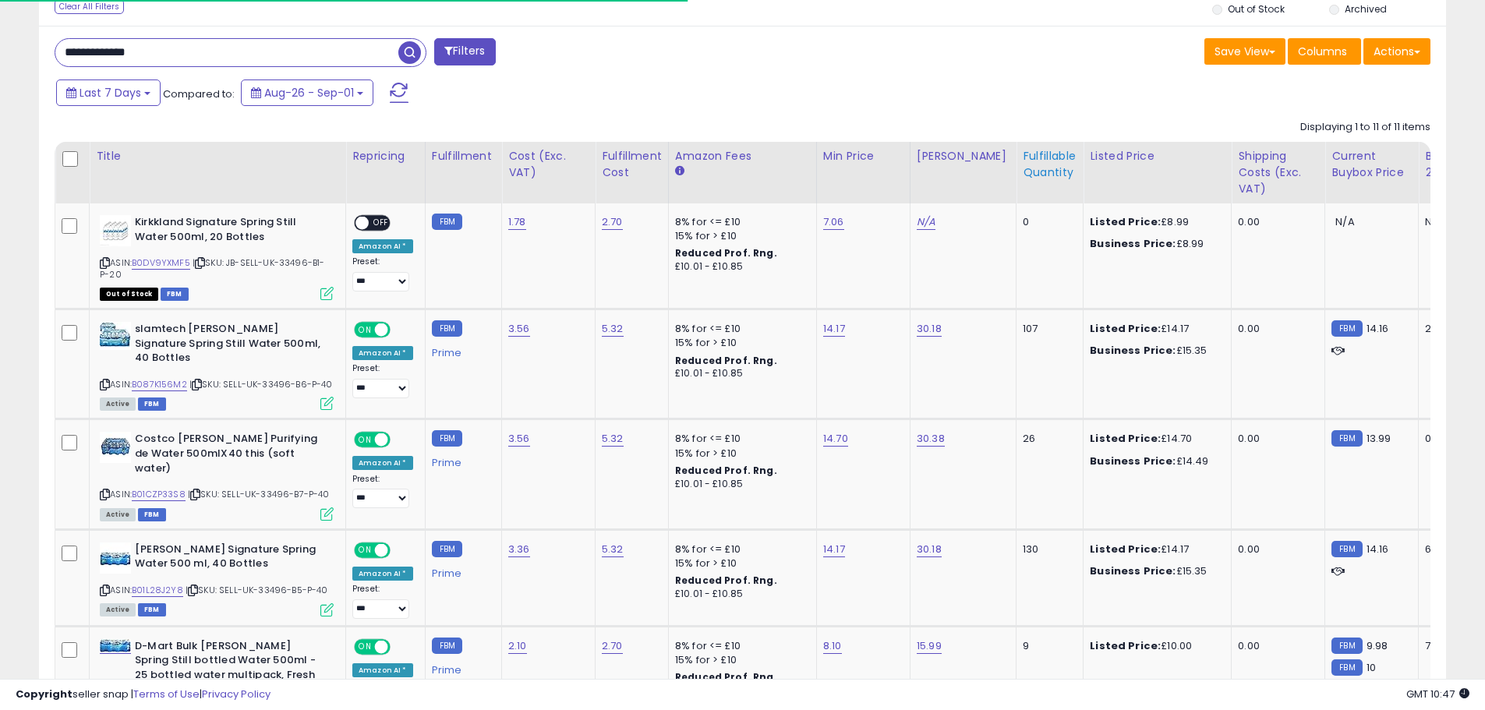
click at [1044, 164] on div "Fulfillable Quantity" at bounding box center [1050, 164] width 54 height 33
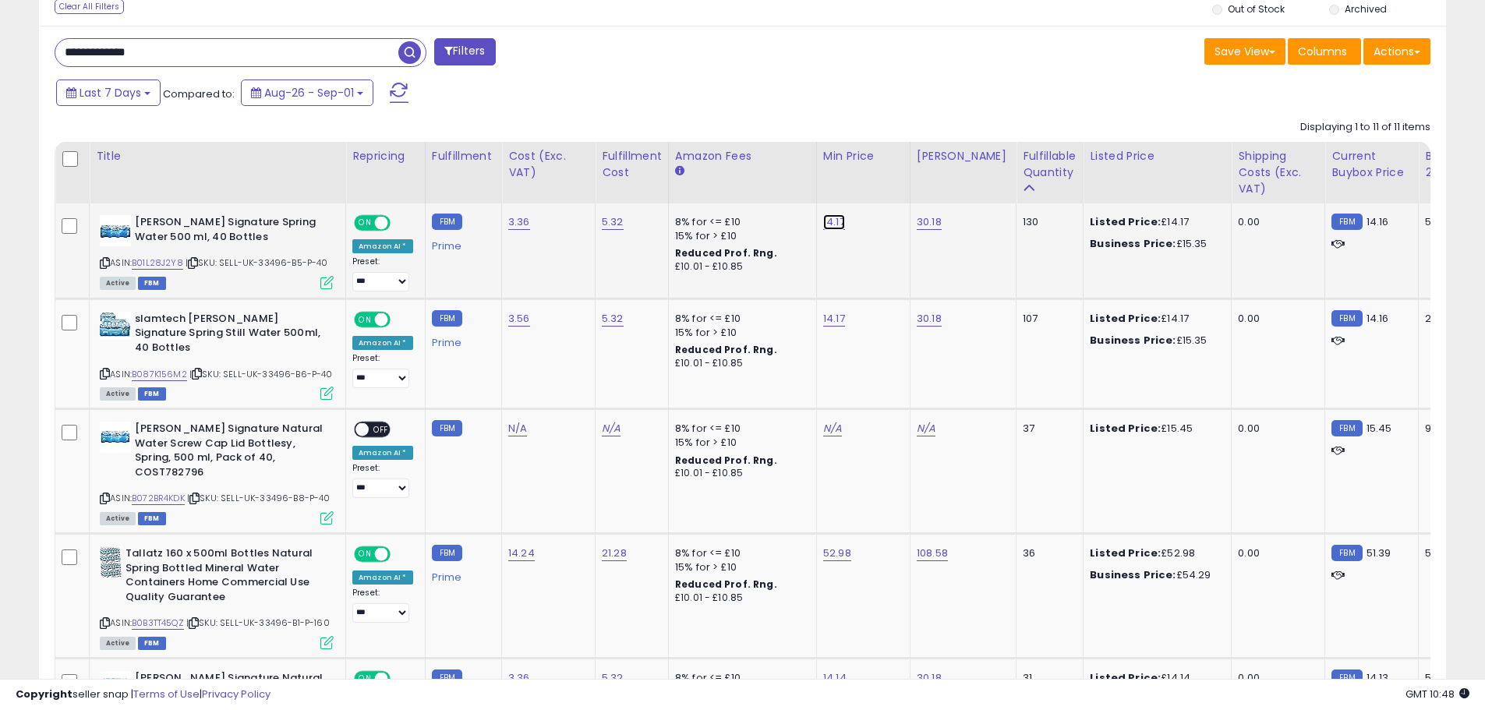
click at [834, 224] on link "14.17" at bounding box center [834, 222] width 22 height 16
type input "*****"
click button "submit" at bounding box center [872, 182] width 27 height 23
click at [829, 319] on link "14.17" at bounding box center [834, 319] width 22 height 16
type input "*****"
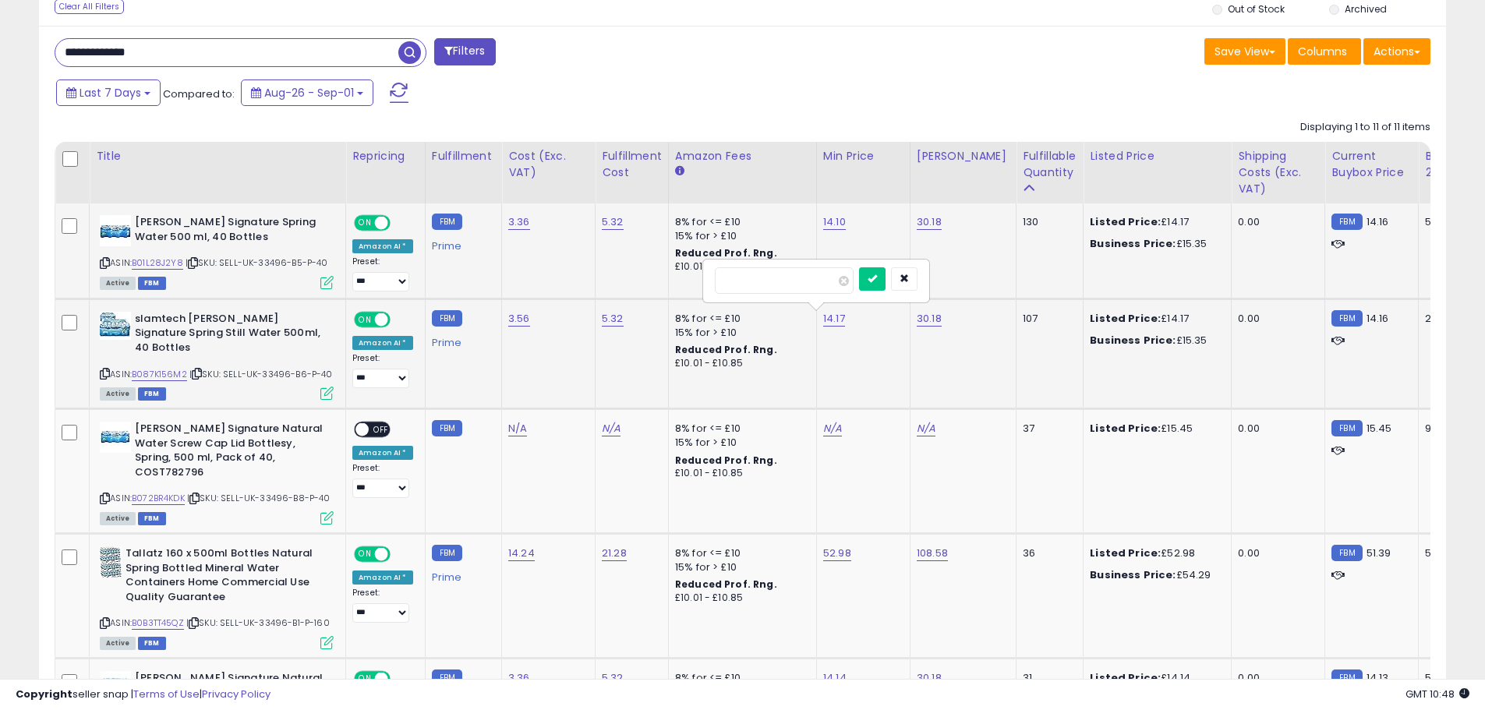
click button "submit" at bounding box center [872, 278] width 27 height 23
click at [508, 421] on link "N/A" at bounding box center [517, 429] width 19 height 16
type input "****"
click button "submit" at bounding box center [557, 375] width 27 height 23
click at [517, 317] on link "3.56" at bounding box center [519, 319] width 22 height 16
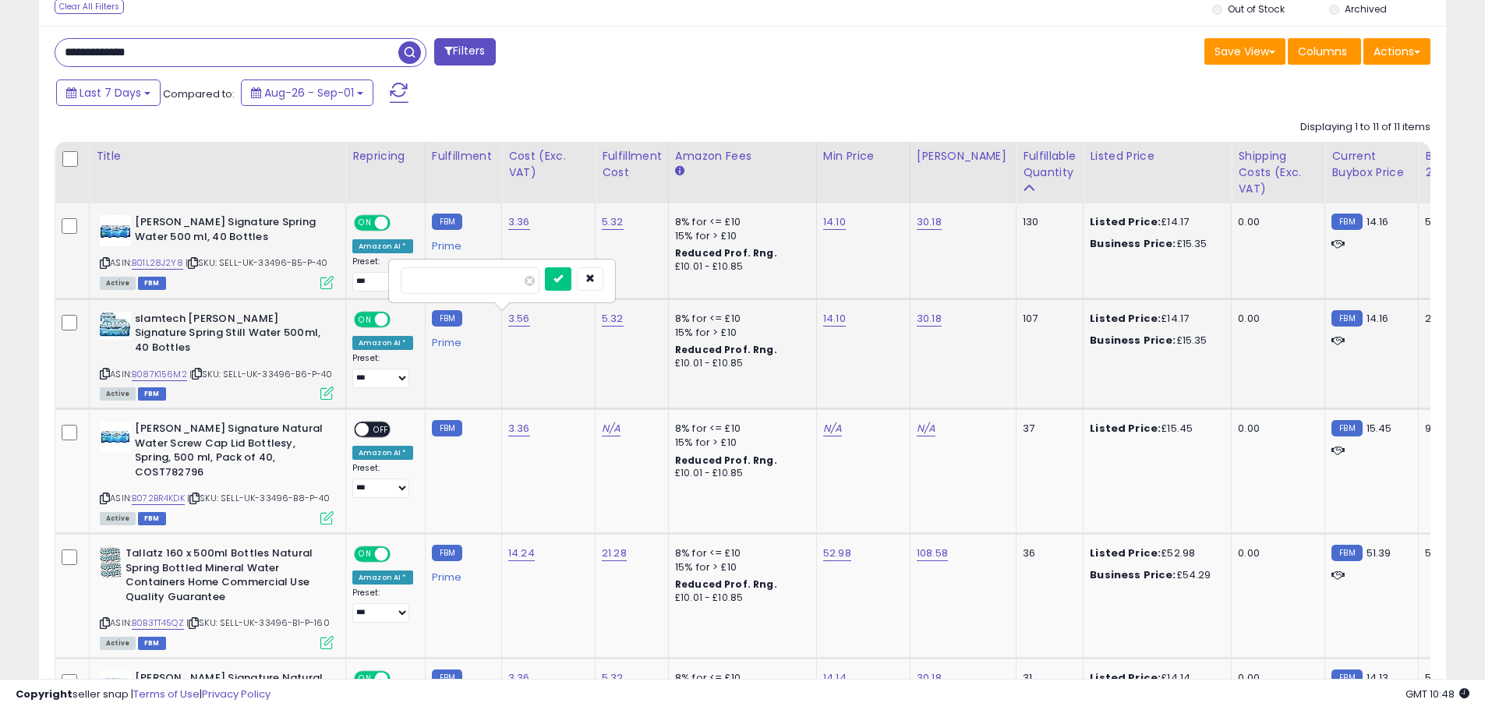
type input "****"
click button "submit" at bounding box center [558, 278] width 27 height 23
click at [603, 421] on link "N/A" at bounding box center [611, 429] width 19 height 16
type input "****"
click button "submit" at bounding box center [651, 375] width 27 height 23
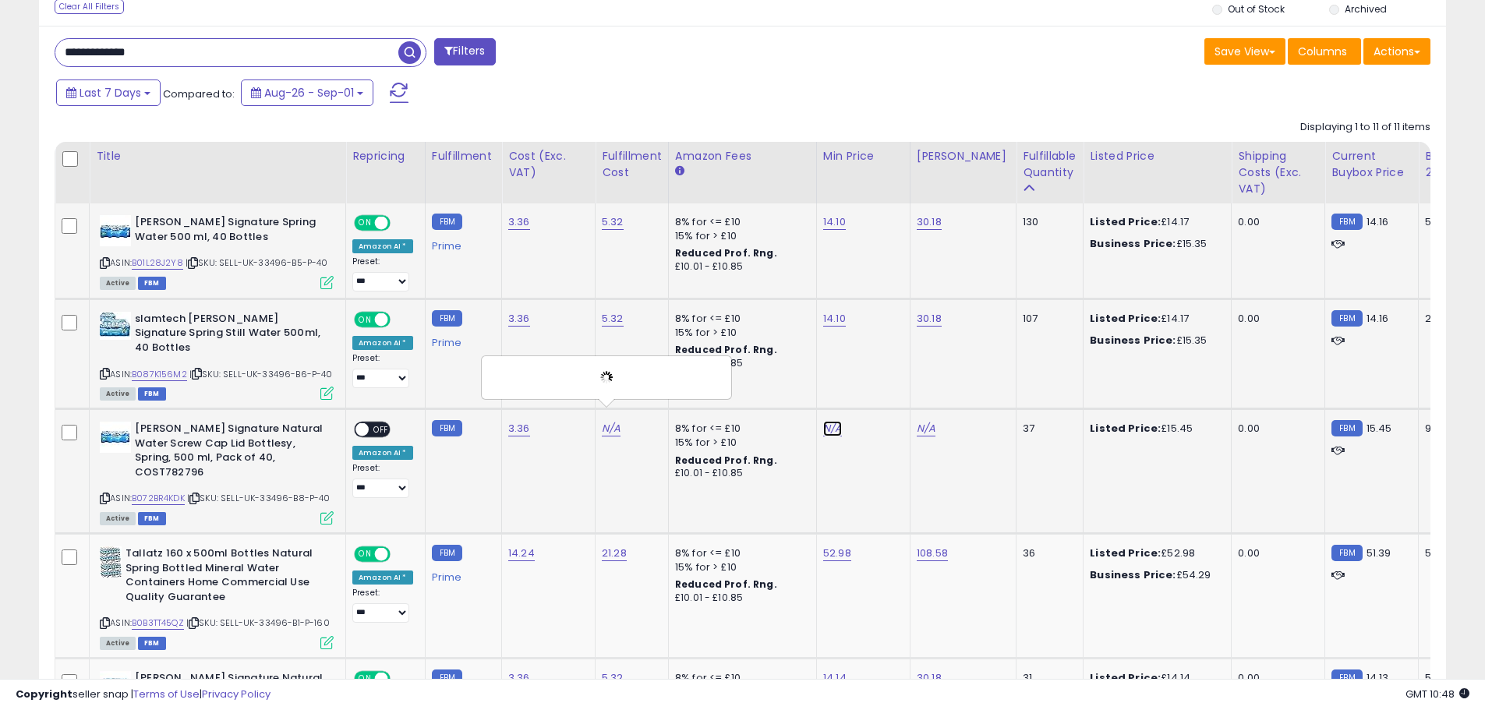
click at [824, 421] on link "N/A" at bounding box center [832, 429] width 19 height 16
type input "*"
click at [824, 421] on link "N/A" at bounding box center [832, 429] width 19 height 16
type input "*****"
click button "submit" at bounding box center [870, 375] width 27 height 23
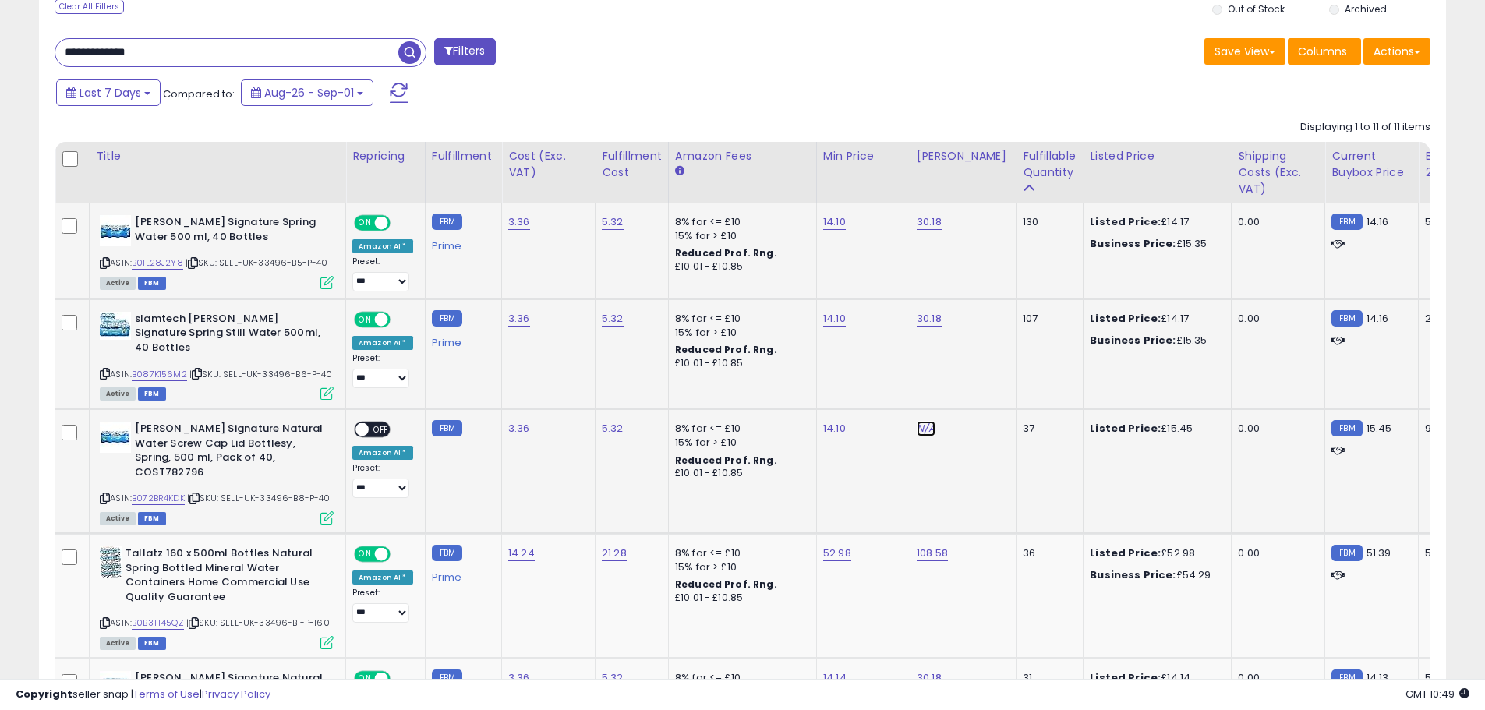
click at [917, 421] on link "N/A" at bounding box center [926, 429] width 19 height 16
type input "*****"
click button "submit" at bounding box center [964, 375] width 27 height 23
click at [836, 421] on link "14.10" at bounding box center [834, 429] width 23 height 16
type input "*****"
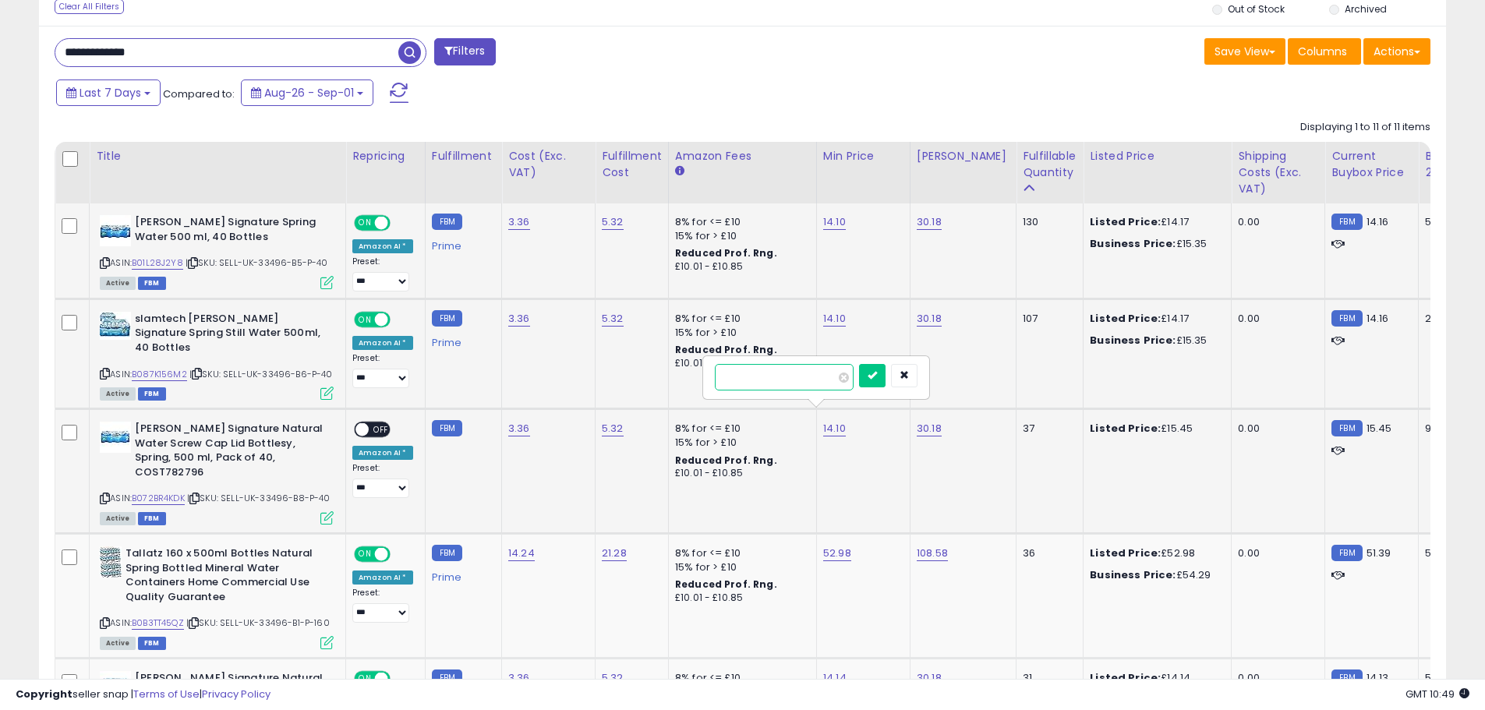
click button "submit" at bounding box center [872, 375] width 27 height 23
click at [377, 423] on span "OFF" at bounding box center [381, 429] width 25 height 13
click at [166, 492] on link "B072BR4KDK" at bounding box center [158, 498] width 53 height 13
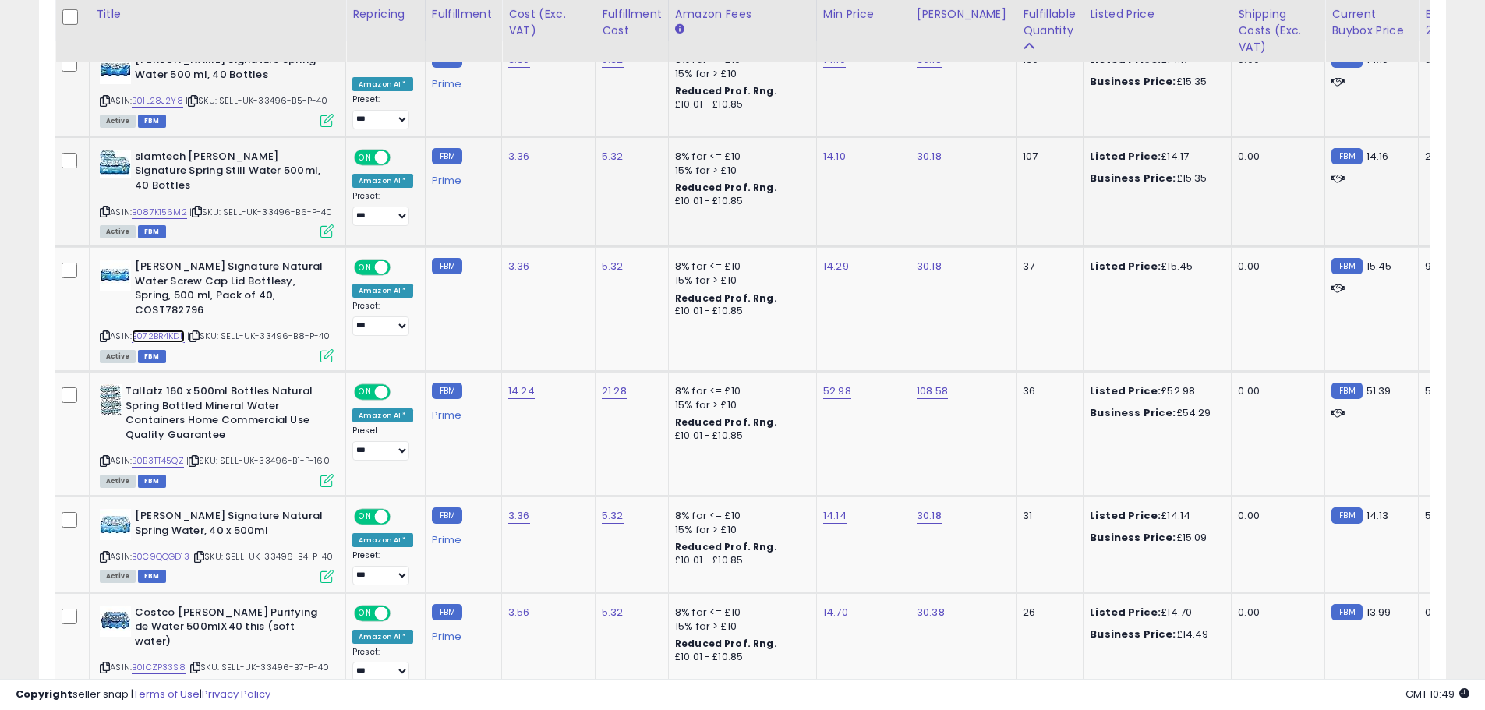
scroll to position [779, 0]
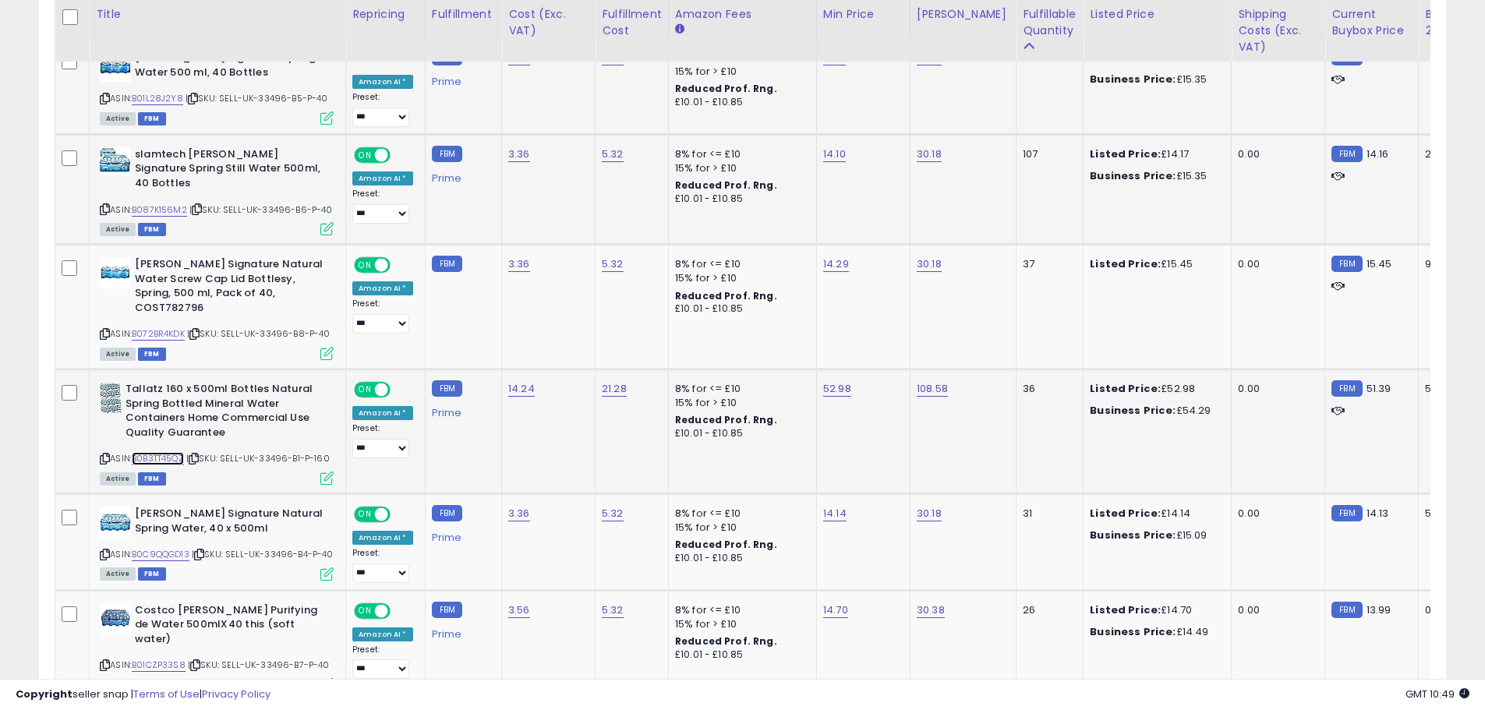
click at [150, 452] on link "B0B3TT45QZ" at bounding box center [158, 458] width 52 height 13
click at [160, 548] on link "B0C9QQGD13" at bounding box center [161, 554] width 58 height 13
click at [829, 506] on link "14.14" at bounding box center [834, 514] width 23 height 16
type input "*****"
click button "submit" at bounding box center [872, 445] width 27 height 23
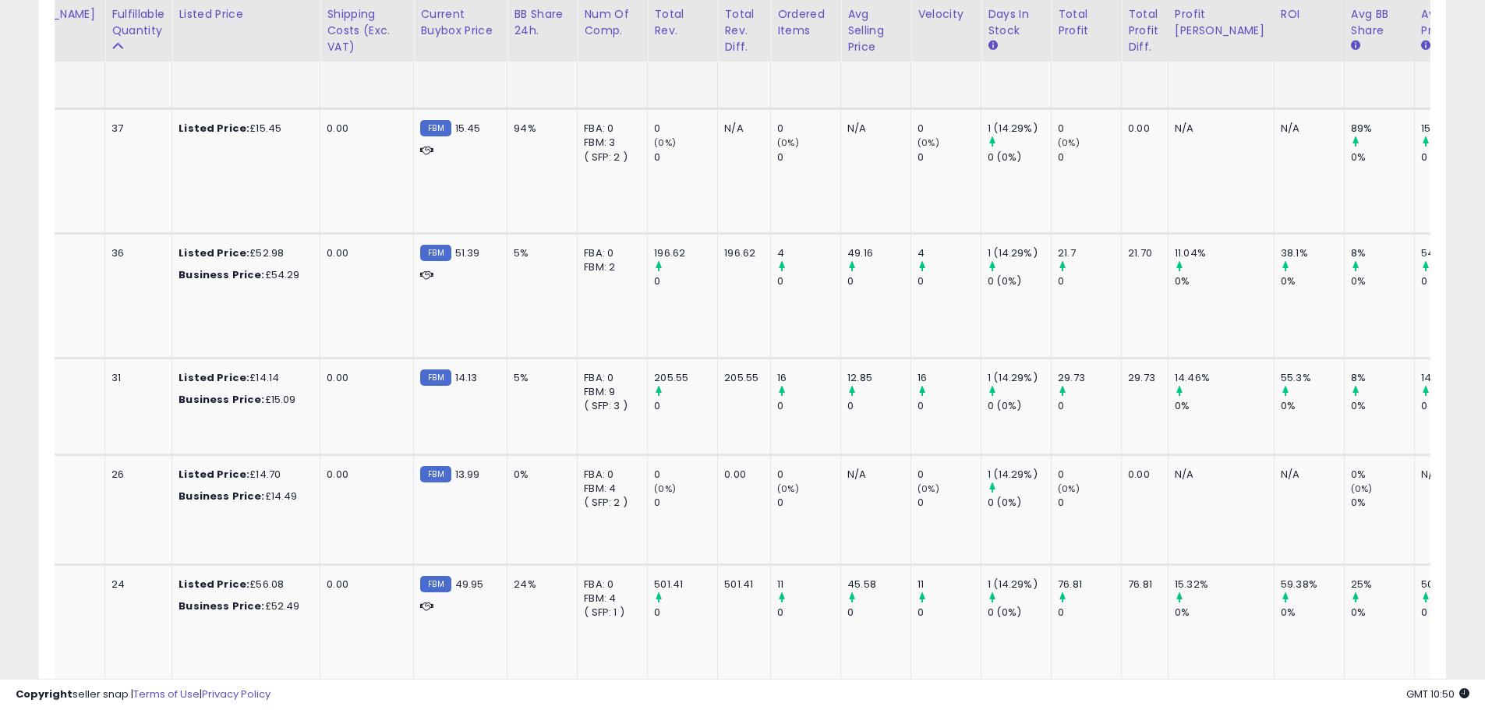
scroll to position [0, 0]
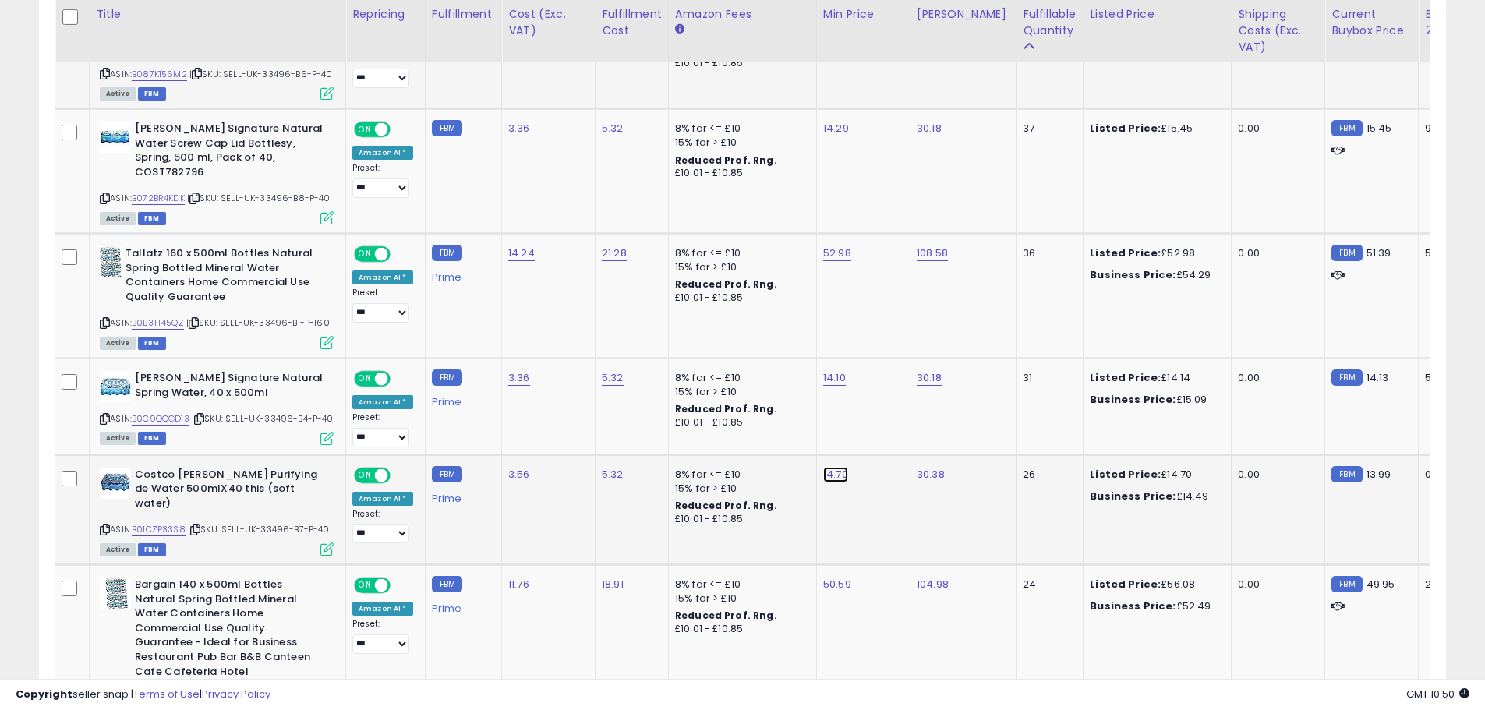
click at [838, 467] on link "14.70" at bounding box center [835, 475] width 25 height 16
type input "*****"
click button "submit" at bounding box center [874, 416] width 27 height 23
click at [170, 691] on link "B00I3LWFGA" at bounding box center [159, 697] width 55 height 13
click at [108, 694] on icon at bounding box center [105, 698] width 10 height 9
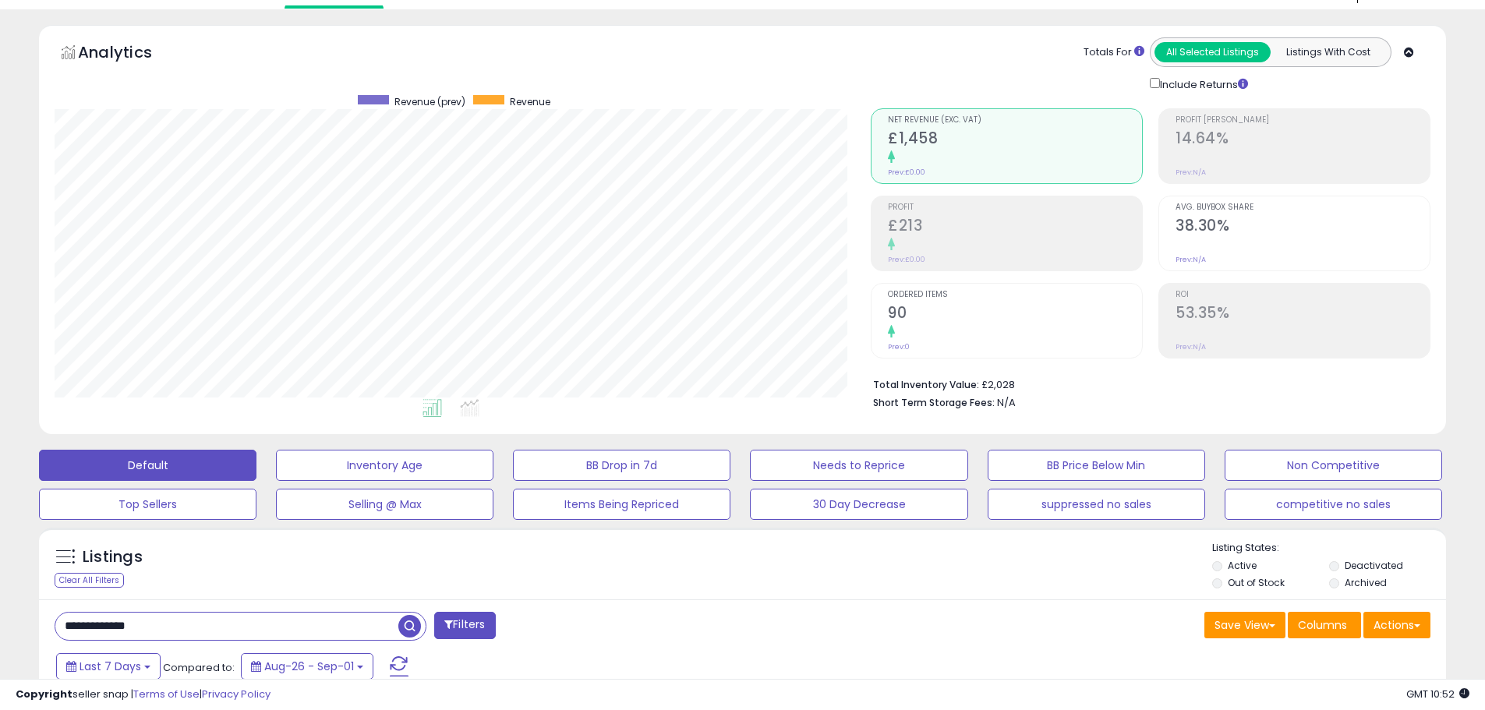
scroll to position [38, 0]
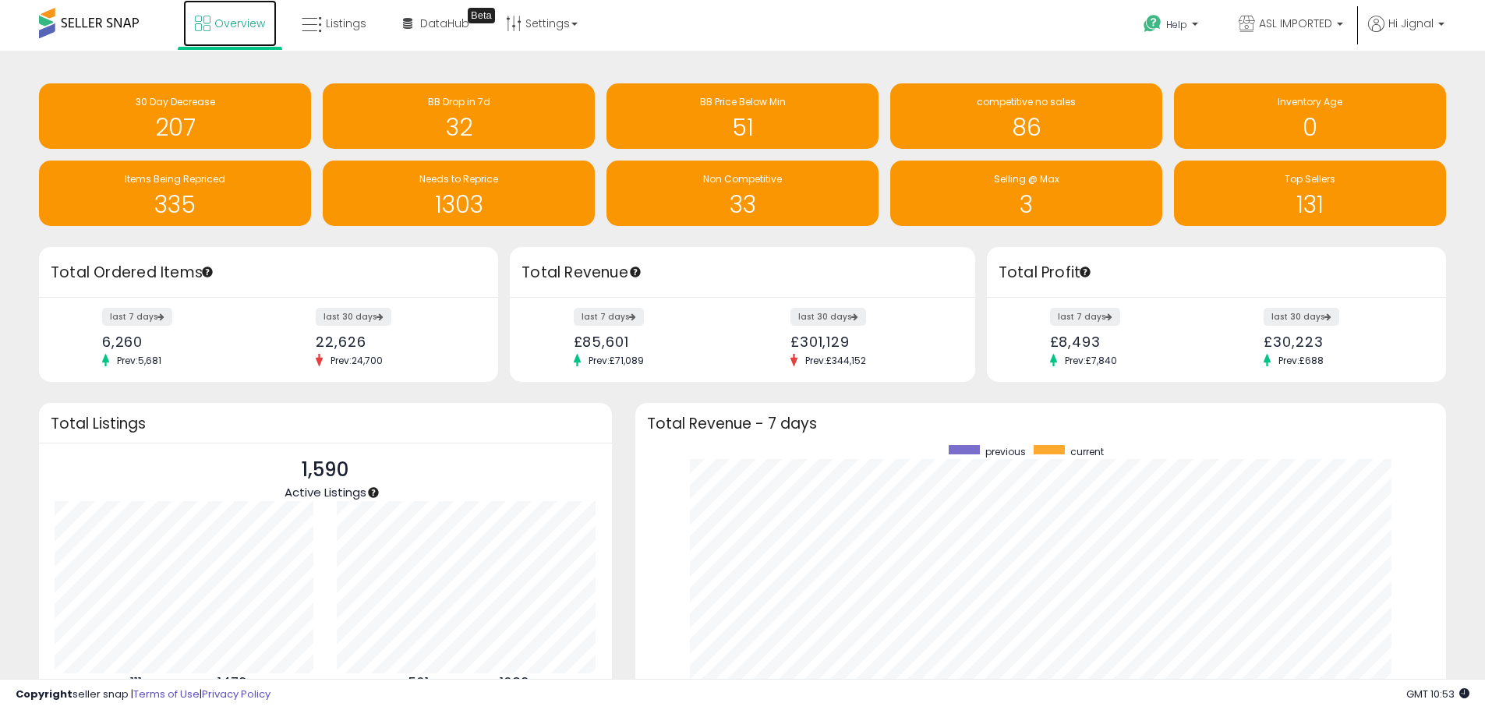
click at [234, 23] on span "Overview" at bounding box center [239, 24] width 51 height 16
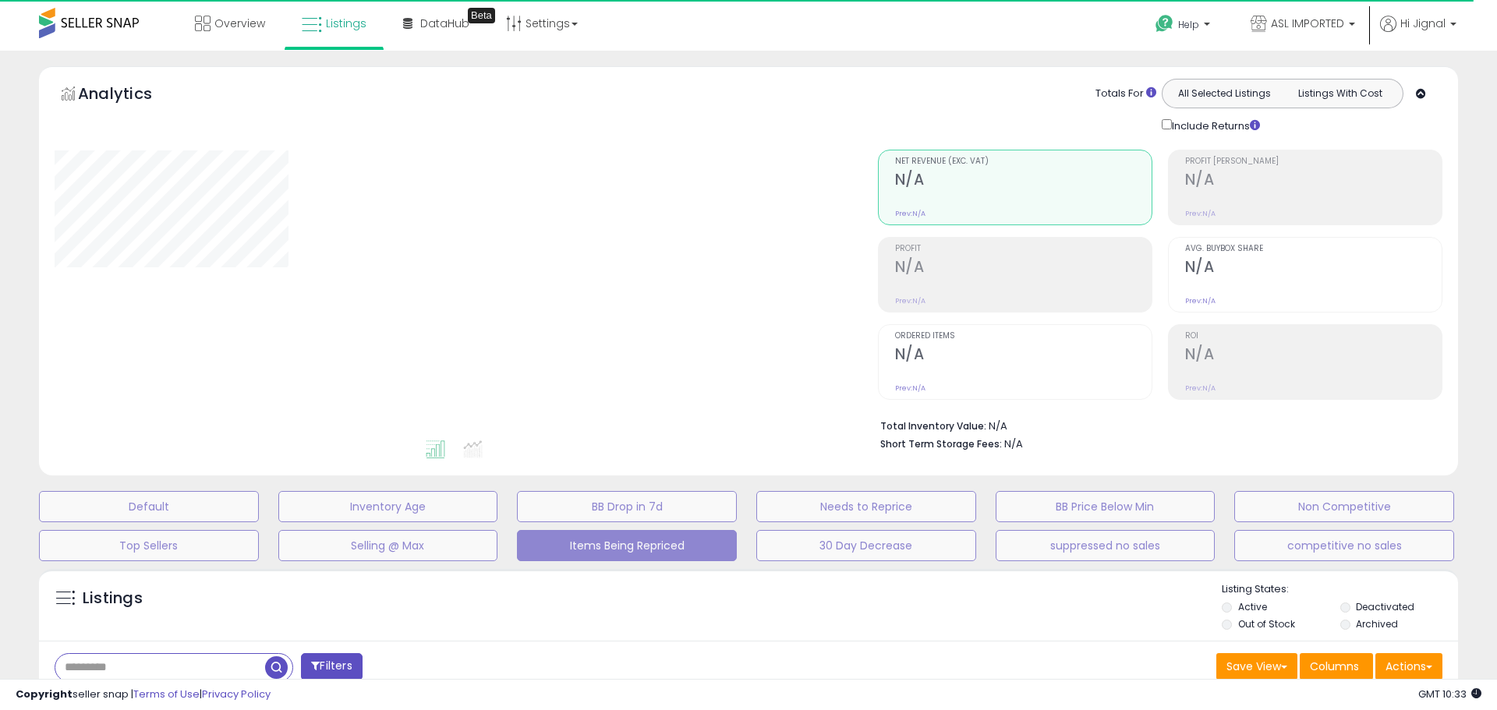
click at [353, 23] on span "Listings" at bounding box center [346, 24] width 41 height 16
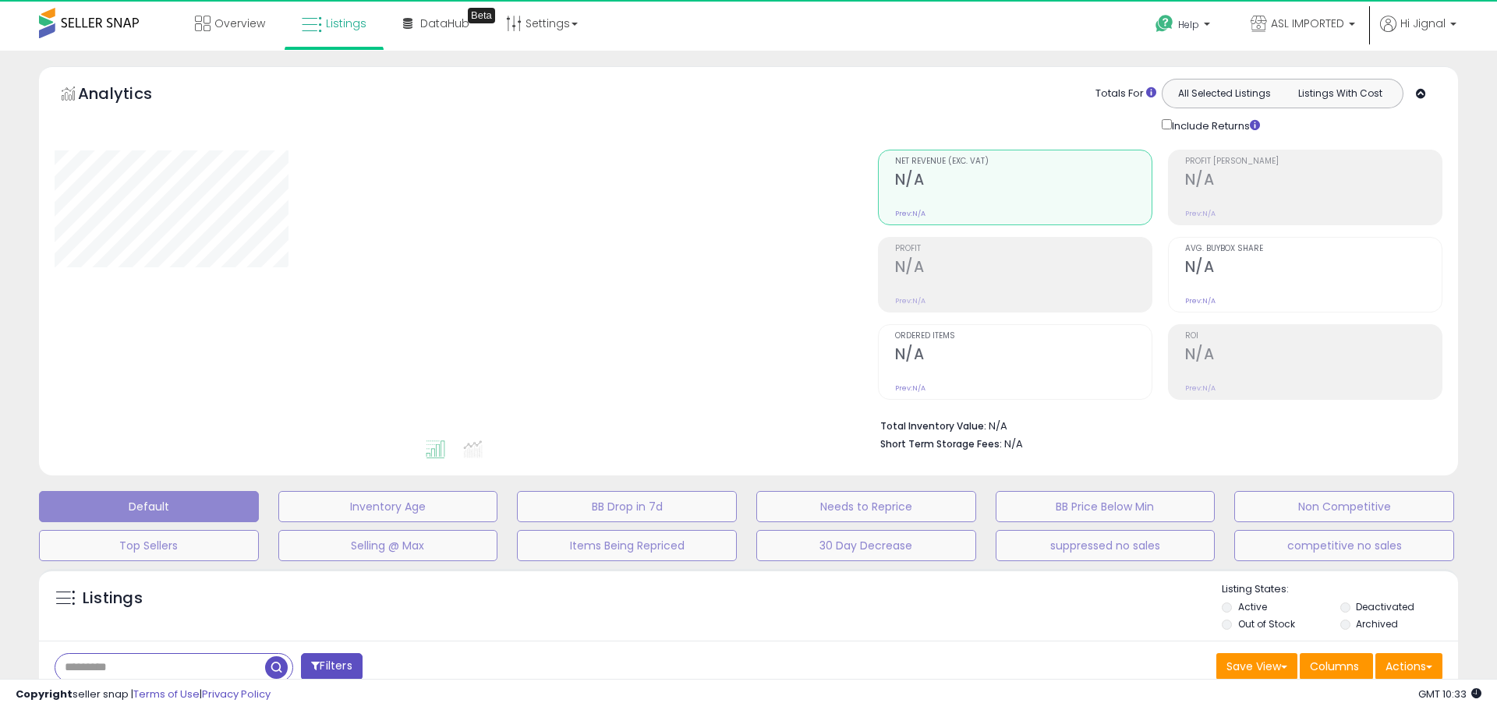
click at [324, 18] on link "Listings" at bounding box center [334, 23] width 88 height 47
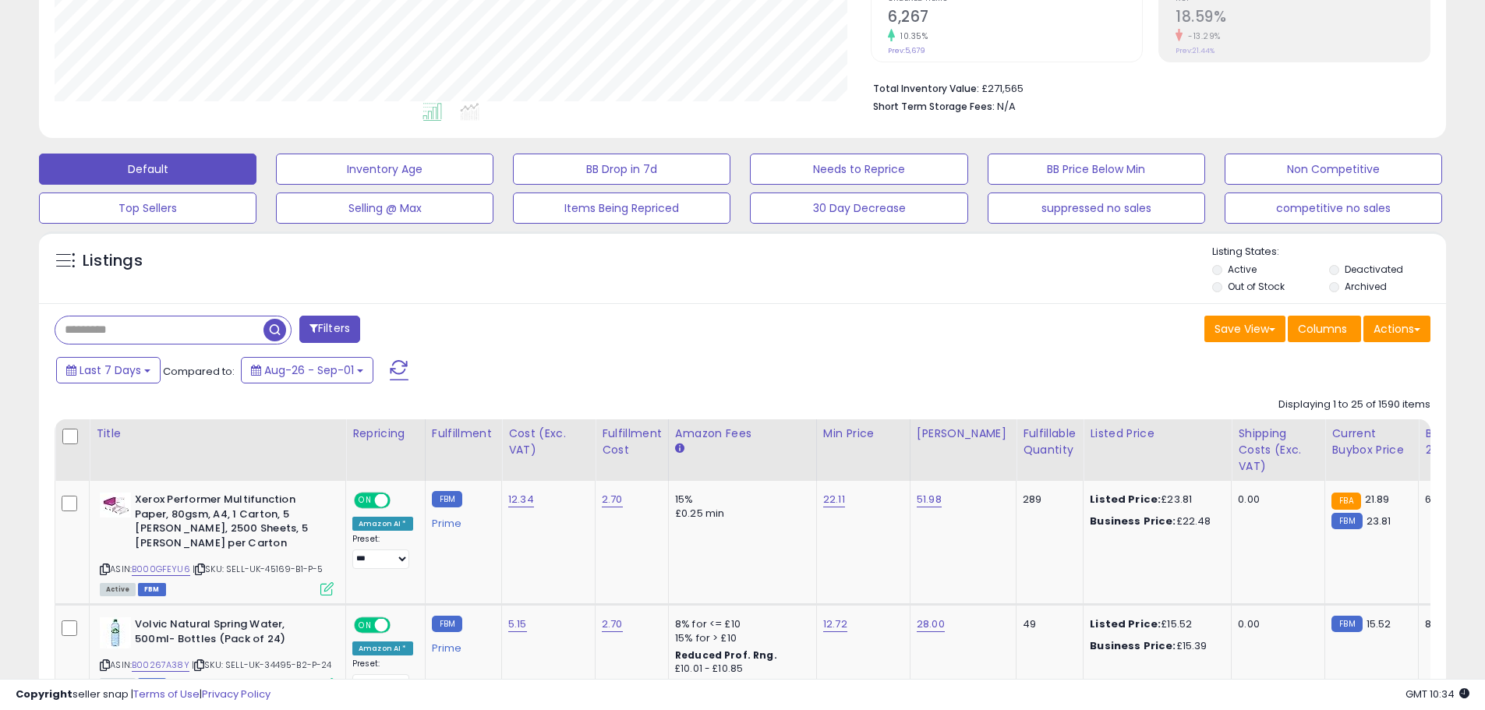
scroll to position [352, 0]
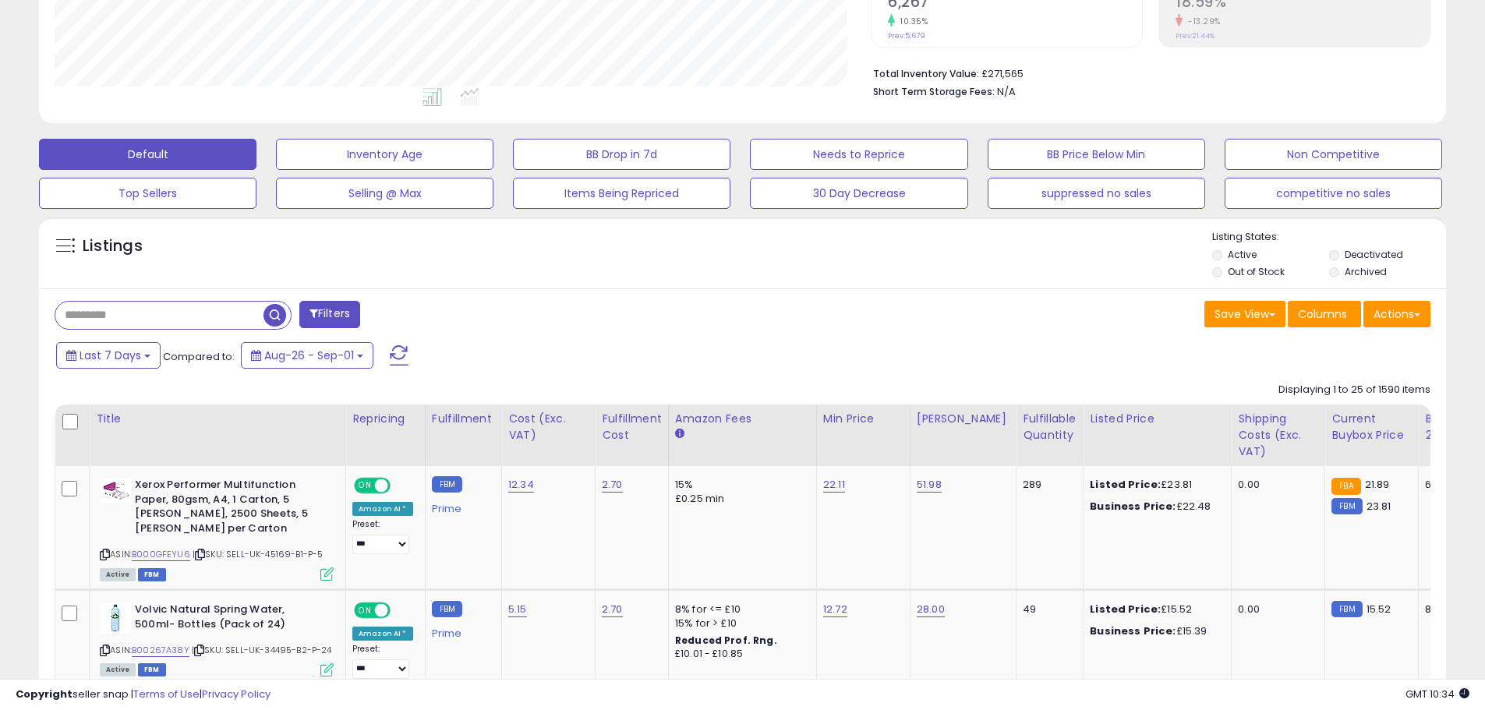
click at [227, 309] on input "text" at bounding box center [159, 315] width 208 height 27
paste input "**********"
type input "**********"
click at [411, 311] on span "button" at bounding box center [409, 315] width 23 height 23
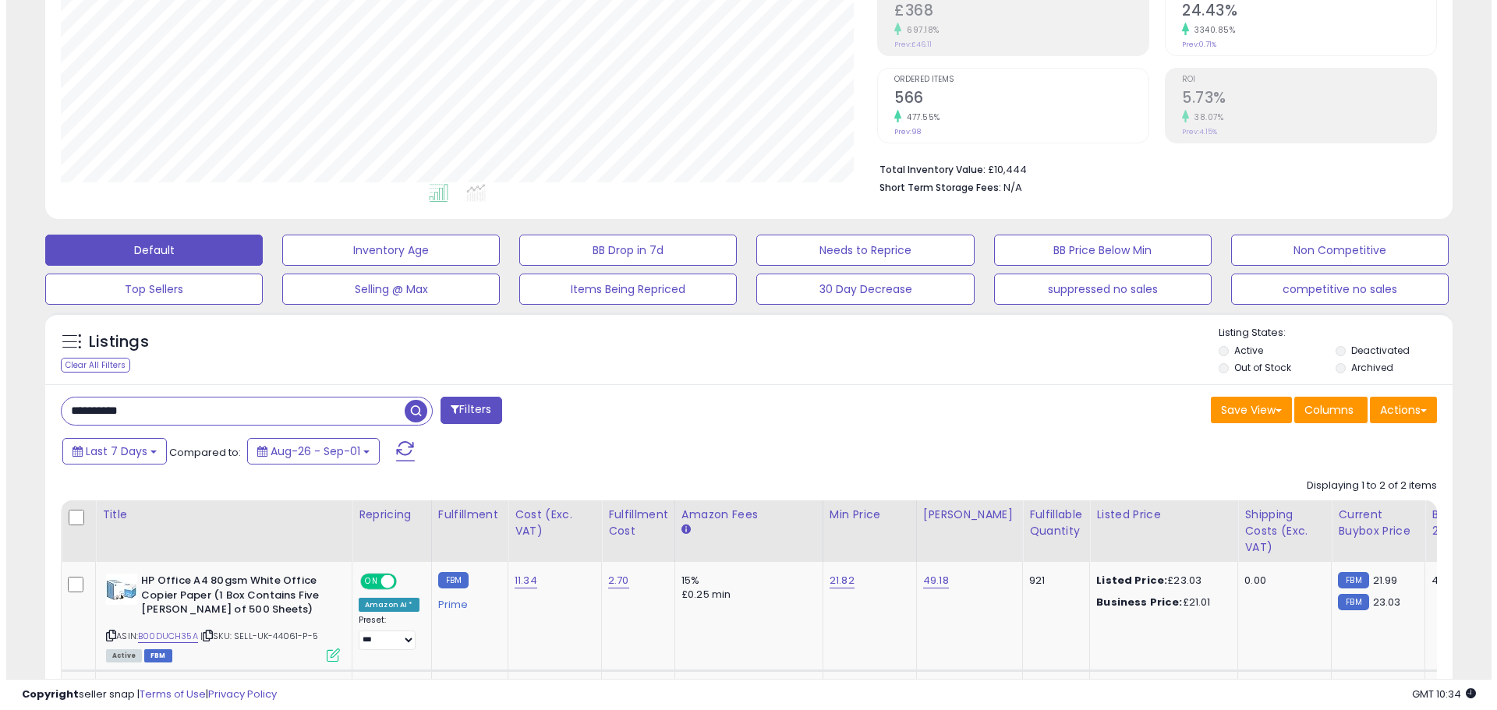
scroll to position [320, 816]
click at [329, 653] on icon at bounding box center [326, 655] width 13 height 13
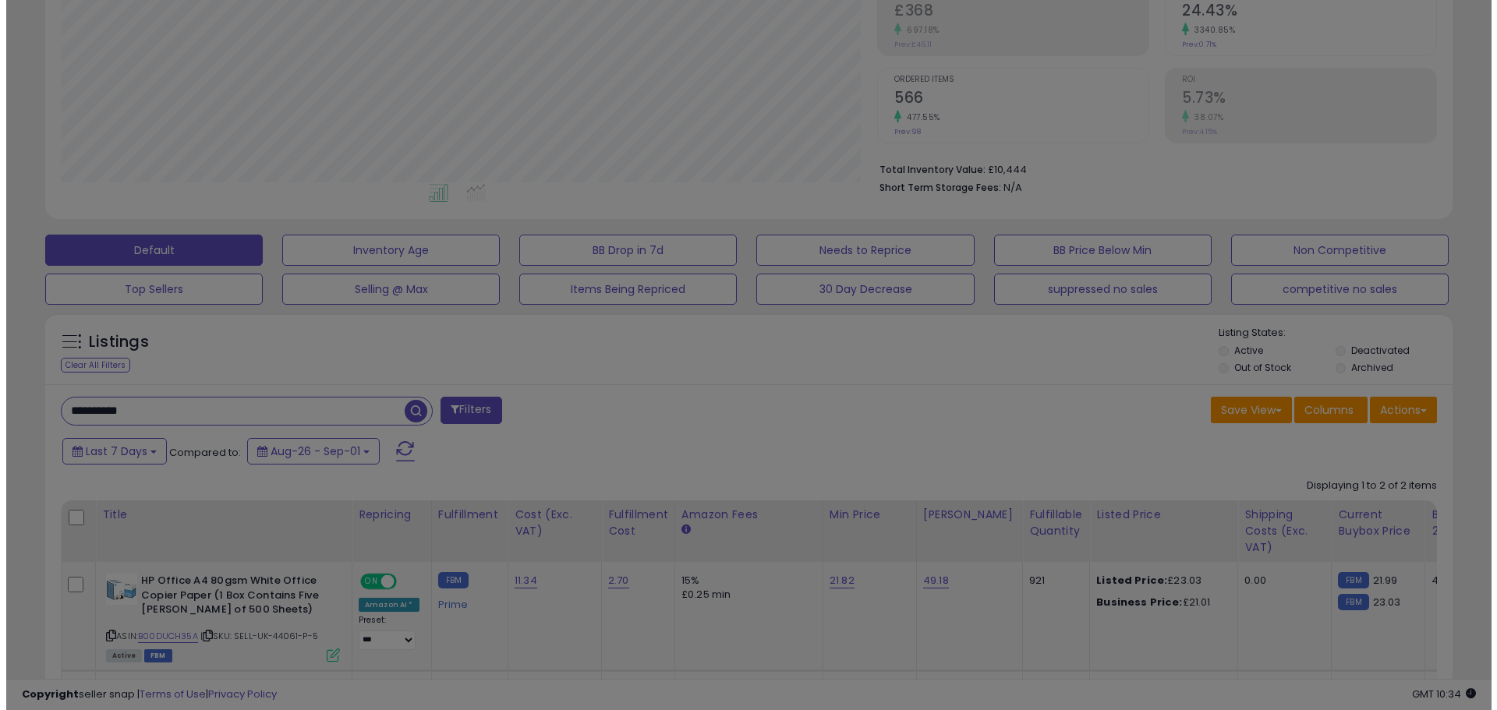
scroll to position [320, 823]
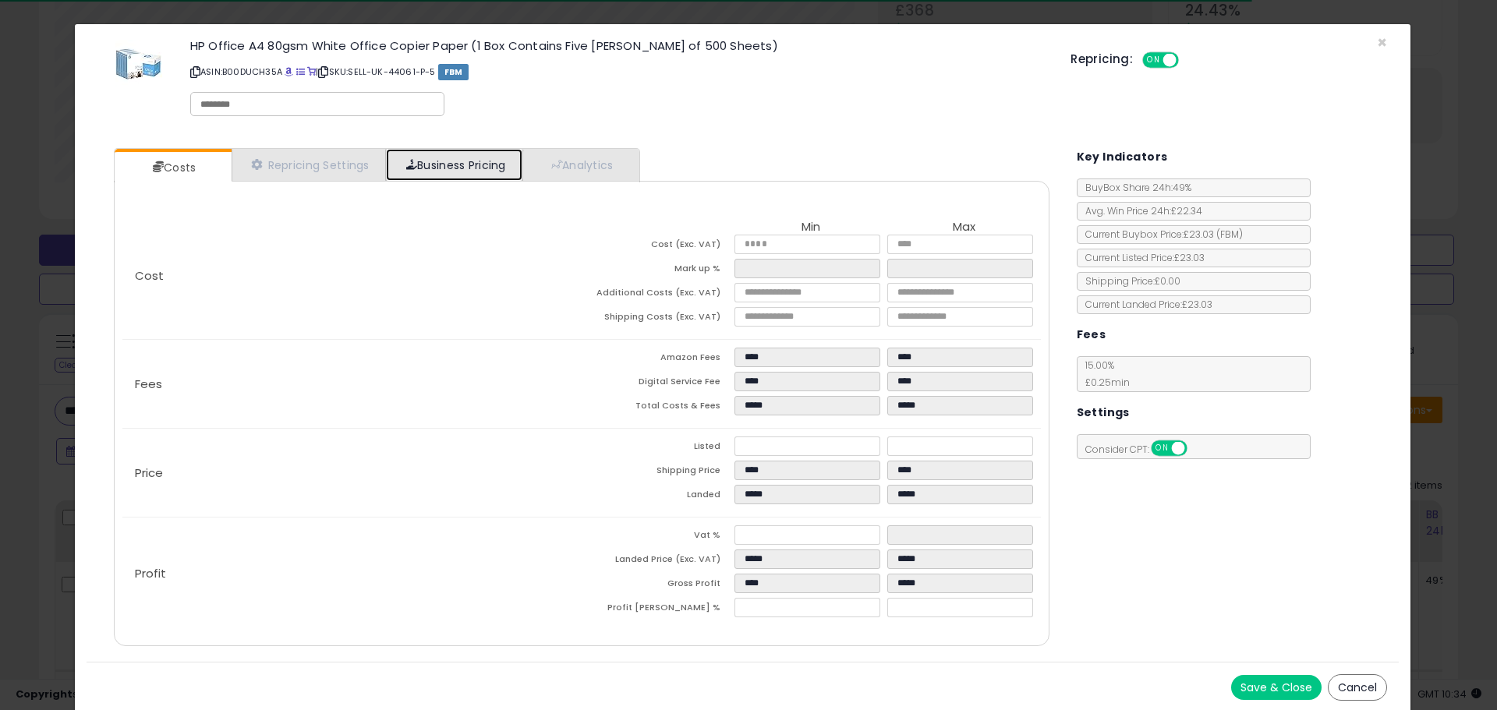
click at [447, 164] on link "Business Pricing" at bounding box center [454, 165] width 136 height 32
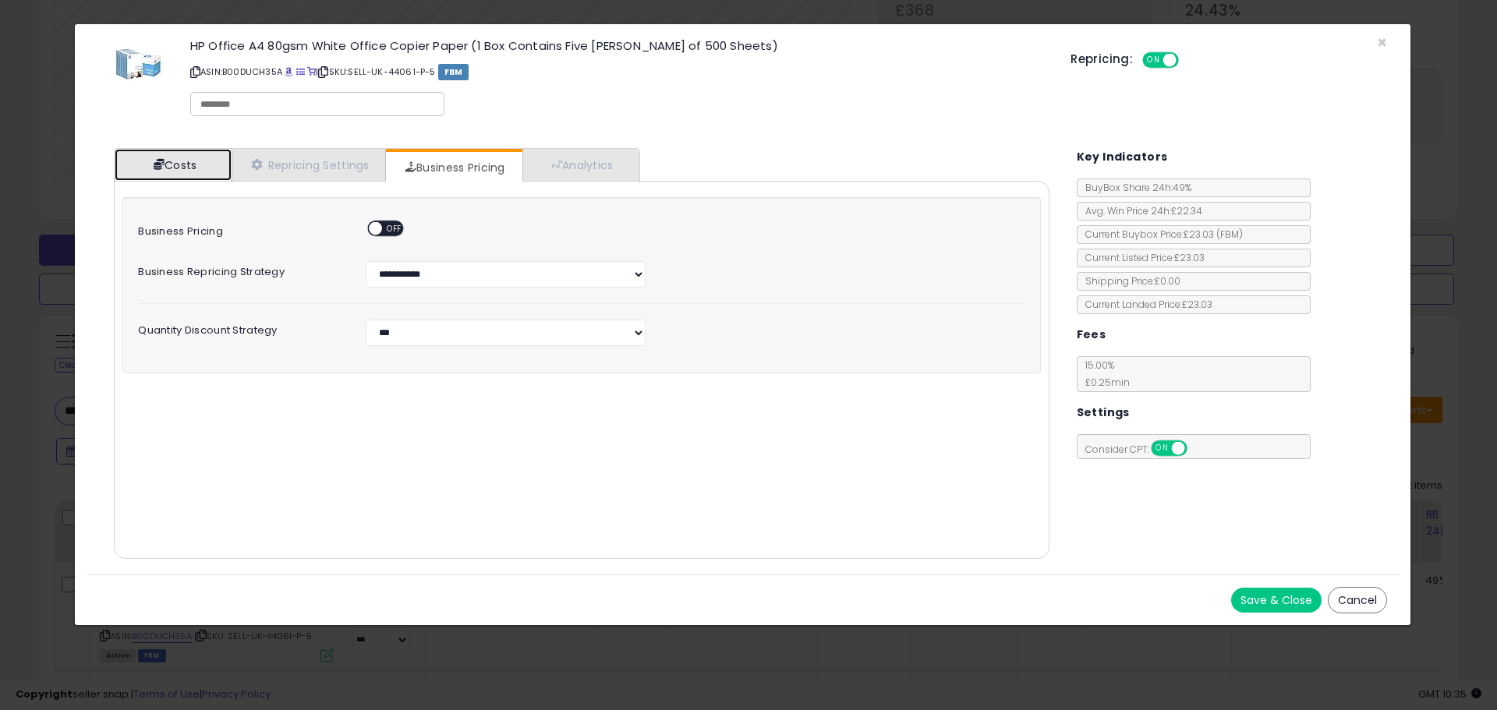
click at [202, 168] on link "Costs" at bounding box center [173, 165] width 117 height 32
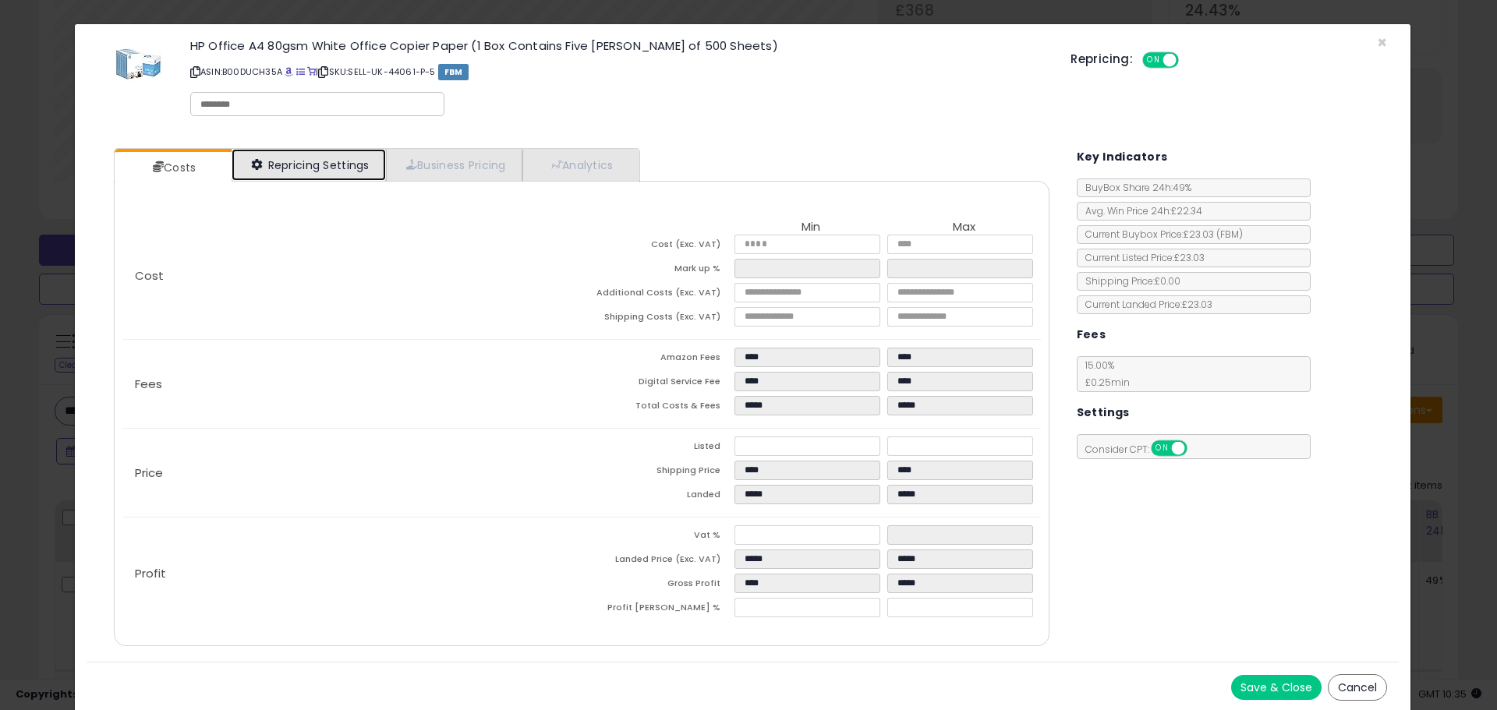
click at [270, 165] on link "Repricing Settings" at bounding box center [309, 165] width 154 height 32
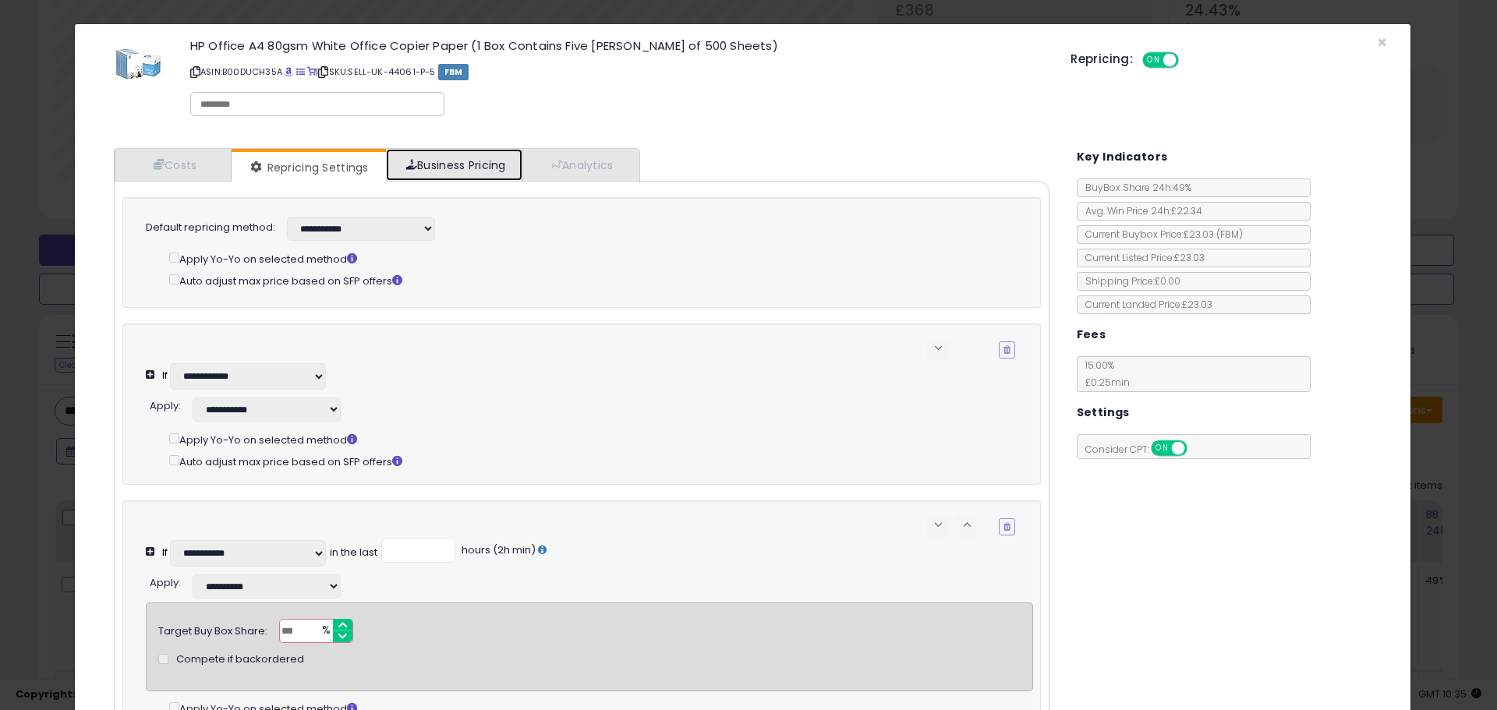
click at [408, 164] on span at bounding box center [411, 164] width 11 height 11
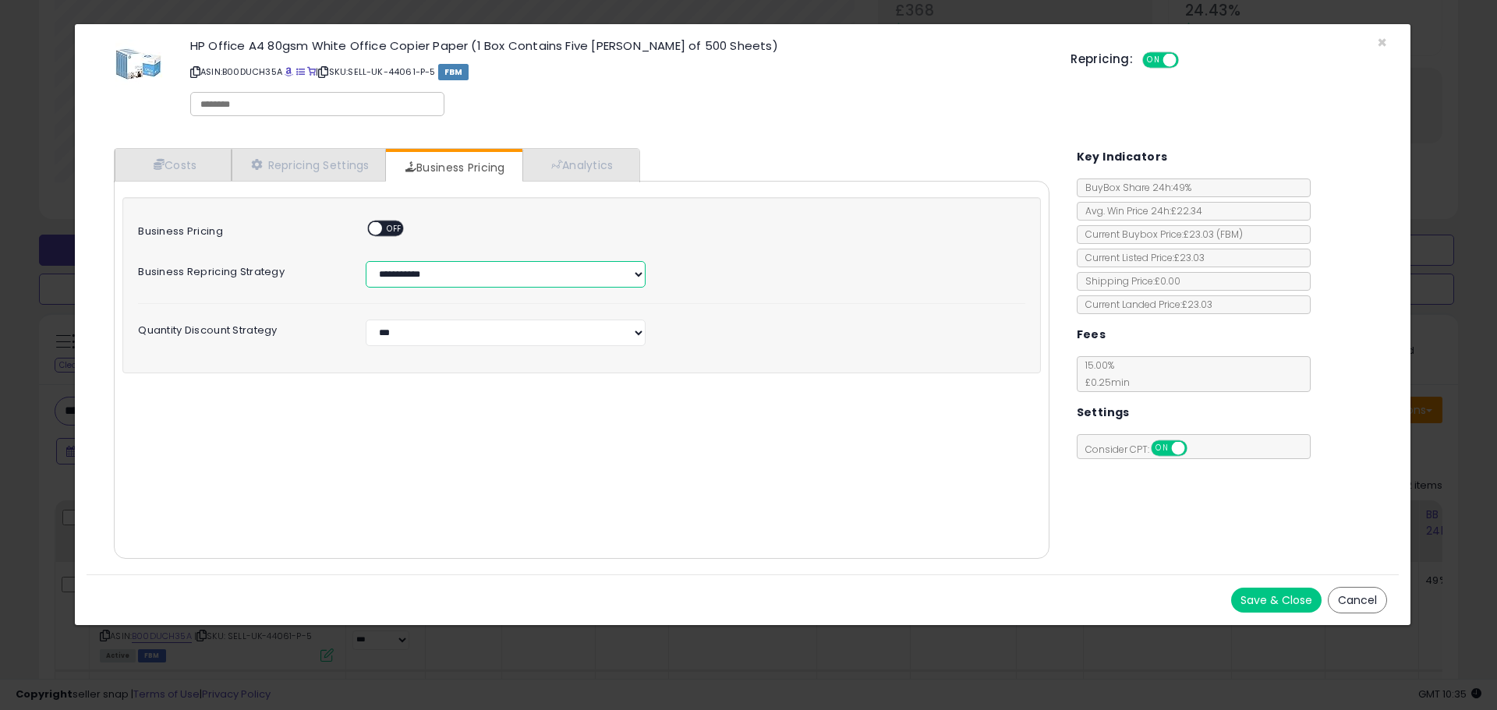
click at [458, 276] on select "**********" at bounding box center [506, 274] width 280 height 27
click at [774, 277] on div "**********" at bounding box center [581, 274] width 910 height 27
click at [374, 228] on span at bounding box center [375, 228] width 13 height 13
click at [386, 228] on span "ON" at bounding box center [378, 228] width 19 height 13
click at [454, 169] on link "Business Pricing" at bounding box center [453, 167] width 135 height 31
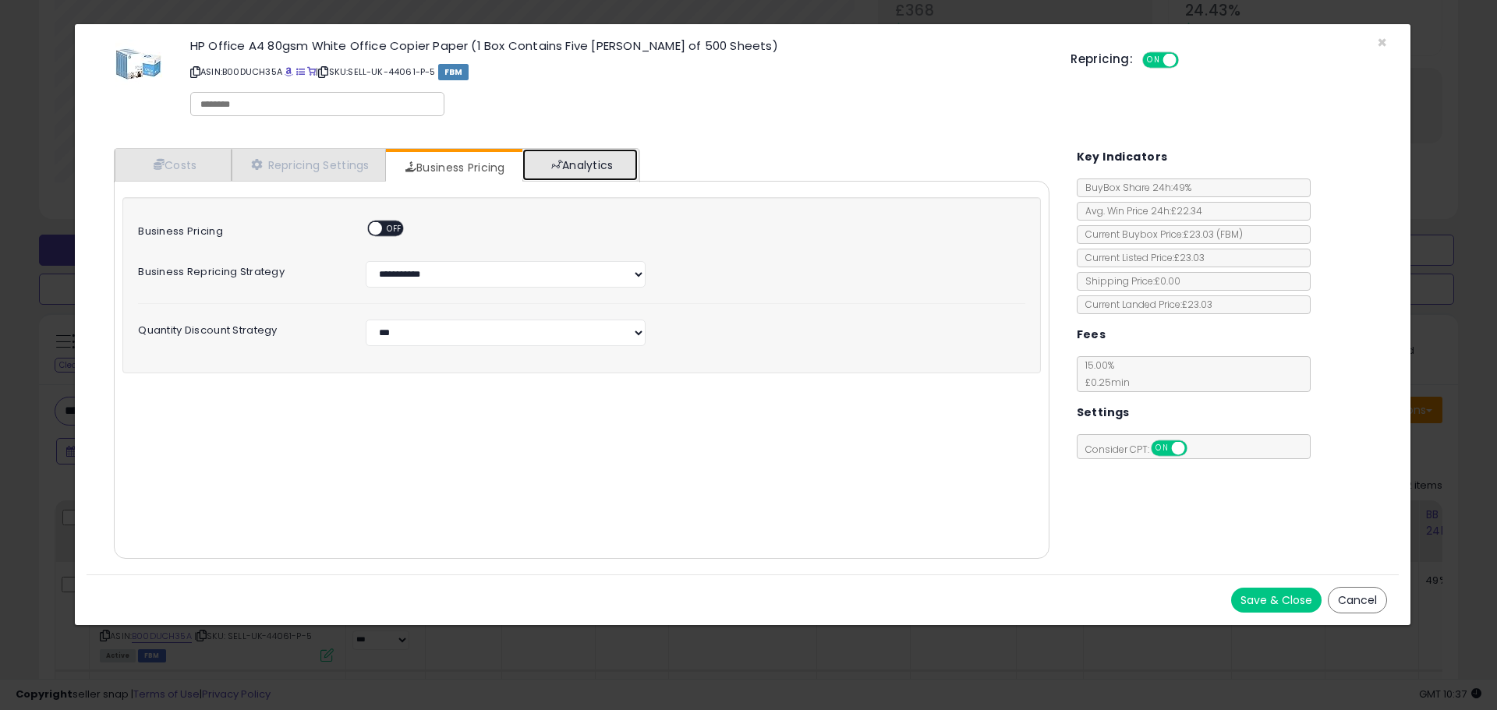
click at [634, 157] on link "Analytics" at bounding box center [579, 165] width 115 height 32
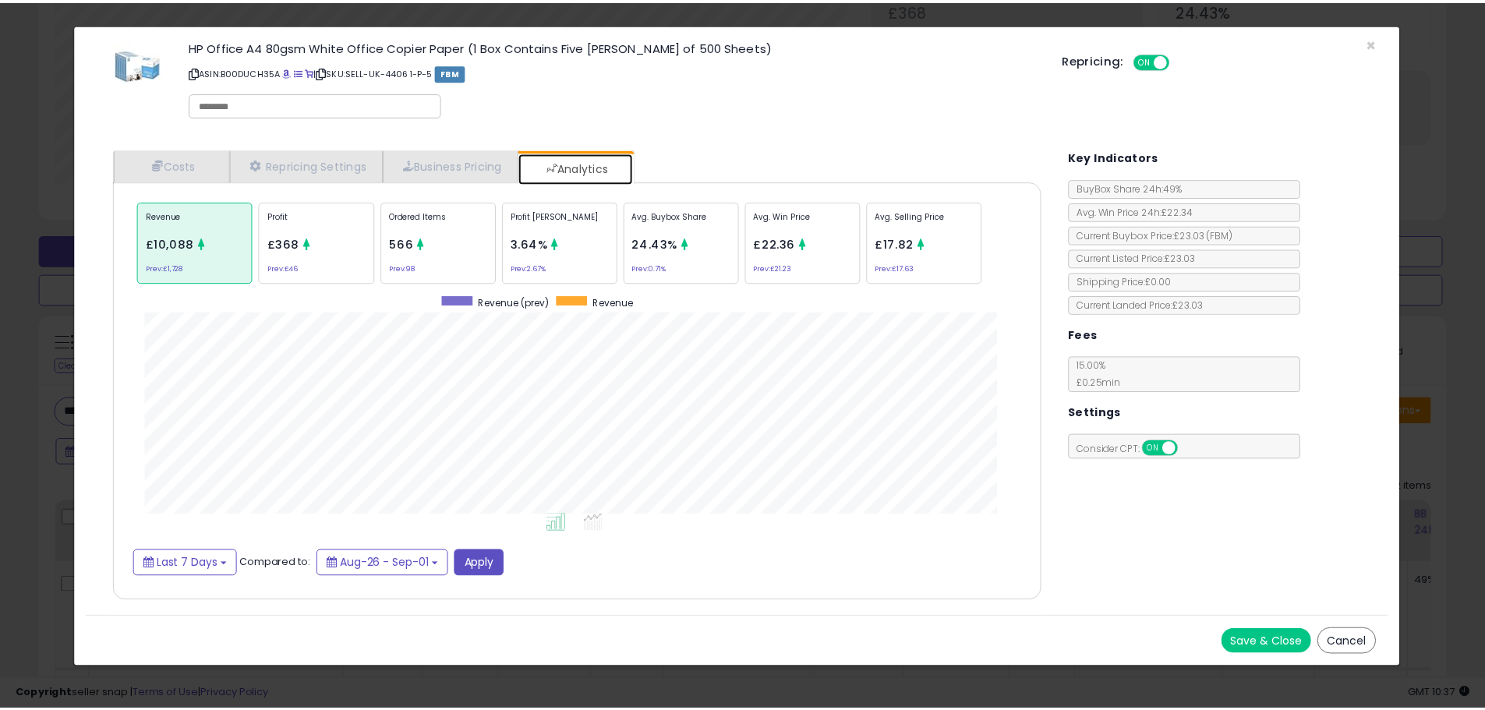
scroll to position [479, 967]
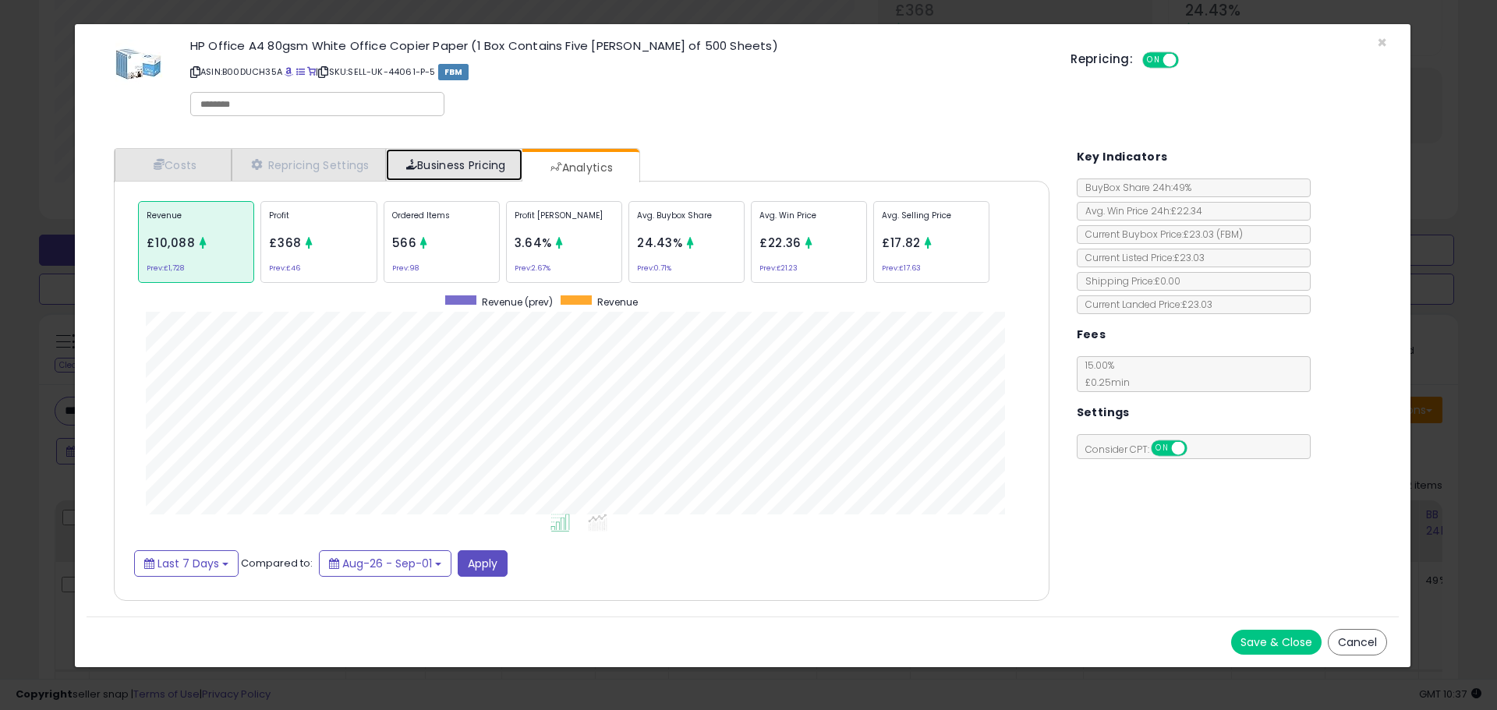
click at [474, 164] on link "Business Pricing" at bounding box center [454, 165] width 136 height 32
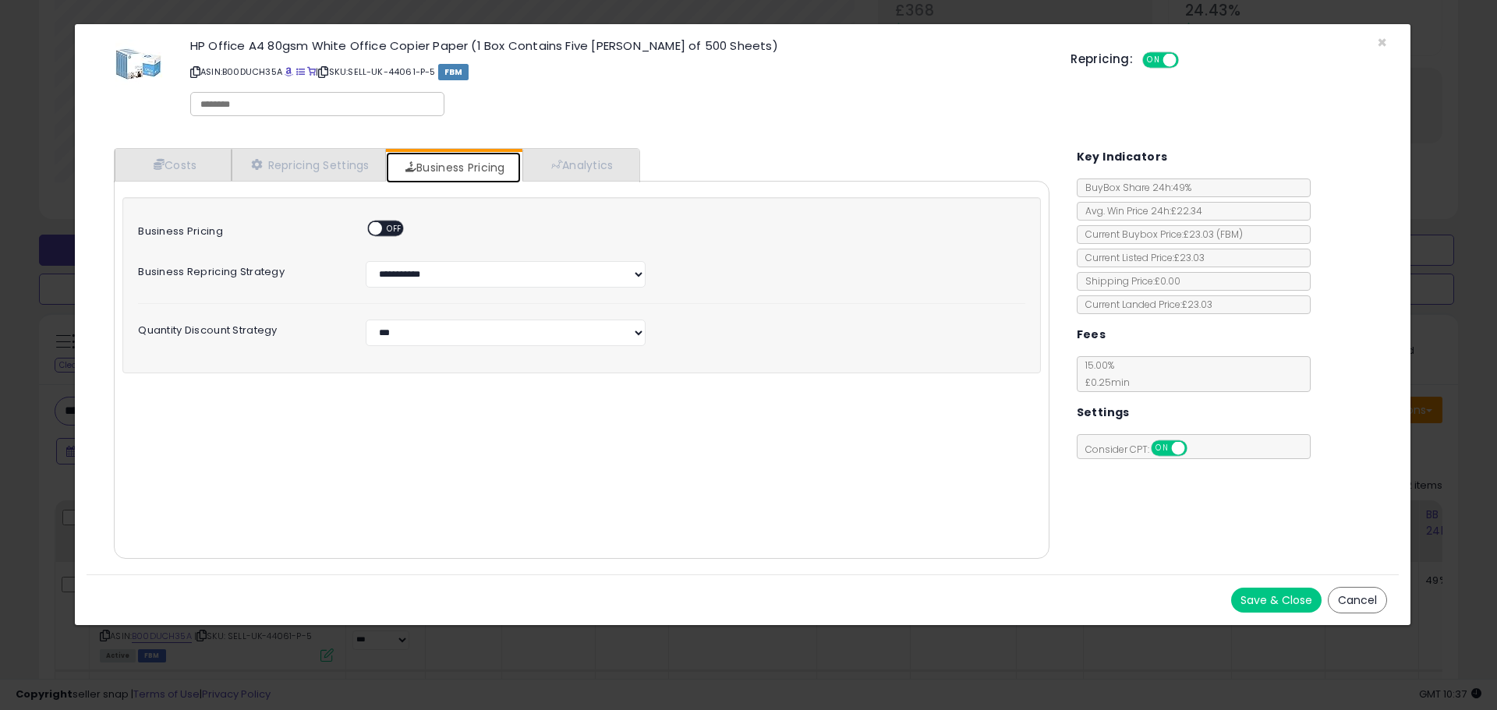
click at [380, 232] on span at bounding box center [375, 228] width 13 height 13
click at [433, 272] on select "**********" at bounding box center [506, 274] width 280 height 27
click at [714, 263] on div "**********" at bounding box center [581, 274] width 910 height 27
click at [1292, 601] on button "Save & Close" at bounding box center [1276, 600] width 90 height 25
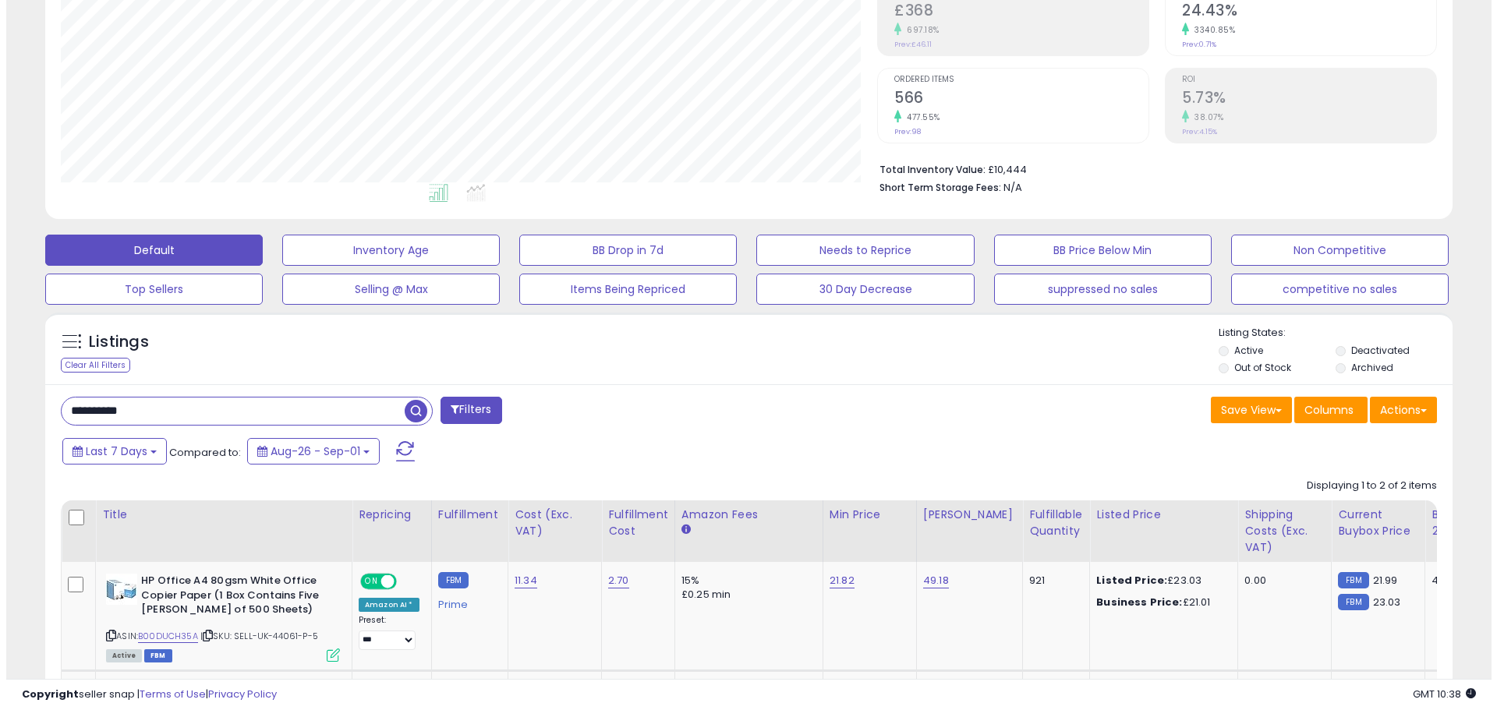
scroll to position [779163, 778666]
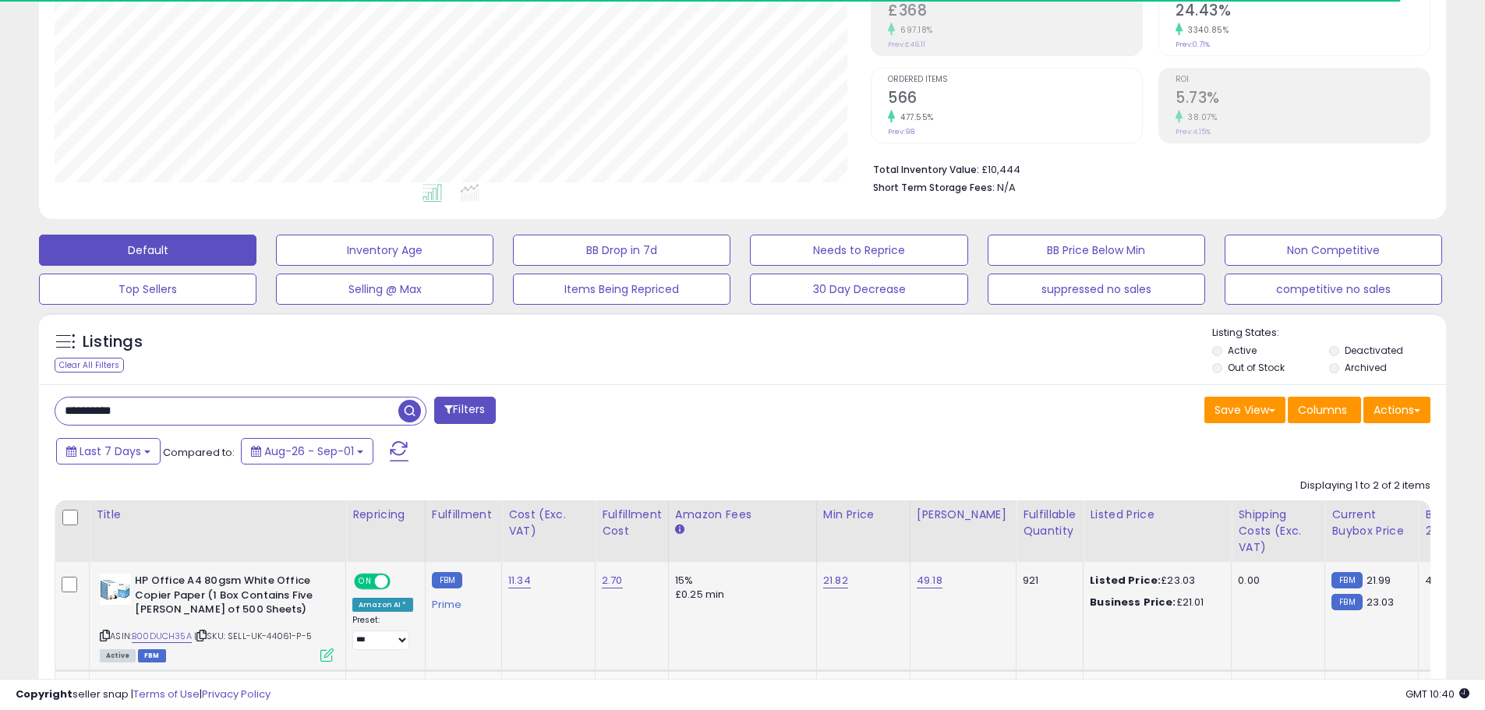
click at [314, 655] on div "Active FBM" at bounding box center [217, 654] width 234 height 11
click at [328, 652] on icon at bounding box center [326, 655] width 13 height 13
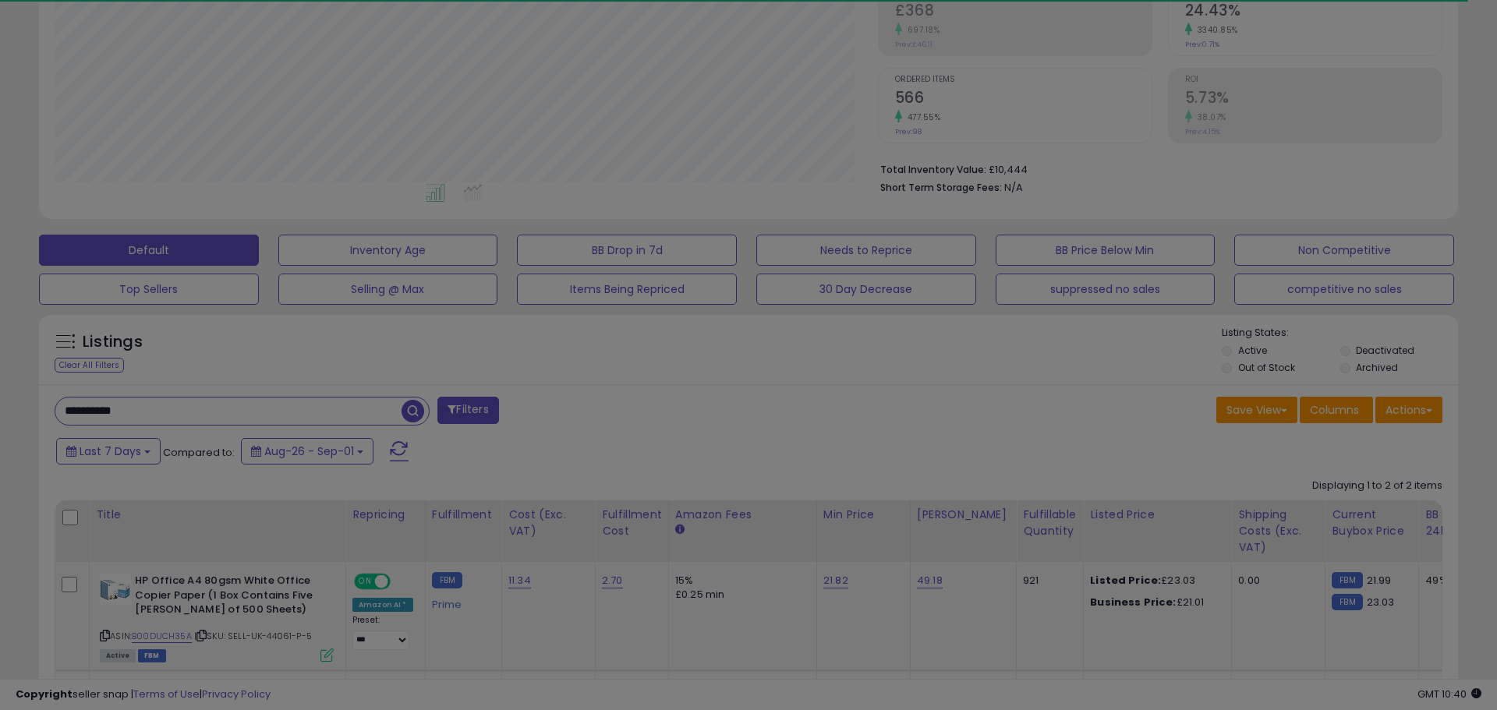
scroll to position [320, 823]
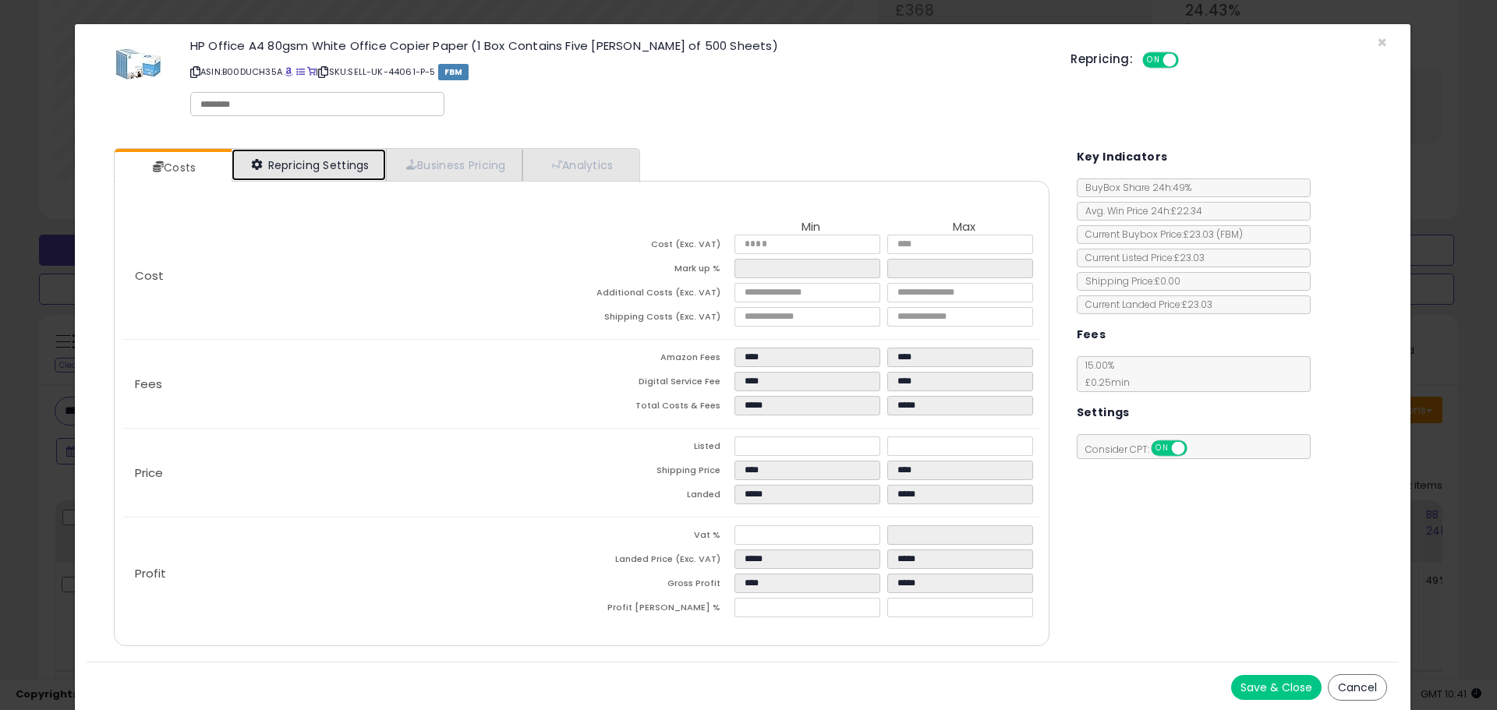
click at [336, 152] on link "Repricing Settings" at bounding box center [309, 165] width 154 height 32
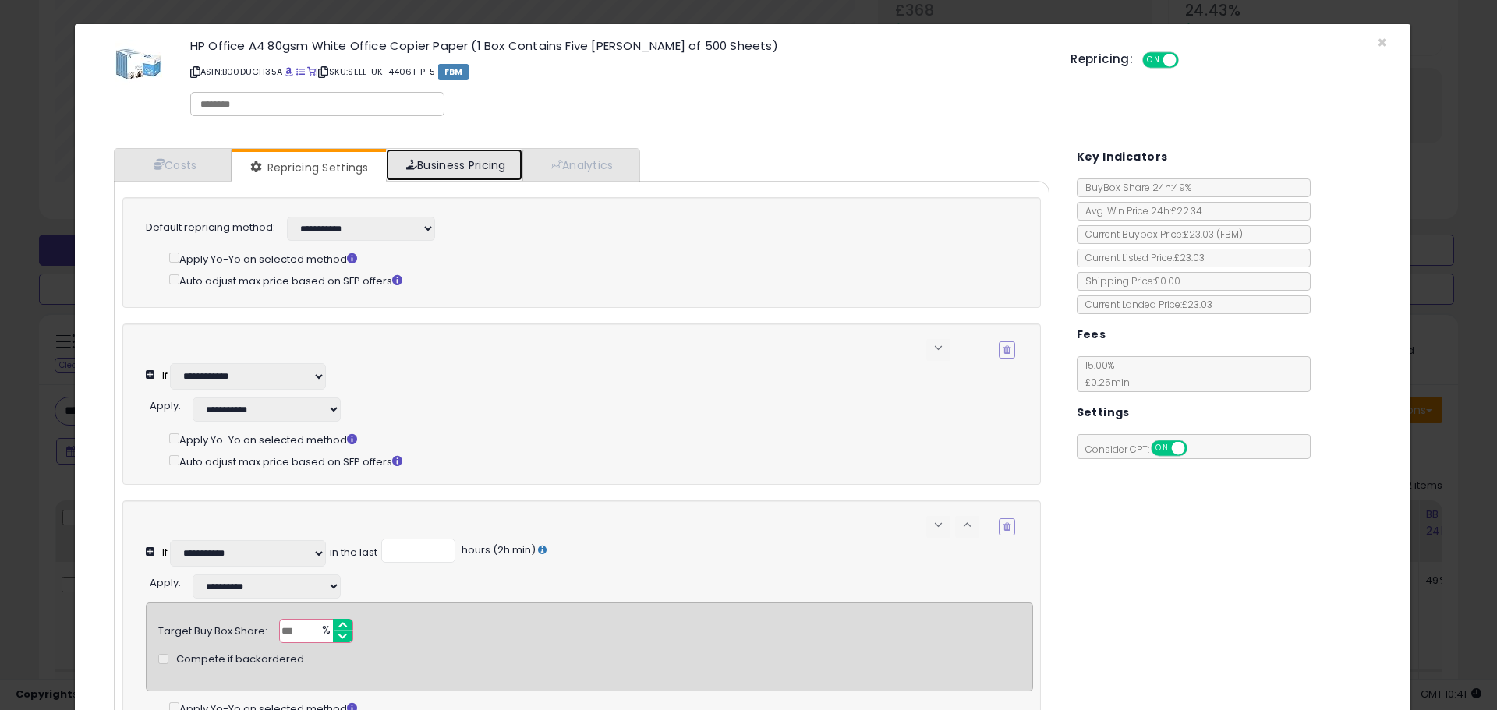
click at [430, 163] on link "Business Pricing" at bounding box center [454, 165] width 136 height 32
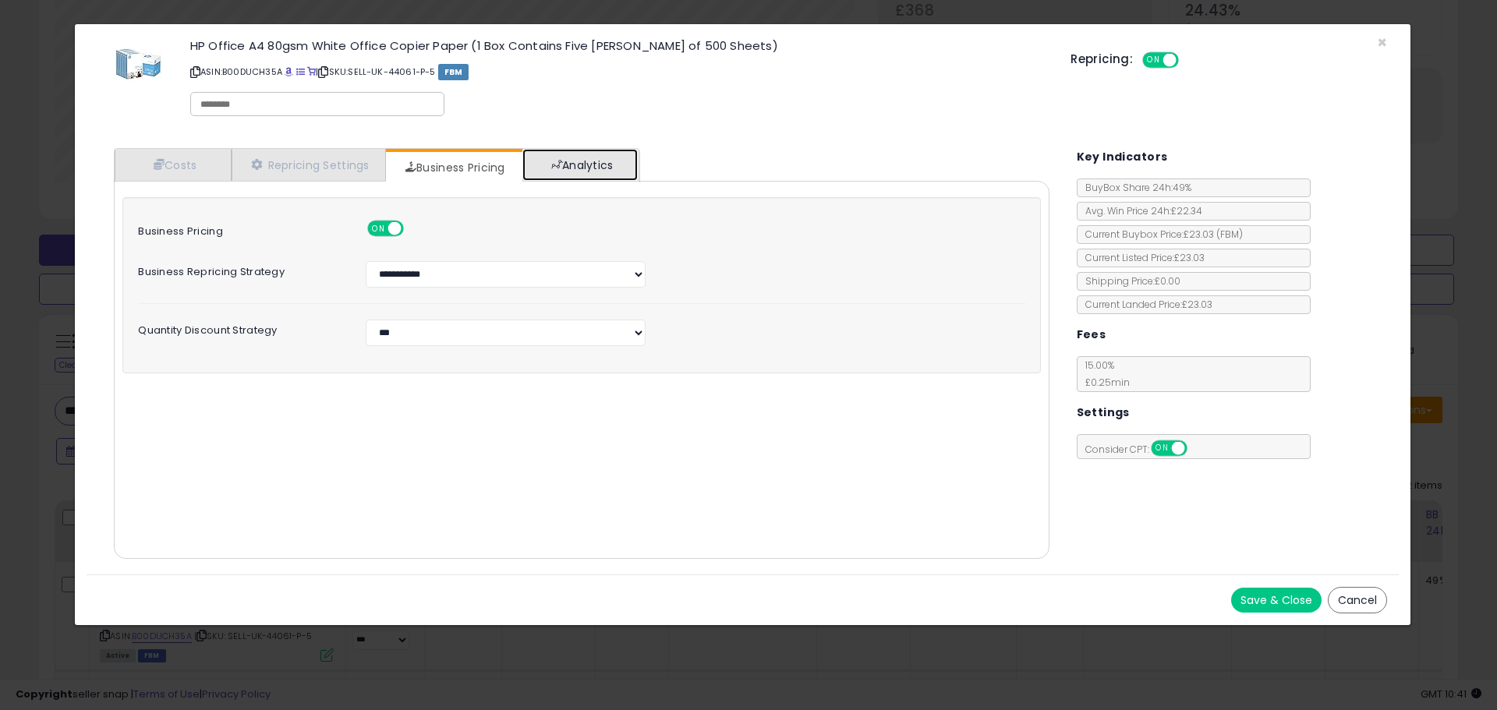
click at [570, 165] on link "Analytics" at bounding box center [579, 165] width 115 height 32
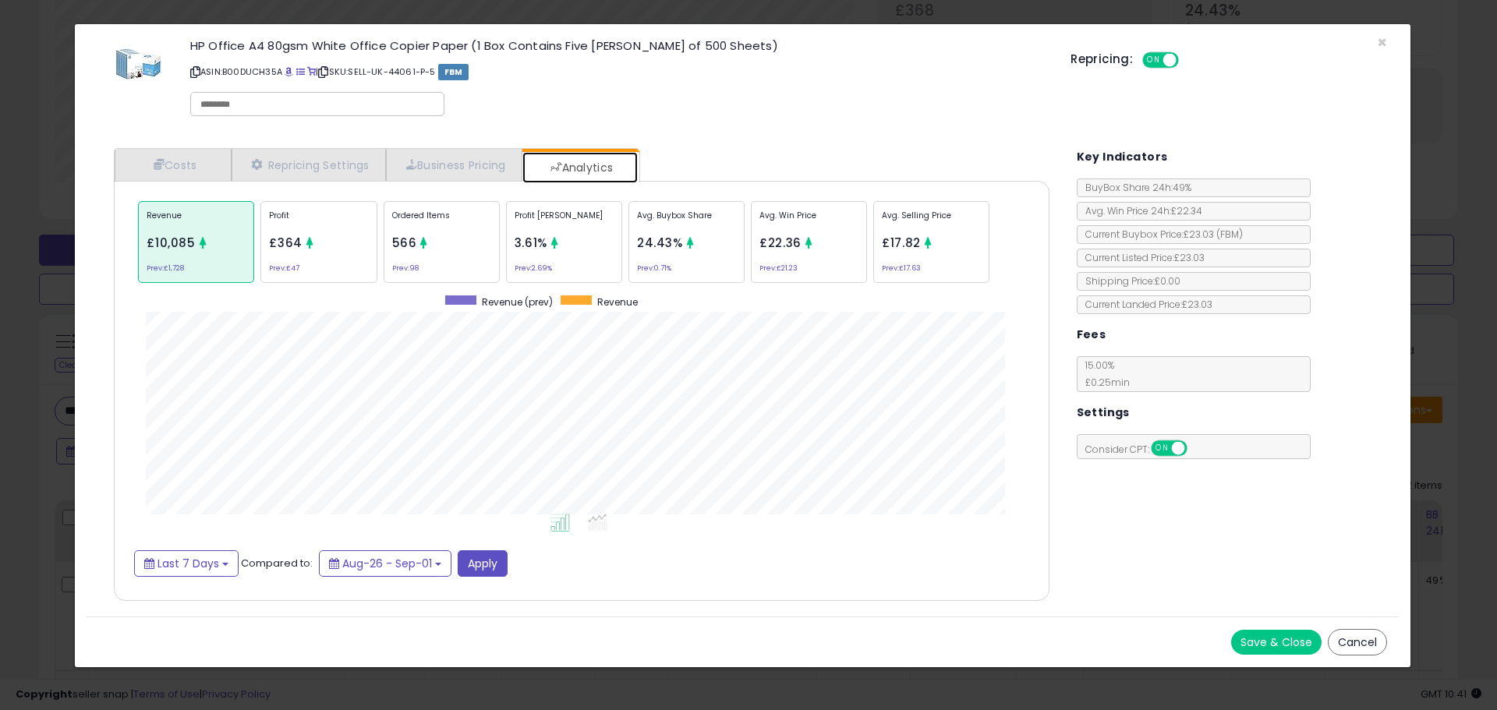
scroll to position [479, 967]
click at [430, 258] on div "Ordered Items 566 Prev: 98" at bounding box center [442, 242] width 116 height 82
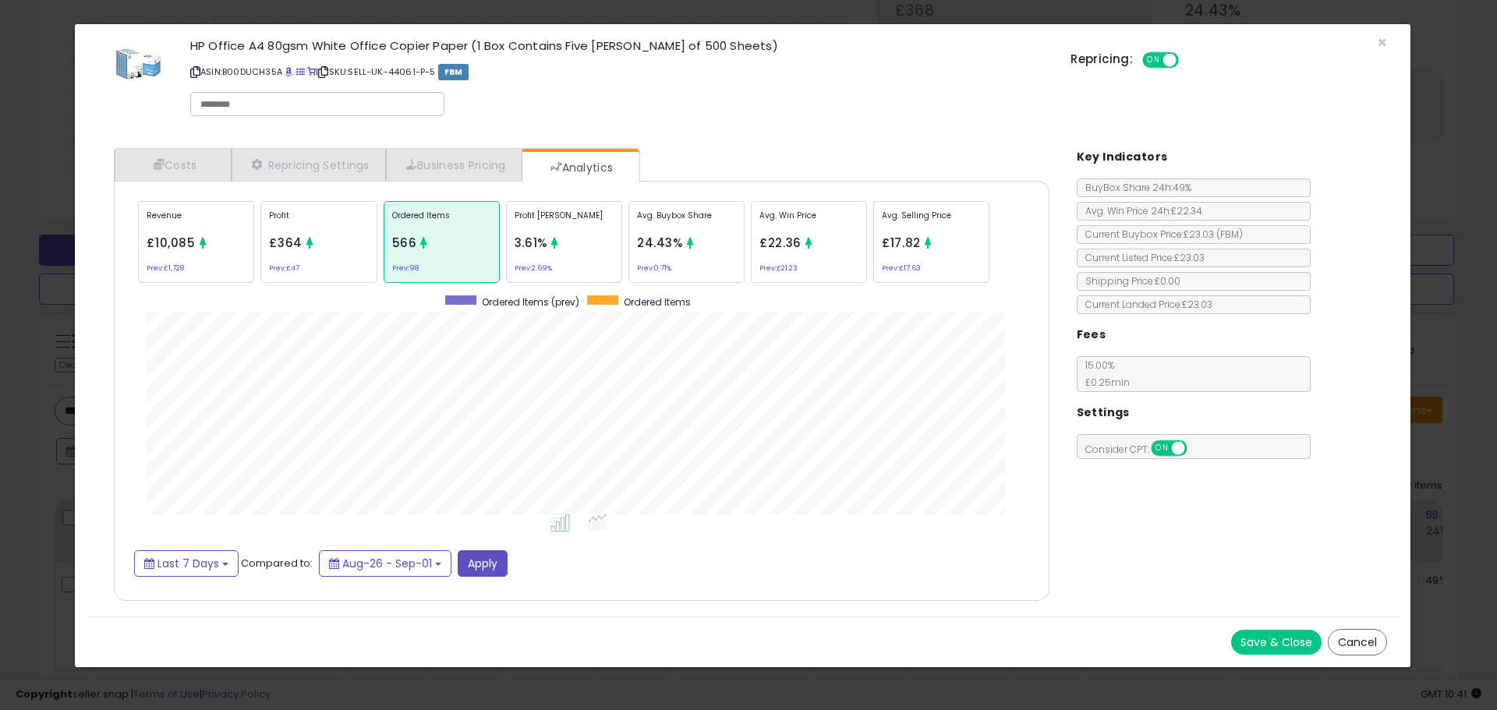
click at [304, 250] on div at bounding box center [310, 245] width 12 height 16
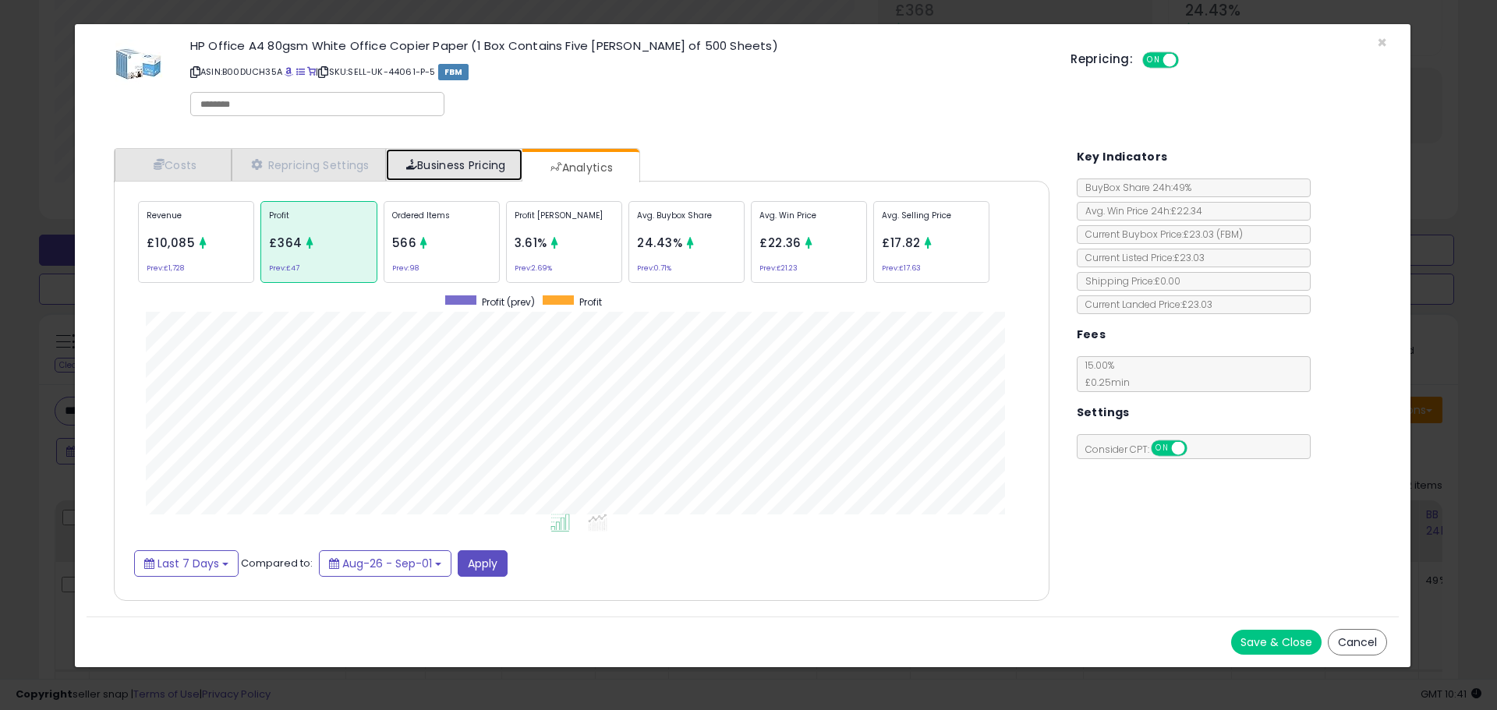
click at [450, 165] on link "Business Pricing" at bounding box center [454, 165] width 136 height 32
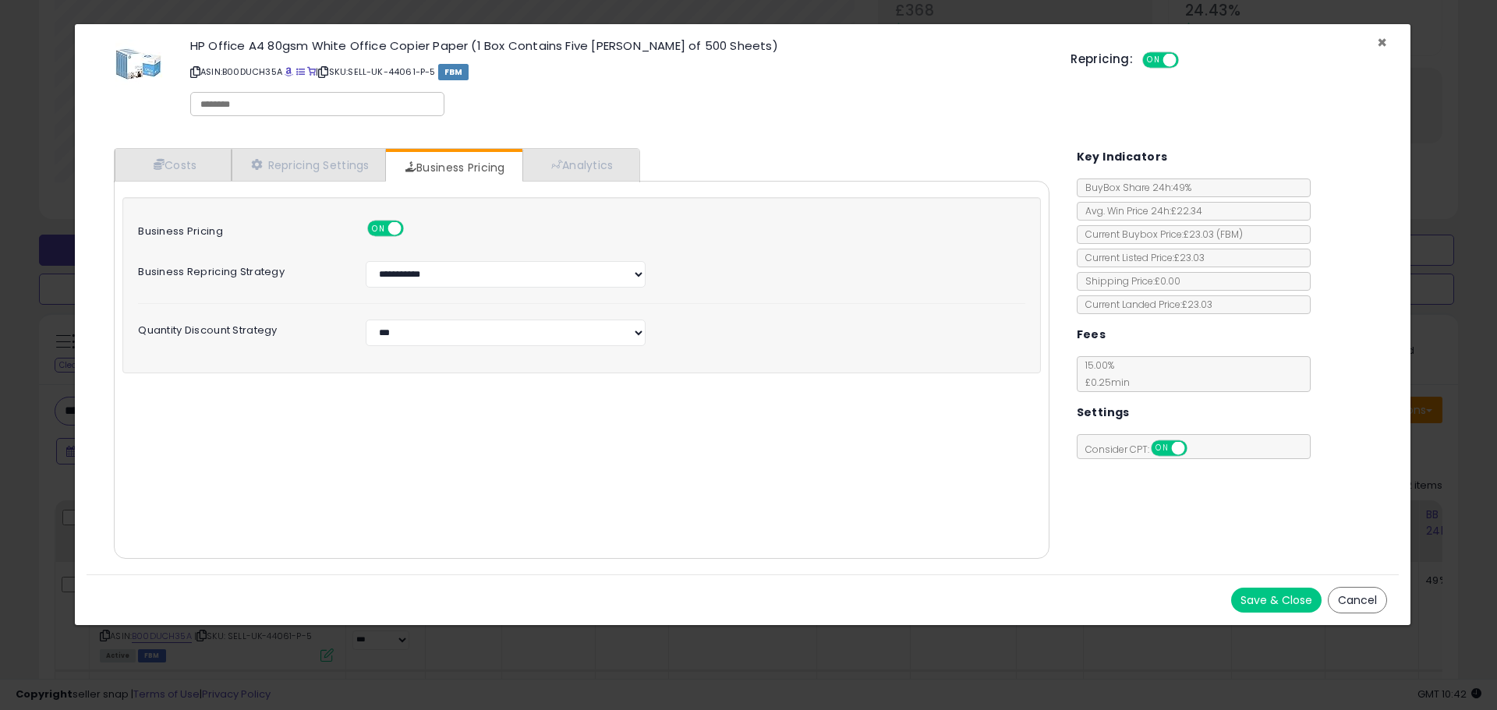
click at [1378, 44] on span "×" at bounding box center [1382, 42] width 10 height 23
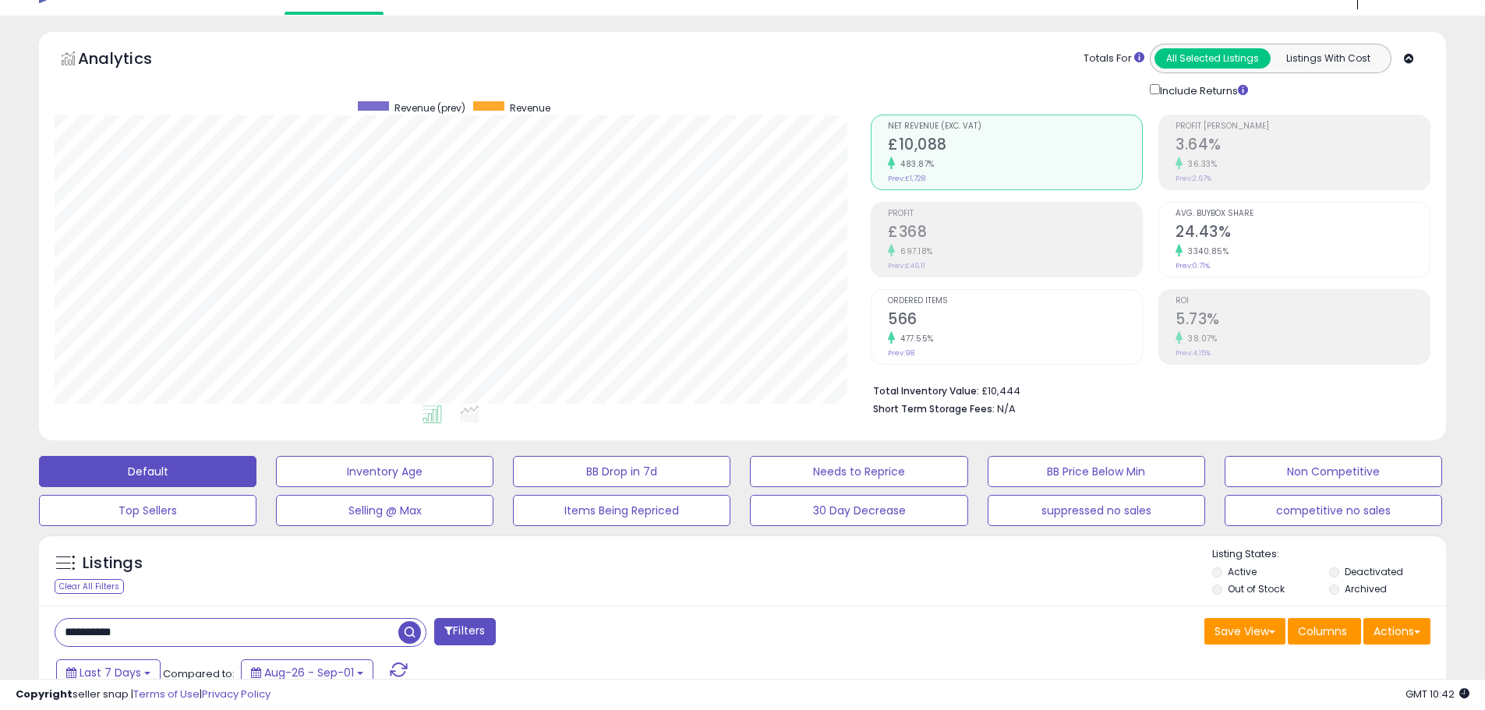
scroll to position [0, 0]
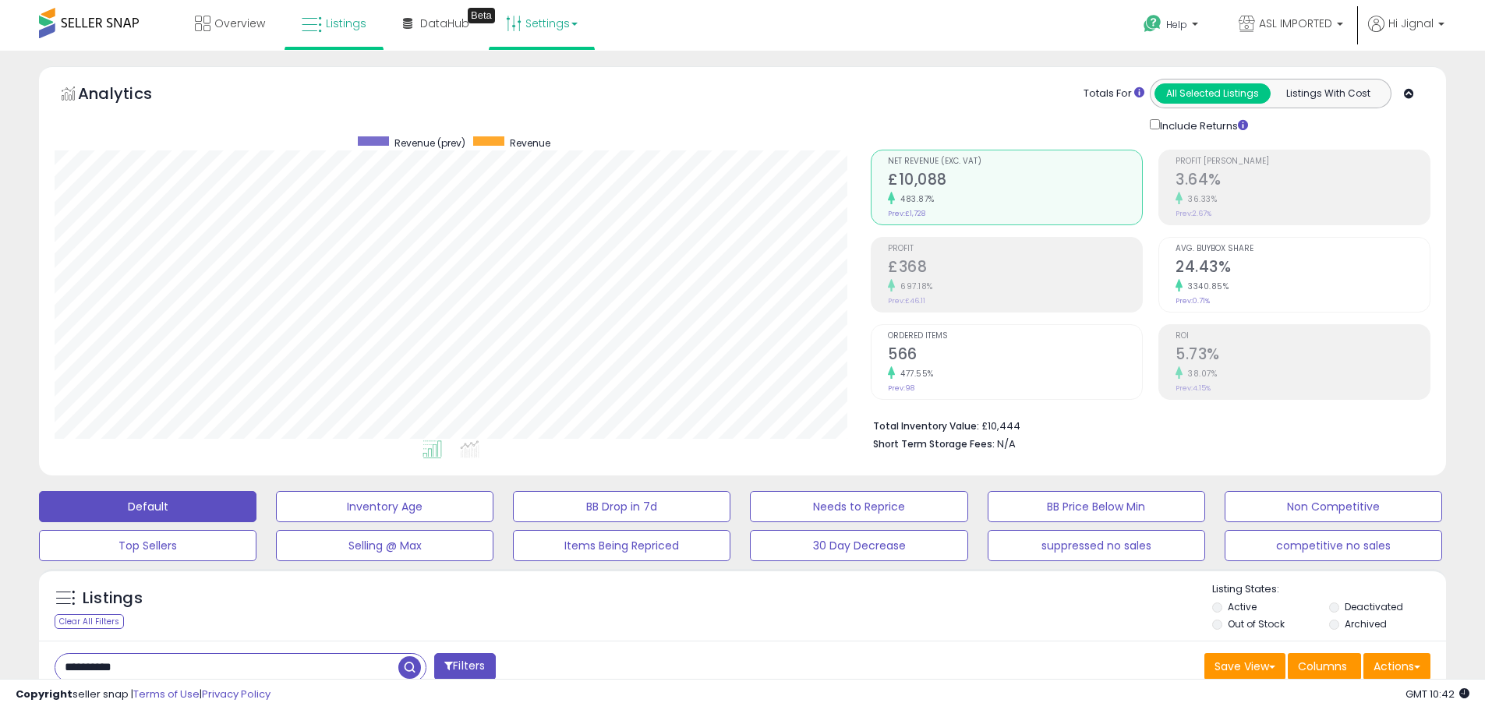
click at [543, 21] on link "Settings" at bounding box center [541, 23] width 95 height 47
click at [1156, 22] on icon at bounding box center [1152, 23] width 19 height 19
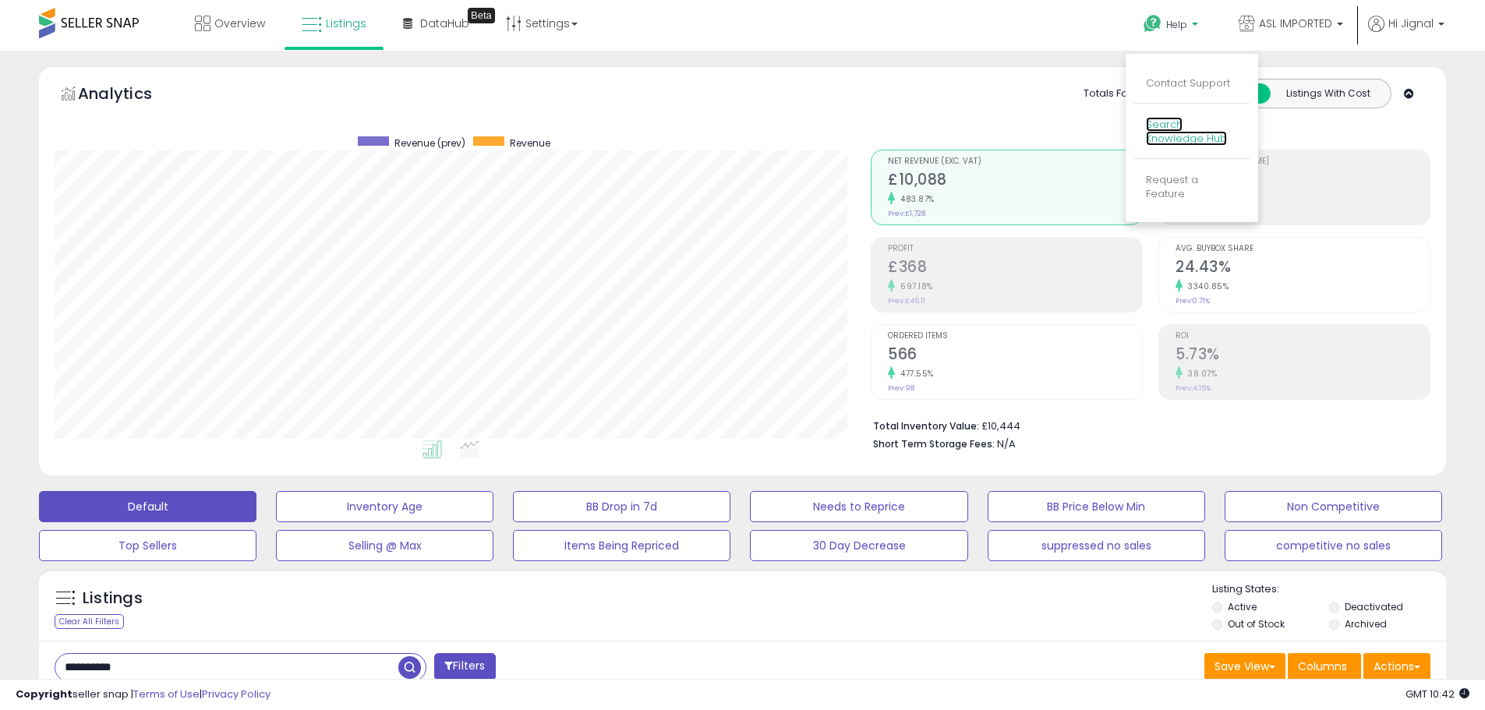
click at [1185, 132] on link "Search Knowledge Hub" at bounding box center [1186, 132] width 81 height 30
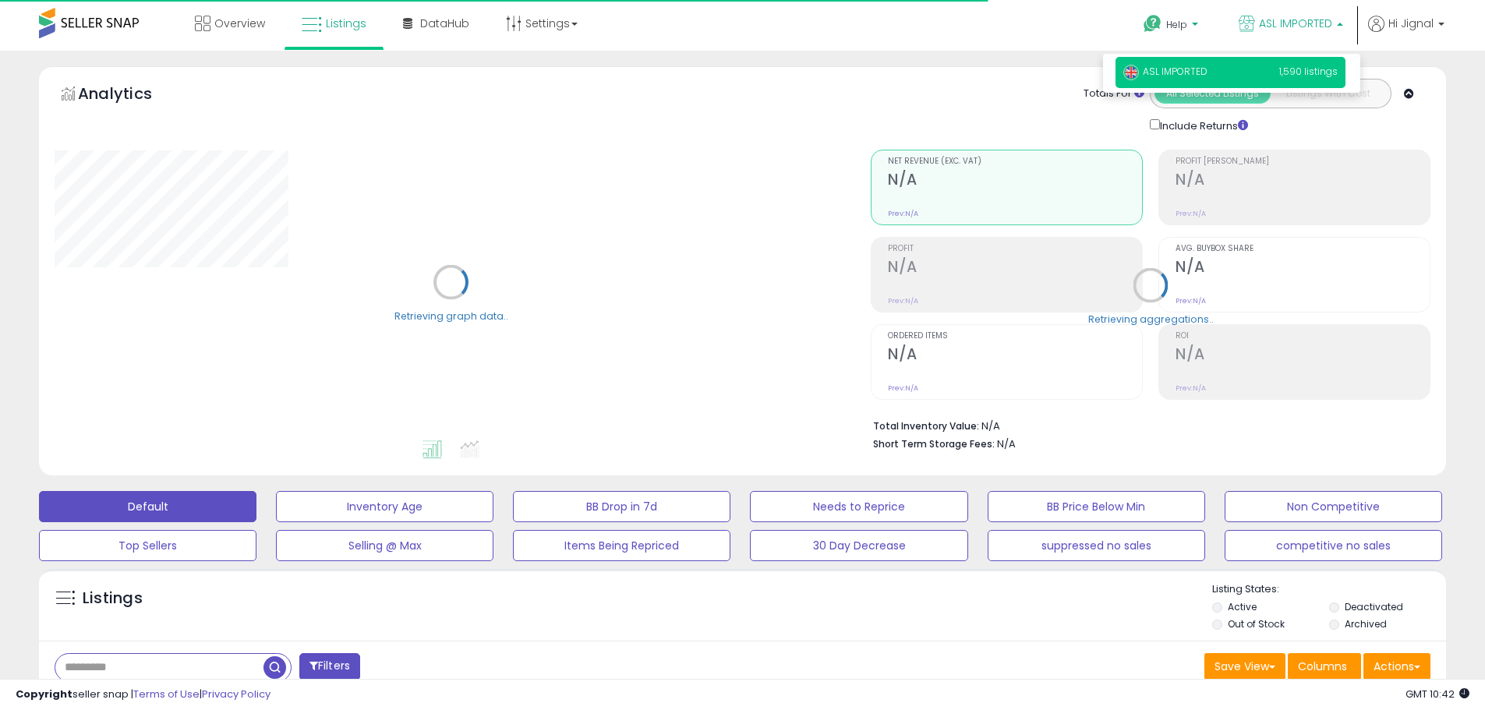
click at [1158, 24] on icon at bounding box center [1152, 23] width 19 height 19
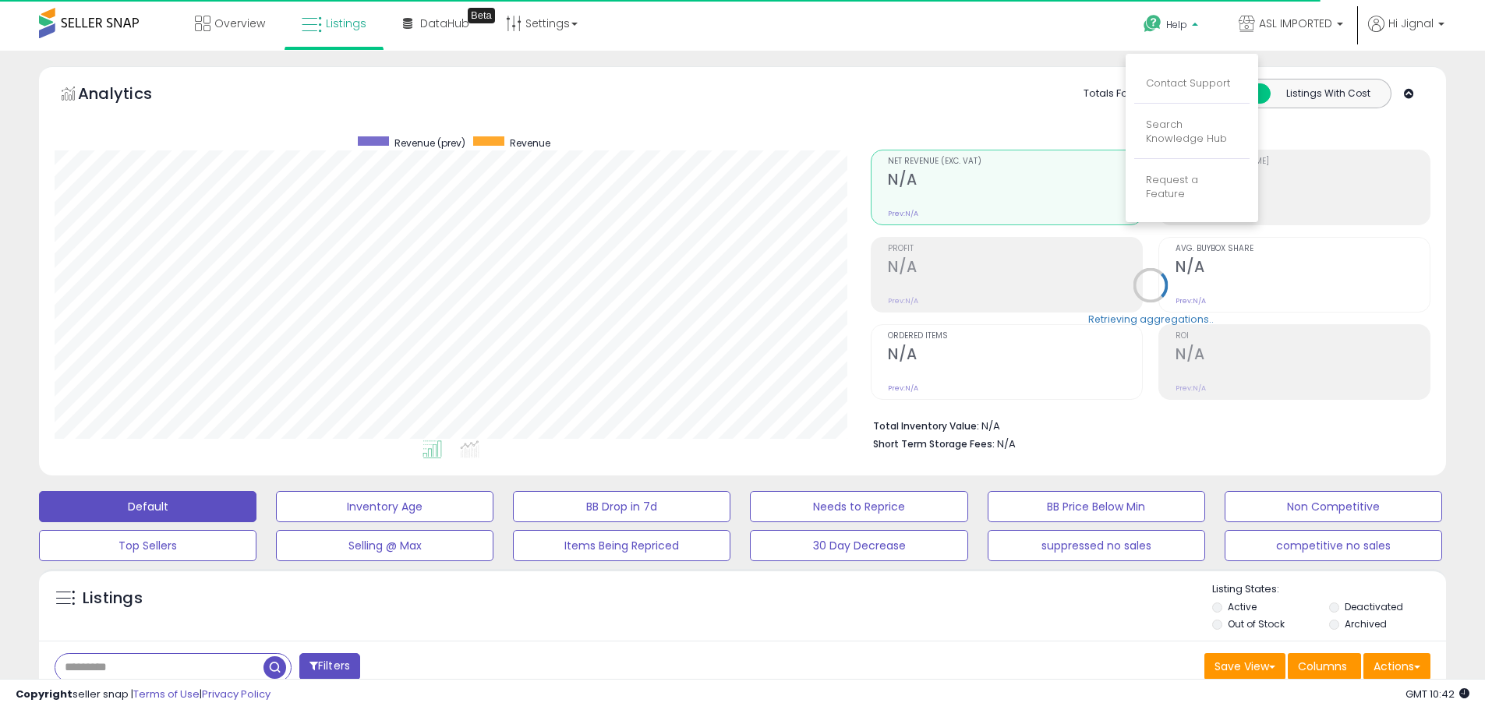
scroll to position [320, 816]
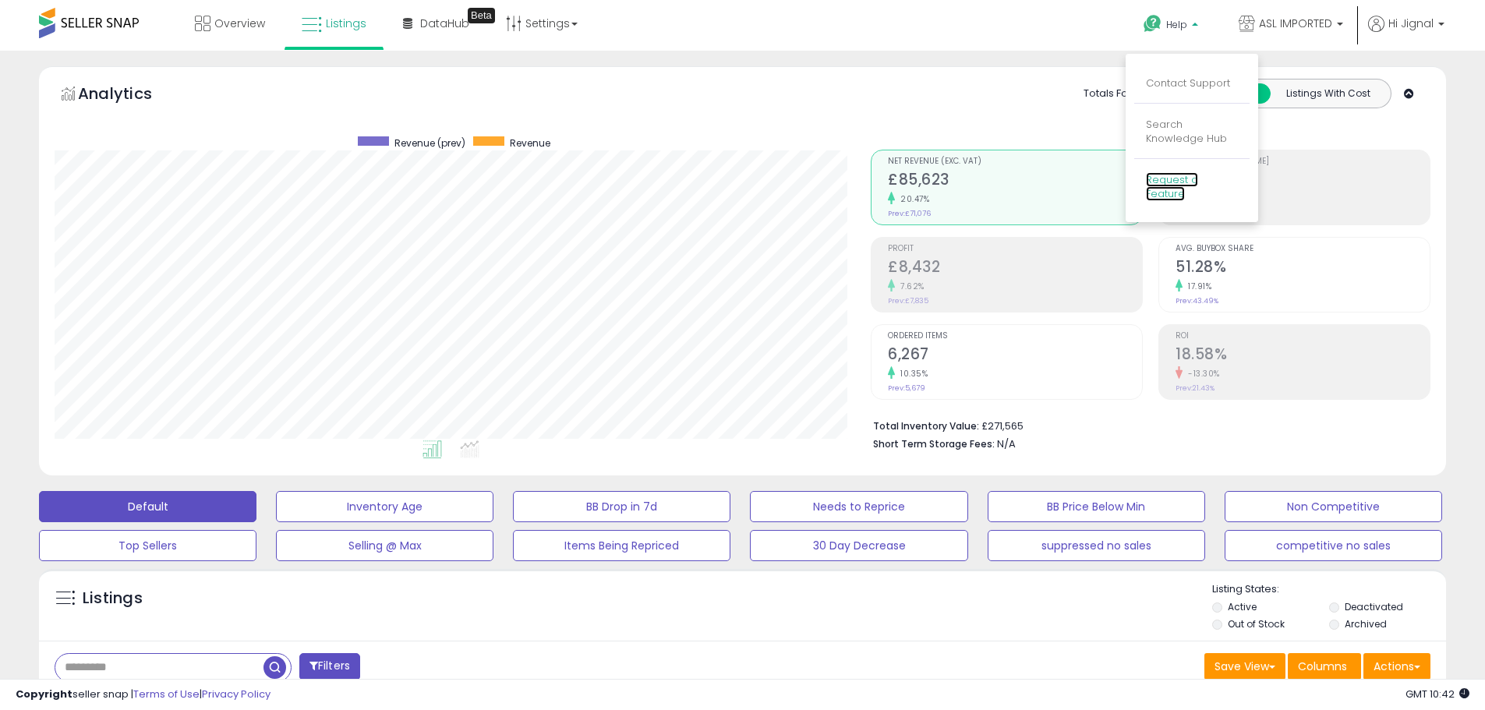
click at [1177, 177] on link "Request a Feature" at bounding box center [1172, 187] width 52 height 30
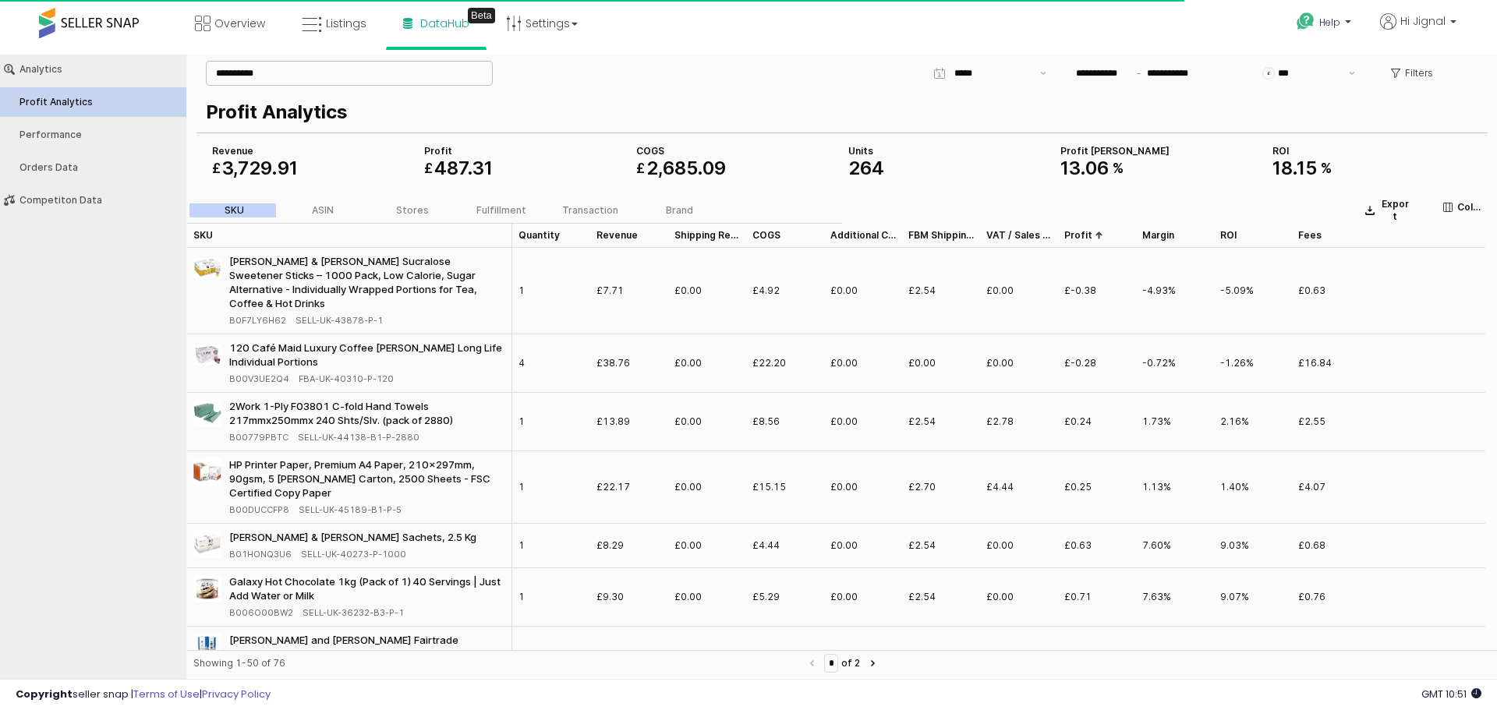
scroll to position [62, 0]
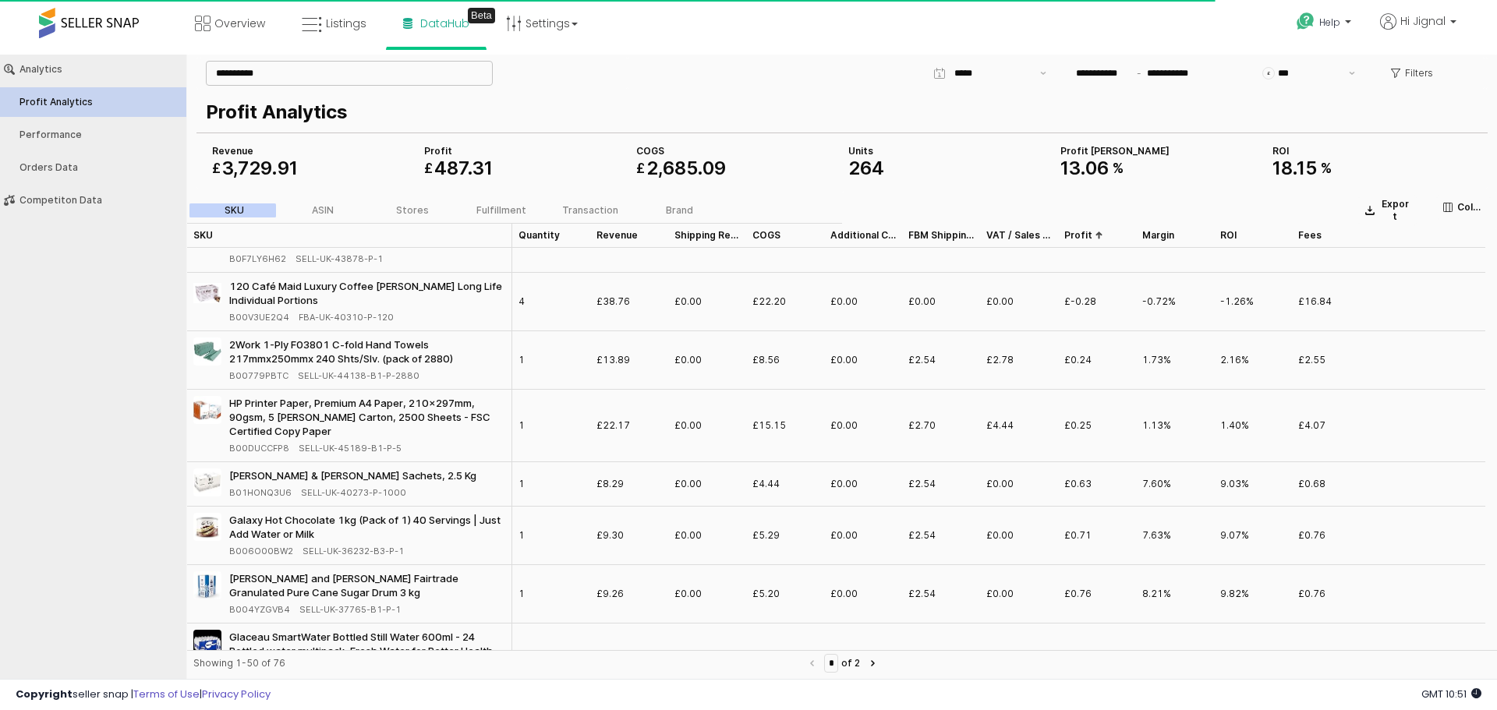
type input "**********"
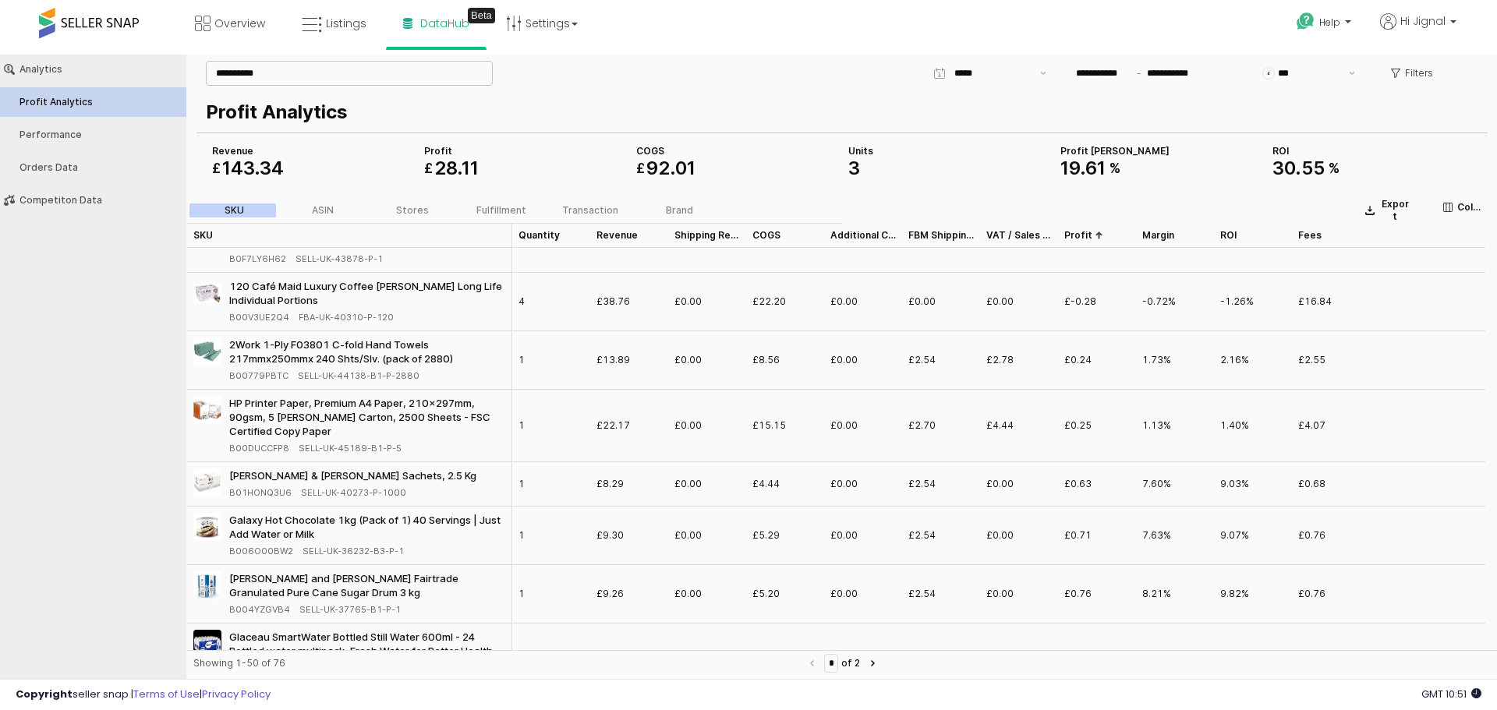
scroll to position [0, 0]
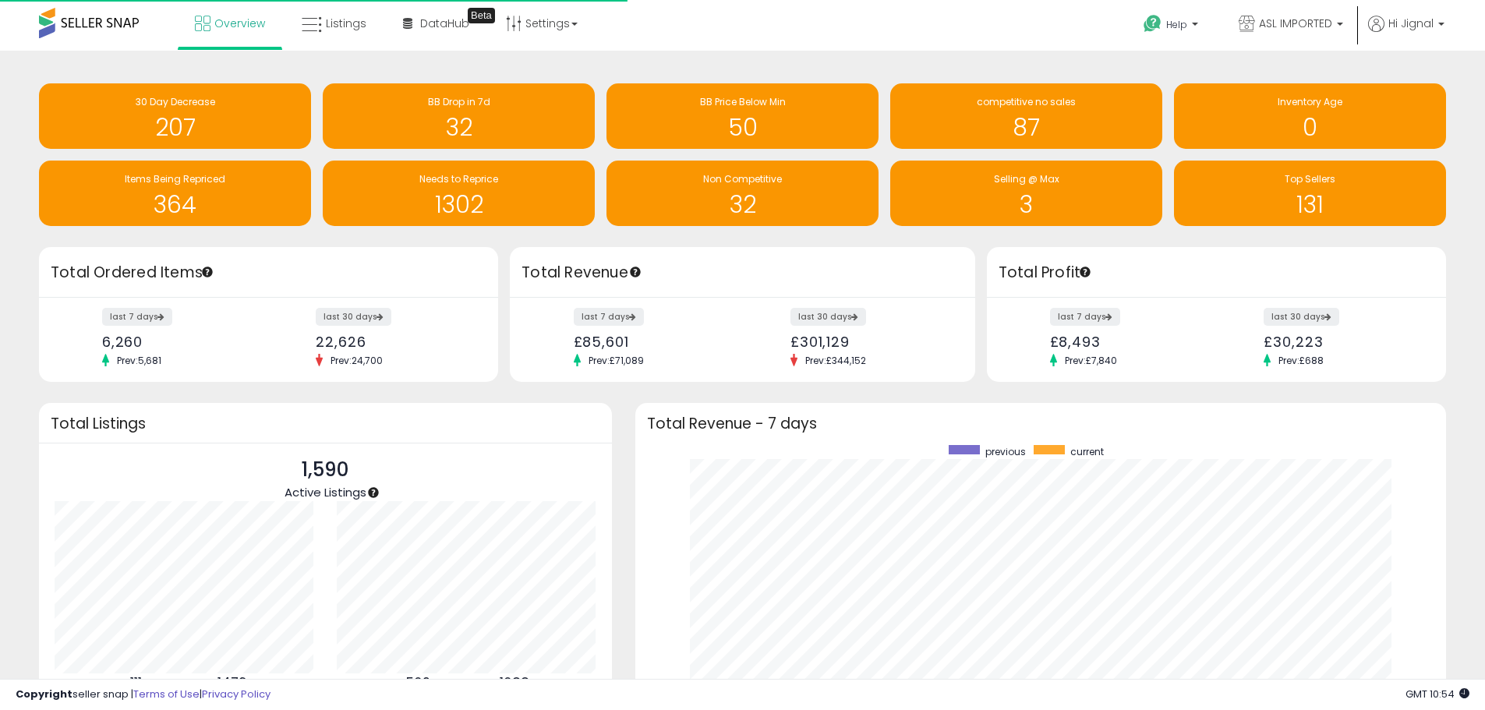
scroll to position [295, 780]
